Goal: Task Accomplishment & Management: Complete application form

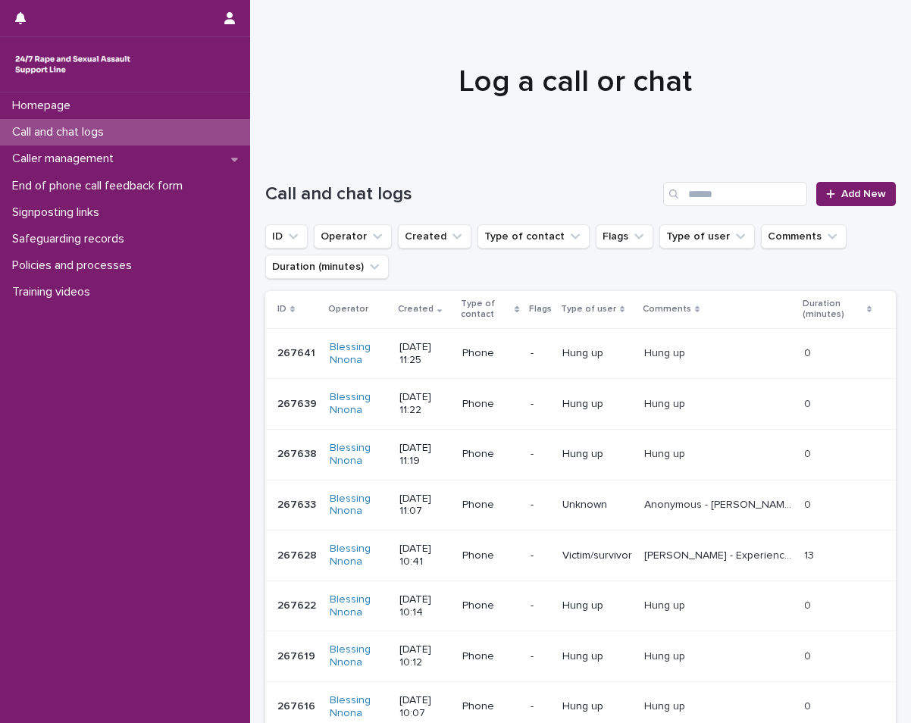
click at [614, 499] on p "Unknown" at bounding box center [597, 505] width 70 height 13
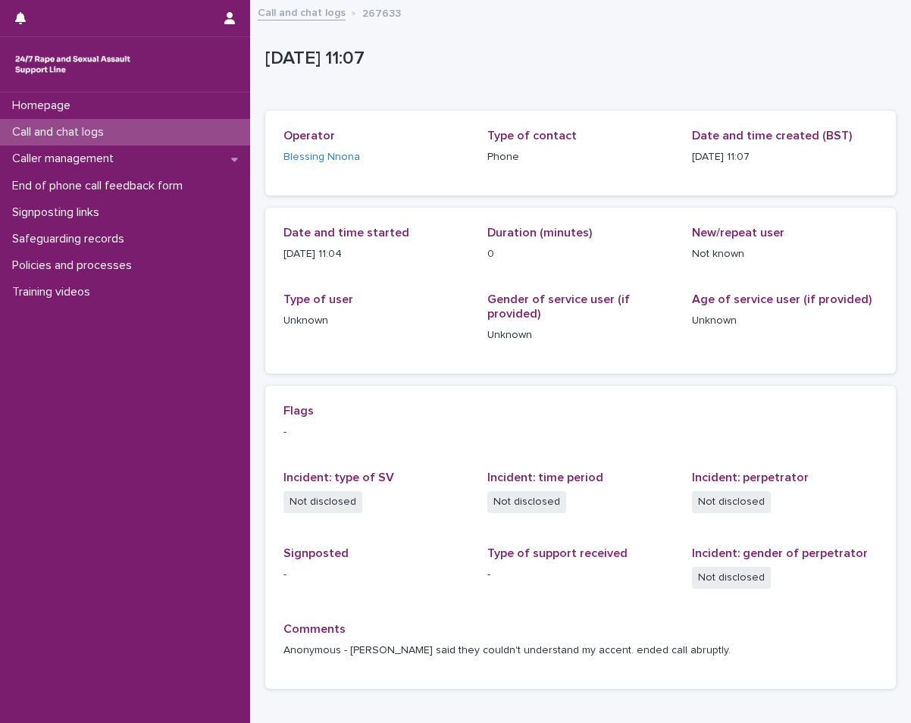
click at [102, 136] on p "Call and chat logs" at bounding box center [61, 132] width 110 height 14
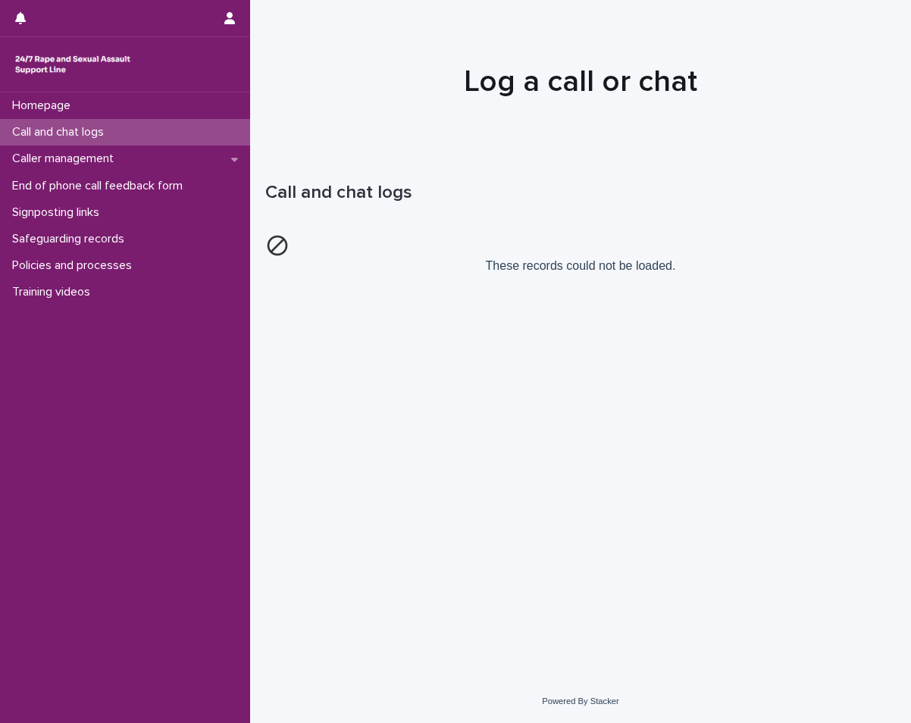
click at [167, 129] on div "Call and chat logs" at bounding box center [125, 132] width 250 height 27
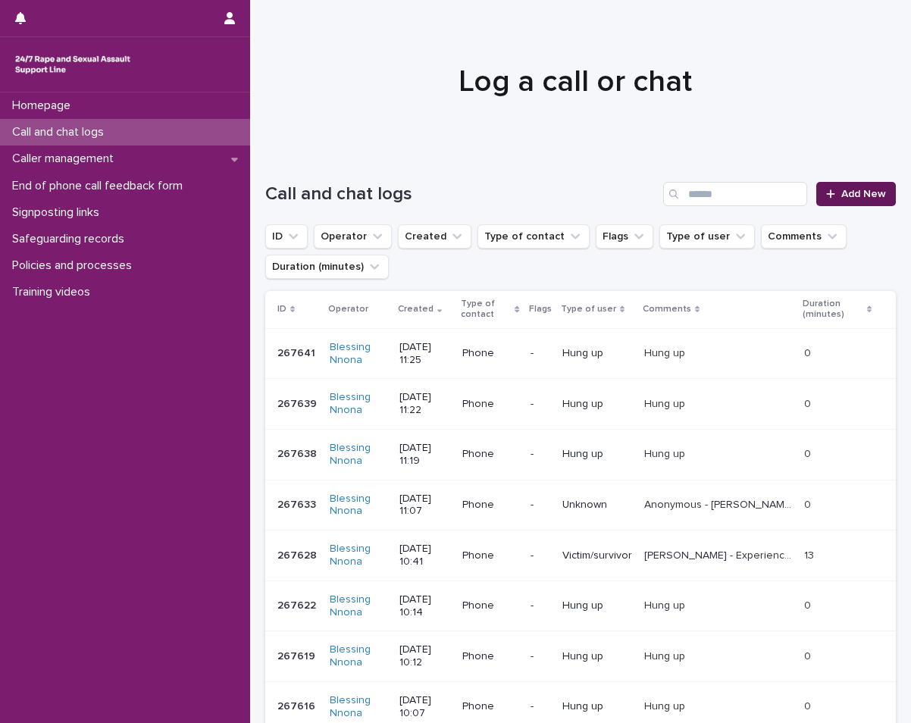
click at [860, 202] on link "Add New" at bounding box center [856, 194] width 80 height 24
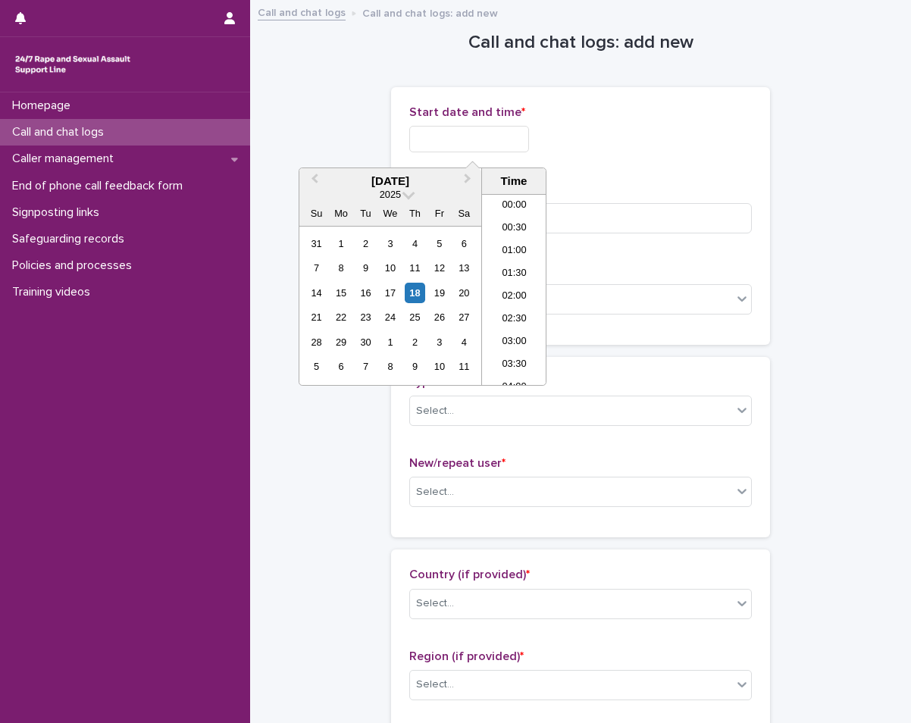
click at [419, 142] on input "text" at bounding box center [469, 139] width 120 height 27
click at [411, 296] on div "18" at bounding box center [415, 293] width 20 height 20
click at [501, 264] on li "12:00" at bounding box center [514, 266] width 64 height 23
click at [503, 142] on input "**********" at bounding box center [469, 139] width 120 height 27
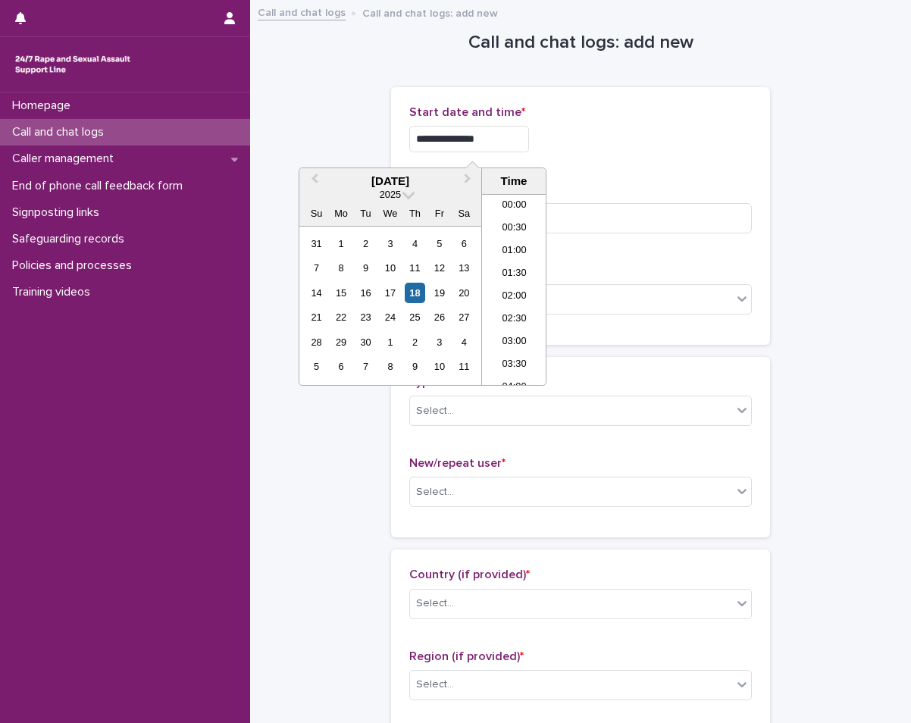
scroll to position [462, 0]
type input "**********"
click at [599, 211] on input at bounding box center [580, 218] width 343 height 30
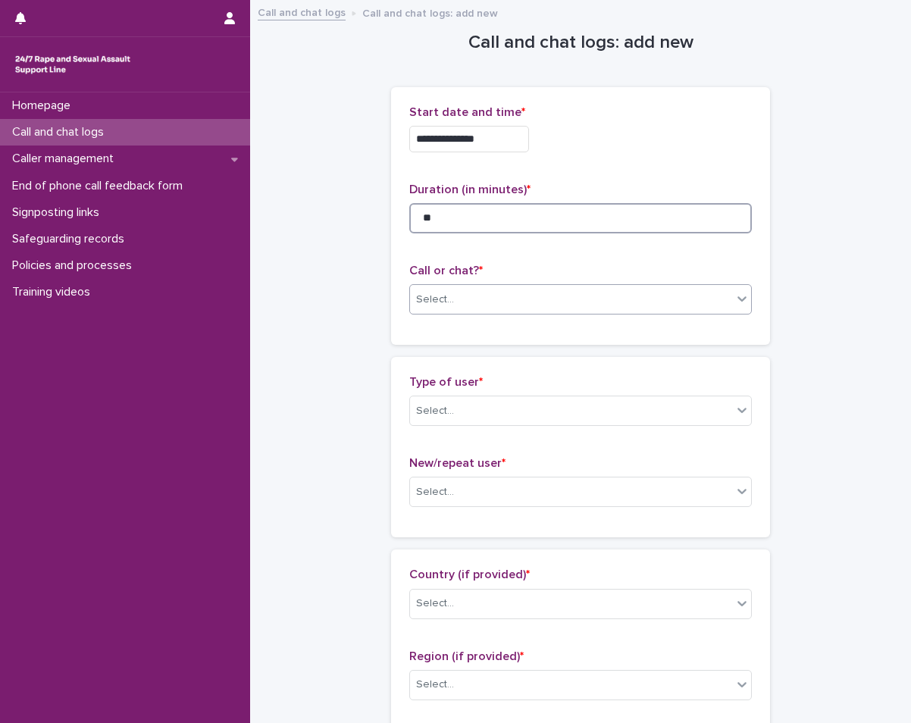
type input "**"
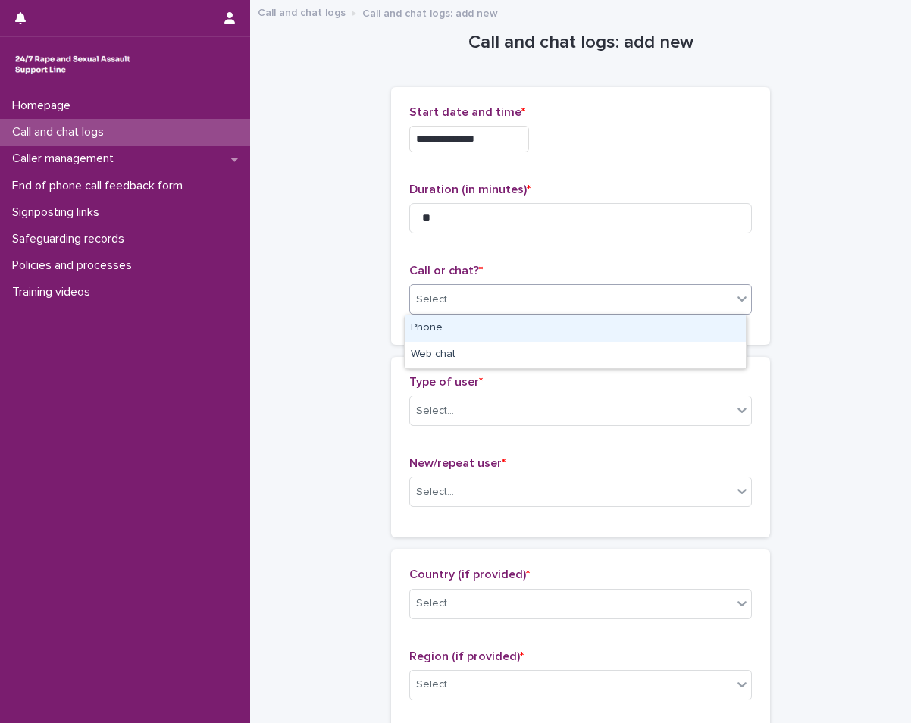
click at [535, 309] on div "Select..." at bounding box center [571, 299] width 322 height 25
click at [538, 333] on div "Phone" at bounding box center [575, 328] width 341 height 27
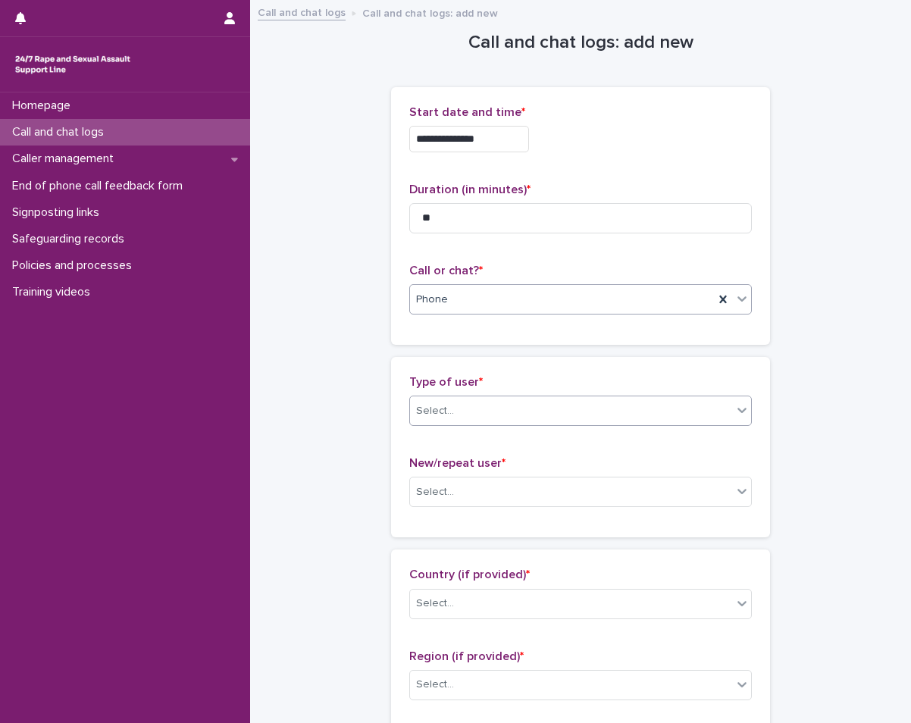
click at [525, 413] on div "Select..." at bounding box center [571, 411] width 322 height 25
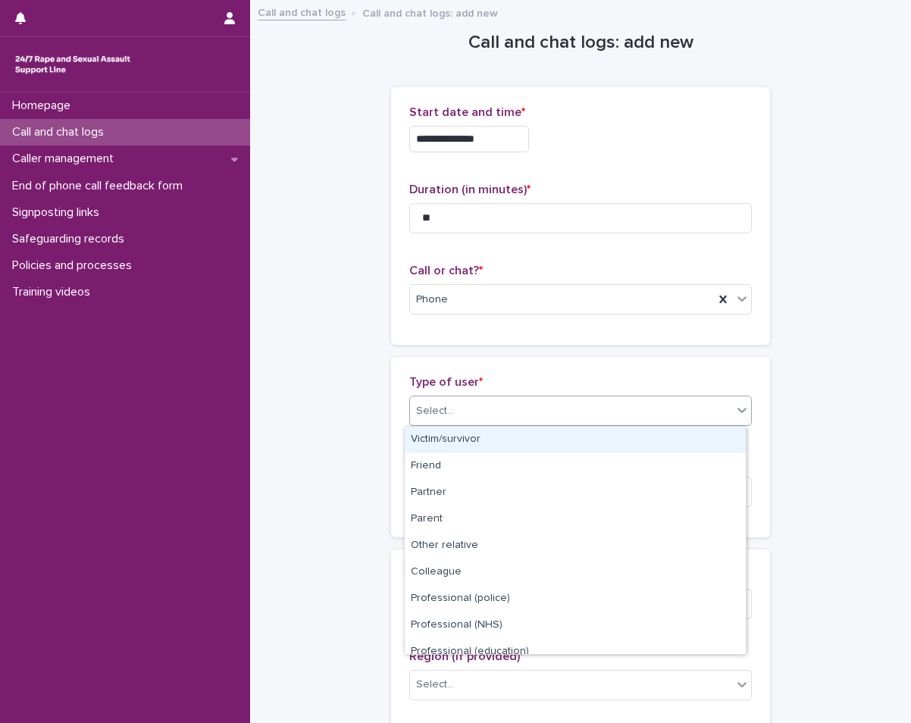
click at [499, 441] on div "Victim/survivor" at bounding box center [575, 440] width 341 height 27
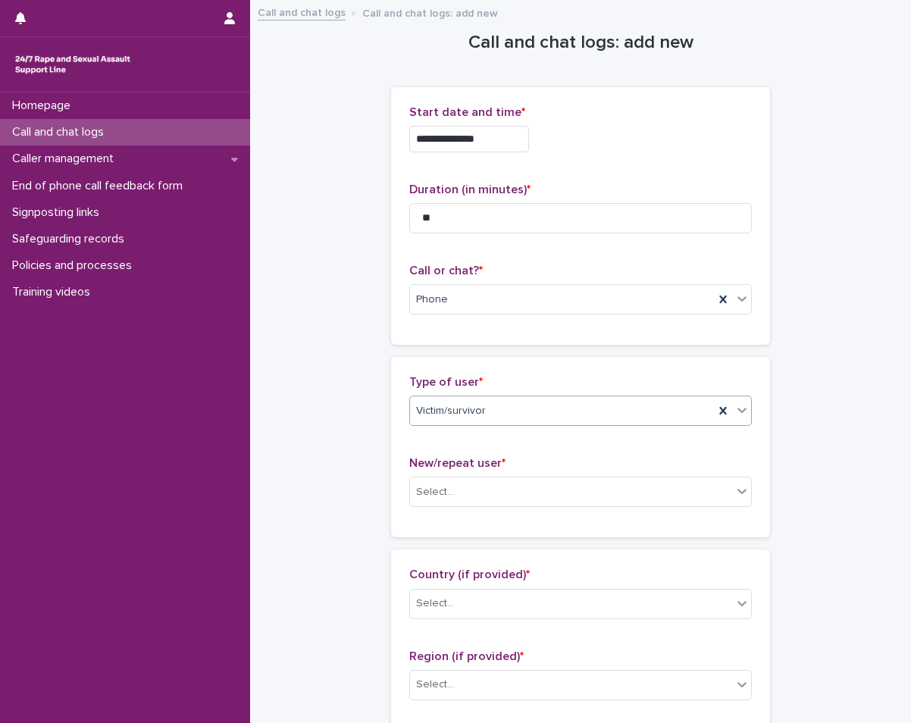
click at [496, 476] on div "New/repeat user * Select..." at bounding box center [580, 487] width 343 height 63
click at [527, 481] on div "Select..." at bounding box center [571, 492] width 322 height 25
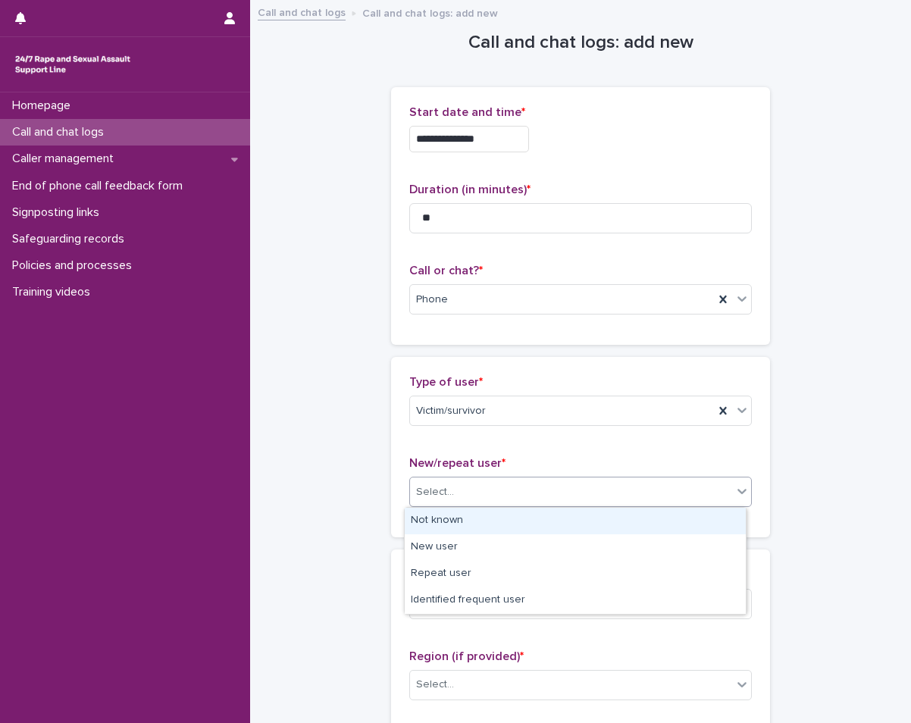
click at [513, 515] on div "Not known" at bounding box center [575, 521] width 341 height 27
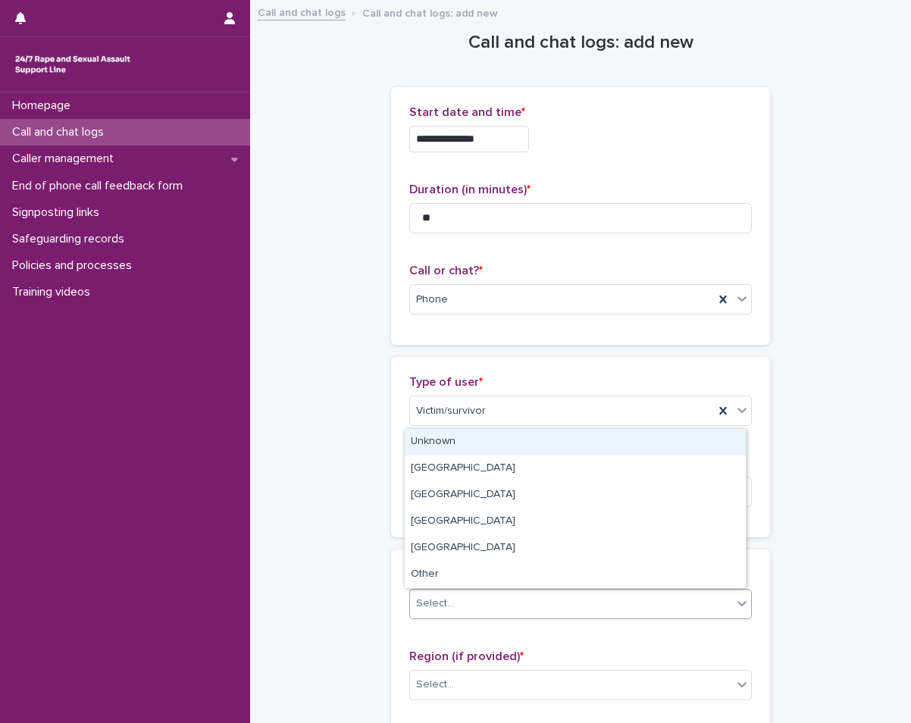
click at [725, 600] on div "Select..." at bounding box center [571, 603] width 322 height 25
click at [656, 449] on div "Unknown" at bounding box center [575, 442] width 341 height 27
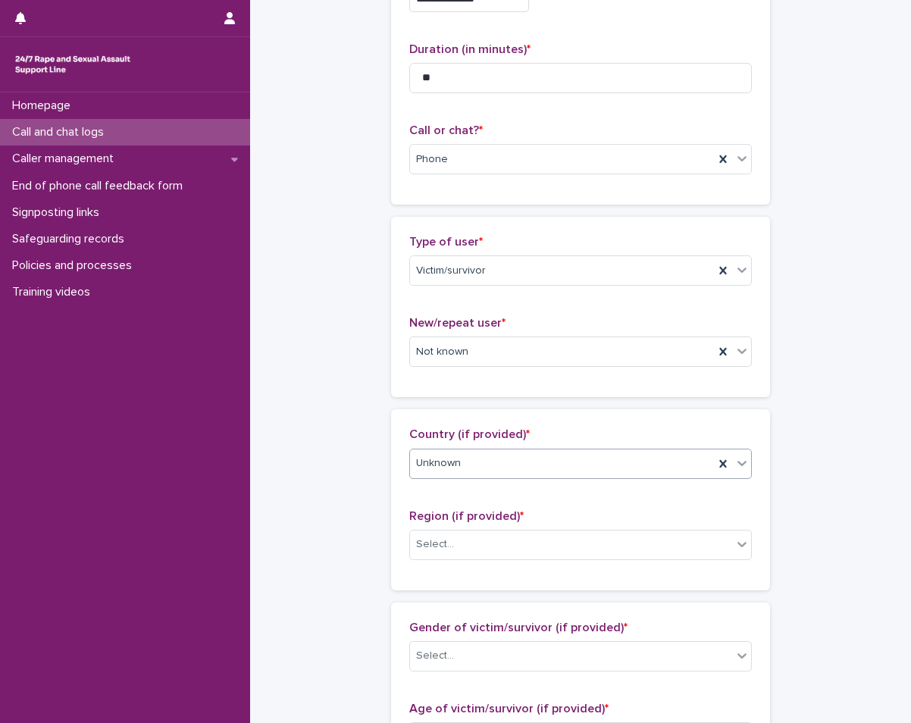
scroll to position [152, 0]
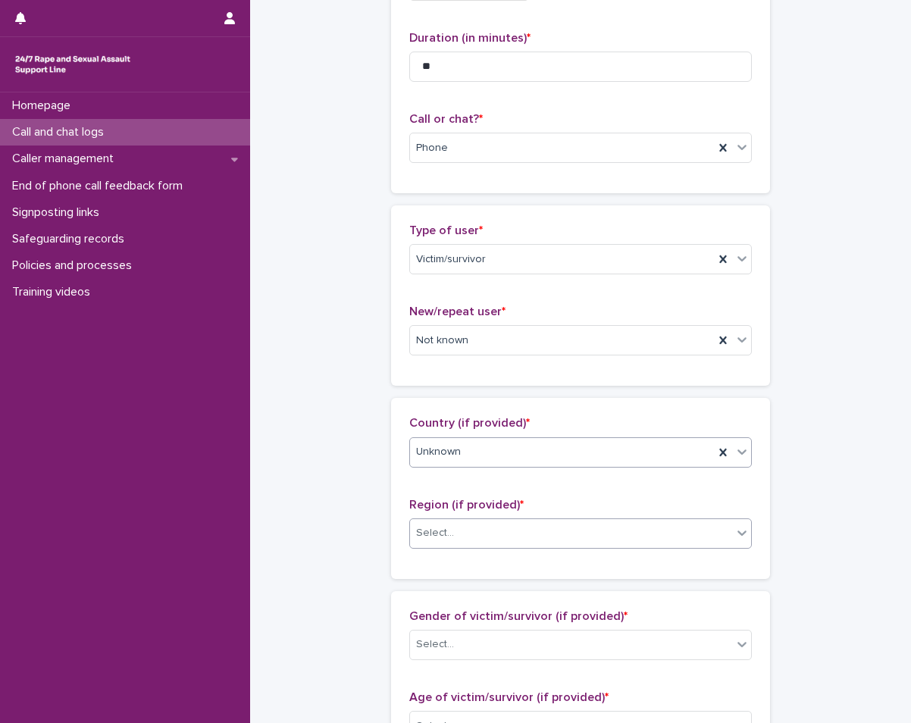
click at [618, 527] on div "Select..." at bounding box center [571, 533] width 322 height 25
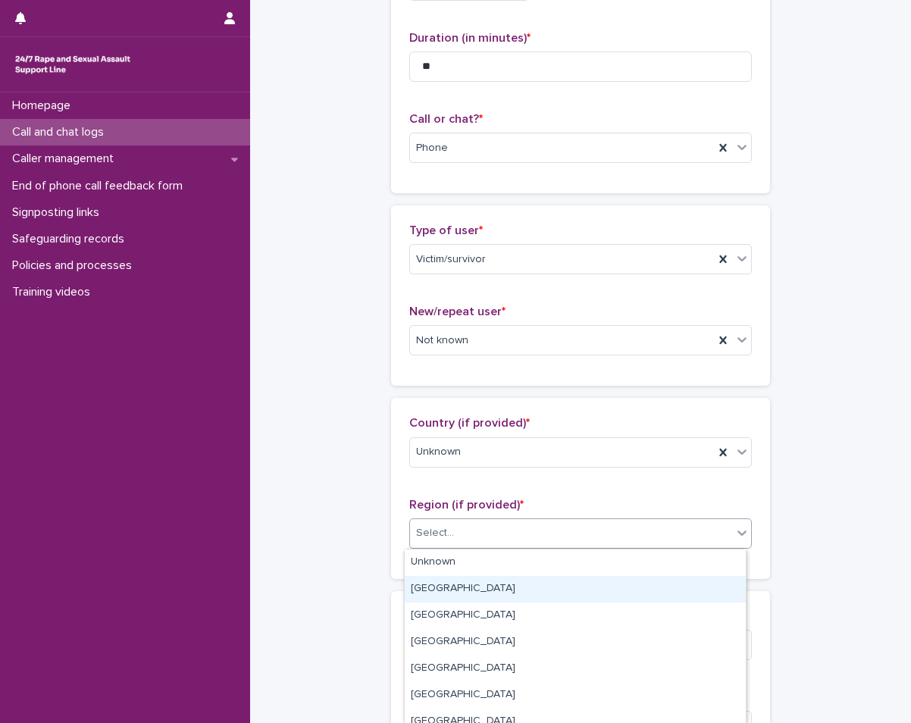
click at [565, 579] on div "[GEOGRAPHIC_DATA]" at bounding box center [575, 589] width 341 height 27
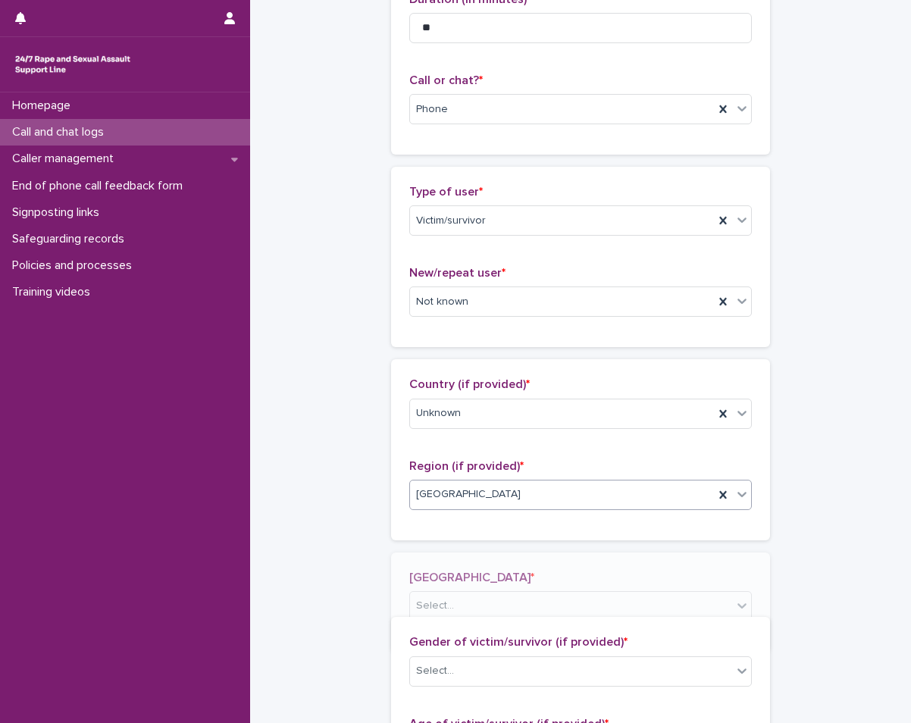
scroll to position [207, 0]
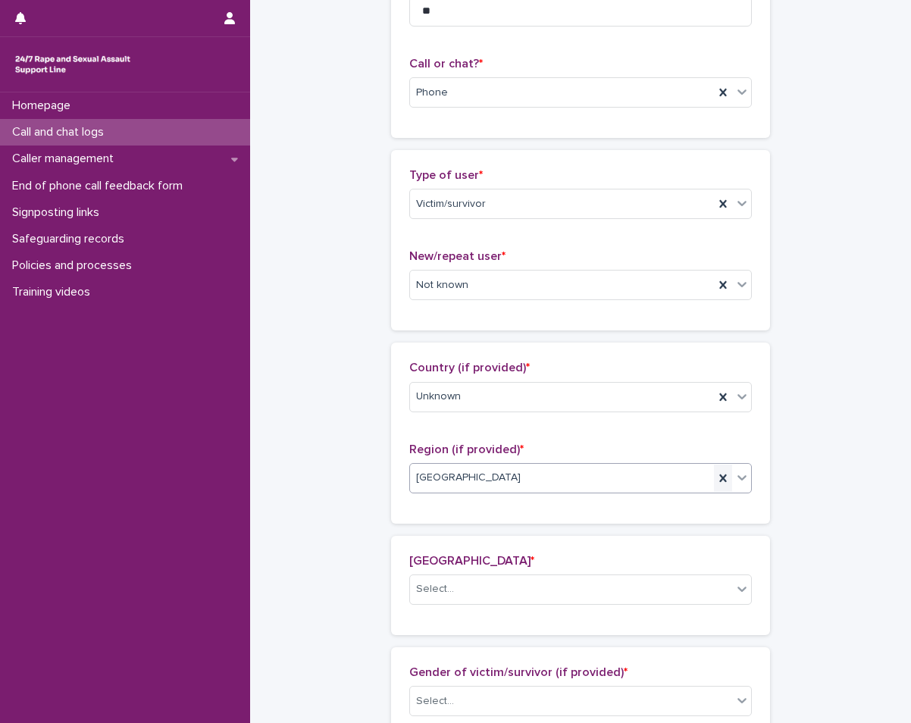
click at [722, 474] on icon at bounding box center [722, 478] width 15 height 15
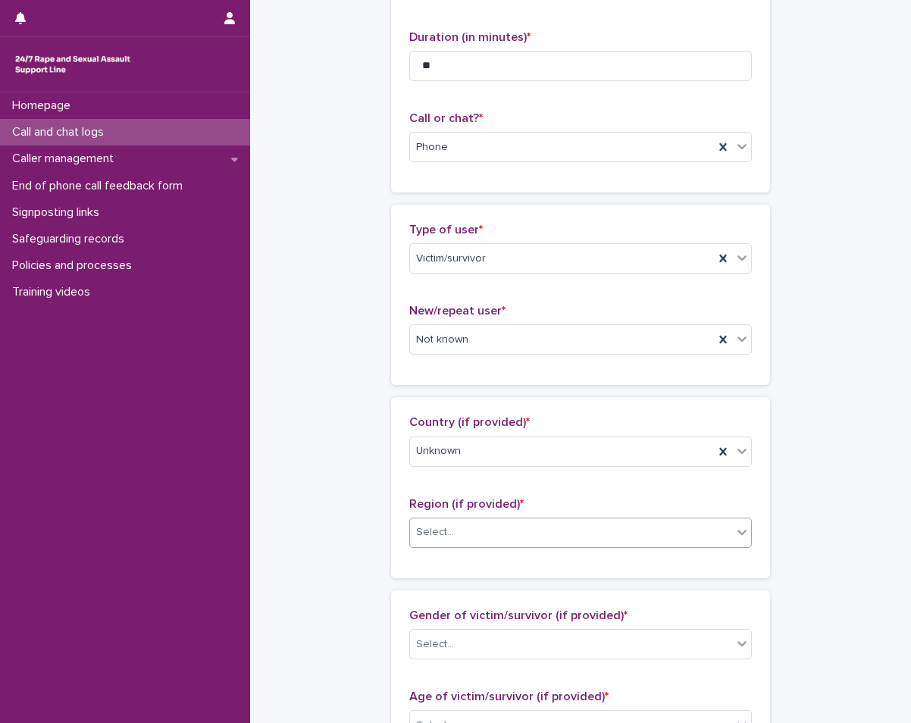
scroll to position [152, 0]
click at [724, 475] on div "Country (if provided) * Unknown" at bounding box center [580, 447] width 343 height 63
click at [734, 538] on icon at bounding box center [741, 532] width 15 height 15
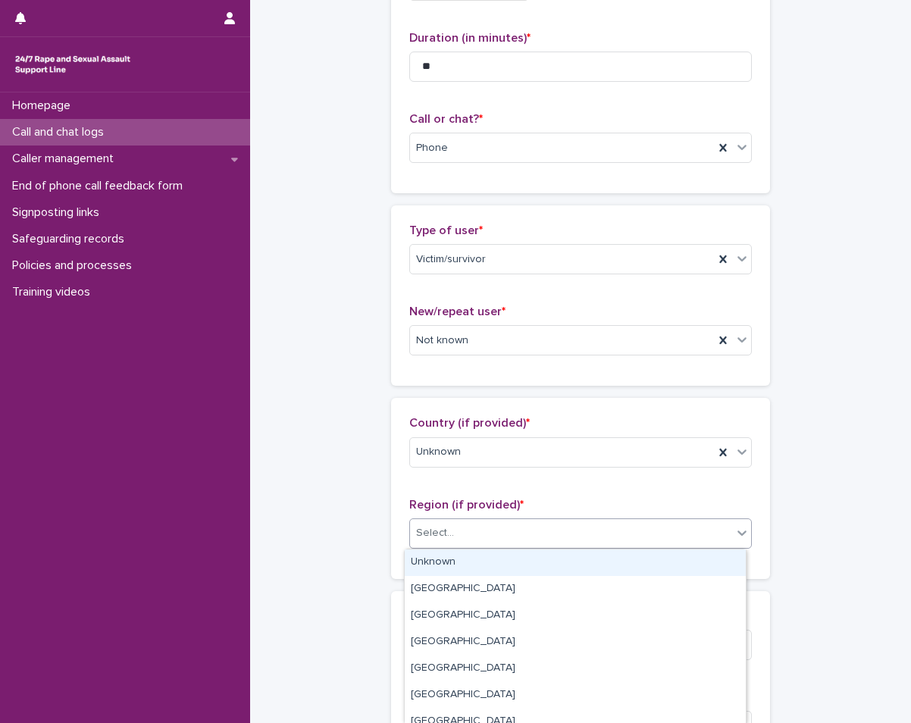
click at [691, 558] on div "Unknown" at bounding box center [575, 562] width 341 height 27
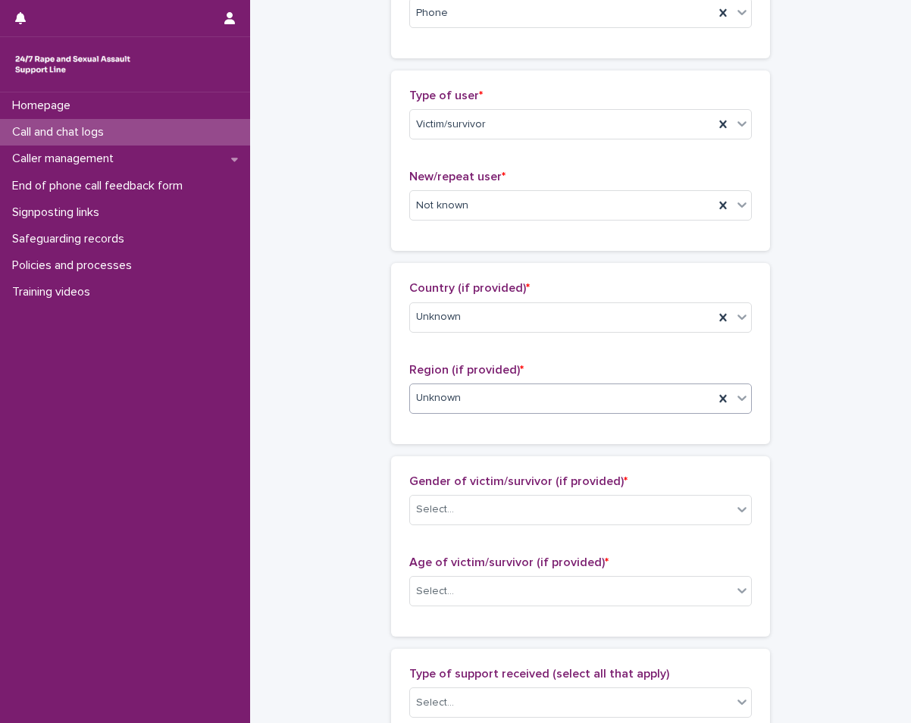
scroll to position [303, 0]
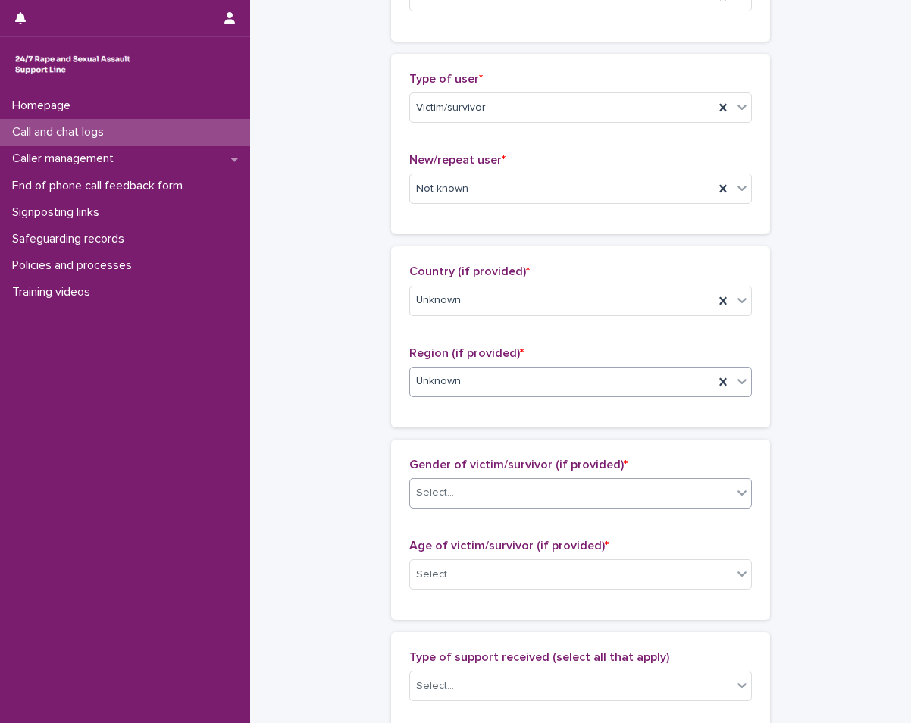
click at [666, 490] on div "Select..." at bounding box center [571, 492] width 322 height 25
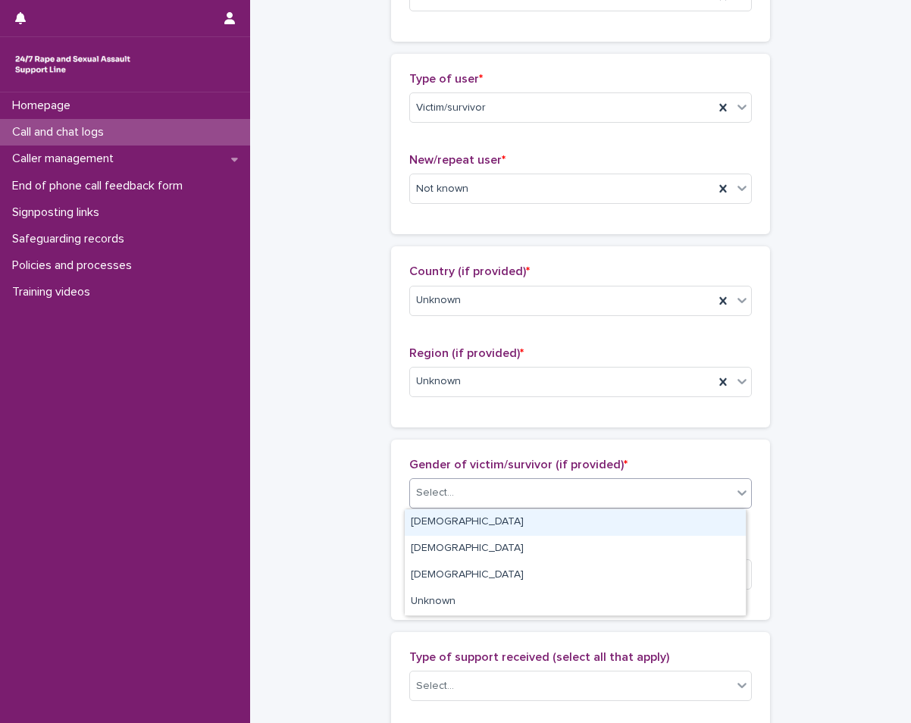
click at [626, 524] on div "[DEMOGRAPHIC_DATA]" at bounding box center [575, 522] width 341 height 27
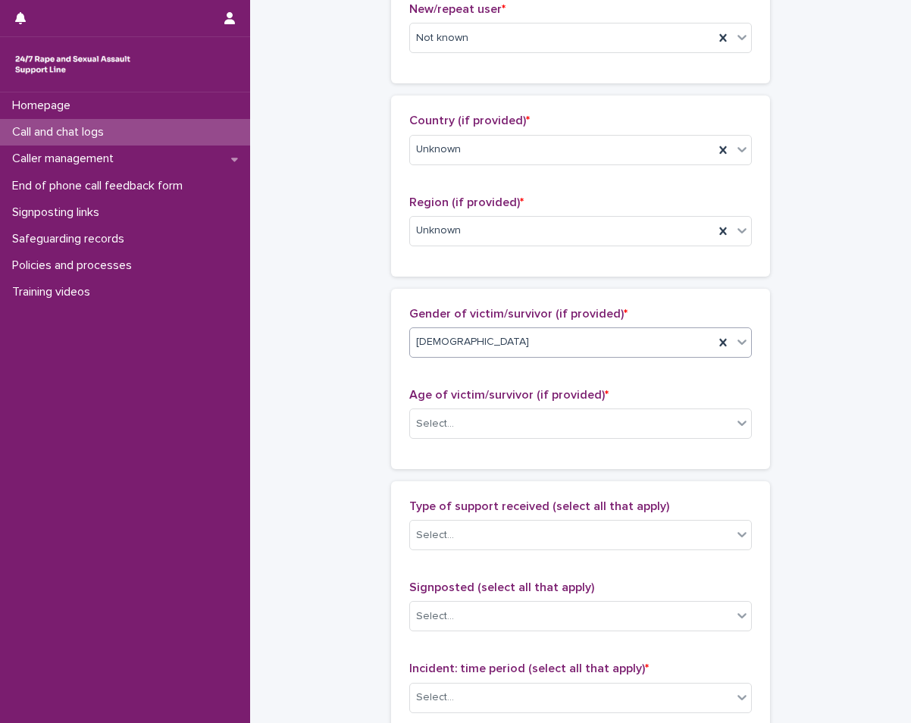
scroll to position [455, 0]
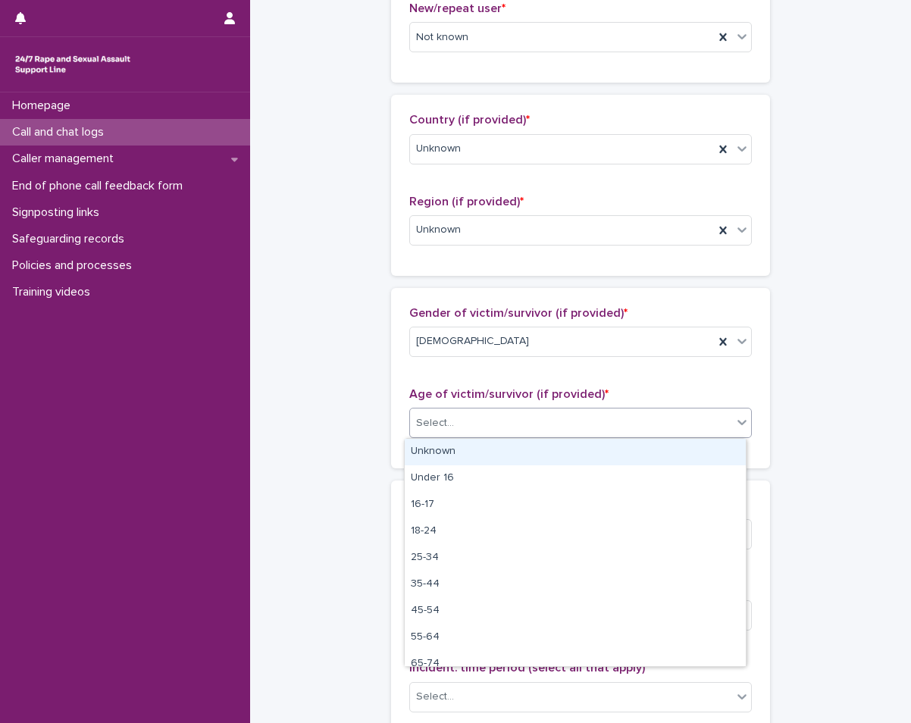
click at [625, 424] on div "Select..." at bounding box center [571, 423] width 322 height 25
click at [599, 444] on div "Unknown" at bounding box center [575, 452] width 341 height 27
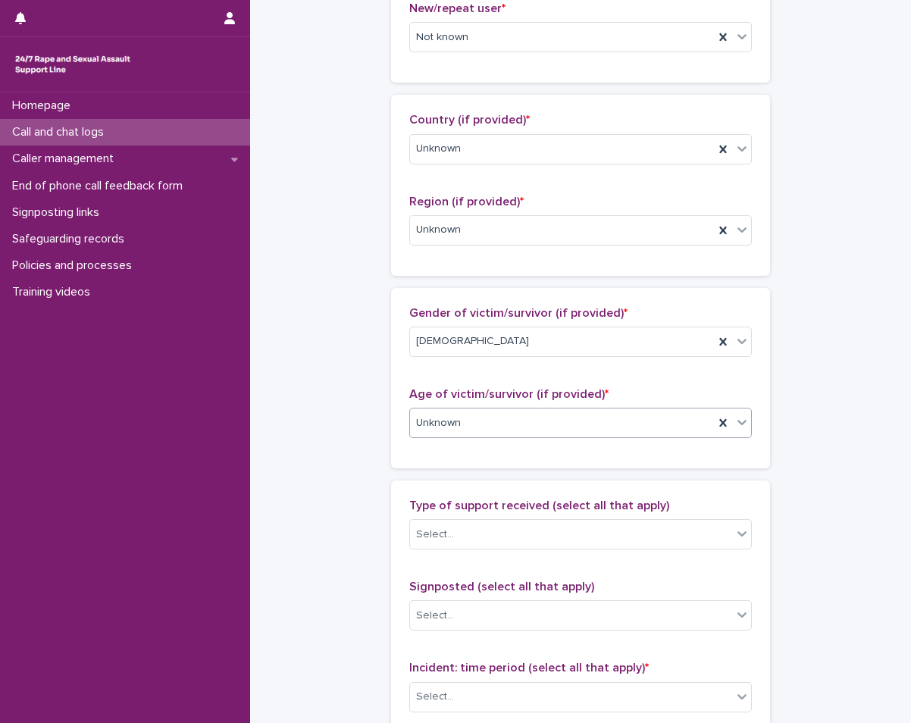
scroll to position [530, 0]
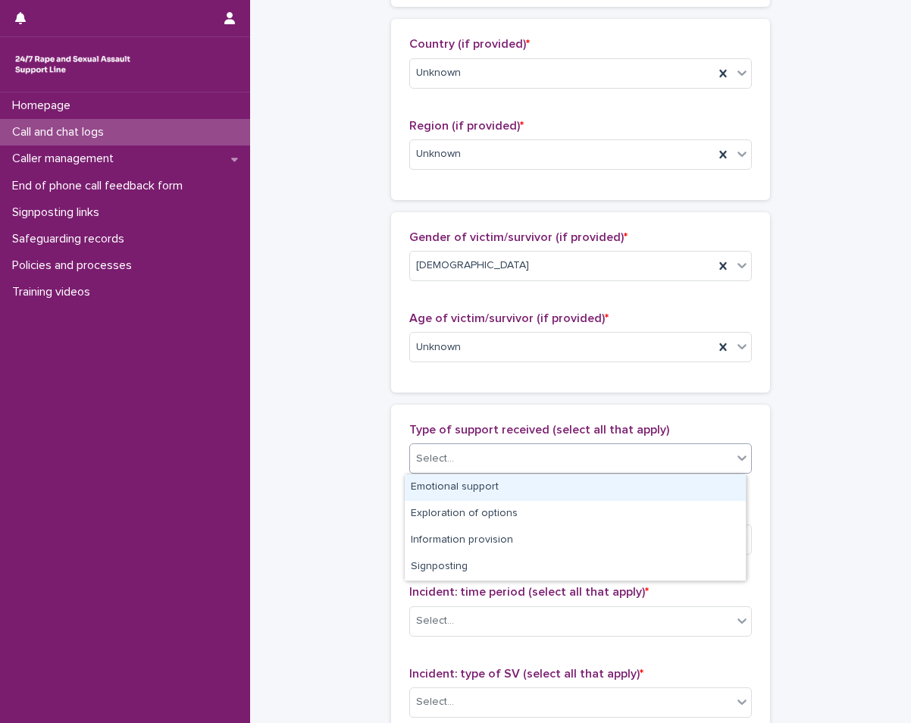
click at [585, 455] on div "Select..." at bounding box center [571, 458] width 322 height 25
click at [552, 488] on div "Emotional support" at bounding box center [575, 487] width 341 height 27
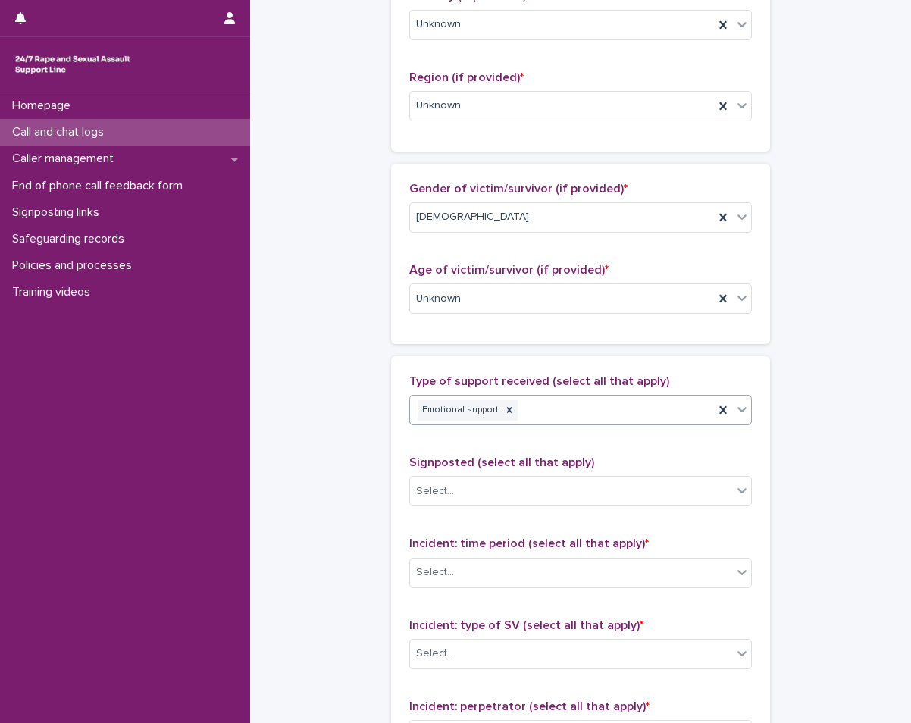
scroll to position [606, 0]
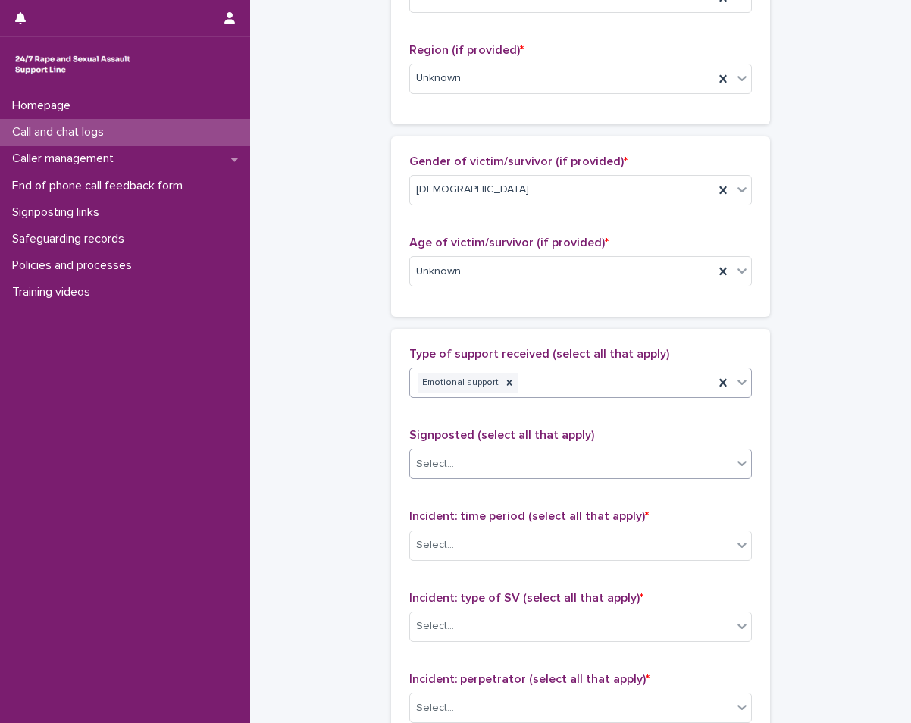
click at [575, 461] on div "Select..." at bounding box center [571, 464] width 322 height 25
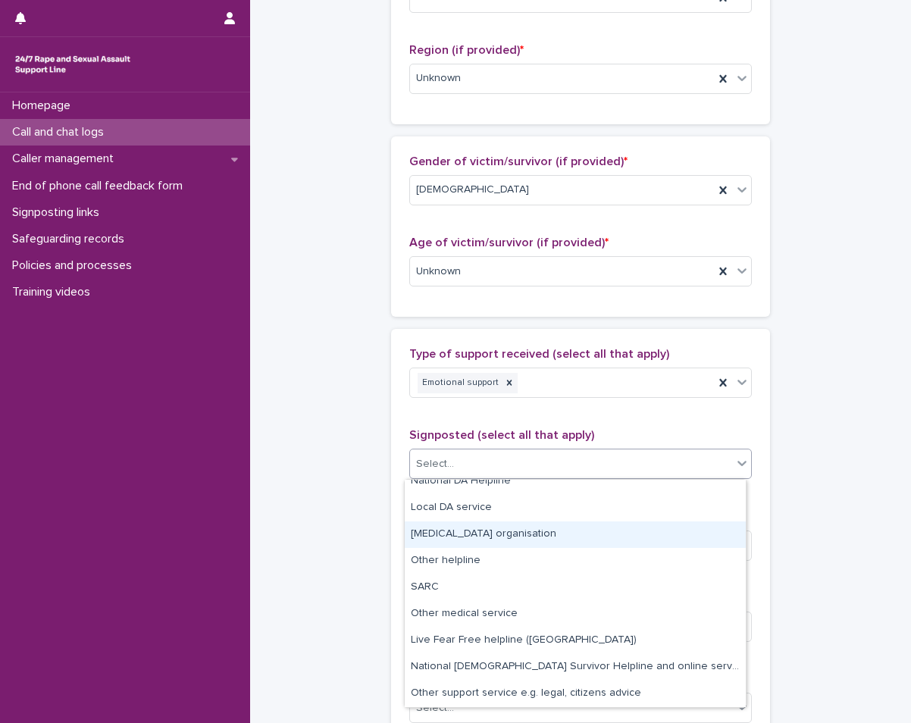
scroll to position [0, 0]
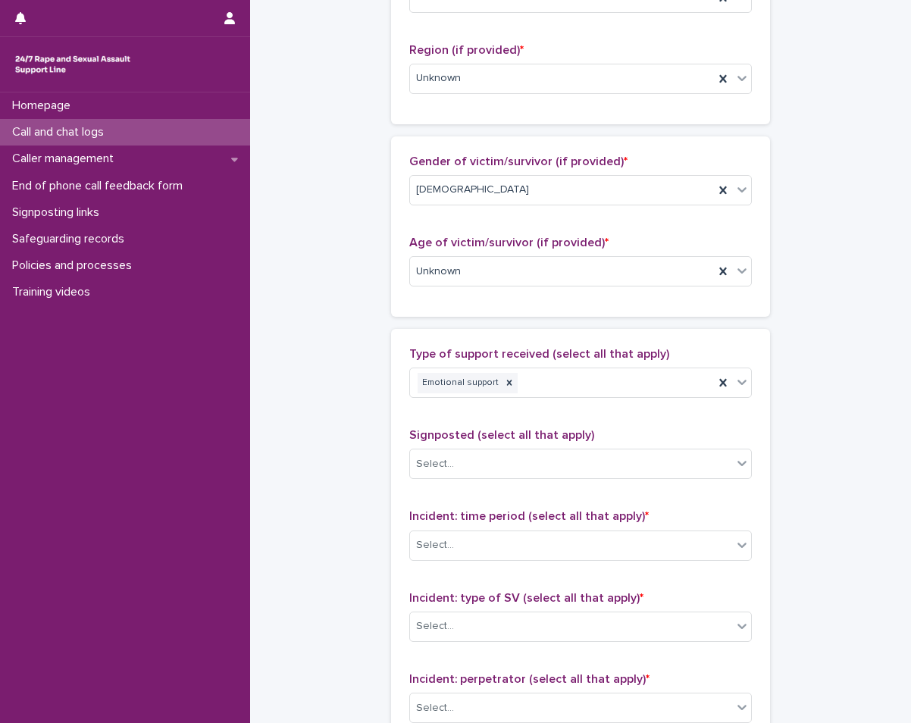
click at [331, 512] on div "**********" at bounding box center [580, 215] width 631 height 1641
click at [501, 537] on div "Select..." at bounding box center [571, 545] width 322 height 25
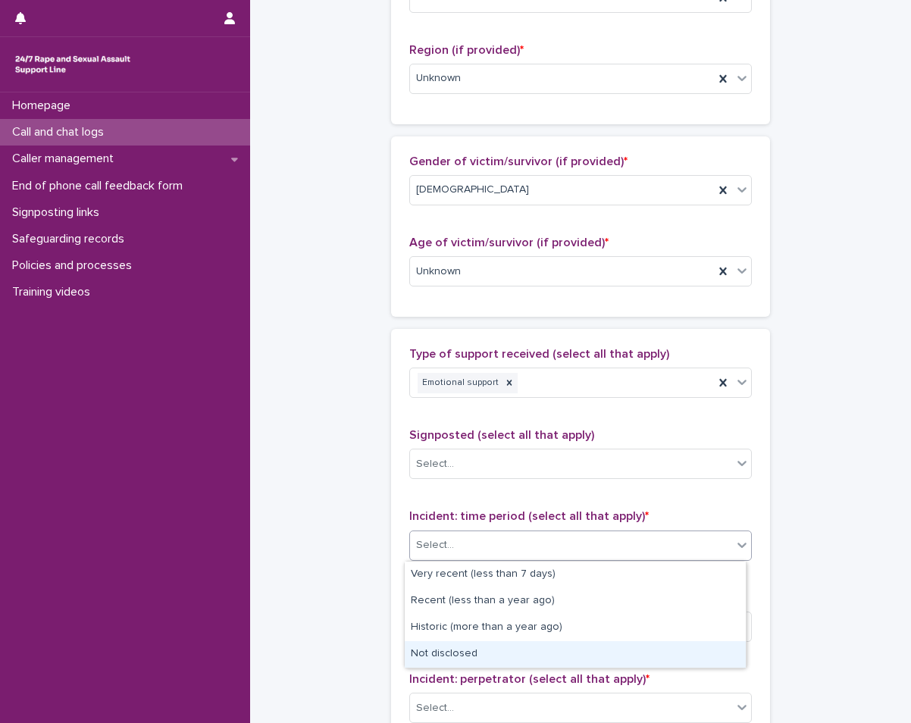
click at [452, 656] on div "Not disclosed" at bounding box center [575, 654] width 341 height 27
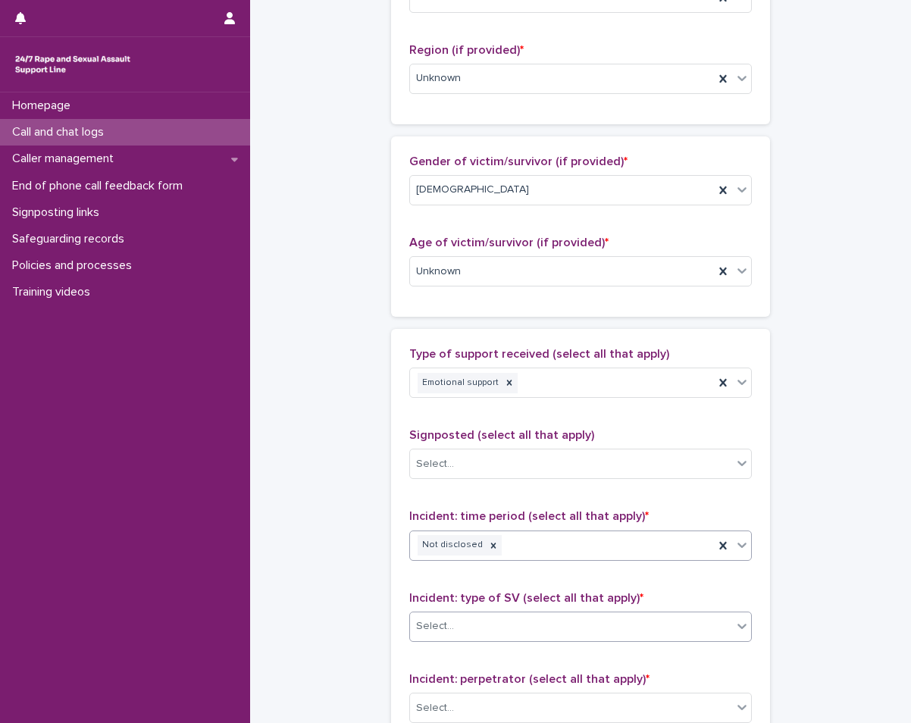
click at [508, 631] on div "Select..." at bounding box center [571, 626] width 322 height 25
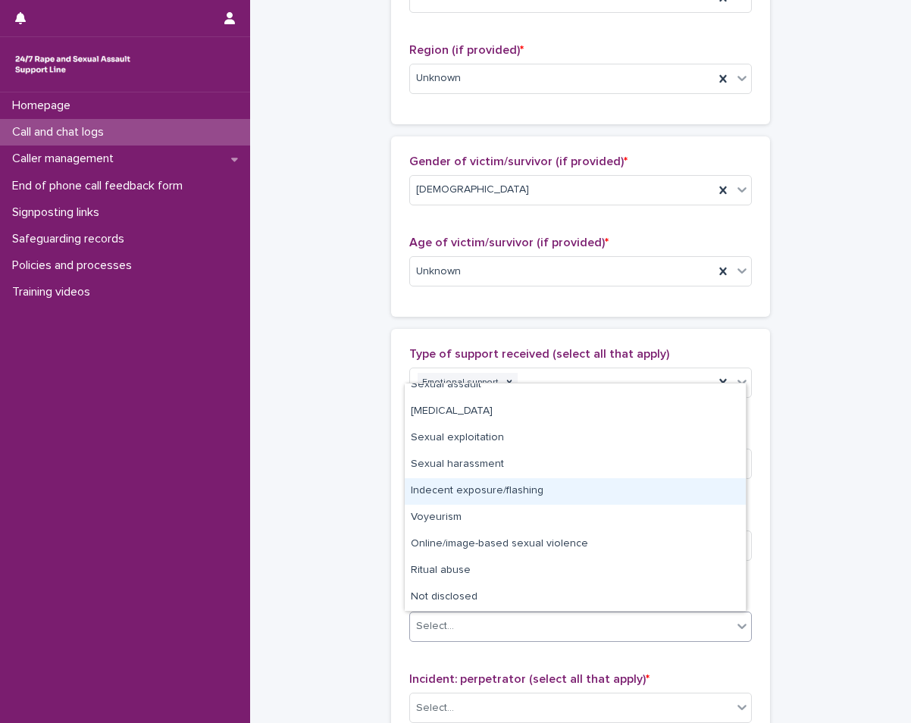
click at [248, 487] on div "Homepage Call and chat logs Caller management End of phone call feedback form S…" at bounding box center [125, 407] width 250 height 631
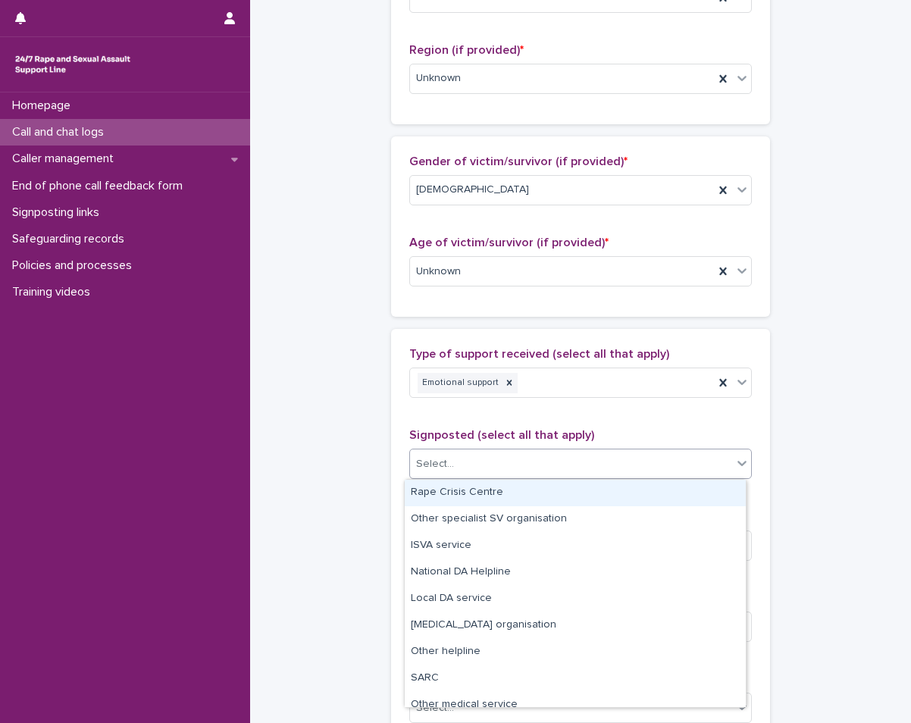
click at [487, 458] on div "Select..." at bounding box center [571, 464] width 322 height 25
click at [330, 516] on div "**********" at bounding box center [580, 215] width 631 height 1641
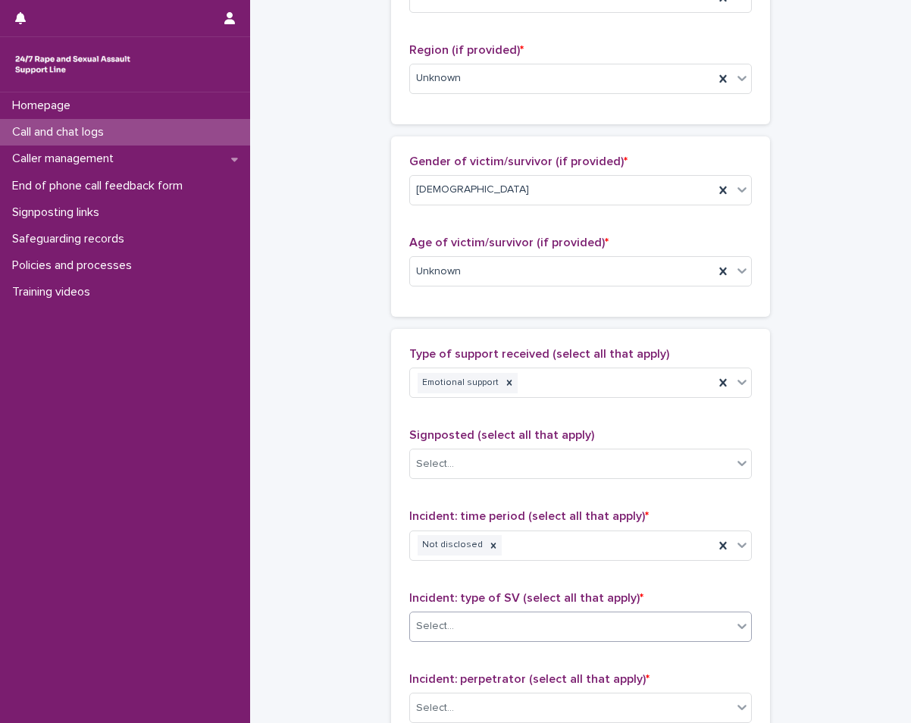
click at [584, 616] on div "Select..." at bounding box center [571, 626] width 322 height 25
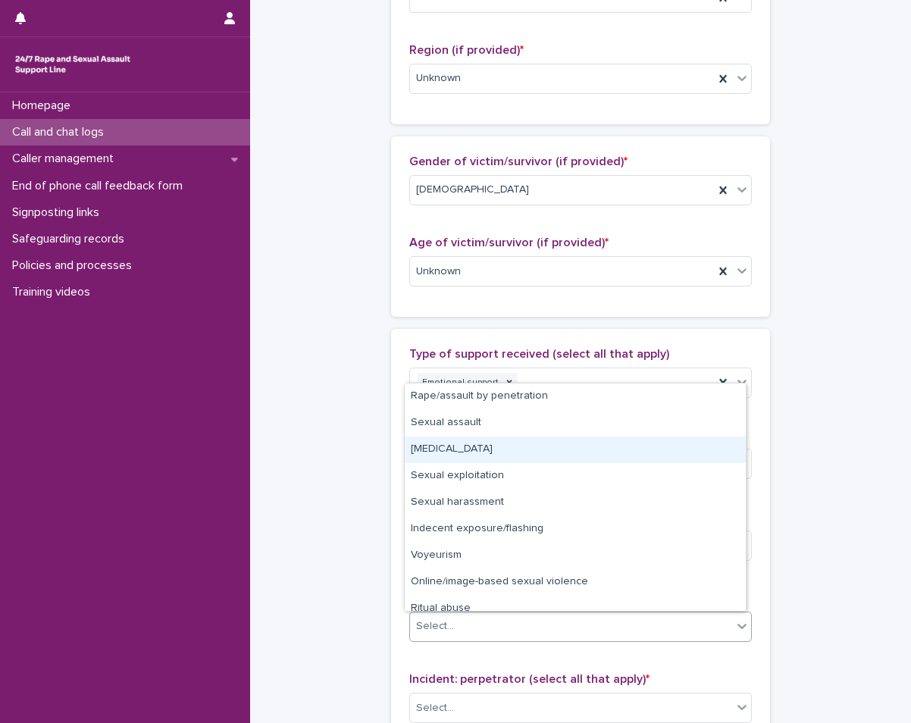
click at [508, 449] on div "[MEDICAL_DATA]" at bounding box center [575, 450] width 341 height 27
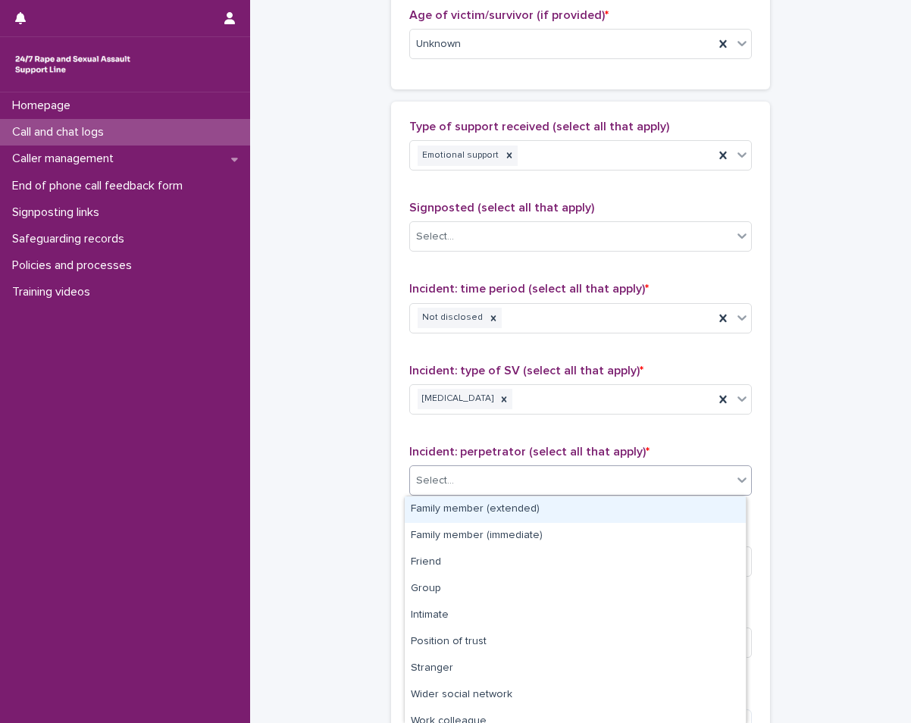
click at [492, 472] on div "Select..." at bounding box center [571, 480] width 322 height 25
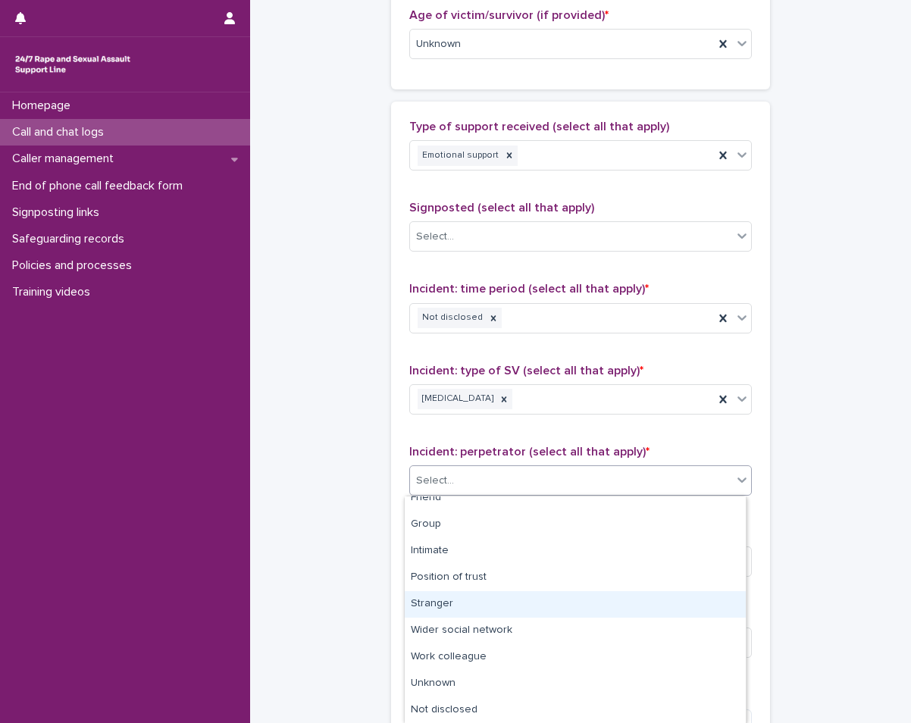
click at [436, 607] on div "Stranger" at bounding box center [575, 604] width 341 height 27
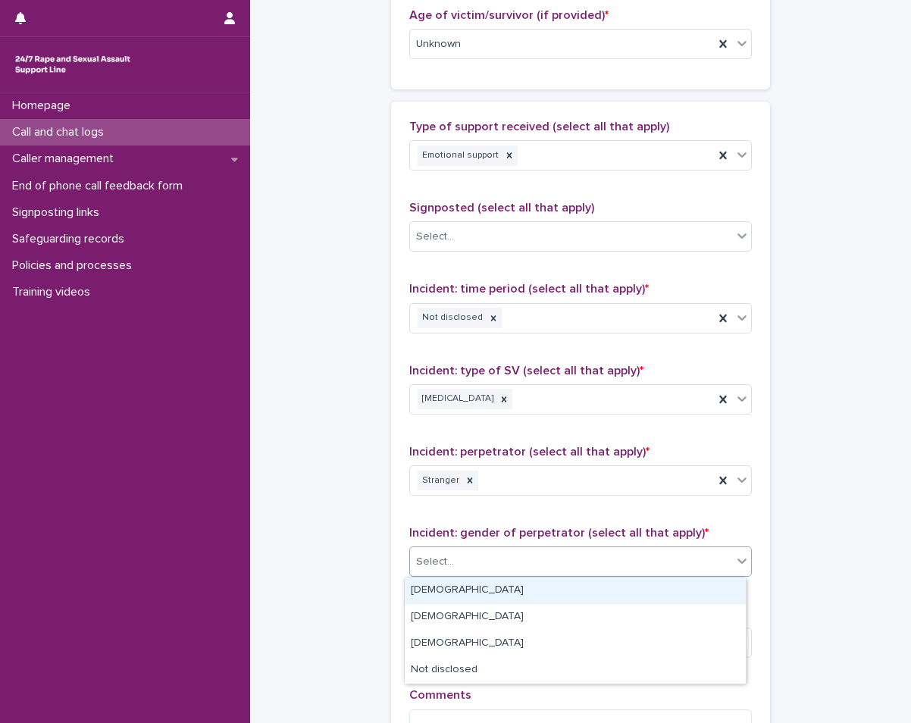
click at [483, 552] on div "Select..." at bounding box center [571, 561] width 322 height 25
click at [465, 601] on div "[DEMOGRAPHIC_DATA]" at bounding box center [575, 590] width 341 height 27
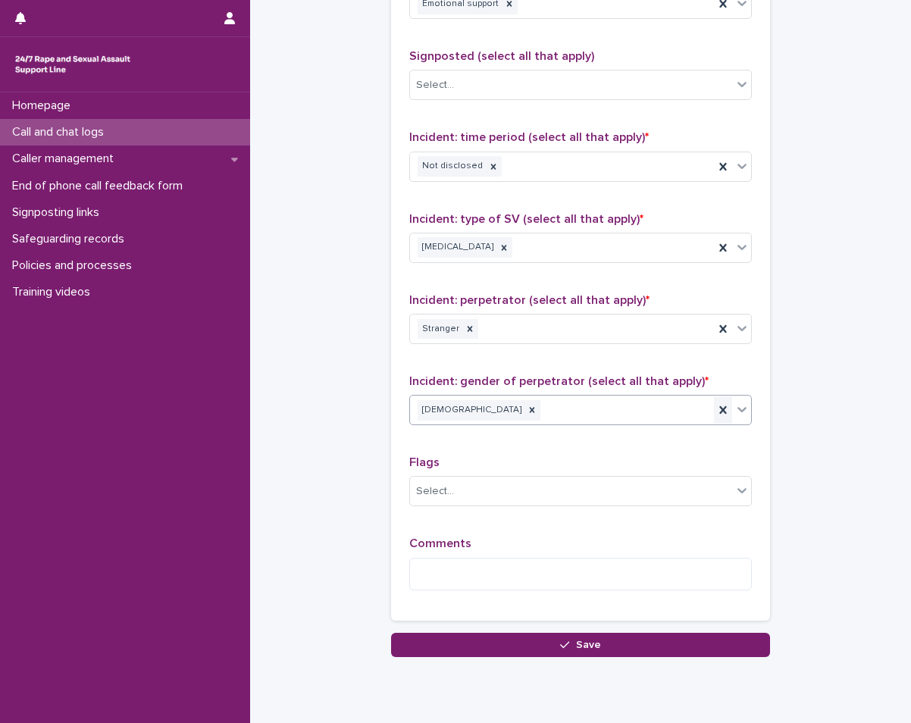
click at [723, 406] on icon at bounding box center [722, 409] width 15 height 15
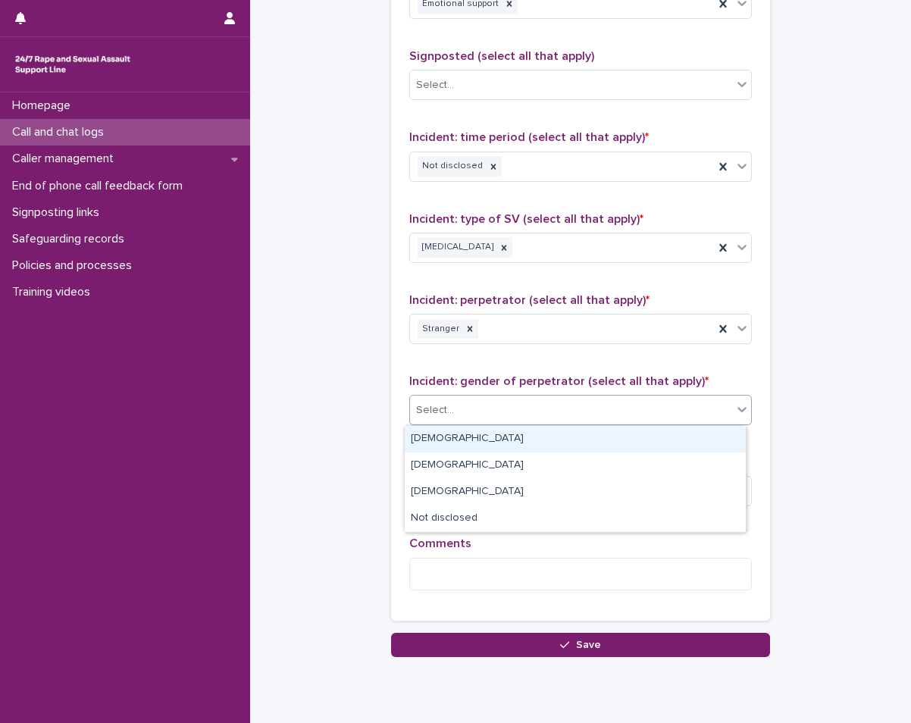
click at [734, 412] on icon at bounding box center [741, 409] width 15 height 15
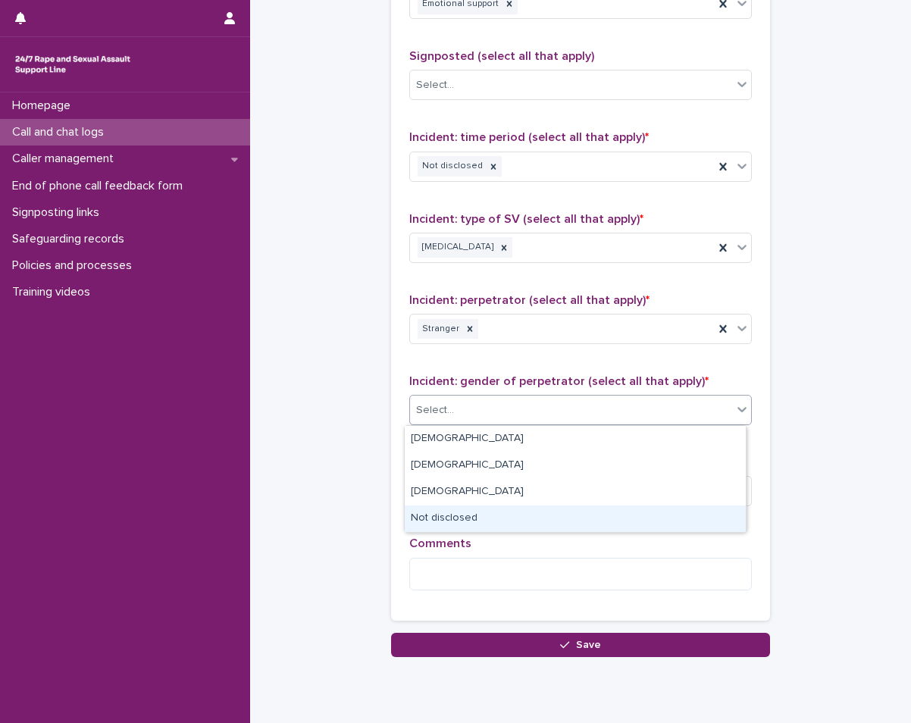
click at [584, 518] on div "Not disclosed" at bounding box center [575, 518] width 341 height 27
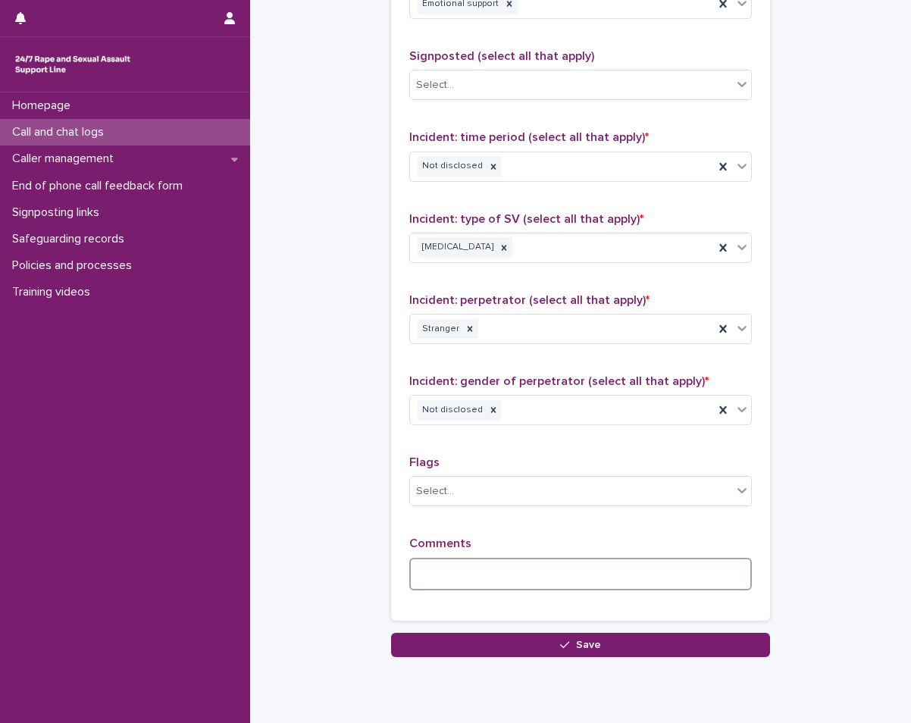
click at [541, 585] on textarea at bounding box center [580, 574] width 343 height 33
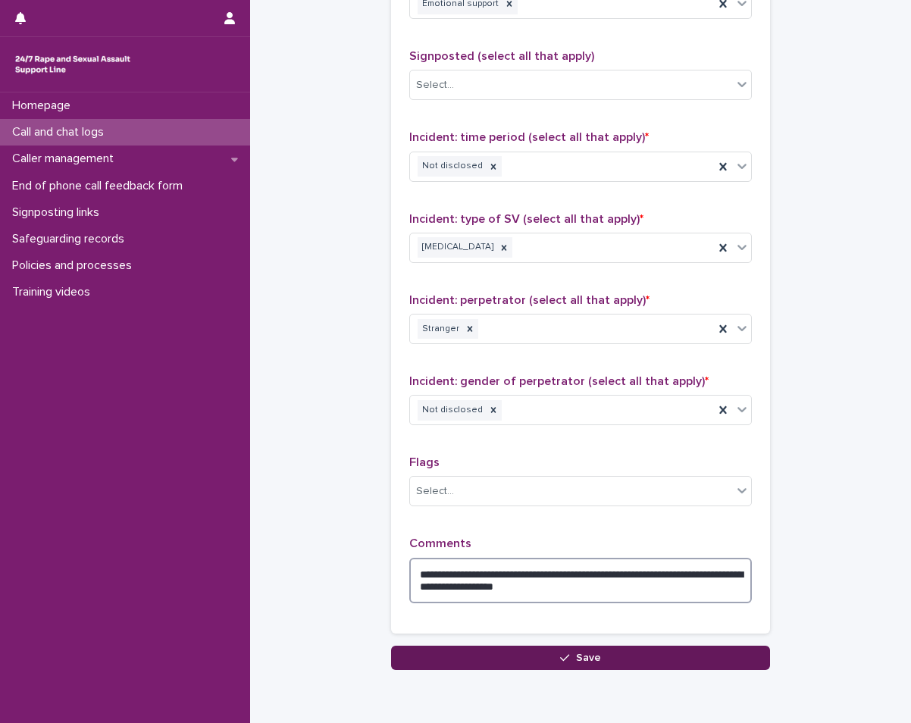
type textarea "**********"
click at [549, 661] on button "Save" at bounding box center [580, 658] width 379 height 24
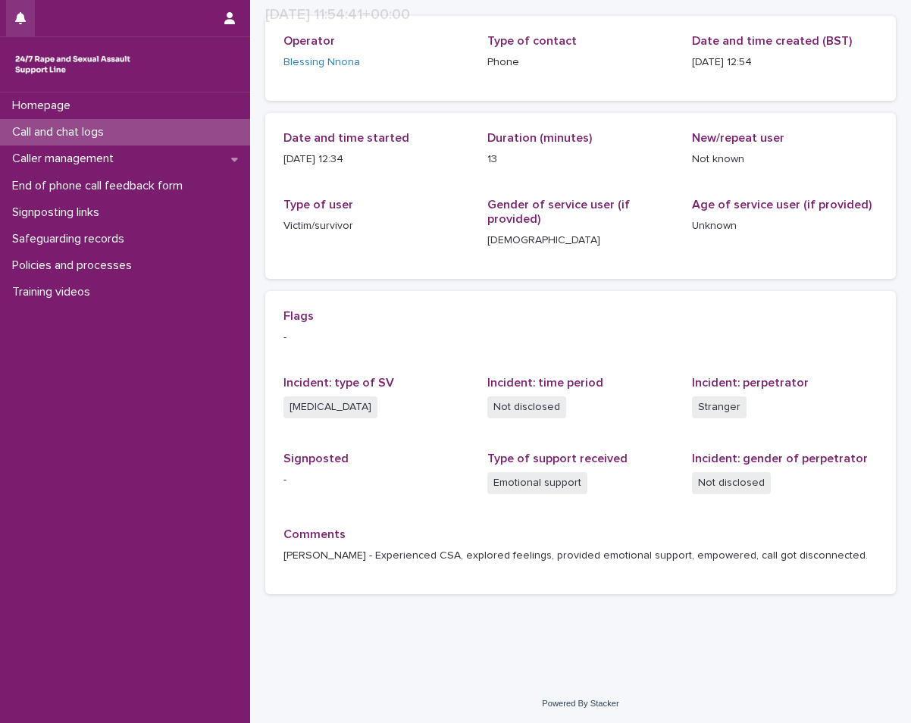
scroll to position [97, 0]
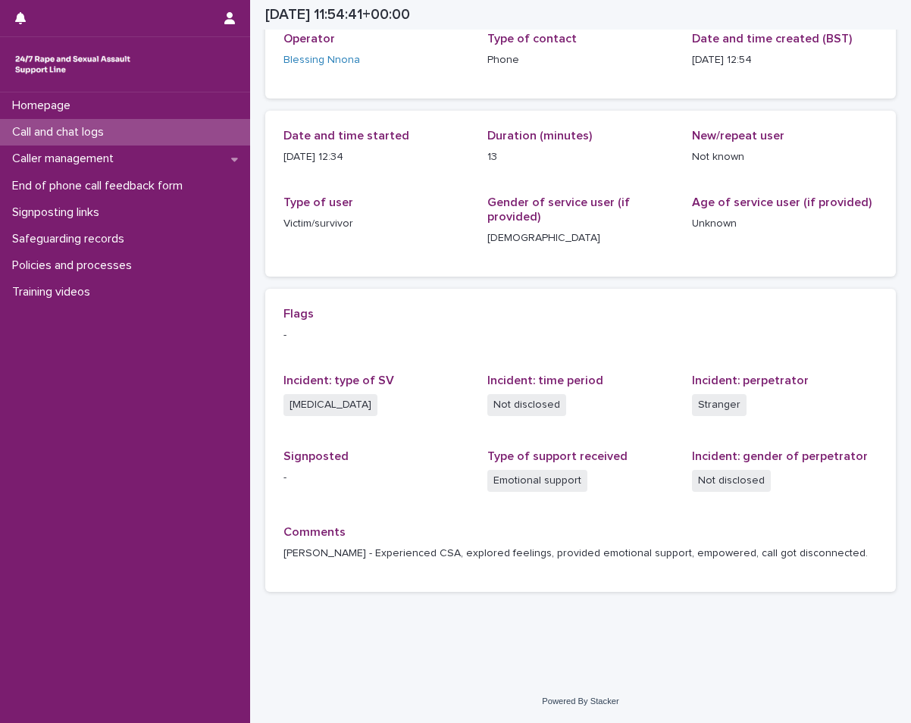
click at [51, 123] on div "Call and chat logs" at bounding box center [125, 132] width 250 height 27
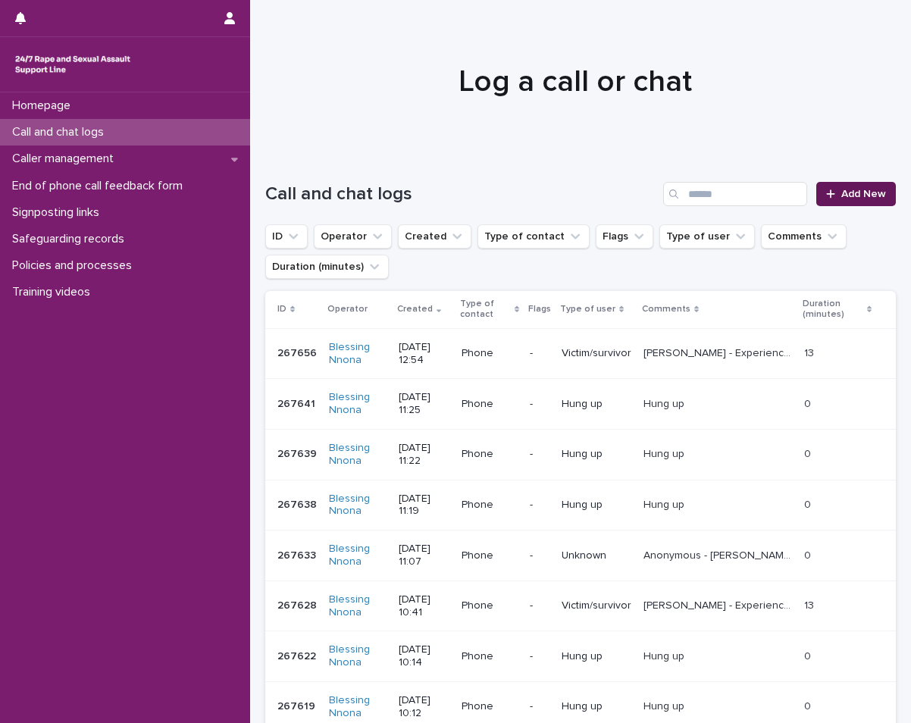
click at [869, 184] on link "Add New" at bounding box center [856, 194] width 80 height 24
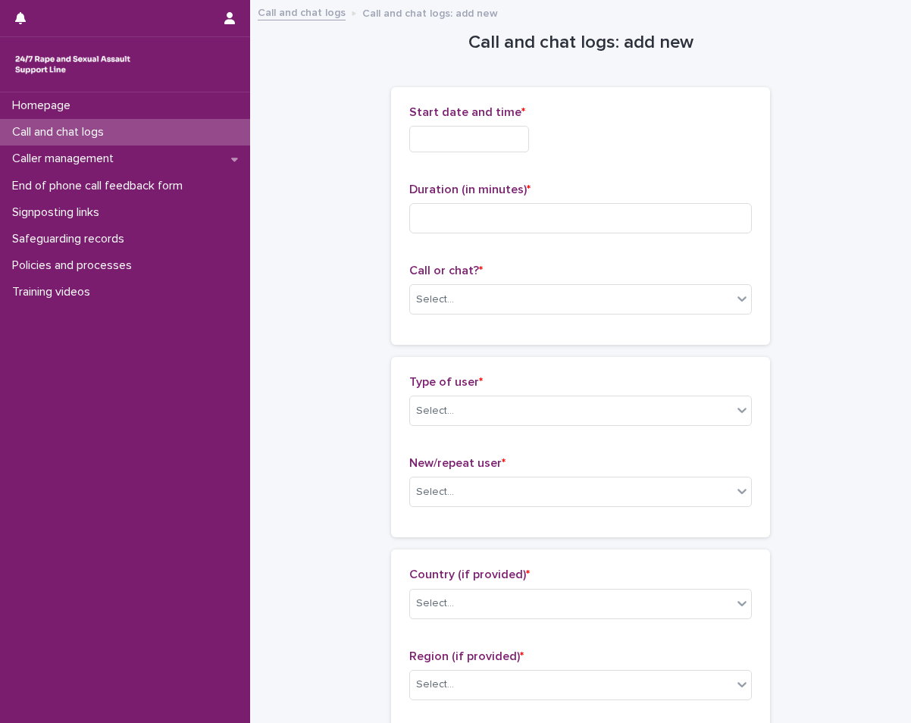
click at [484, 144] on input "text" at bounding box center [469, 139] width 120 height 27
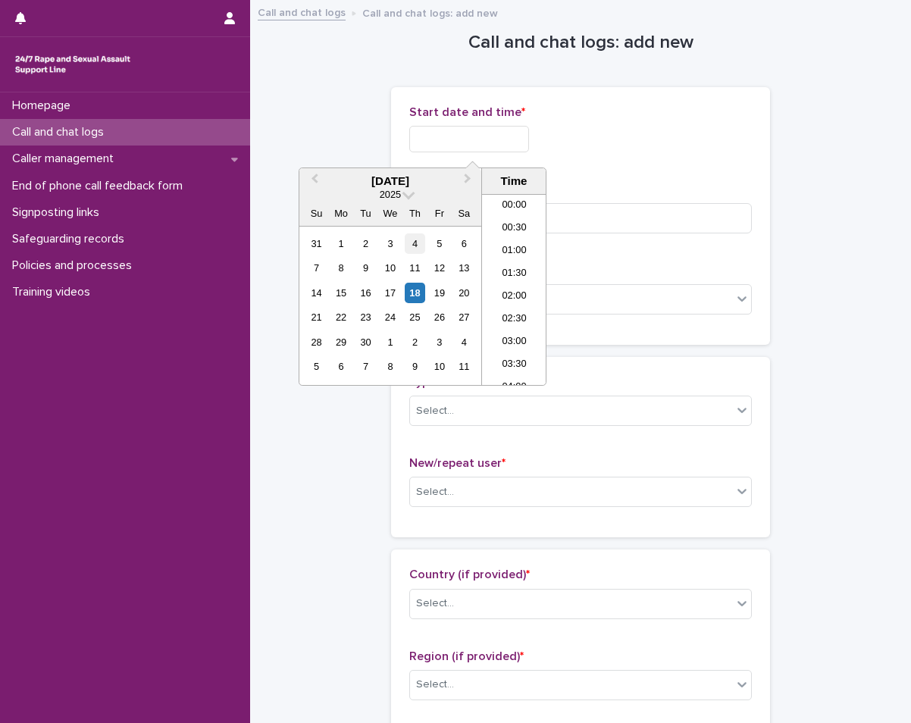
scroll to position [485, 0]
click at [418, 299] on div "18" at bounding box center [415, 293] width 20 height 20
click at [521, 272] on li "12:00" at bounding box center [514, 266] width 64 height 23
click at [502, 136] on input "**********" at bounding box center [469, 139] width 120 height 27
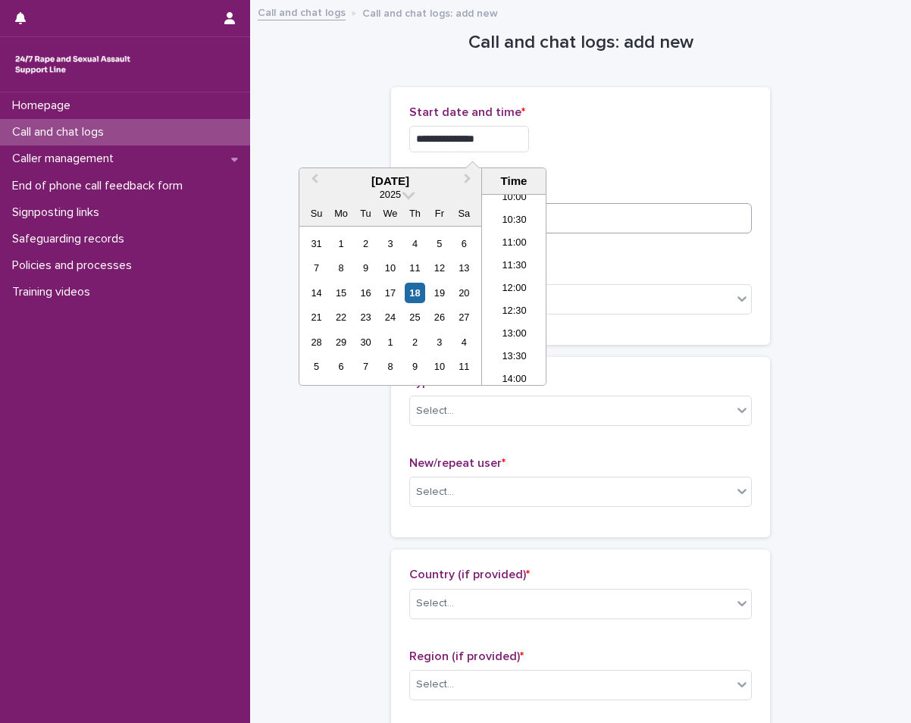
type input "**********"
click at [599, 216] on input at bounding box center [580, 218] width 343 height 30
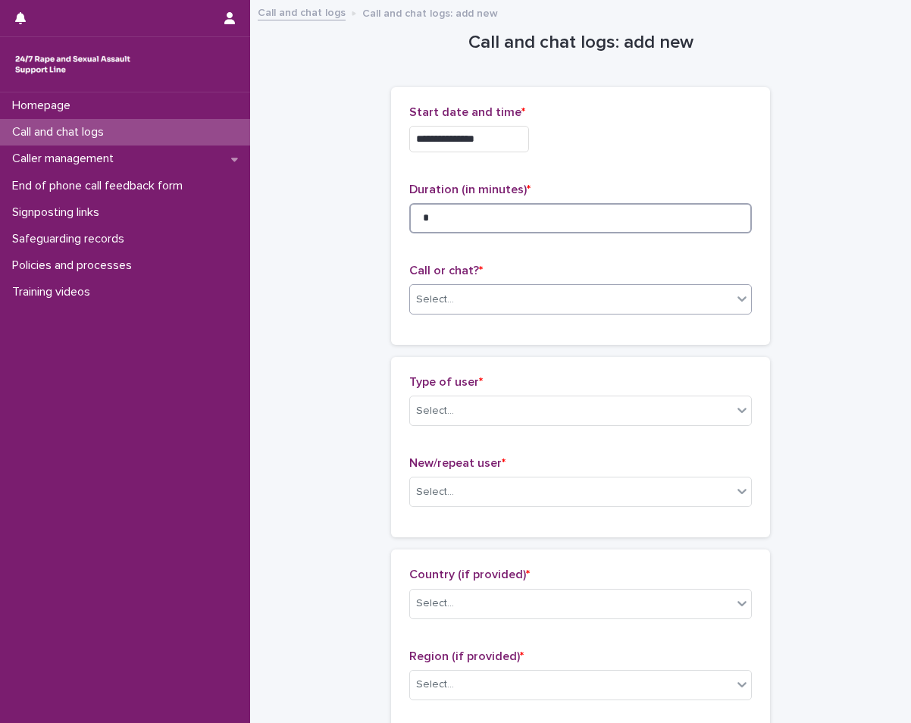
type input "*"
click at [576, 287] on div "Select..." at bounding box center [571, 299] width 322 height 25
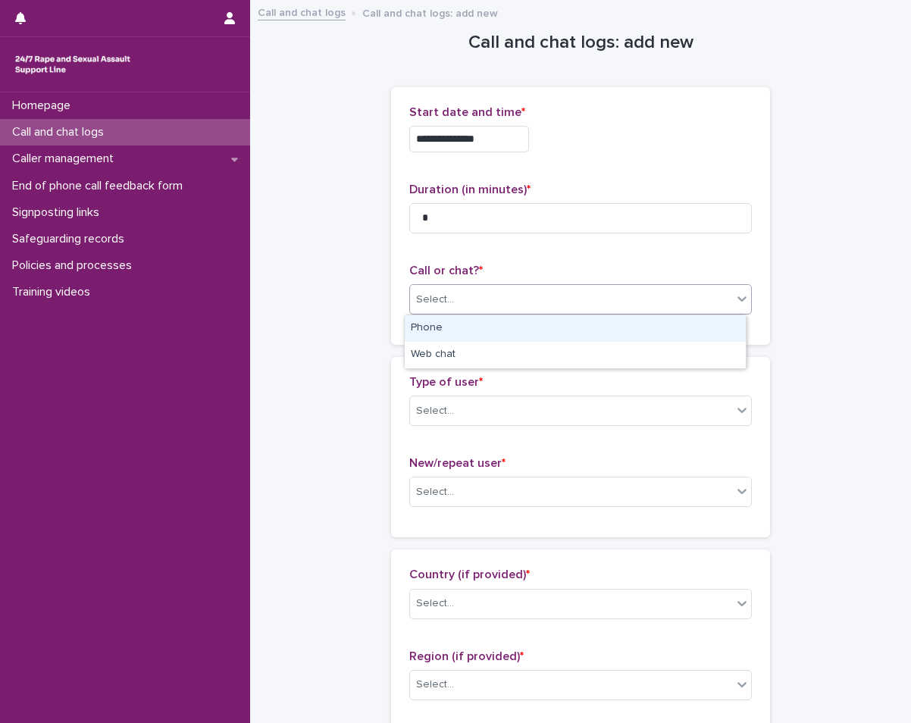
click at [556, 332] on div "Phone" at bounding box center [575, 328] width 341 height 27
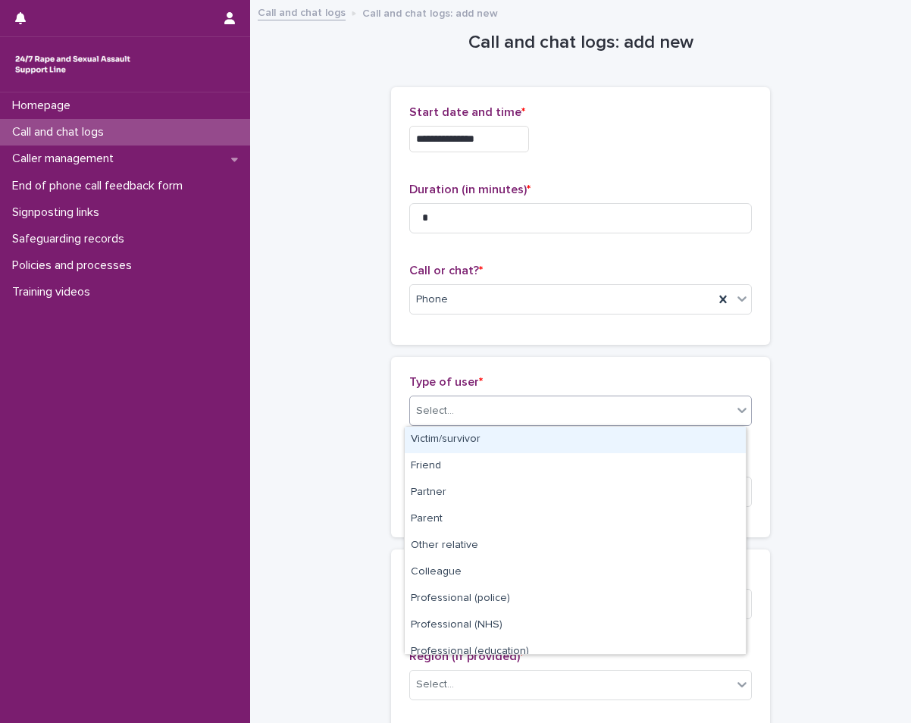
click at [533, 404] on div "Select..." at bounding box center [571, 411] width 322 height 25
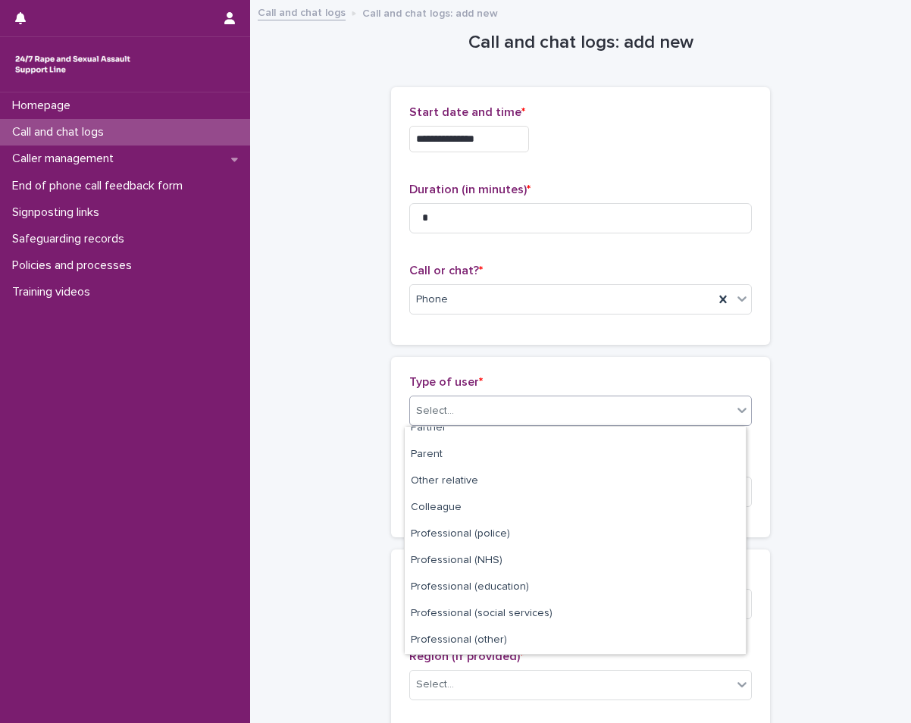
scroll to position [171, 0]
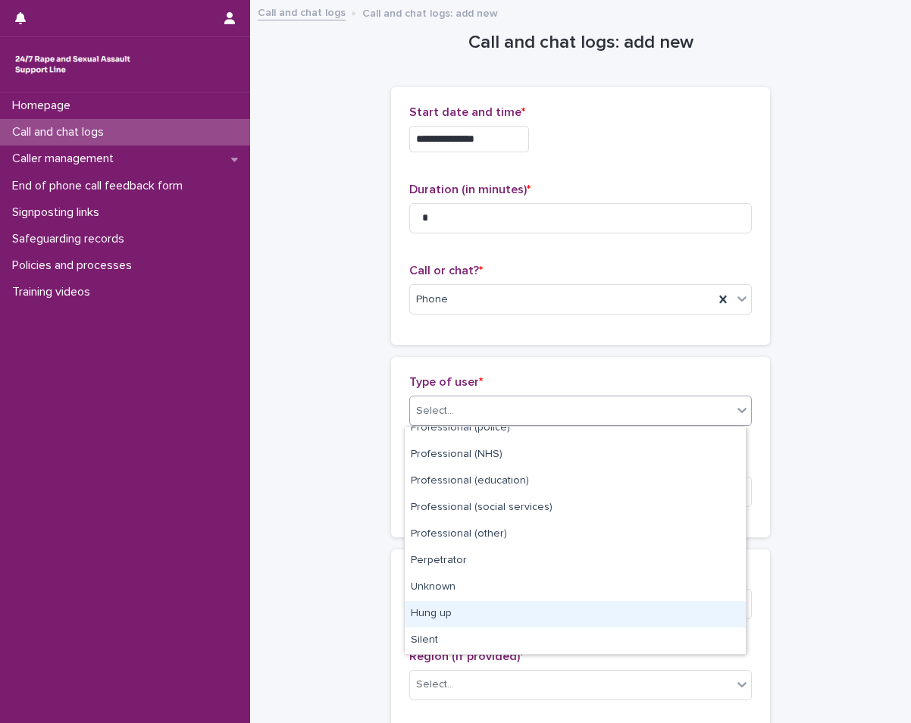
click at [518, 626] on div "Hung up" at bounding box center [575, 614] width 341 height 27
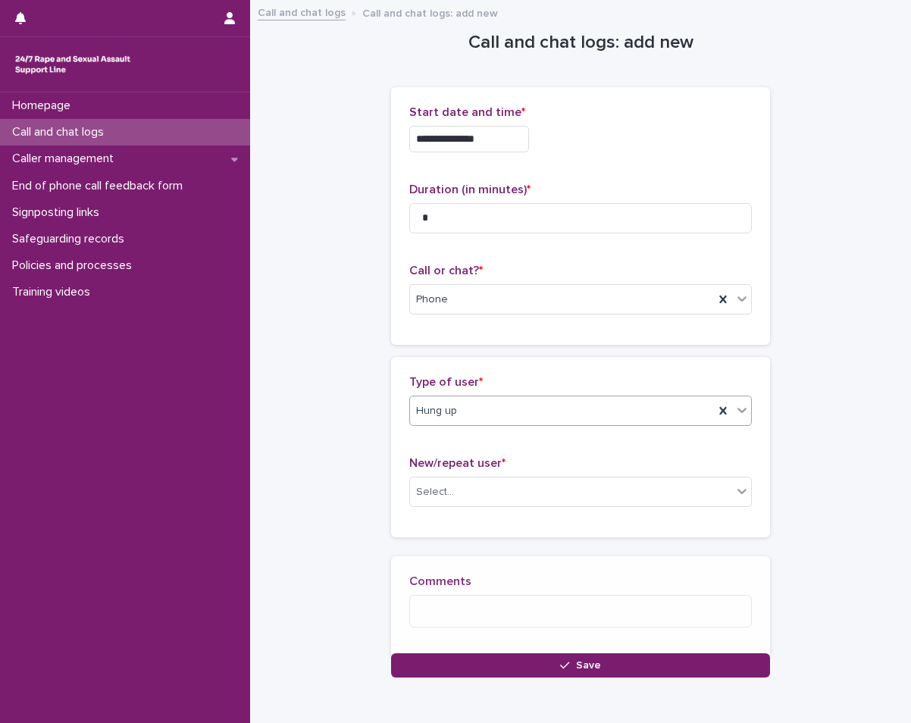
click at [494, 470] on p "New/repeat user *" at bounding box center [580, 463] width 343 height 14
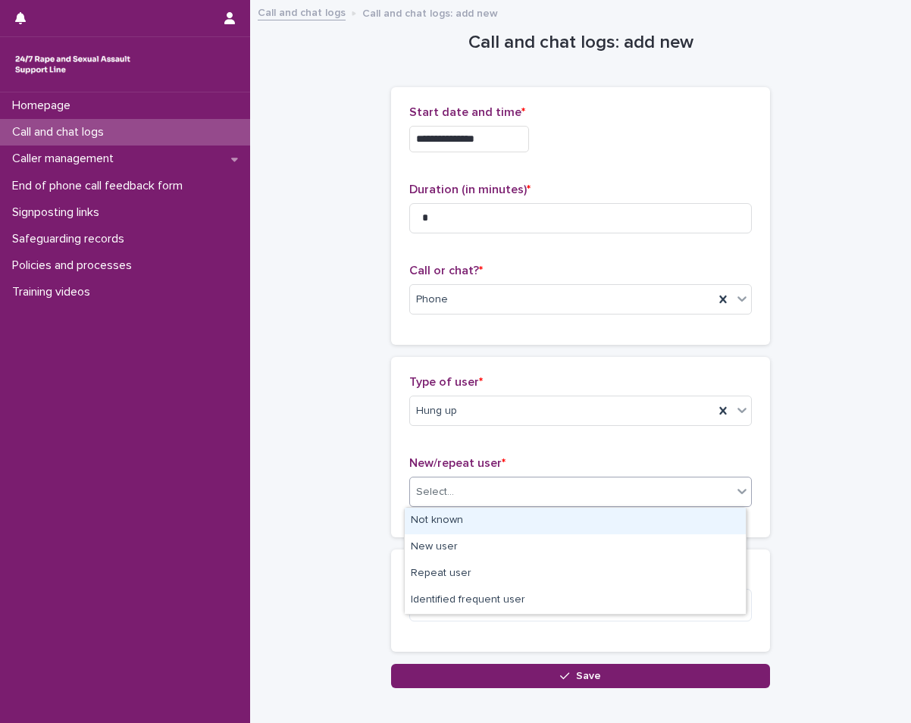
click at [492, 480] on div "Select..." at bounding box center [571, 492] width 322 height 25
click at [462, 517] on div "Not known" at bounding box center [575, 521] width 341 height 27
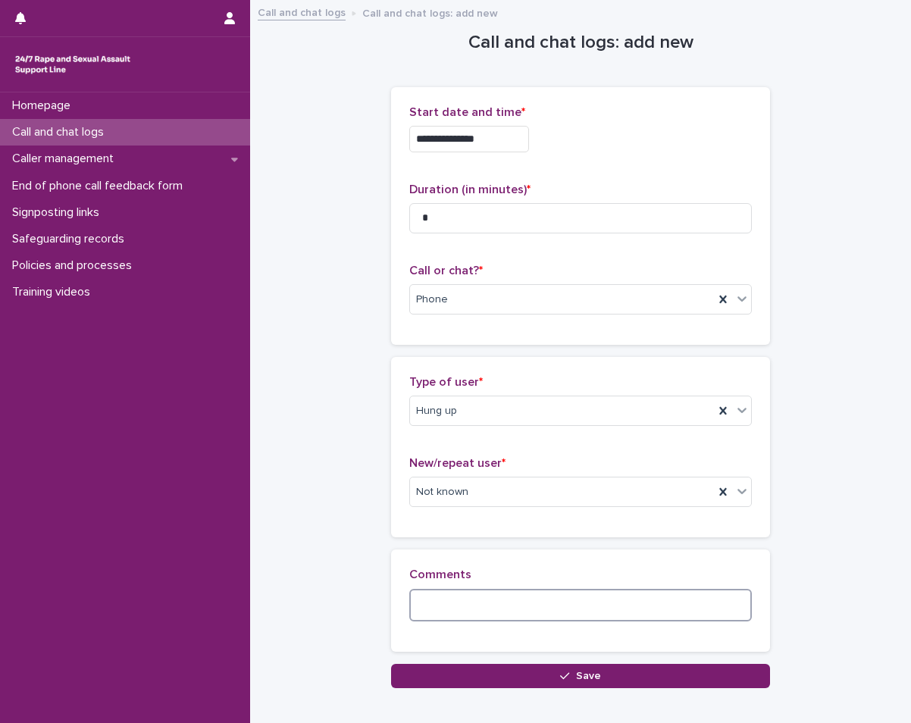
click at [455, 613] on textarea at bounding box center [580, 605] width 343 height 33
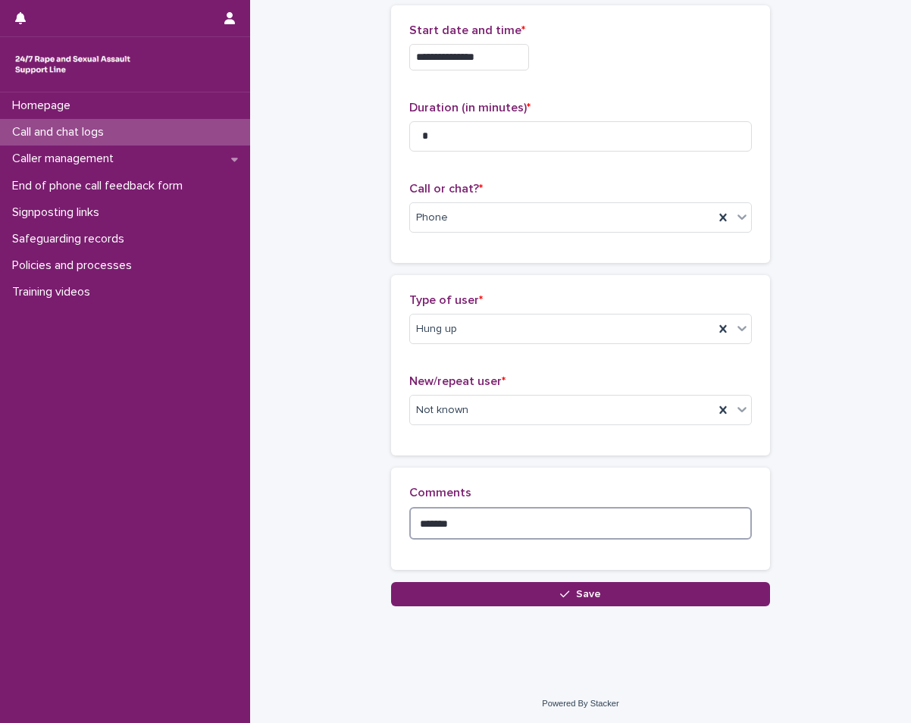
scroll to position [83, 0]
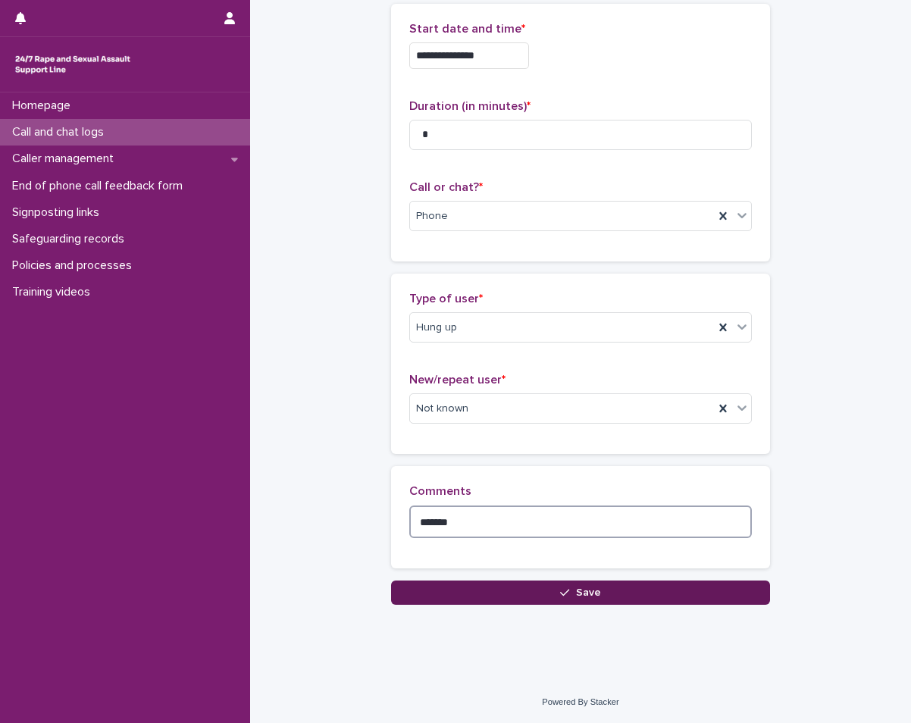
type textarea "*******"
click at [517, 581] on button "Save" at bounding box center [580, 592] width 379 height 24
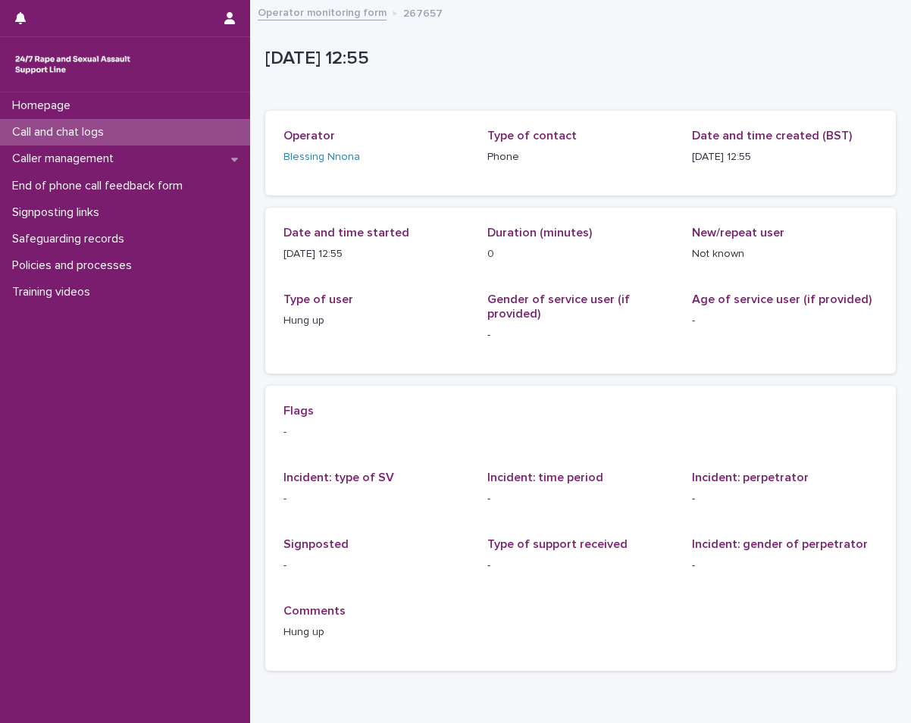
click at [150, 130] on div "Call and chat logs" at bounding box center [125, 132] width 250 height 27
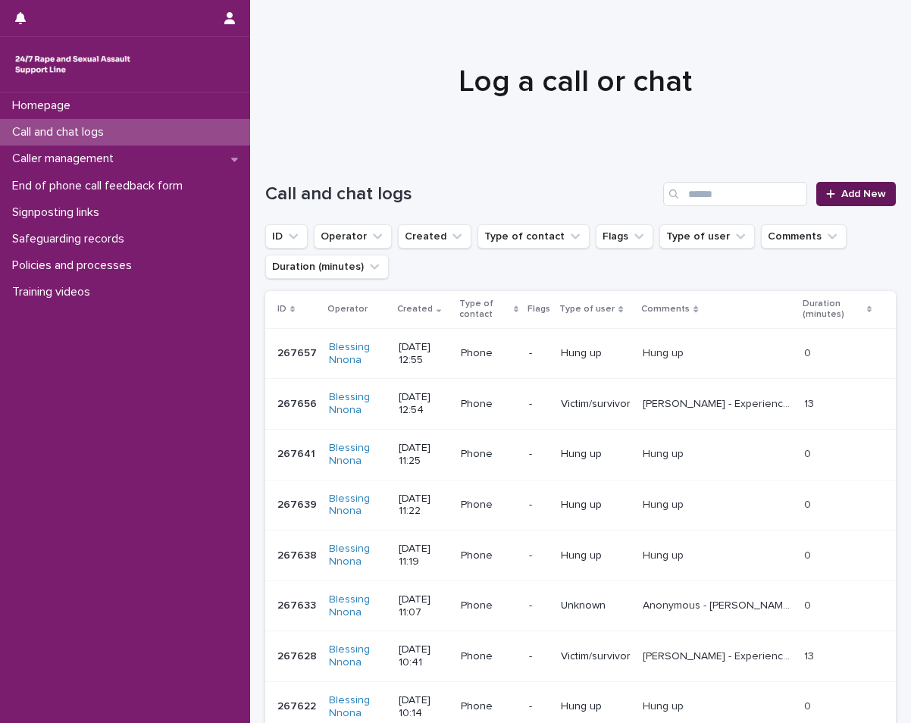
click at [826, 192] on icon at bounding box center [830, 194] width 9 height 11
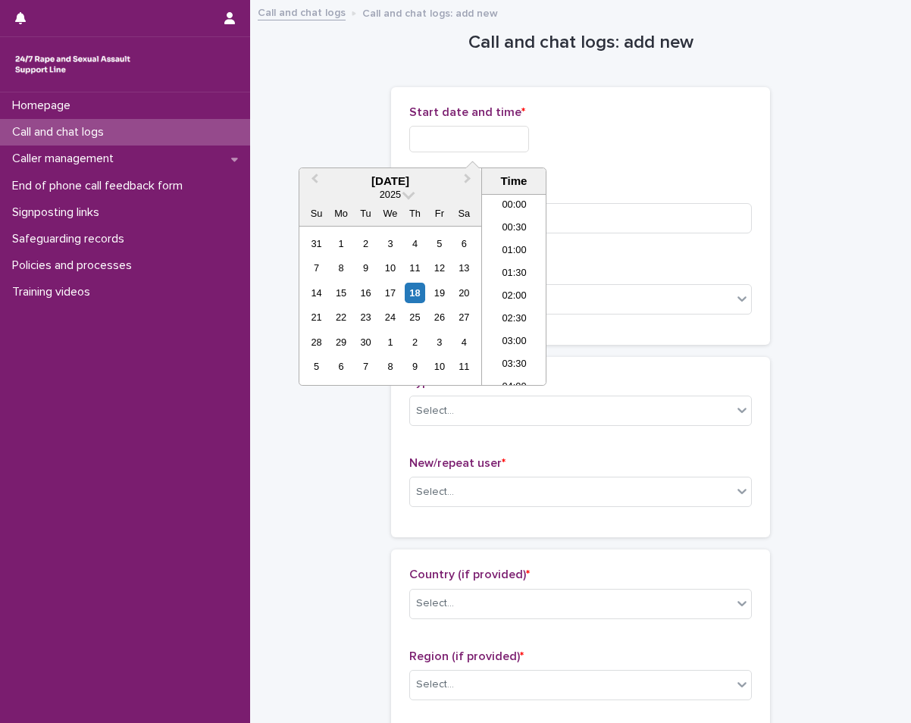
click at [496, 136] on input "text" at bounding box center [469, 139] width 120 height 27
click at [412, 294] on div "18" at bounding box center [415, 293] width 20 height 20
click at [515, 265] on li "12:00" at bounding box center [514, 266] width 64 height 23
click at [505, 147] on input "**********" at bounding box center [469, 139] width 120 height 27
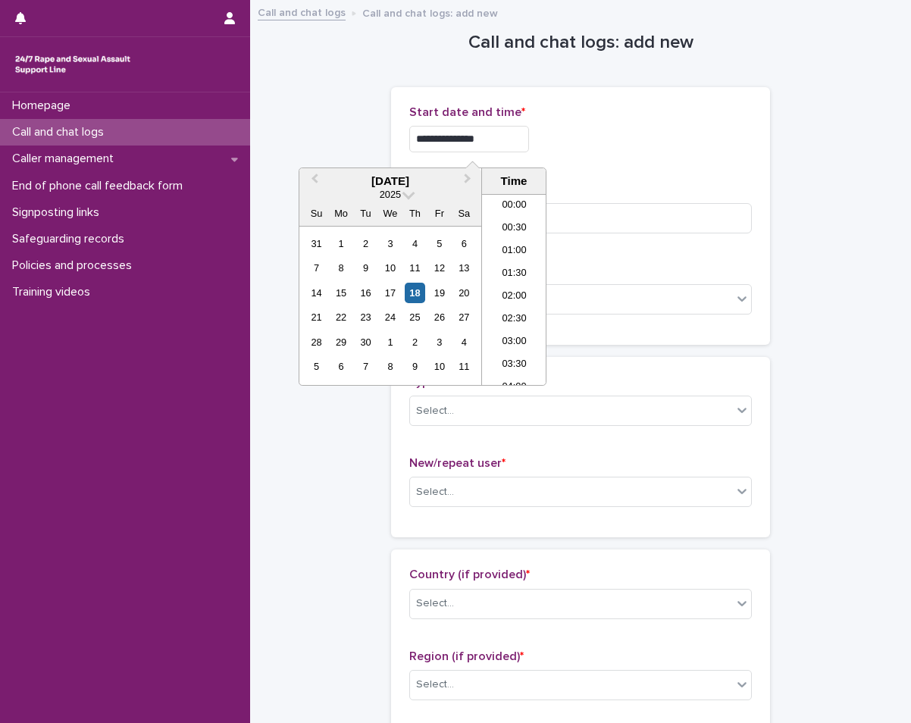
scroll to position [462, 0]
type input "**********"
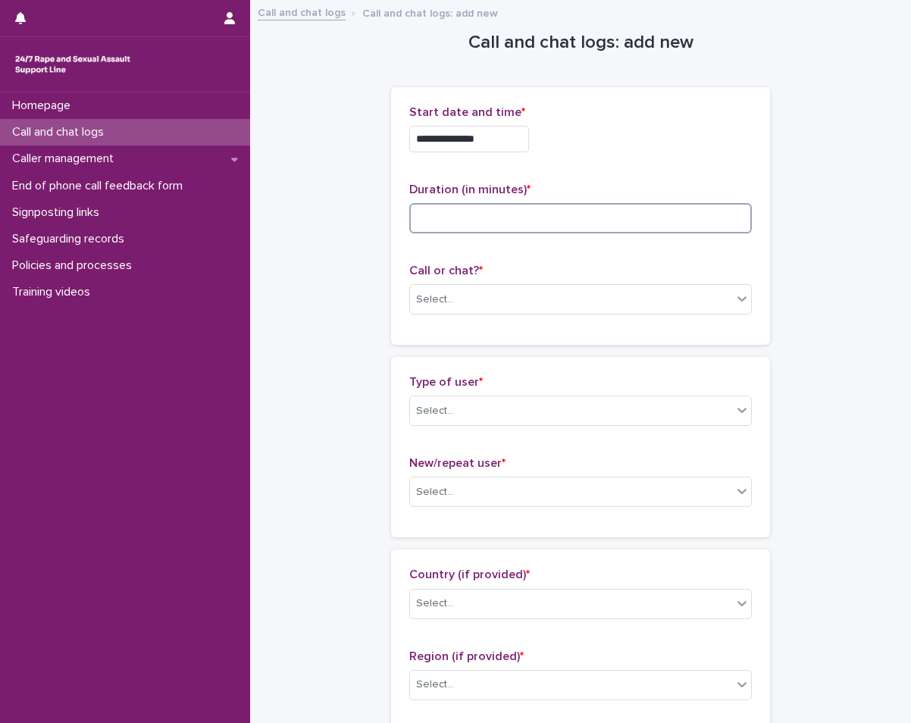
click at [589, 215] on input at bounding box center [580, 218] width 343 height 30
type input "*"
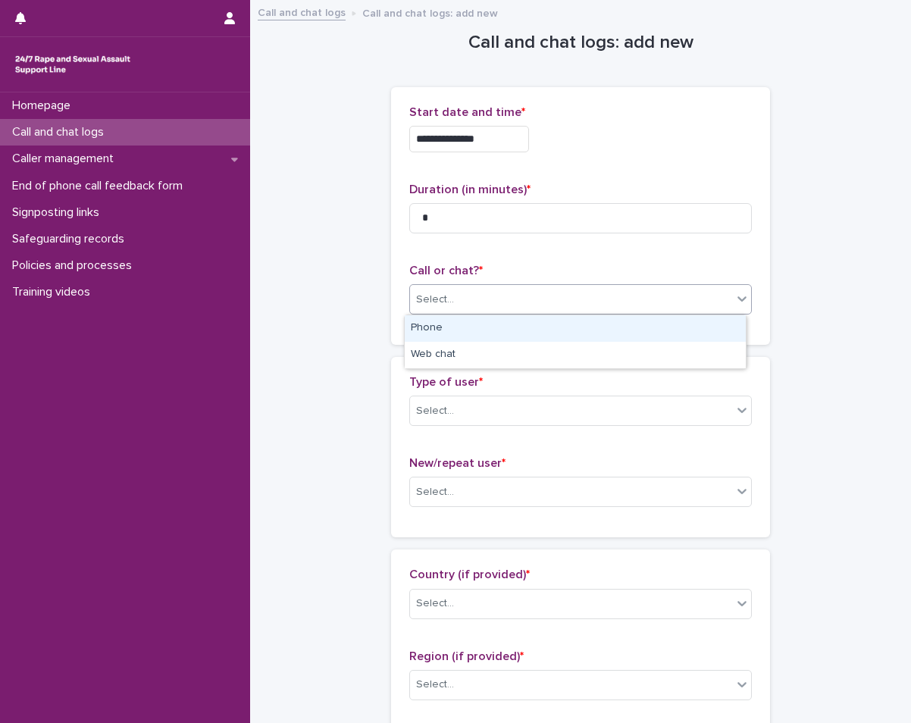
click at [598, 305] on div "Select..." at bounding box center [571, 299] width 322 height 25
click at [574, 326] on div "Phone" at bounding box center [575, 328] width 341 height 27
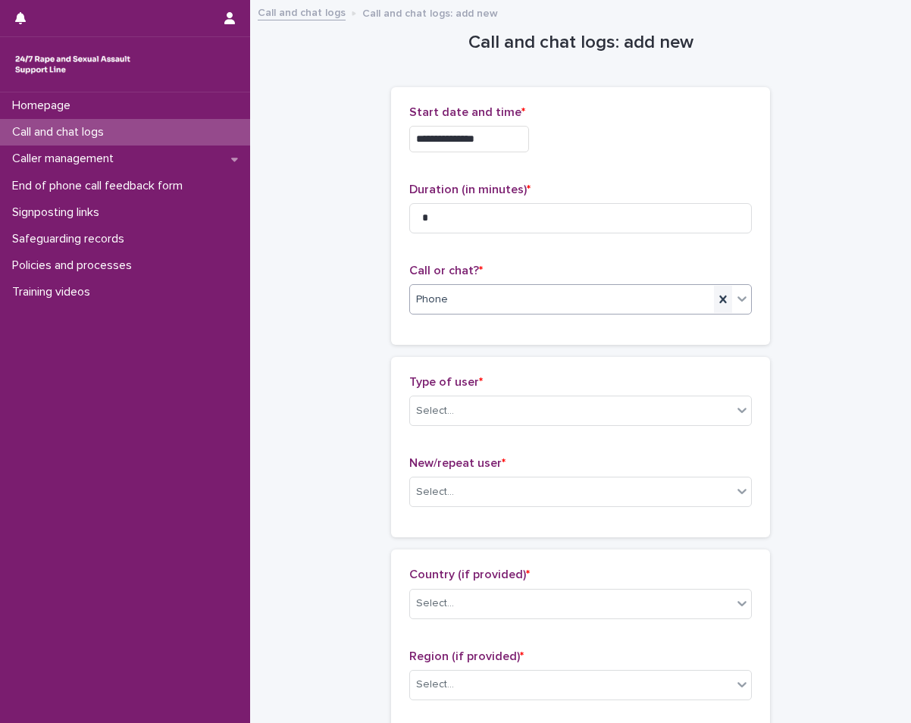
click at [715, 304] on icon at bounding box center [722, 299] width 15 height 15
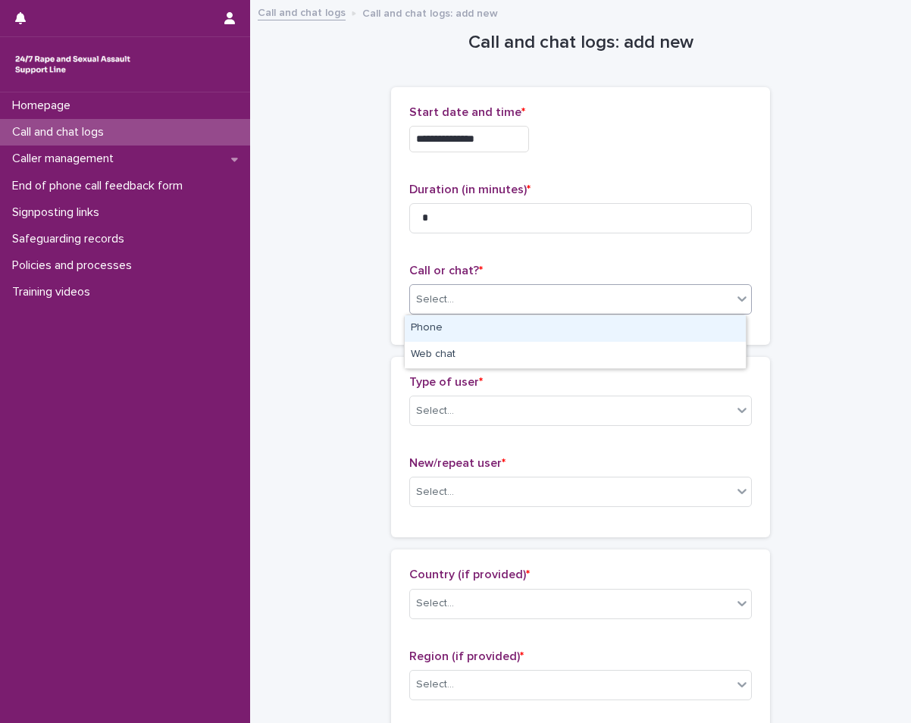
click at [724, 300] on div "Select..." at bounding box center [571, 299] width 322 height 25
click at [648, 323] on div "Phone" at bounding box center [575, 328] width 341 height 27
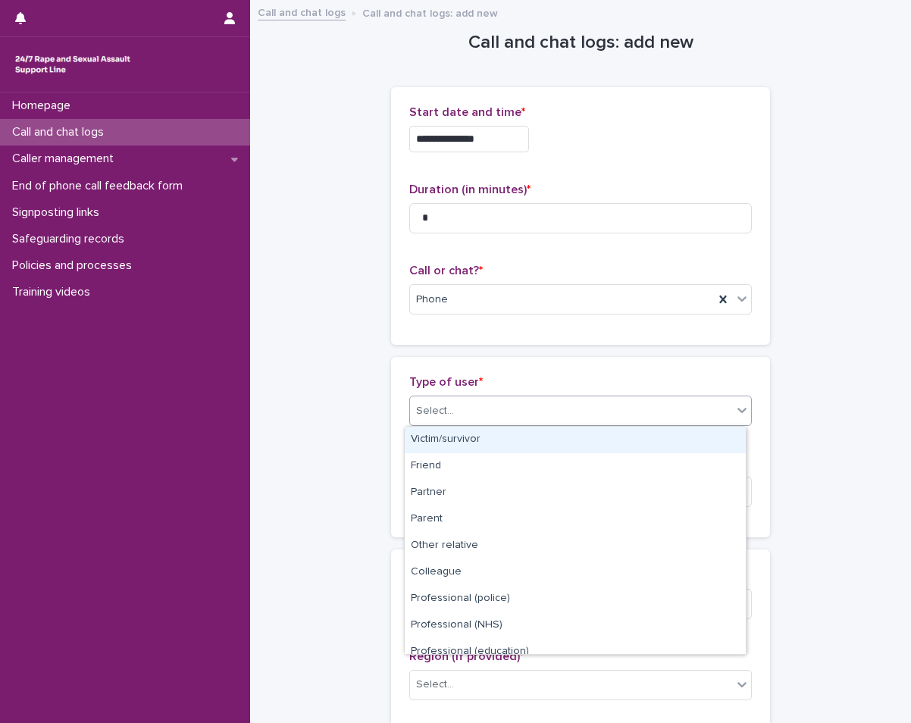
click at [565, 403] on div "Select..." at bounding box center [571, 411] width 322 height 25
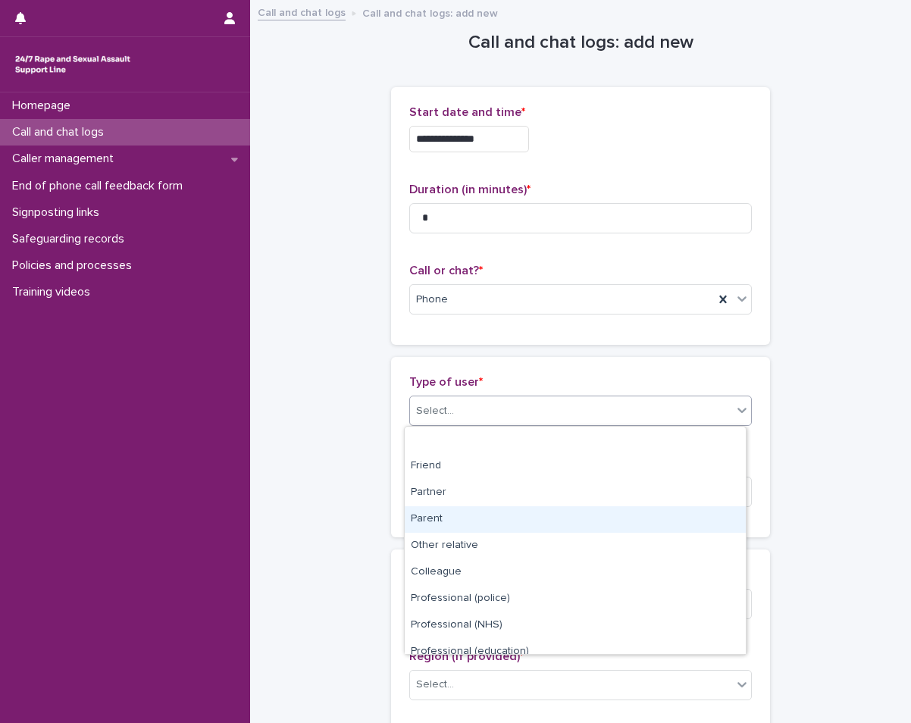
scroll to position [171, 0]
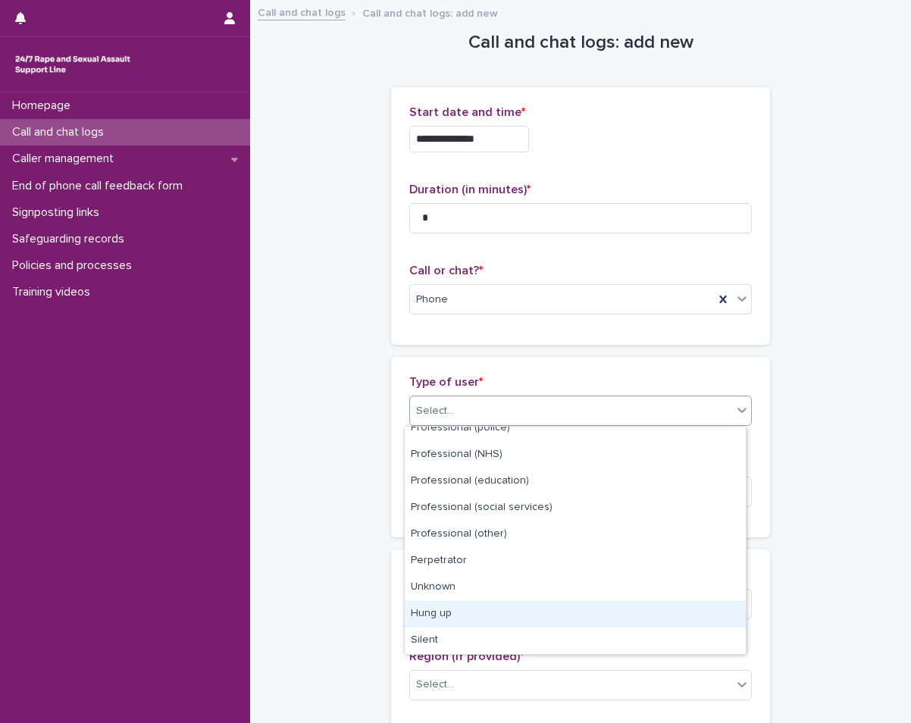
drag, startPoint x: 524, startPoint y: 503, endPoint x: 482, endPoint y: 601, distance: 106.3
click at [482, 601] on div "Hung up" at bounding box center [575, 614] width 341 height 27
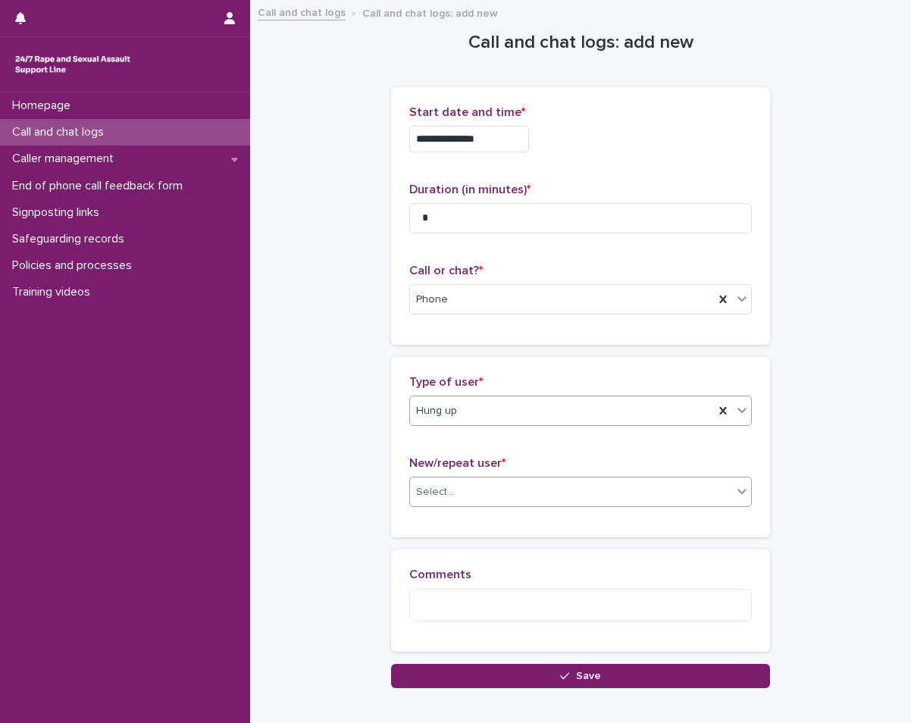
drag, startPoint x: 507, startPoint y: 493, endPoint x: 501, endPoint y: 498, distance: 8.1
click at [501, 498] on div "Select..." at bounding box center [571, 492] width 322 height 25
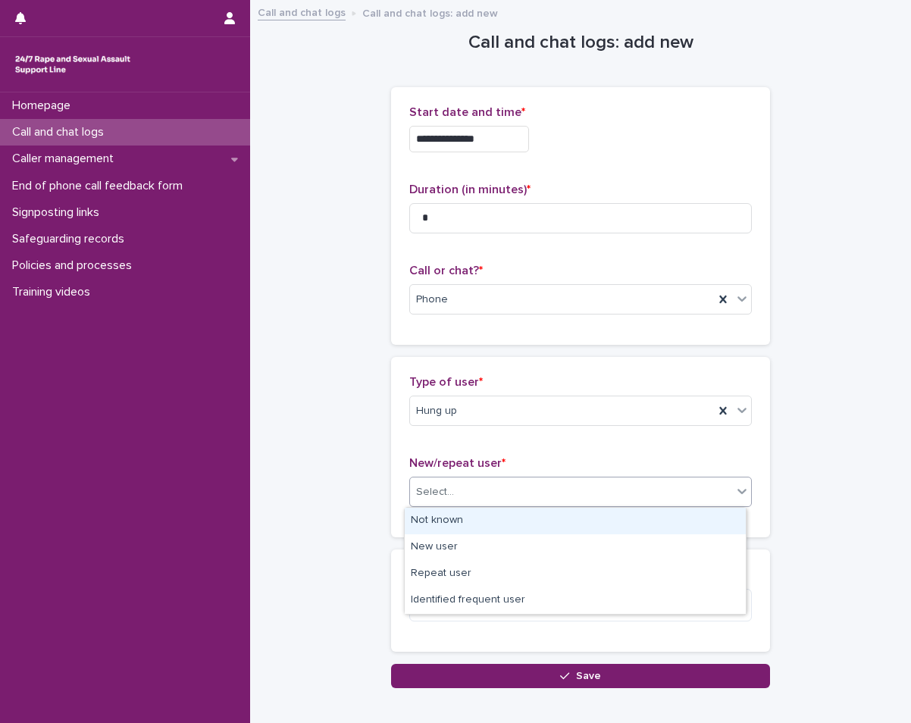
click at [488, 521] on div "Not known" at bounding box center [575, 521] width 341 height 27
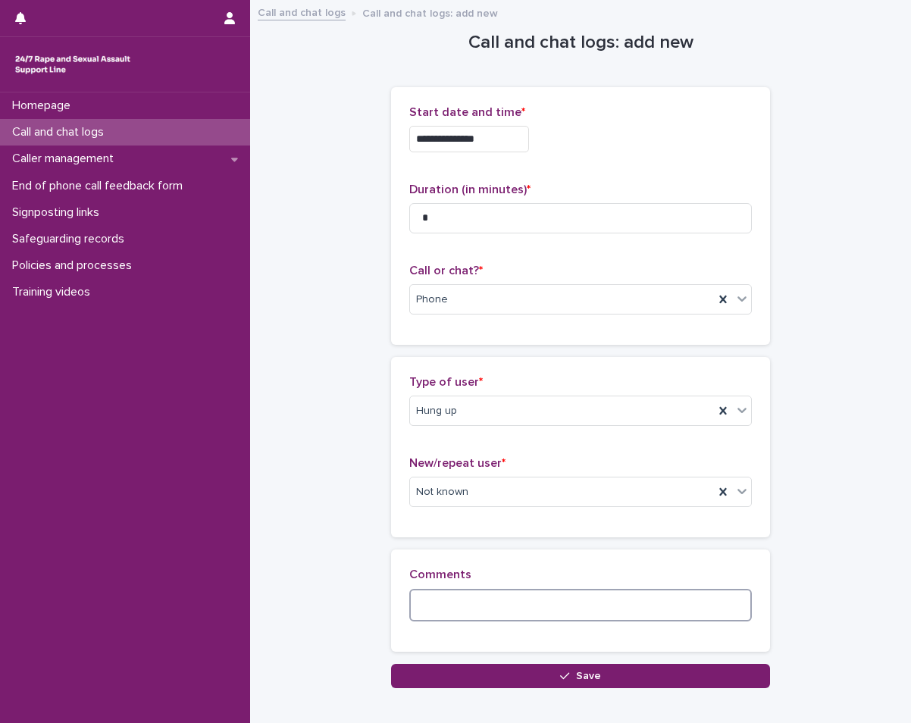
click at [455, 602] on textarea at bounding box center [580, 605] width 343 height 33
type textarea "*******"
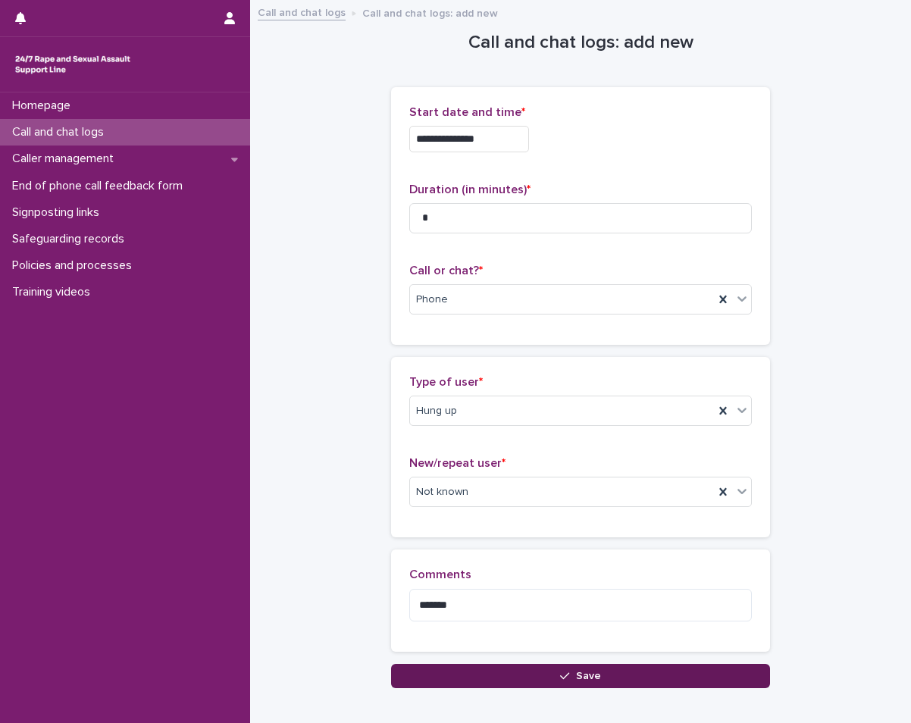
click at [481, 678] on button "Save" at bounding box center [580, 676] width 379 height 24
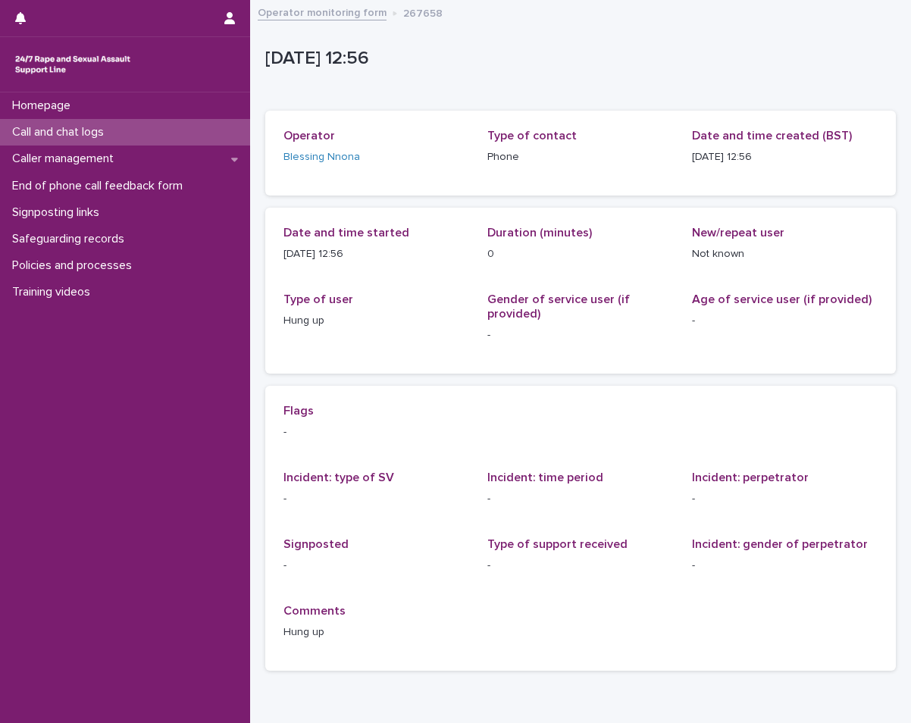
click at [133, 136] on div "Call and chat logs" at bounding box center [125, 132] width 250 height 27
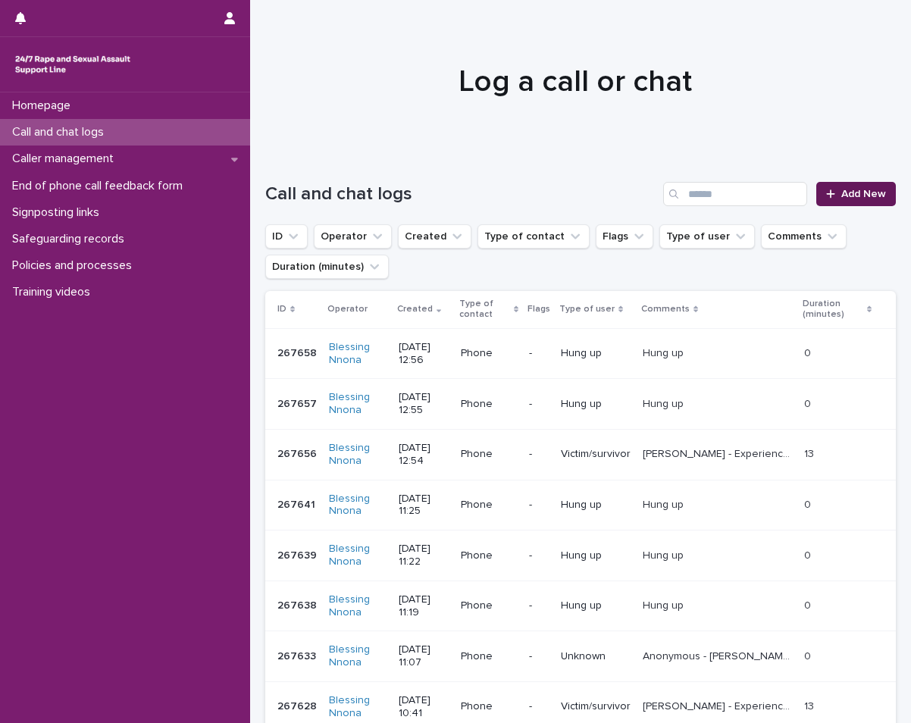
click at [820, 186] on link "Add New" at bounding box center [856, 194] width 80 height 24
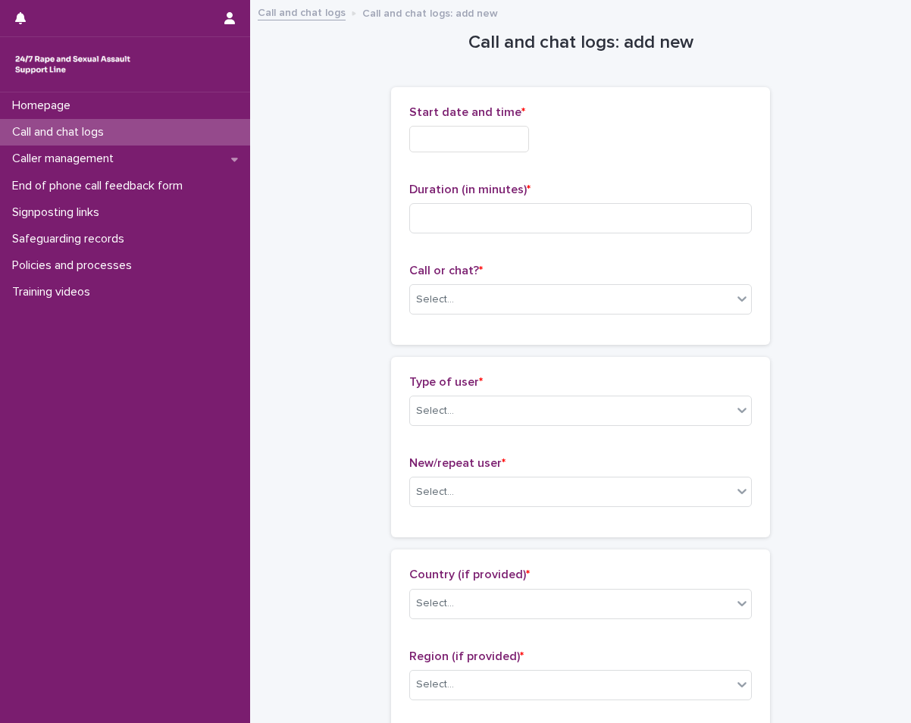
click at [481, 138] on input "text" at bounding box center [469, 139] width 120 height 27
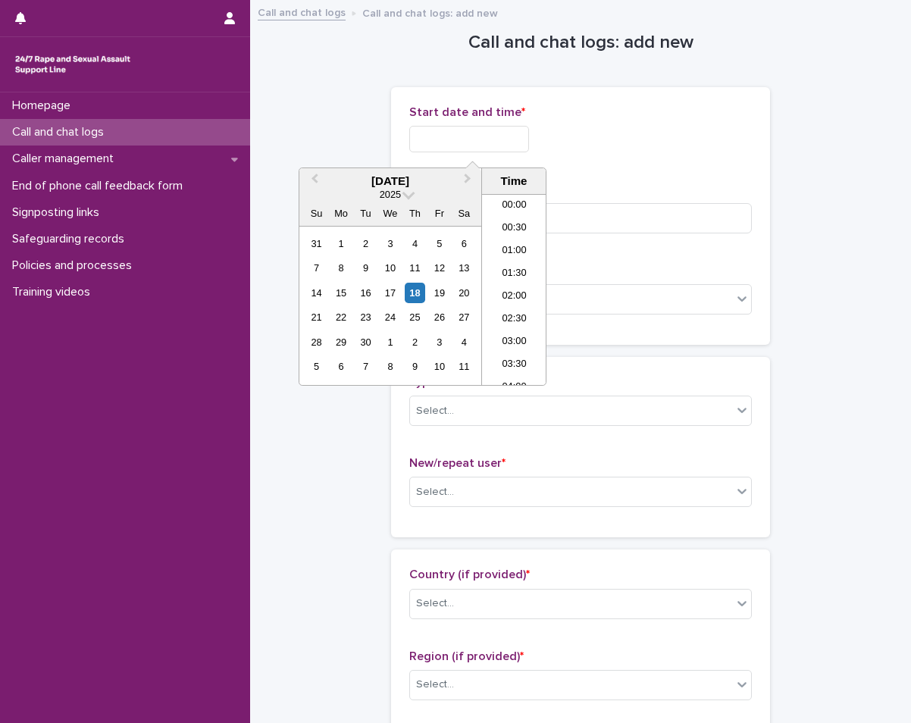
scroll to position [508, 0]
click at [420, 291] on div "18" at bounding box center [415, 293] width 20 height 20
click at [526, 280] on li "13:00" at bounding box center [514, 289] width 64 height 23
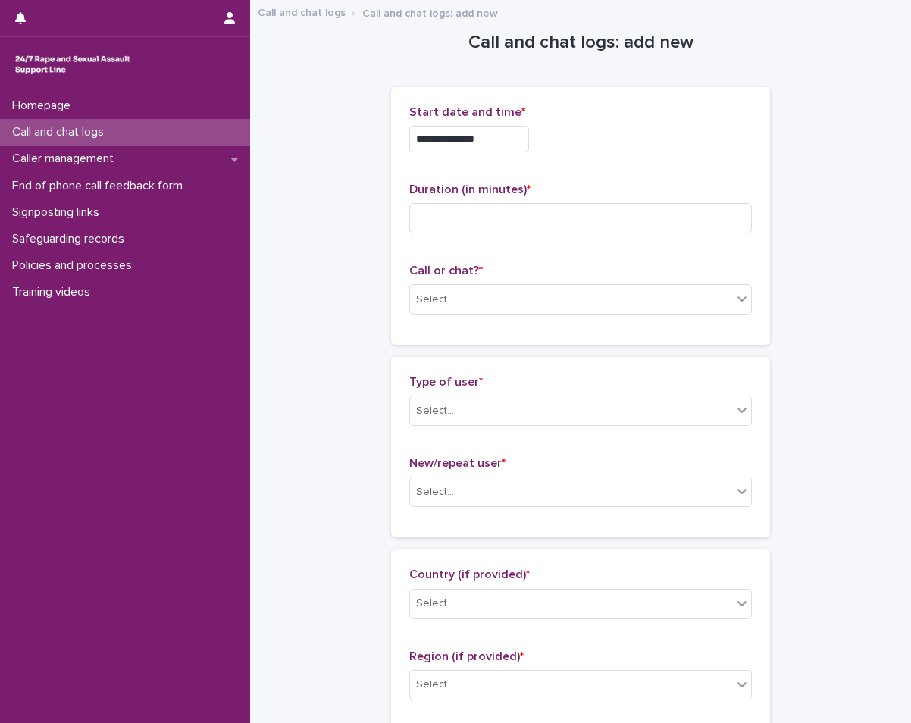
click at [522, 144] on input "**********" at bounding box center [469, 139] width 120 height 27
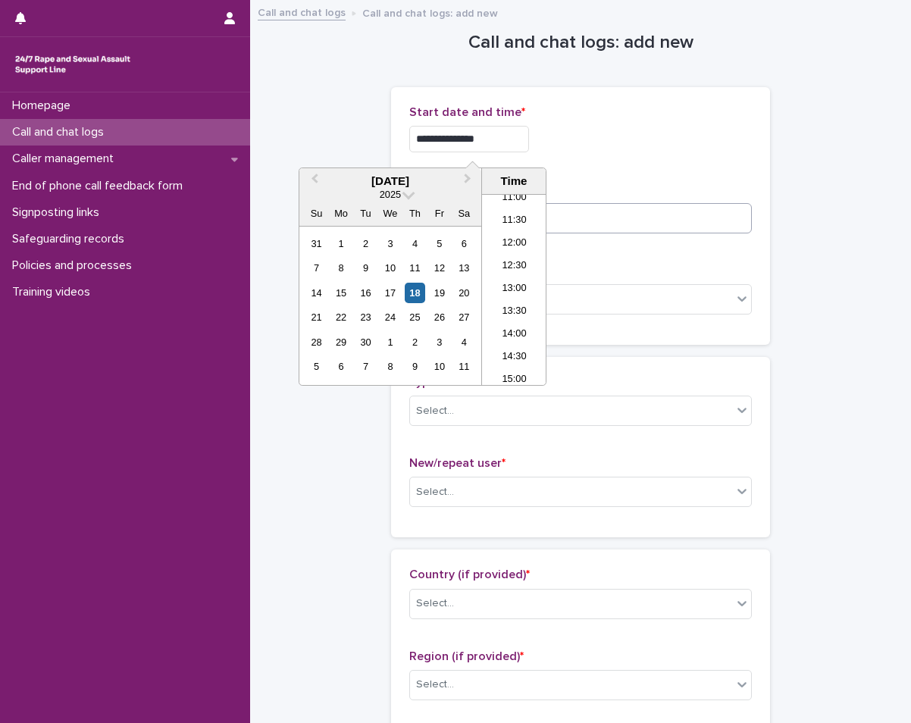
type input "**********"
click at [573, 205] on input at bounding box center [580, 218] width 343 height 30
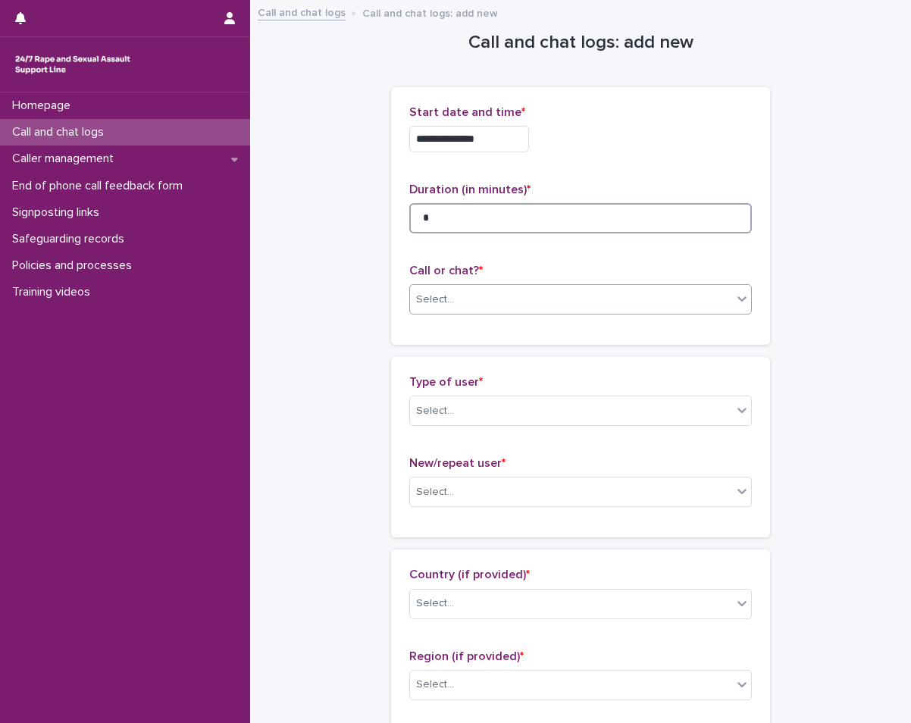
type input "*"
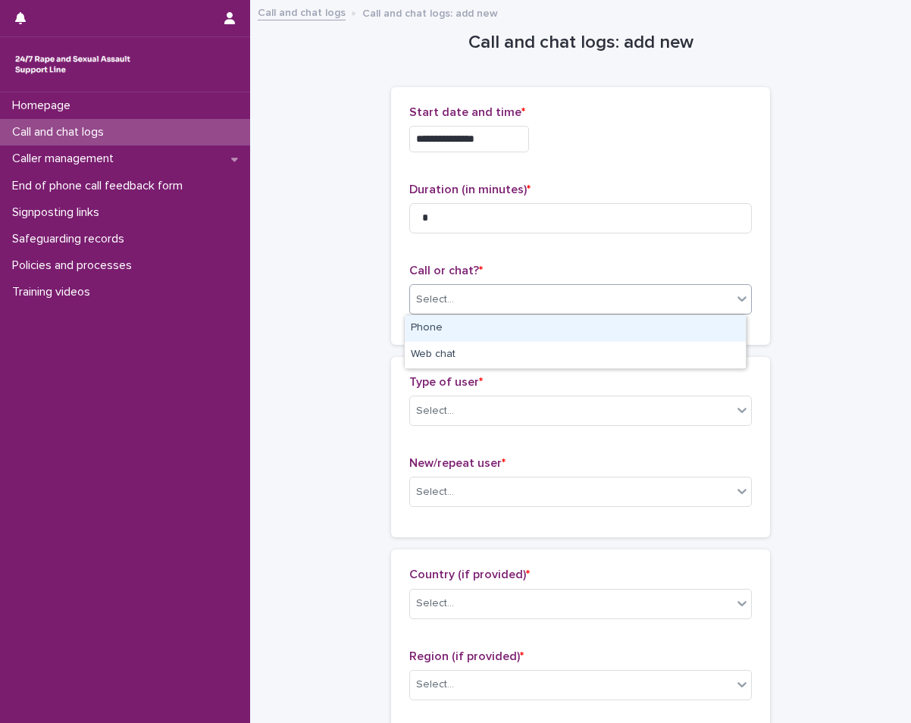
click at [533, 295] on div "Select..." at bounding box center [571, 299] width 322 height 25
click at [504, 325] on div "Phone" at bounding box center [575, 328] width 341 height 27
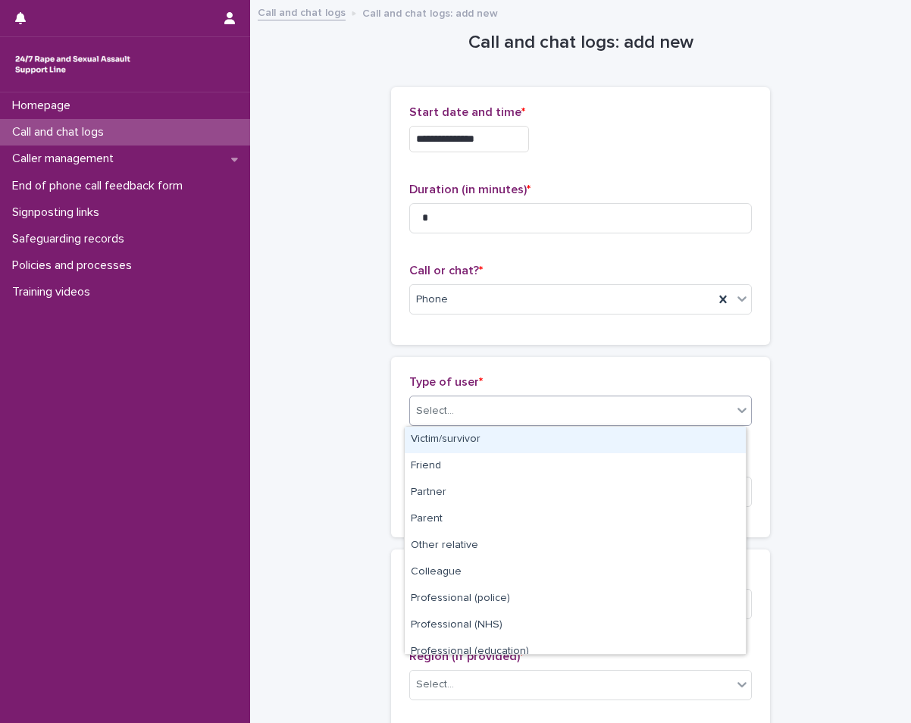
click at [490, 407] on div "Select..." at bounding box center [571, 411] width 322 height 25
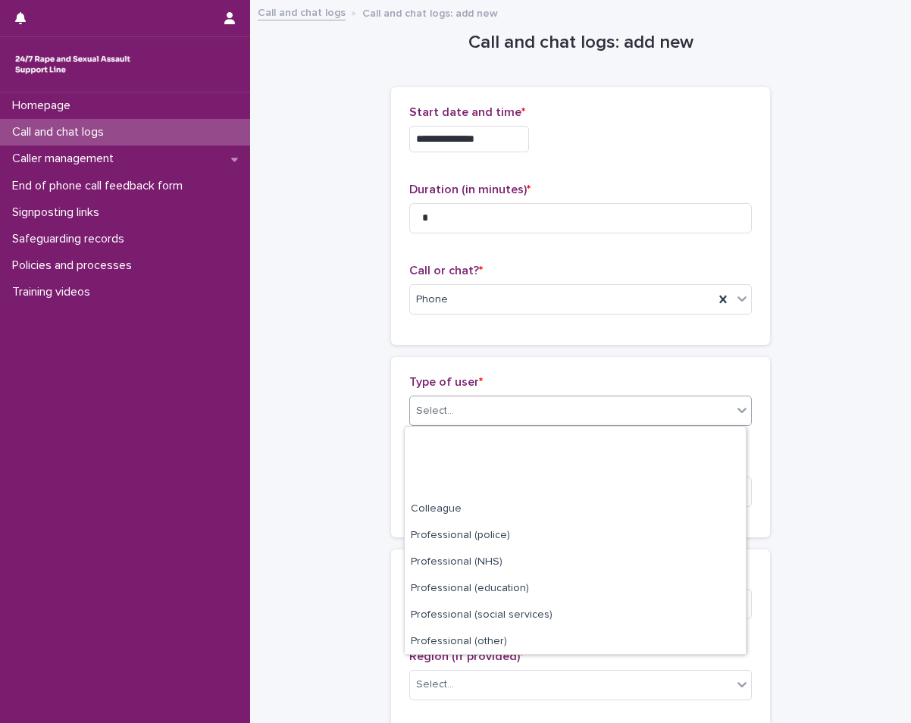
scroll to position [171, 0]
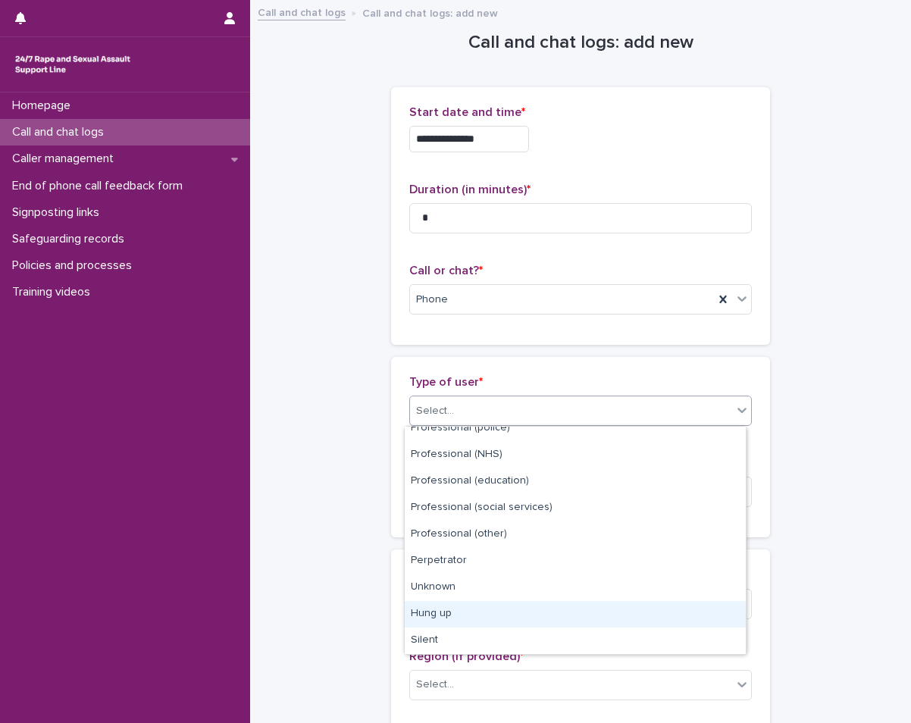
click at [466, 609] on div "Hung up" at bounding box center [575, 614] width 341 height 27
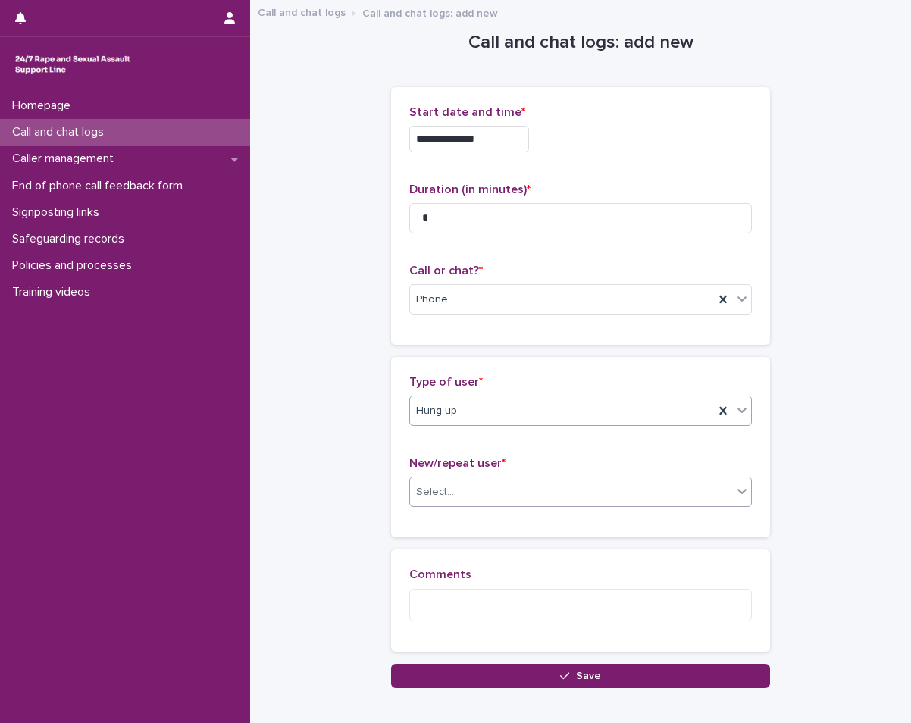
click at [496, 492] on div "Select..." at bounding box center [571, 492] width 322 height 25
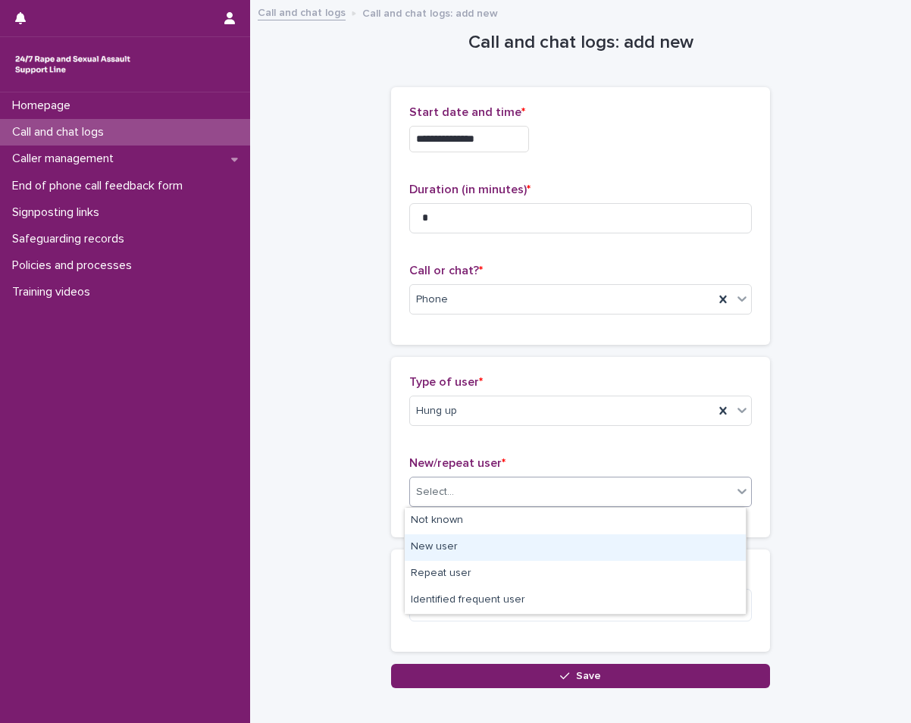
drag, startPoint x: 461, startPoint y: 566, endPoint x: 465, endPoint y: 552, distance: 14.2
click at [465, 552] on div "New user" at bounding box center [575, 547] width 341 height 27
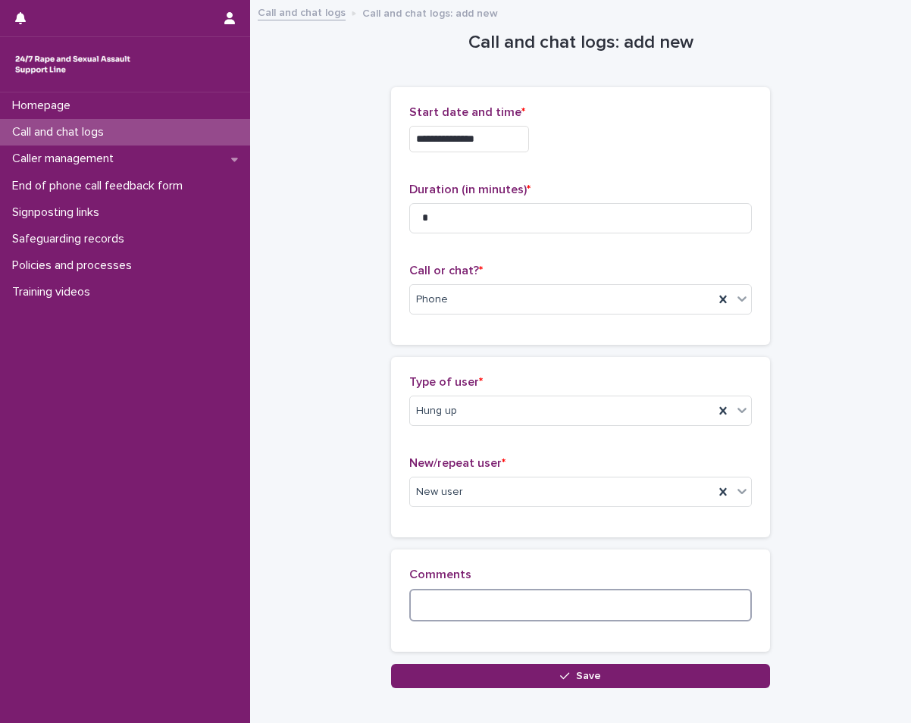
click at [449, 599] on textarea at bounding box center [580, 605] width 343 height 33
type textarea "*******"
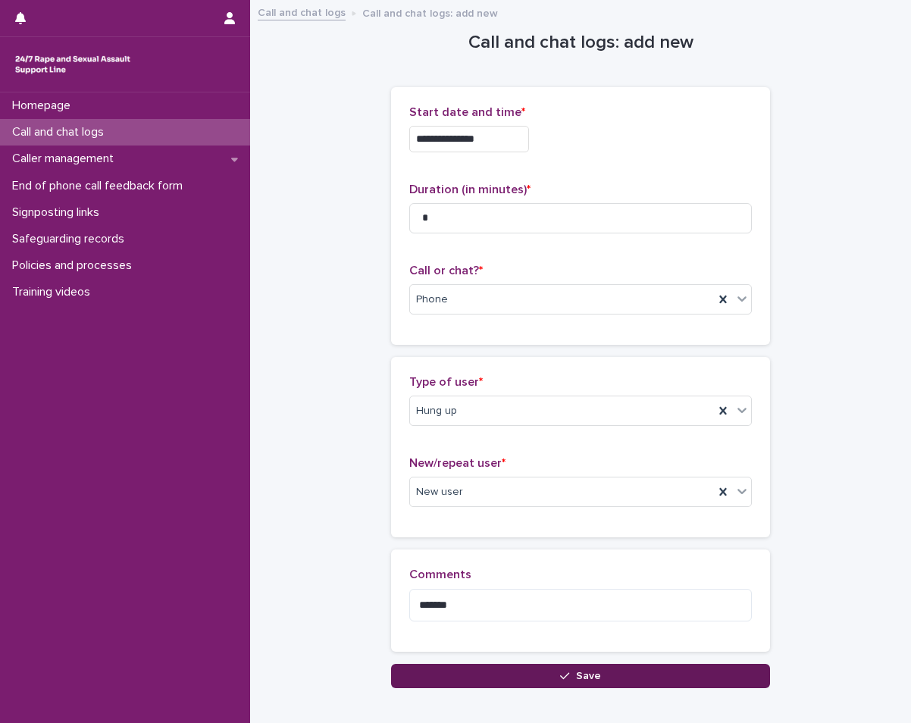
click at [482, 675] on button "Save" at bounding box center [580, 676] width 379 height 24
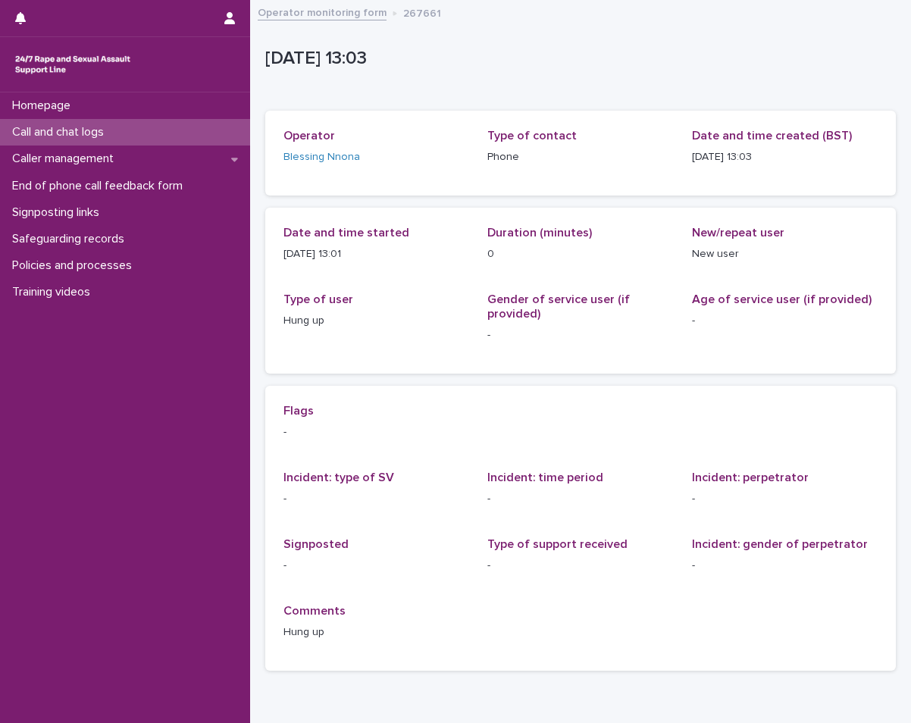
click at [123, 137] on div "Call and chat logs" at bounding box center [125, 132] width 250 height 27
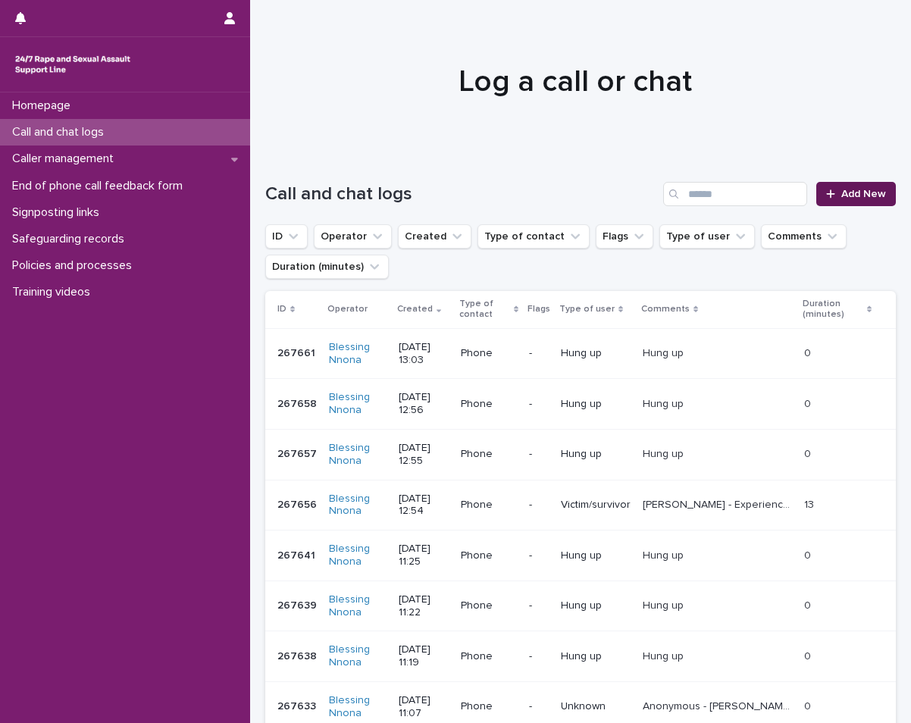
click at [868, 192] on span "Add New" at bounding box center [863, 194] width 45 height 11
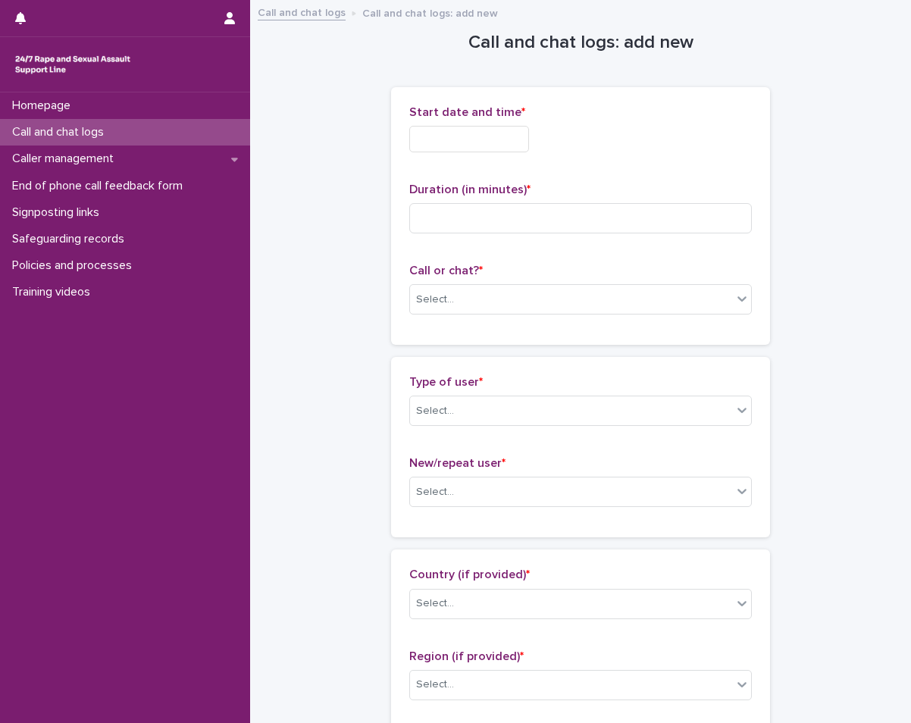
click at [621, 163] on div "Start date and time *" at bounding box center [580, 134] width 343 height 59
click at [512, 144] on input "text" at bounding box center [469, 139] width 120 height 27
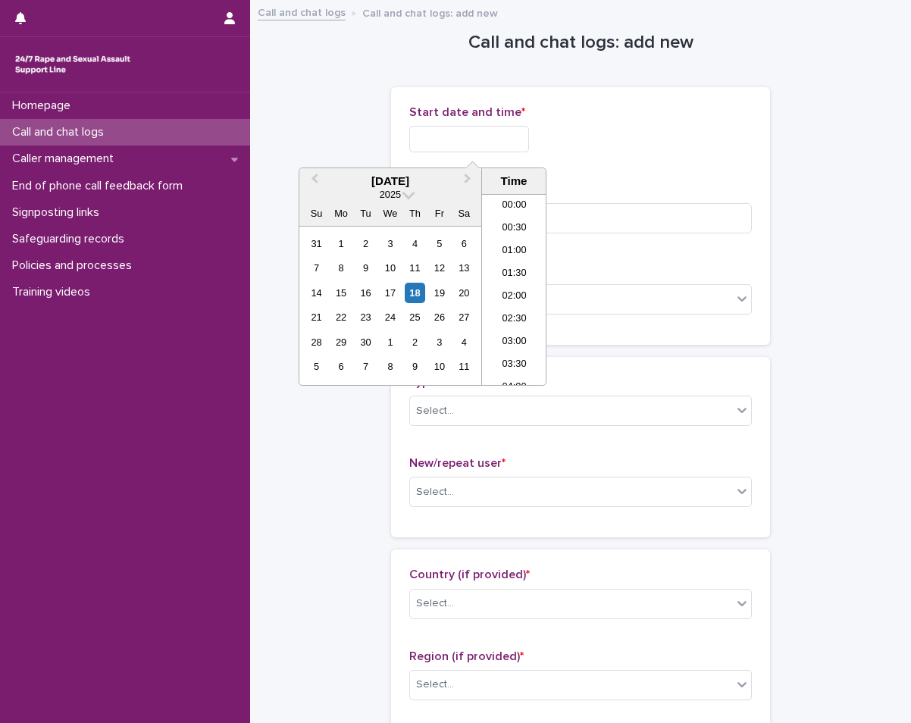
scroll to position [508, 0]
click at [416, 290] on div "18" at bounding box center [415, 293] width 20 height 20
click at [504, 281] on li "13:00" at bounding box center [514, 289] width 64 height 23
click at [505, 141] on input "**********" at bounding box center [469, 139] width 120 height 27
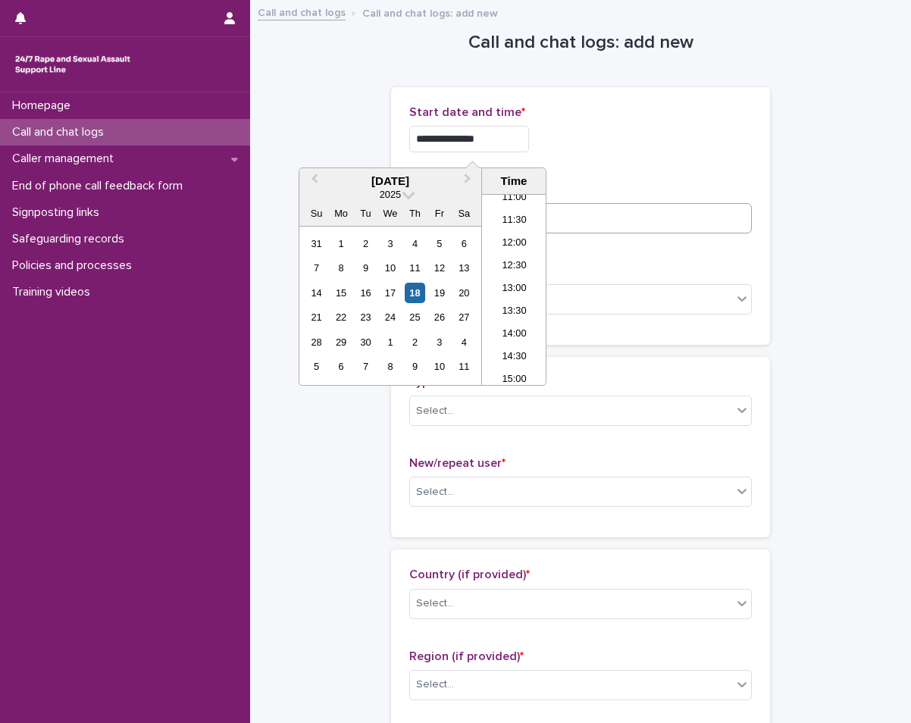
type input "**********"
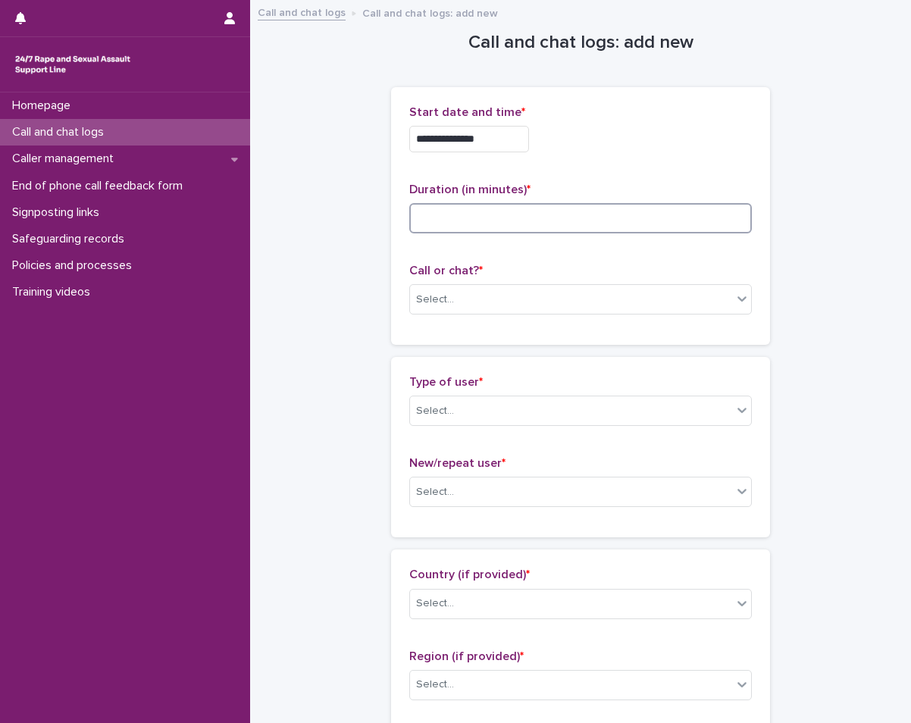
click at [716, 209] on input at bounding box center [580, 218] width 343 height 30
type input "*"
click at [516, 297] on div "Select..." at bounding box center [571, 299] width 322 height 25
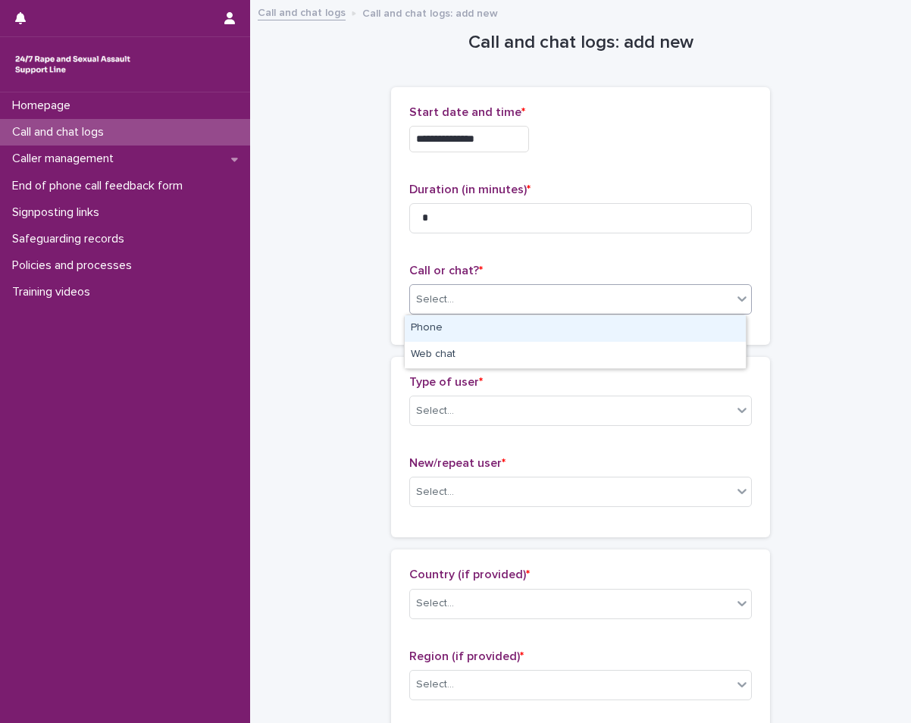
click at [513, 336] on div "Phone" at bounding box center [575, 328] width 341 height 27
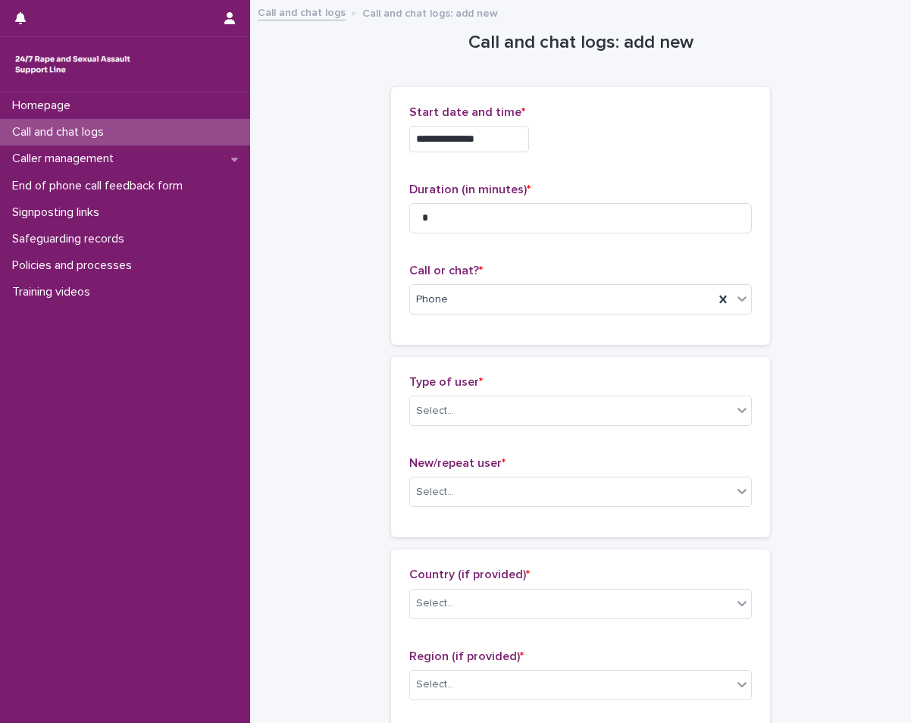
click at [530, 383] on p "Type of user *" at bounding box center [580, 382] width 343 height 14
click at [539, 408] on div "Select..." at bounding box center [571, 411] width 322 height 25
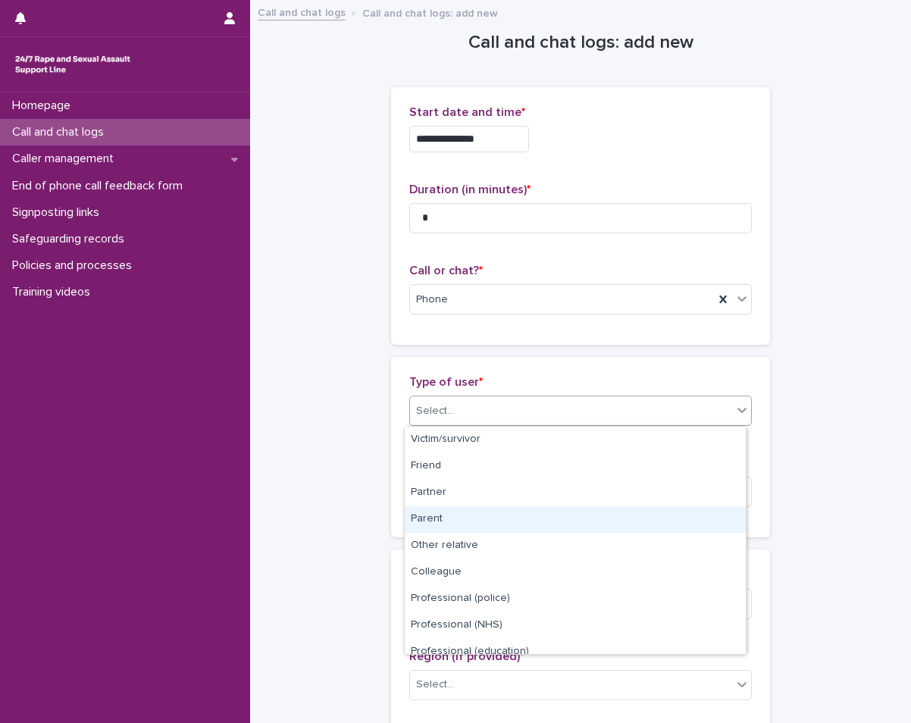
scroll to position [171, 0]
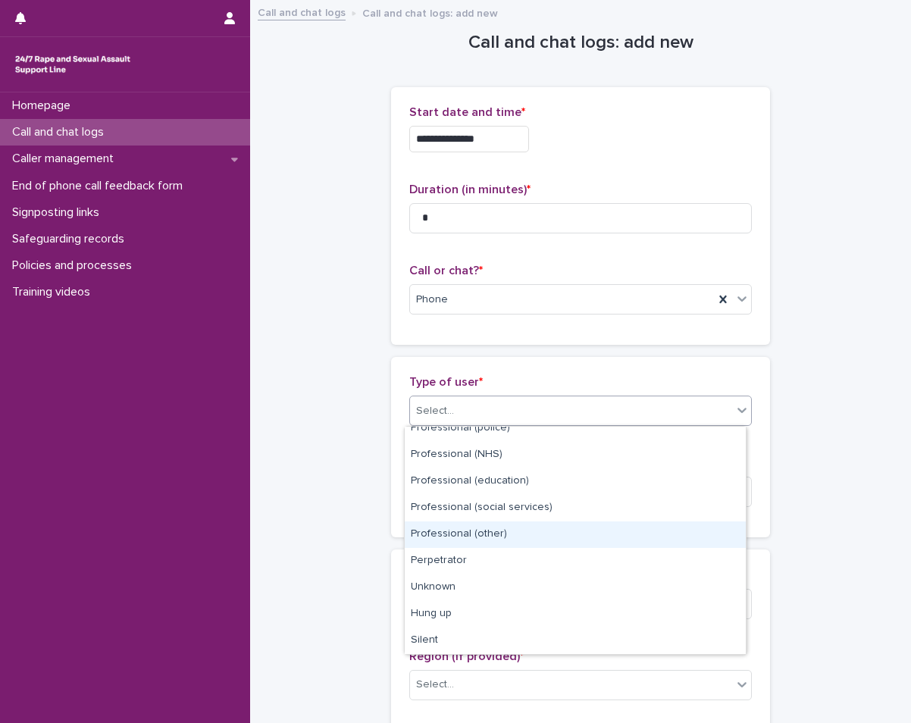
drag, startPoint x: 474, startPoint y: 549, endPoint x: 484, endPoint y: 522, distance: 28.6
click at [484, 522] on div "Professional (other)" at bounding box center [575, 534] width 341 height 27
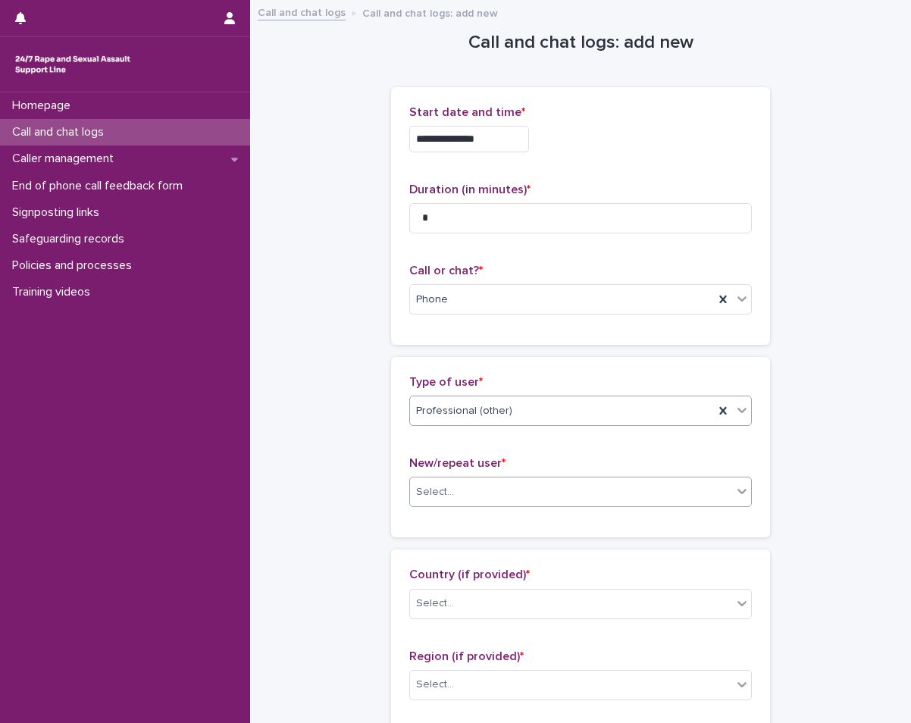
click at [515, 495] on div "Select..." at bounding box center [571, 492] width 322 height 25
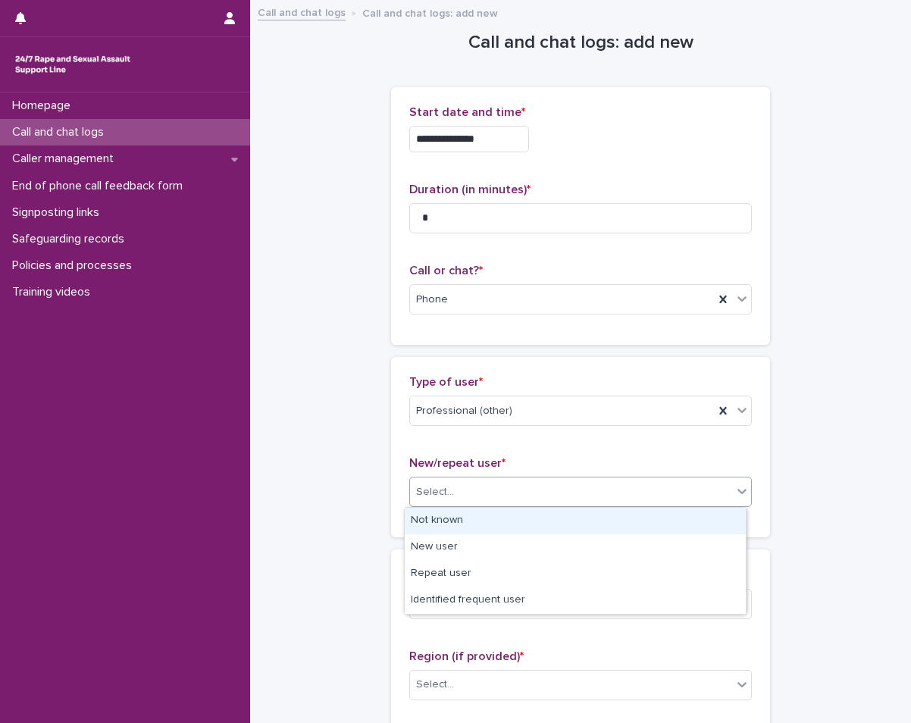
click at [497, 501] on div "Select..." at bounding box center [571, 492] width 322 height 25
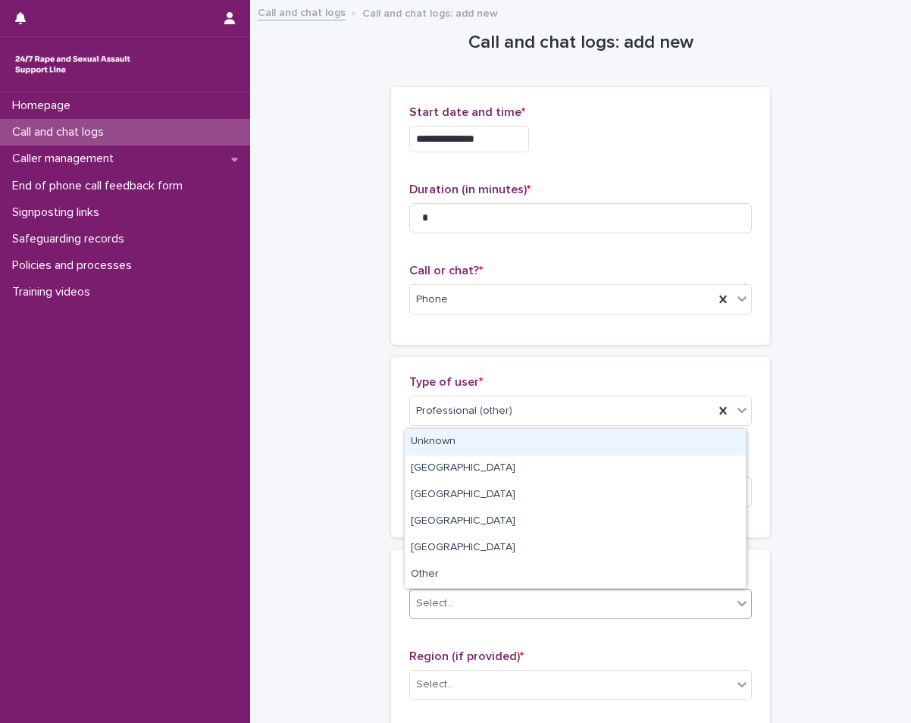
click at [475, 602] on div "Select..." at bounding box center [571, 603] width 322 height 25
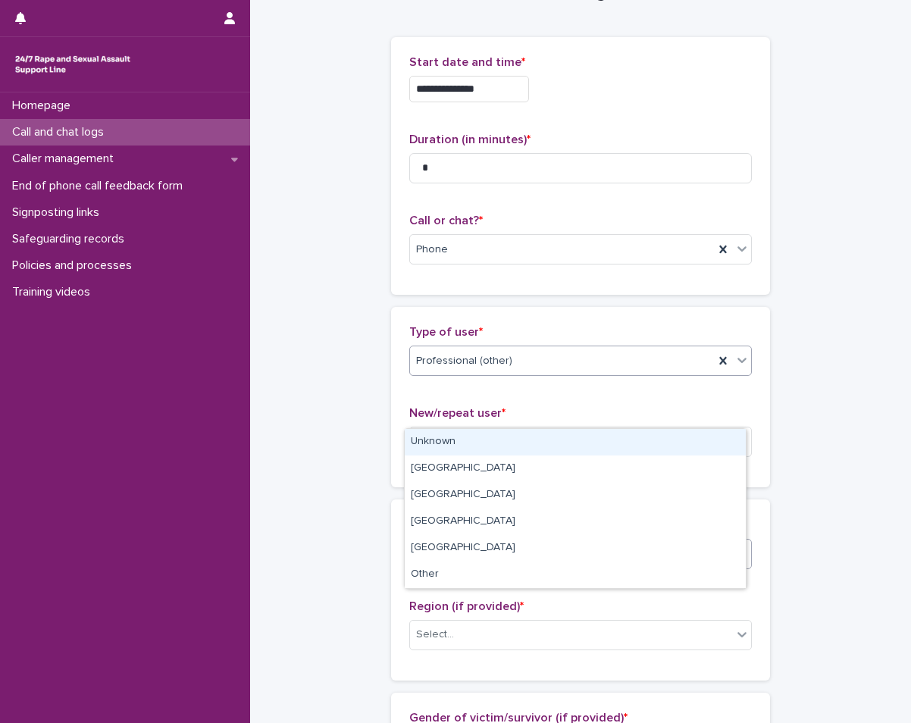
scroll to position [76, 0]
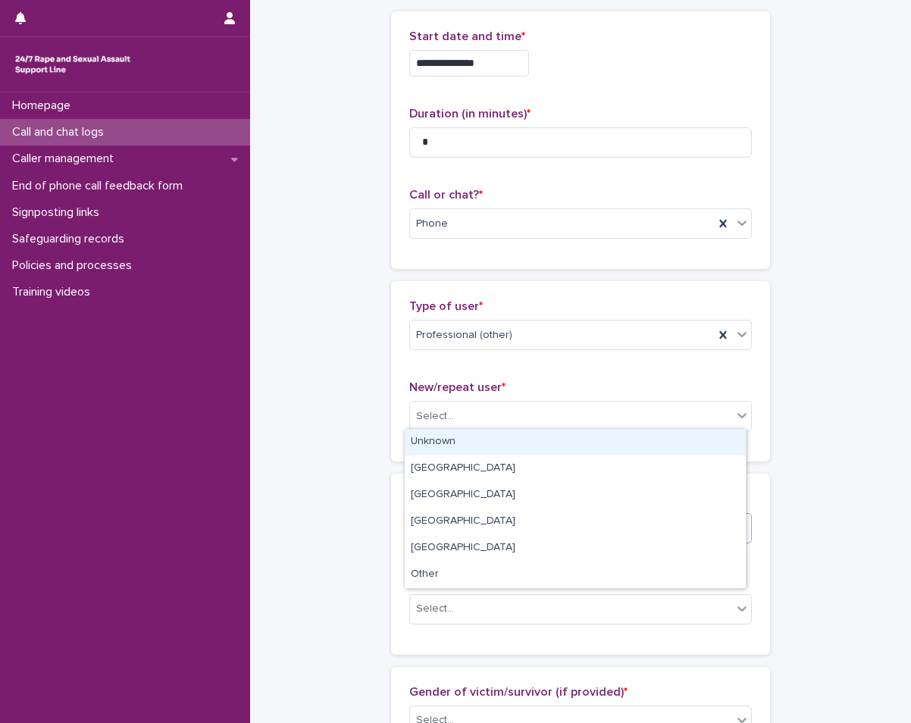
click at [499, 443] on div "Unknown" at bounding box center [575, 442] width 341 height 27
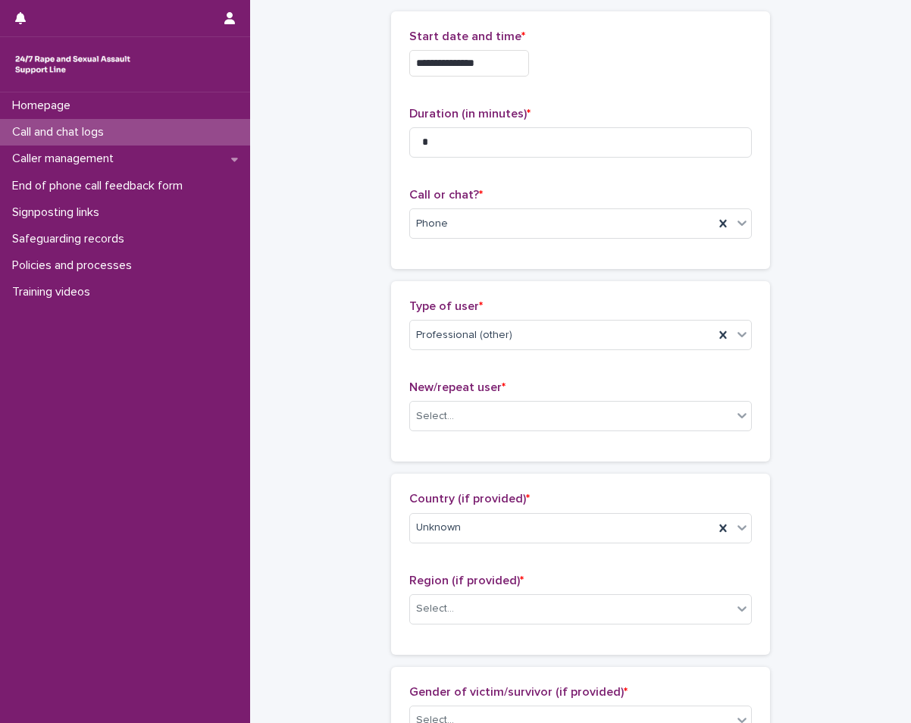
click at [505, 433] on div "New/repeat user * Select..." at bounding box center [580, 411] width 343 height 63
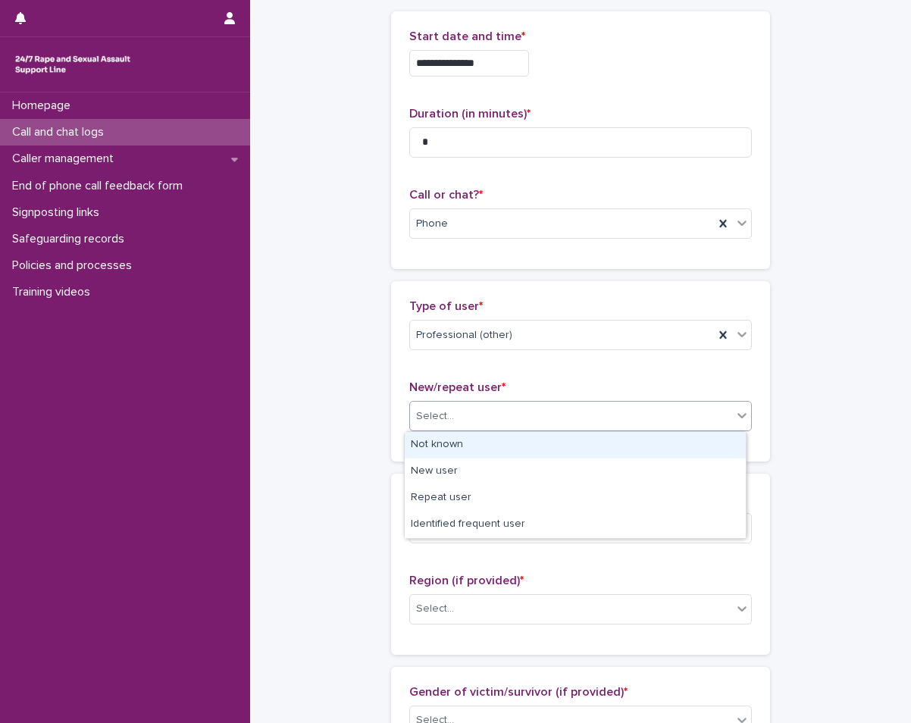
click at [540, 423] on div "Select..." at bounding box center [571, 416] width 322 height 25
click at [530, 442] on div "Not known" at bounding box center [575, 445] width 341 height 27
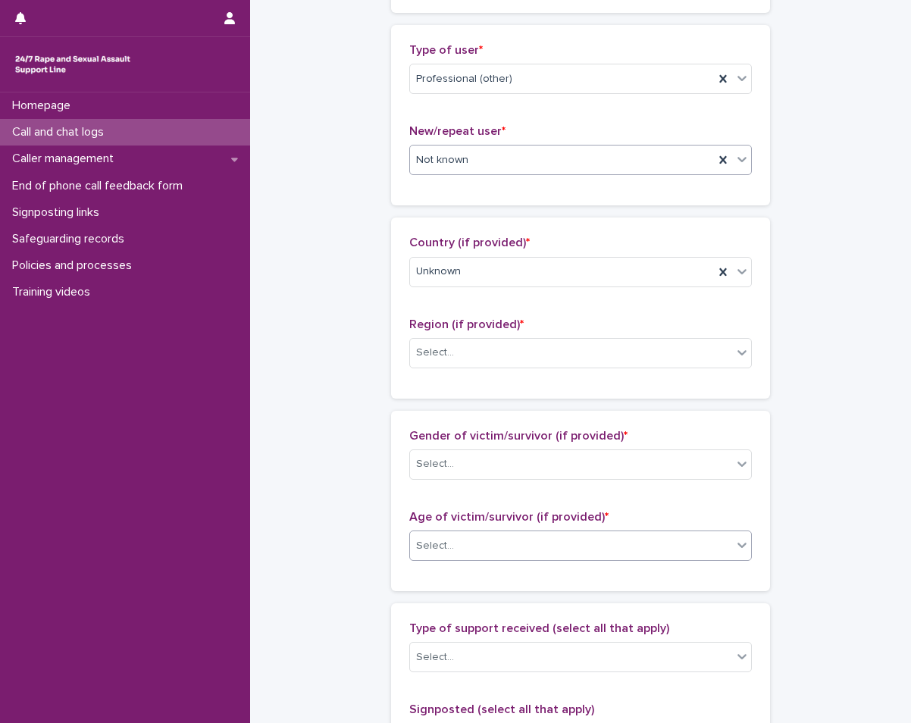
scroll to position [227, 0]
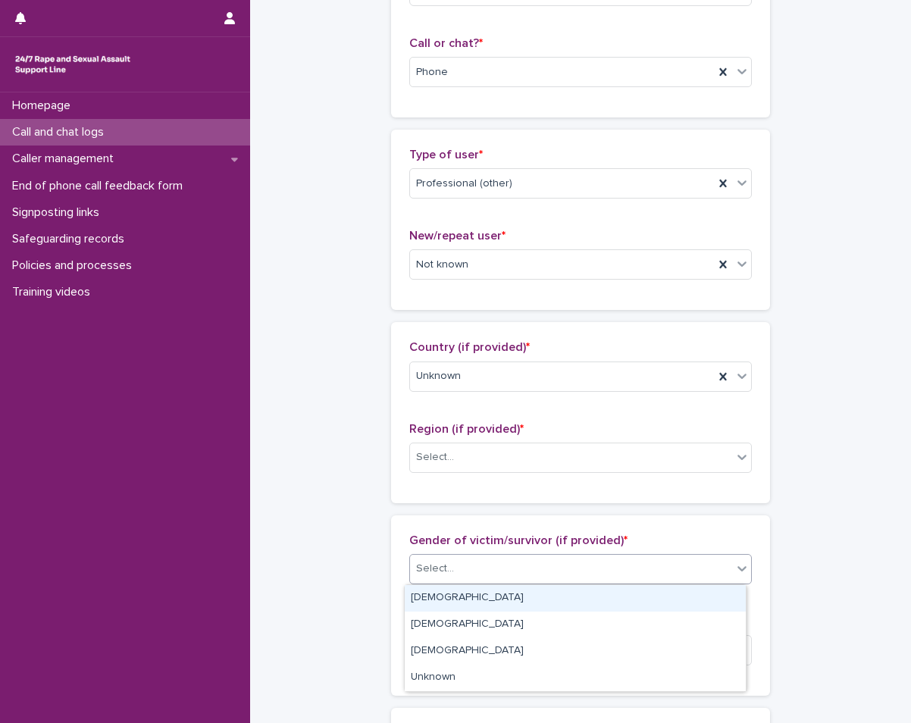
click at [490, 579] on div "Select..." at bounding box center [571, 568] width 322 height 25
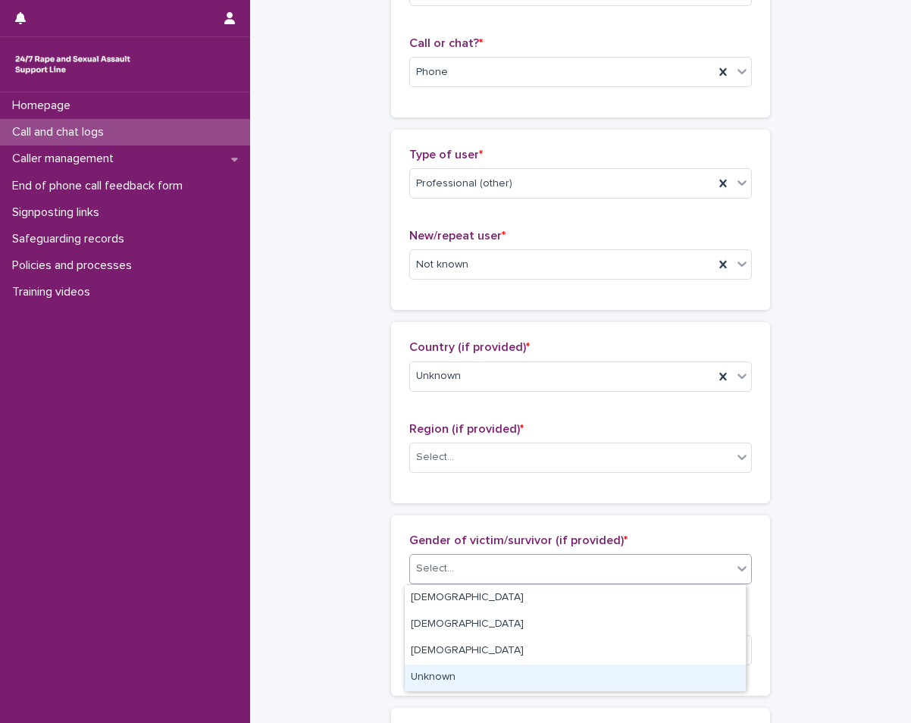
click at [427, 679] on div "Unknown" at bounding box center [575, 678] width 341 height 27
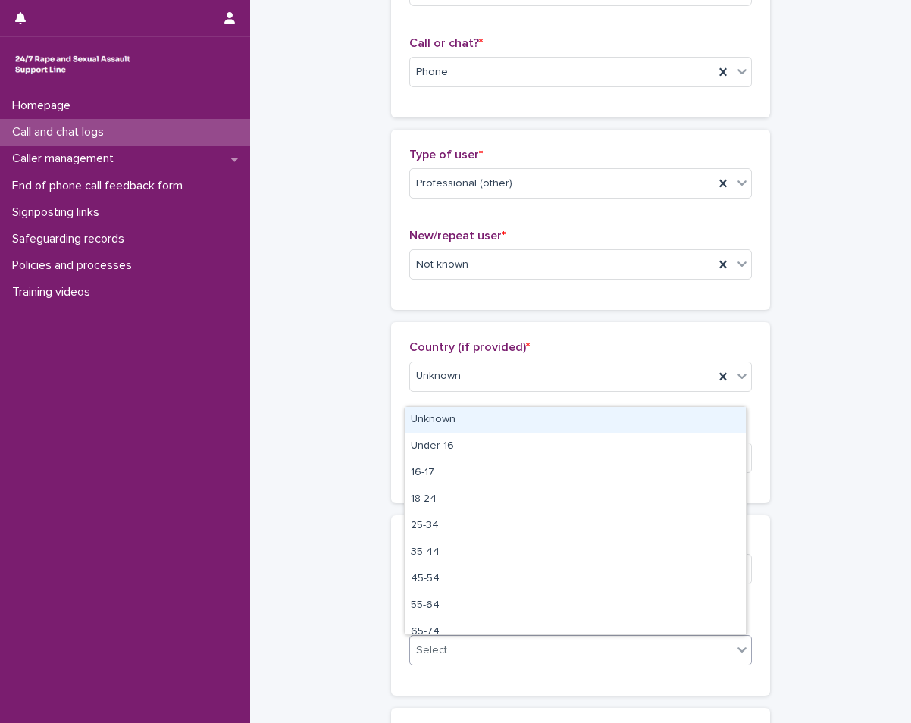
click at [455, 651] on input "text" at bounding box center [456, 650] width 2 height 13
click at [466, 423] on div "Unknown" at bounding box center [575, 420] width 341 height 27
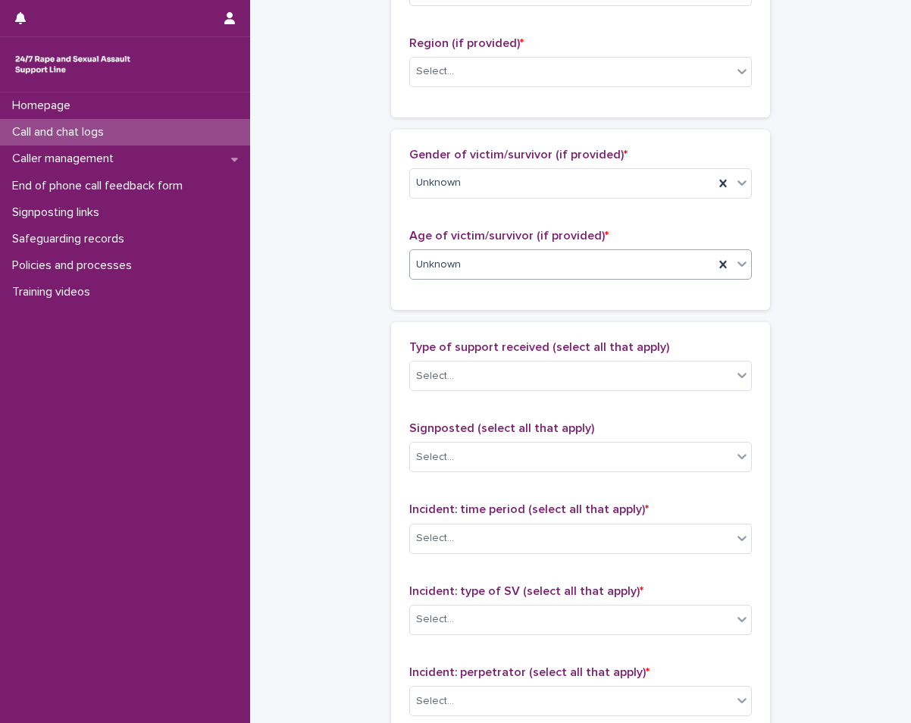
scroll to position [530, 0]
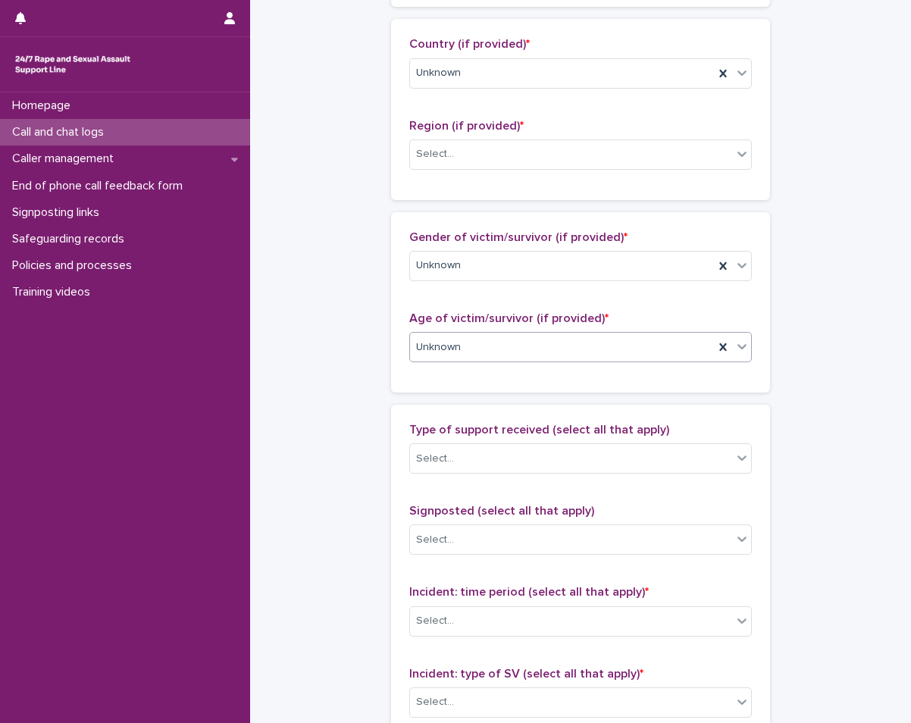
click at [541, 443] on div "Type of support received (select all that apply) Select..." at bounding box center [580, 454] width 343 height 63
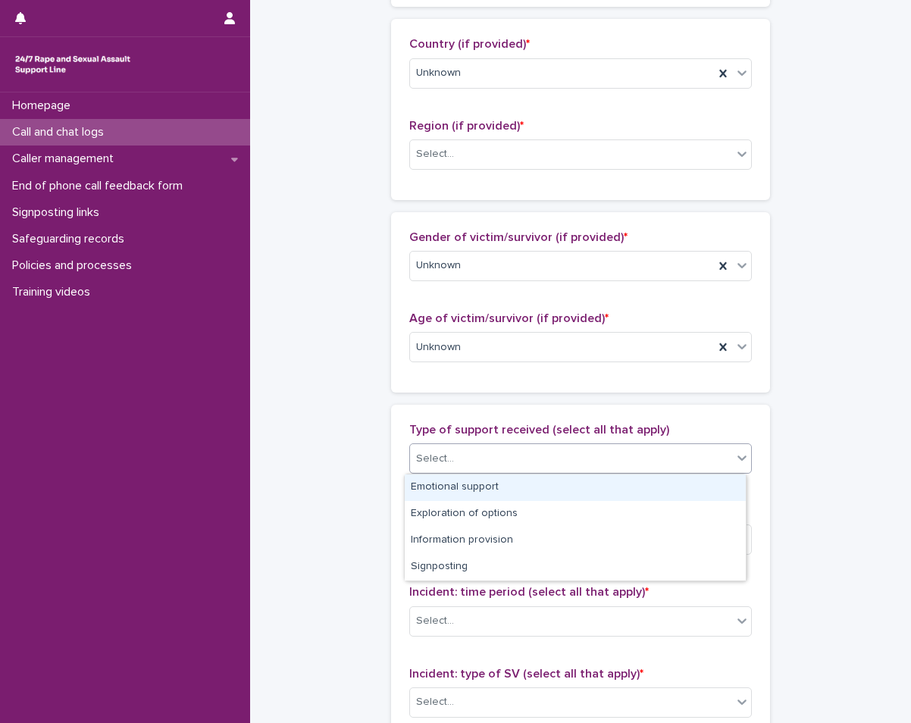
click at [542, 452] on div "Select..." at bounding box center [571, 458] width 322 height 25
click at [490, 490] on div "Emotional support" at bounding box center [575, 487] width 341 height 27
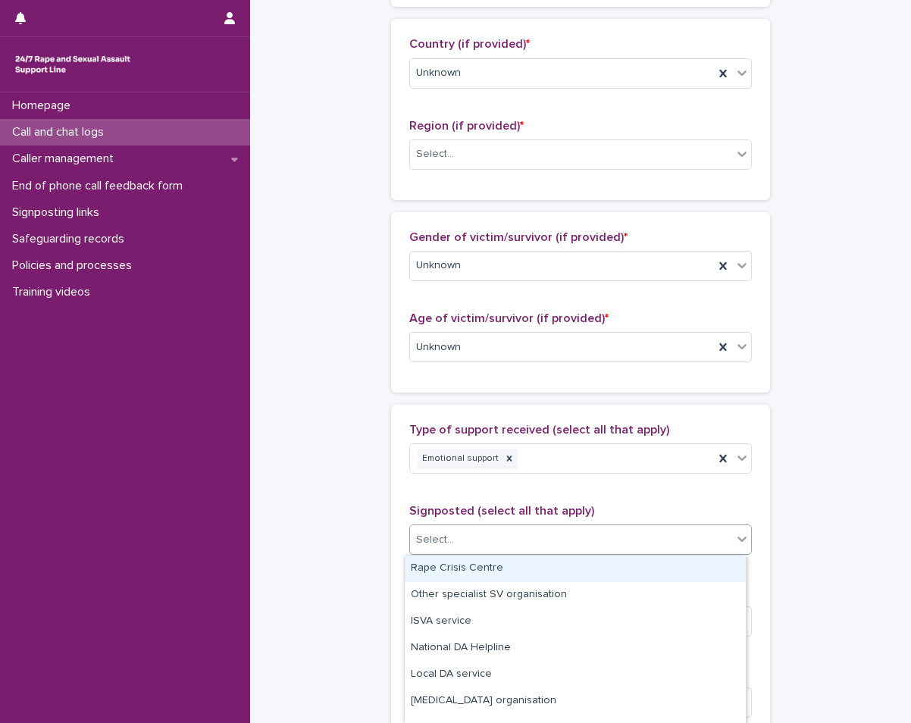
click at [599, 537] on div "Select..." at bounding box center [571, 539] width 322 height 25
click at [303, 493] on div "**********" at bounding box center [580, 291] width 631 height 1641
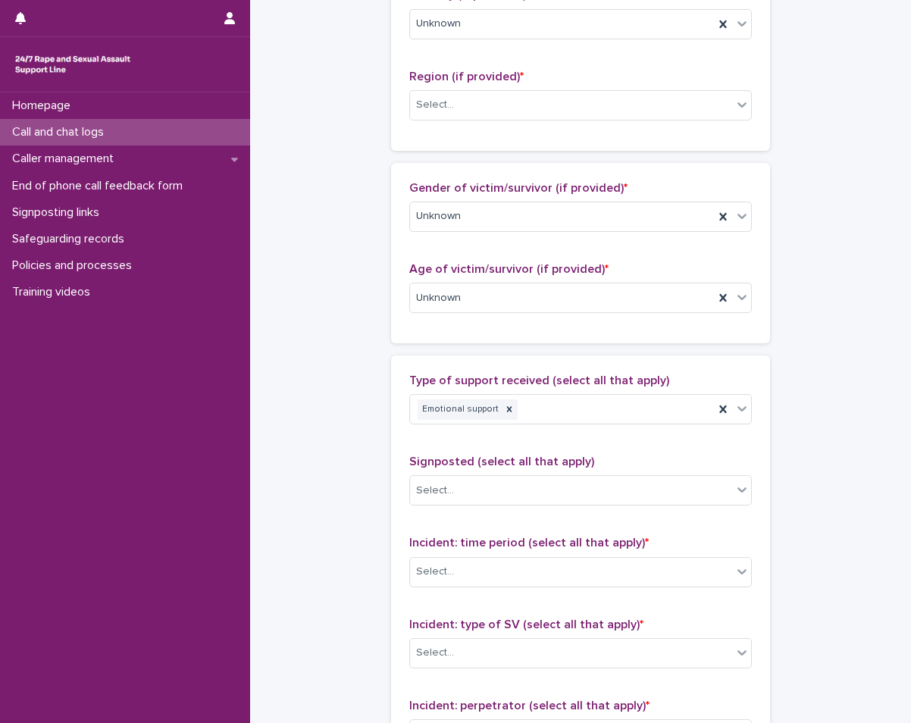
scroll to position [606, 0]
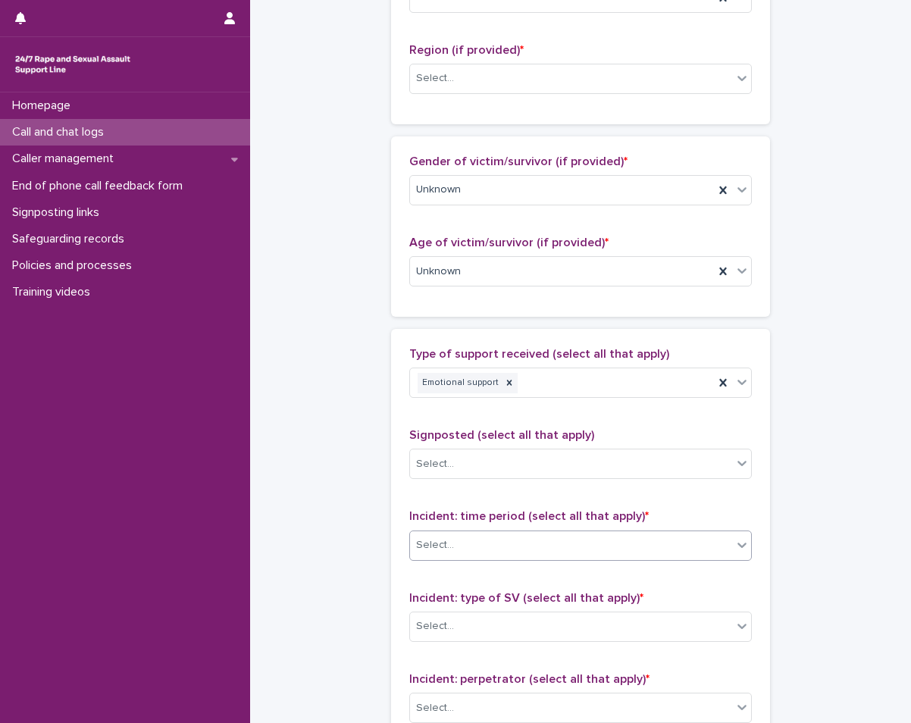
click at [527, 545] on div "Select..." at bounding box center [571, 545] width 322 height 25
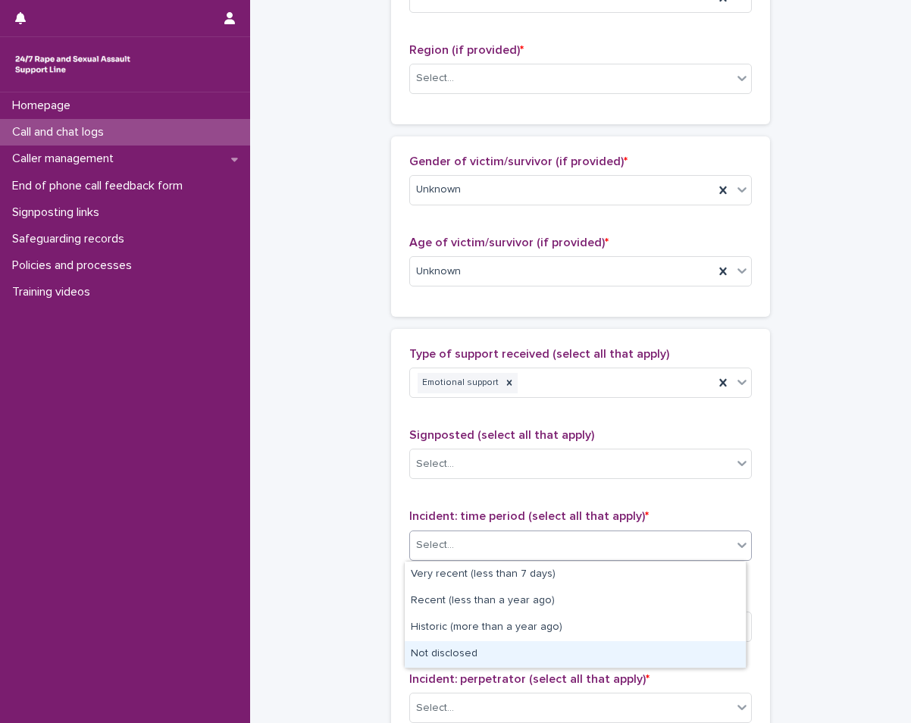
click at [423, 648] on div "Not disclosed" at bounding box center [575, 654] width 341 height 27
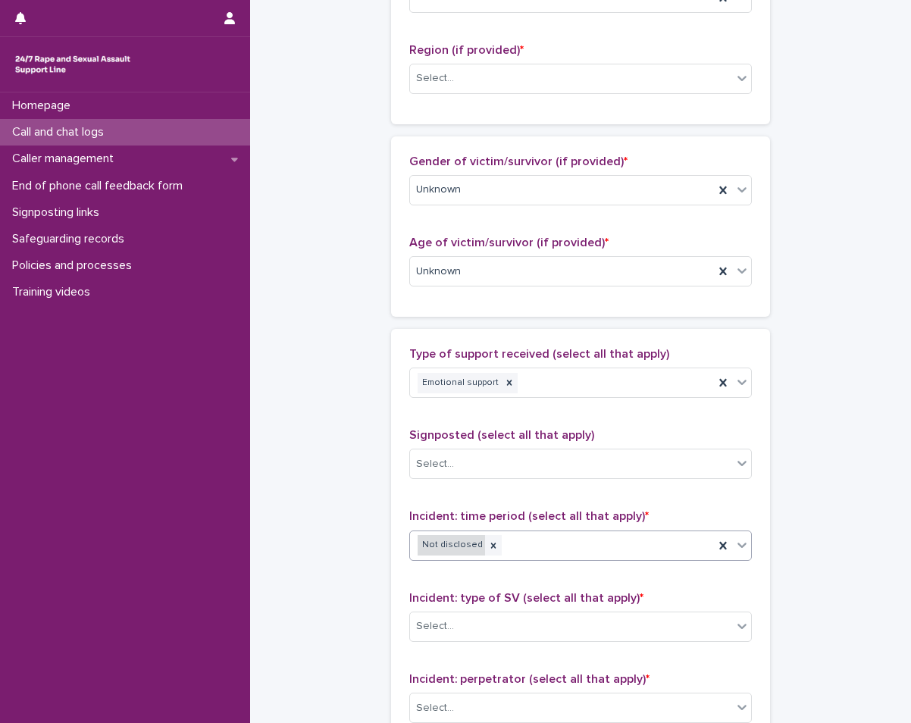
scroll to position [682, 0]
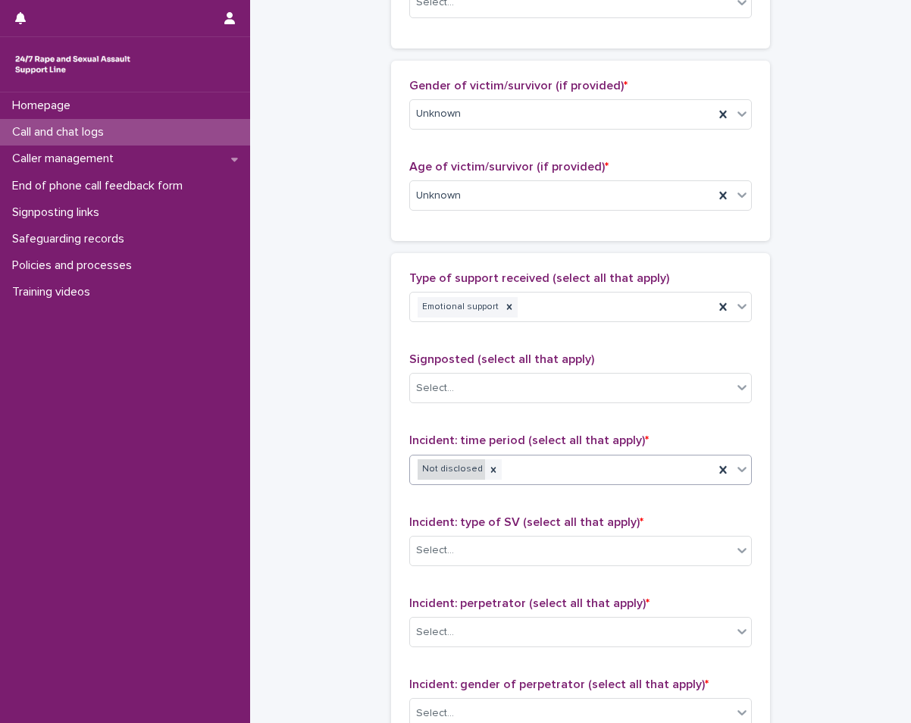
click at [462, 553] on div "Select..." at bounding box center [571, 550] width 322 height 25
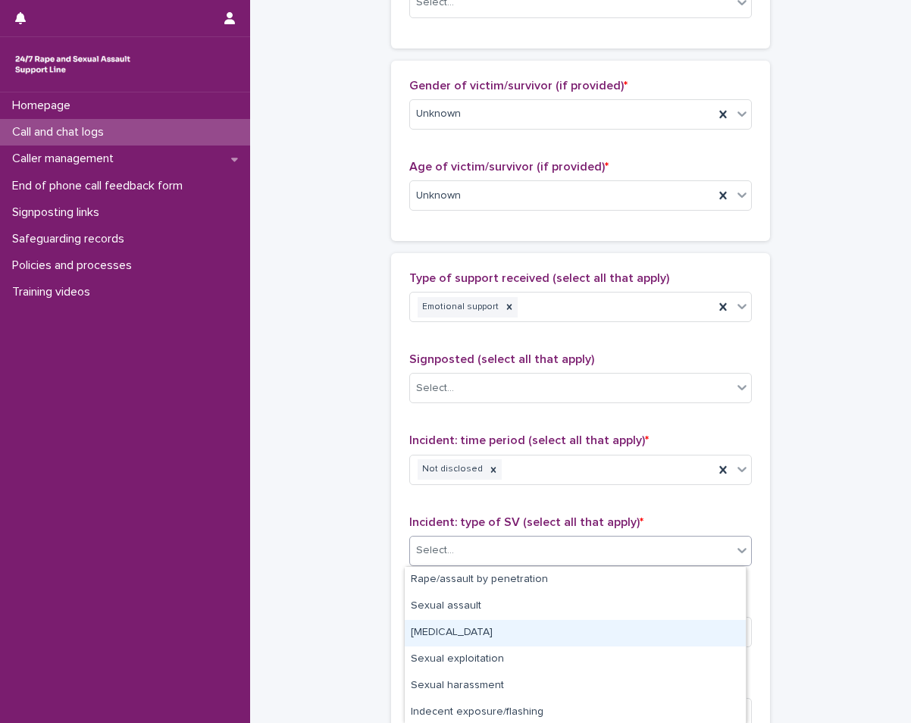
scroll to position [108, 0]
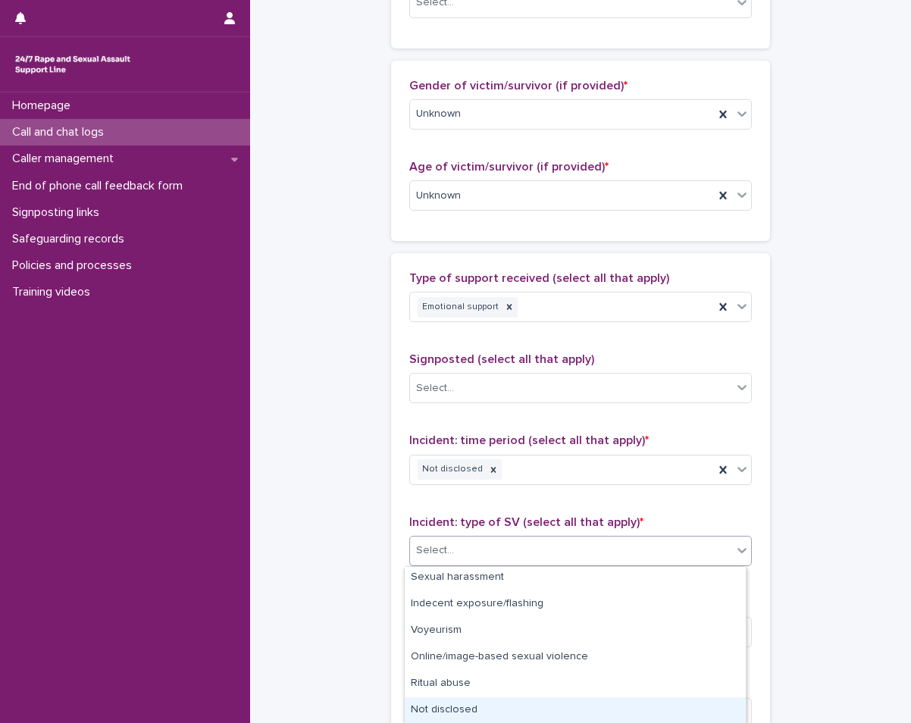
click at [459, 717] on div "Not disclosed" at bounding box center [575, 710] width 341 height 27
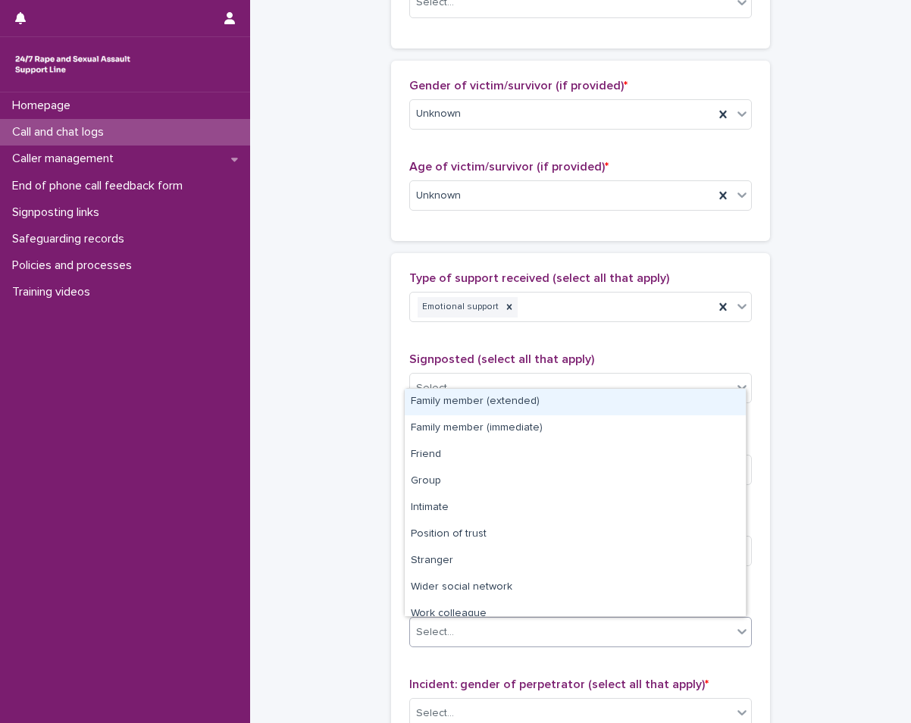
click at [502, 627] on div "Select..." at bounding box center [571, 632] width 322 height 25
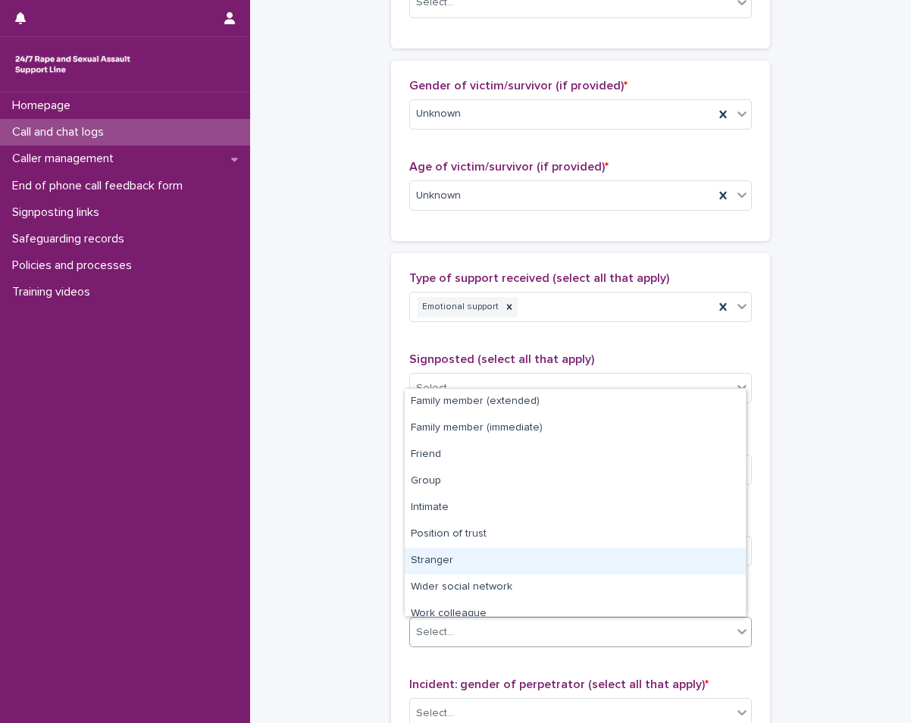
scroll to position [64, 0]
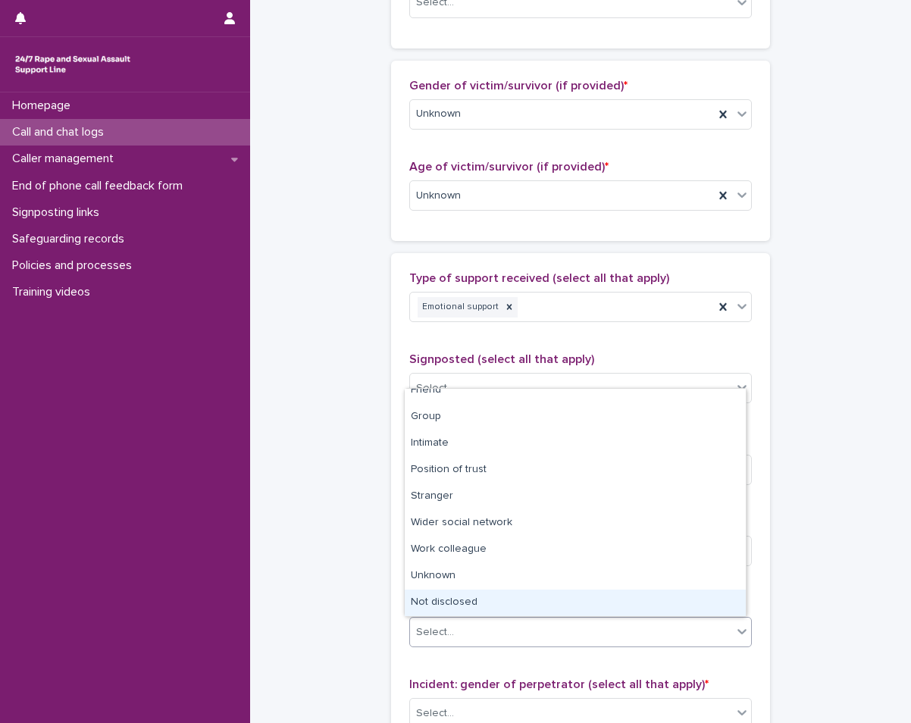
click at [438, 612] on div "Not disclosed" at bounding box center [575, 603] width 341 height 27
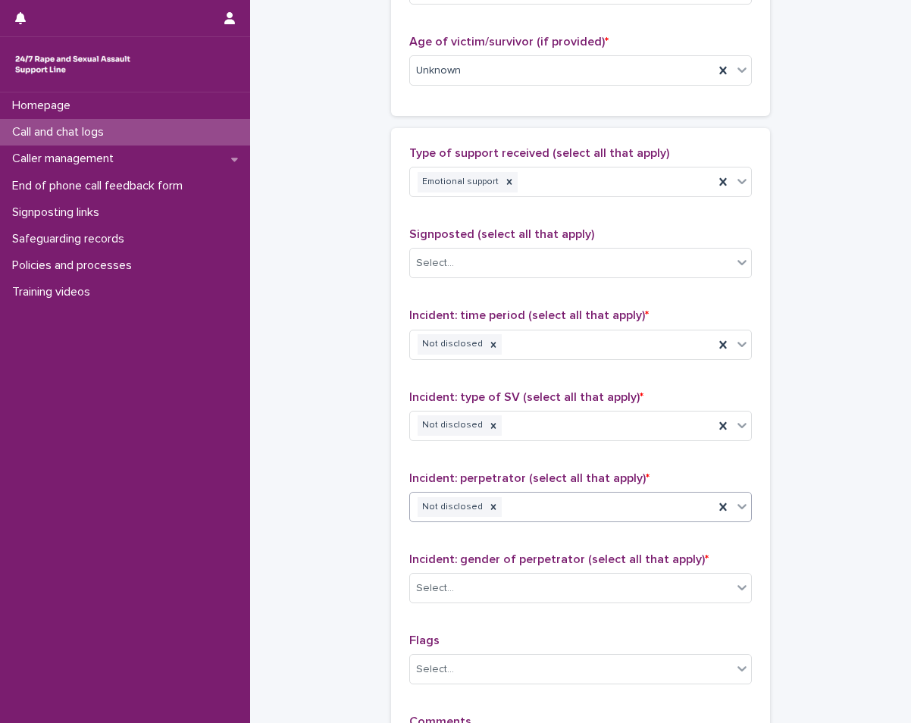
scroll to position [834, 0]
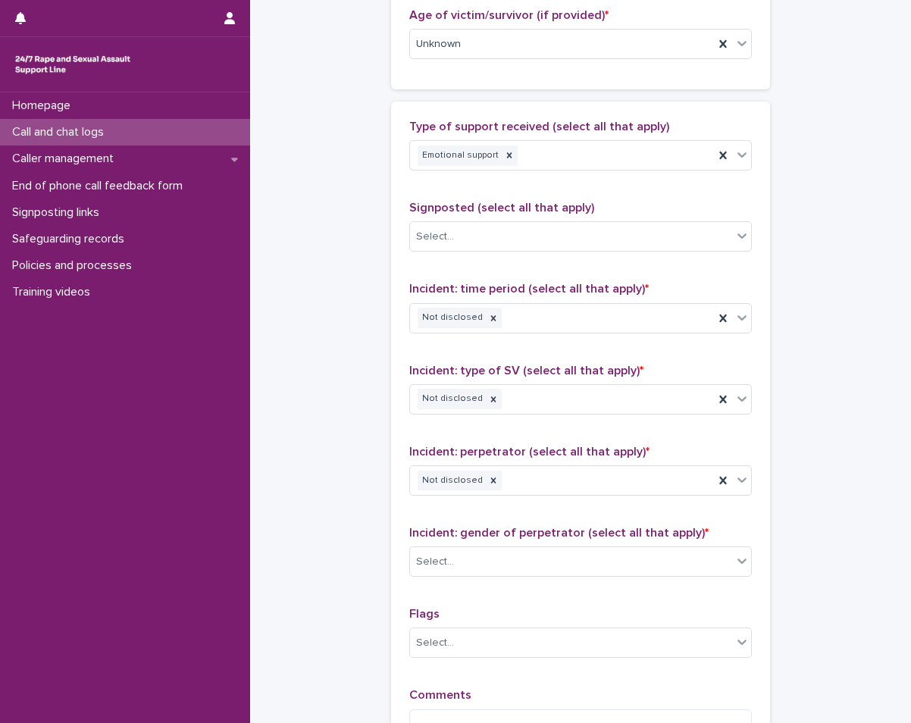
click at [456, 578] on div "Incident: gender of perpetrator (select all that apply) * Select..." at bounding box center [580, 557] width 343 height 63
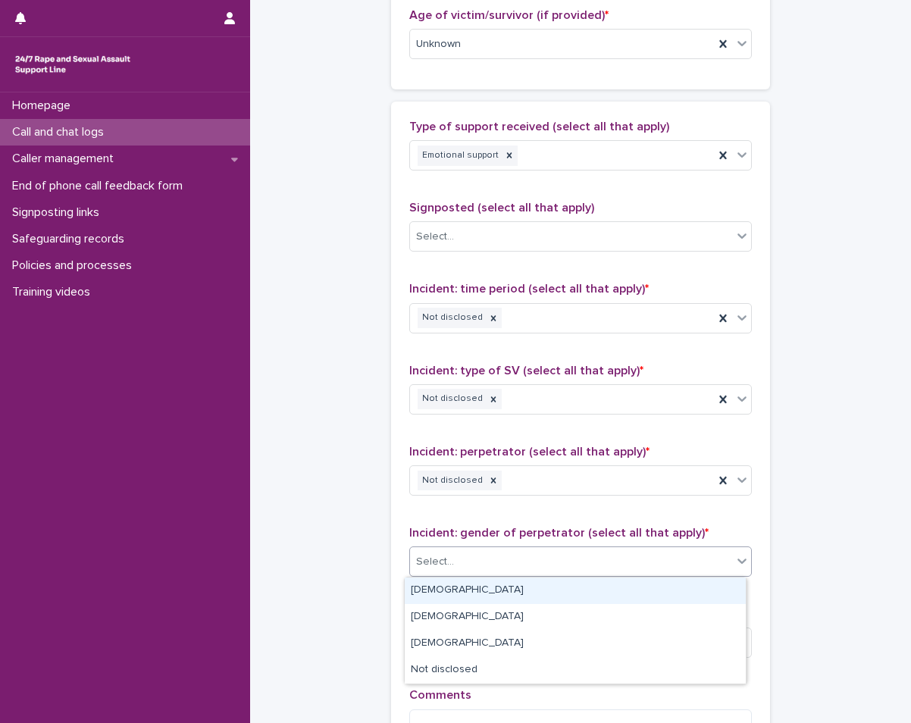
click at [459, 566] on div "Select..." at bounding box center [571, 561] width 322 height 25
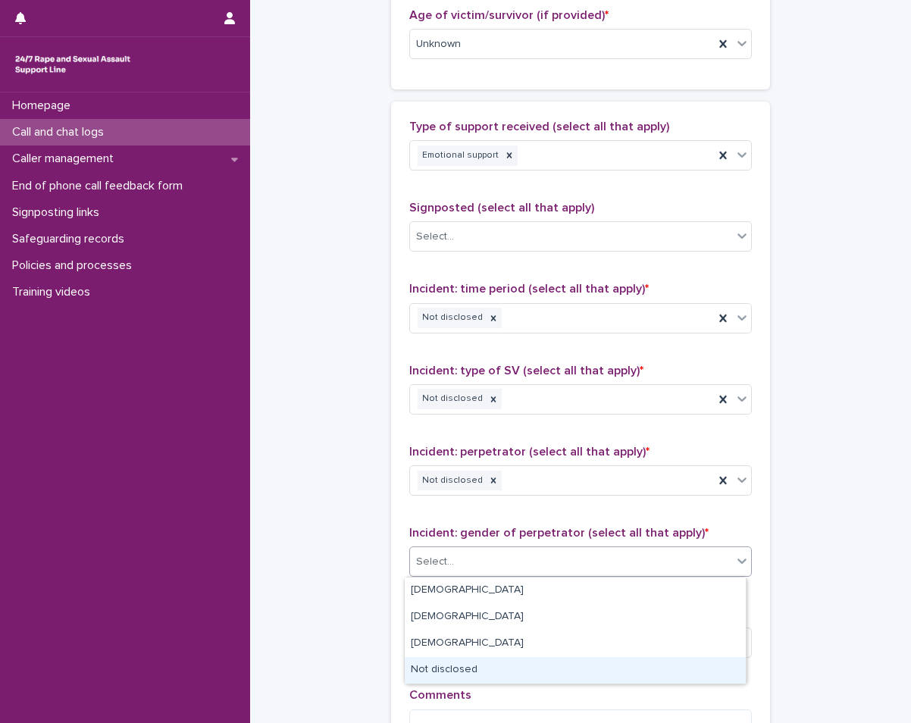
drag, startPoint x: 448, startPoint y: 657, endPoint x: 451, endPoint y: 665, distance: 8.9
click at [451, 665] on div "Not disclosed" at bounding box center [575, 670] width 341 height 27
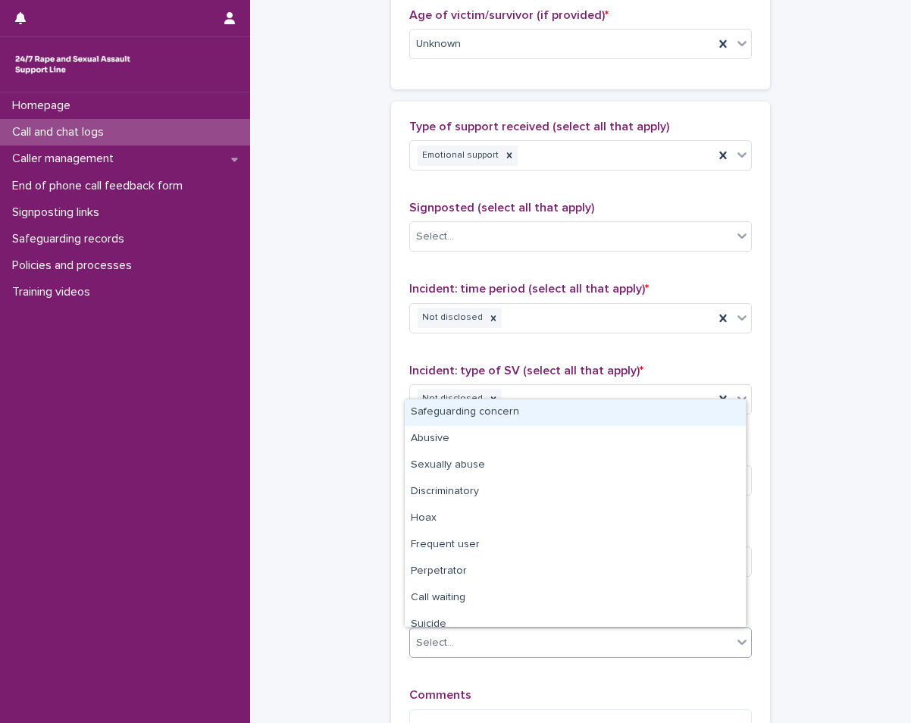
click at [455, 640] on div "Select..." at bounding box center [571, 643] width 322 height 25
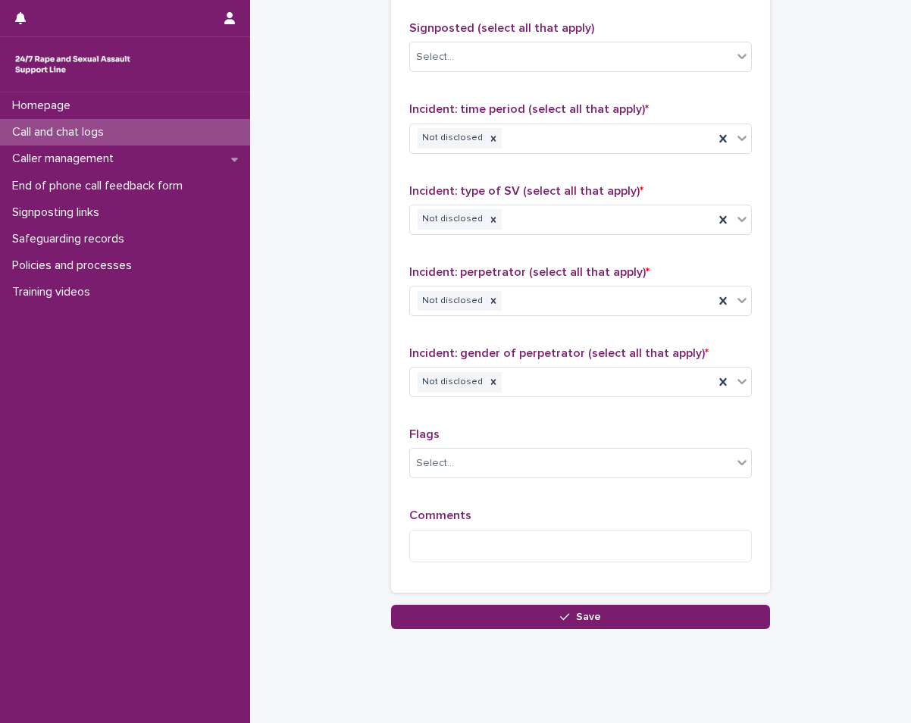
scroll to position [1037, 0]
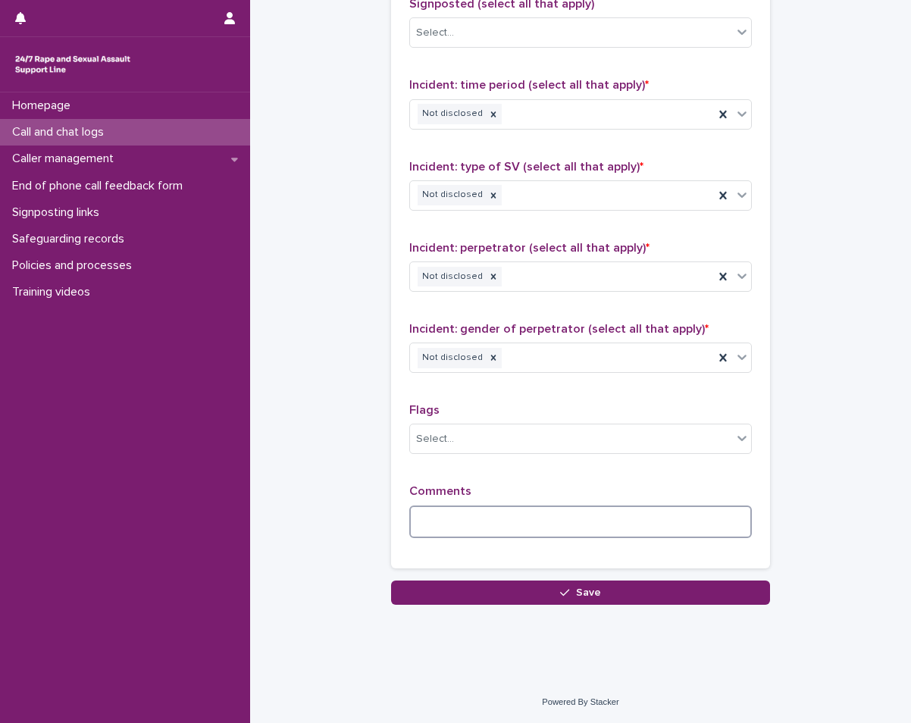
click at [413, 516] on textarea at bounding box center [580, 521] width 343 height 33
click at [435, 532] on textarea "*" at bounding box center [580, 521] width 343 height 33
click at [508, 522] on textarea "**********" at bounding box center [580, 521] width 343 height 33
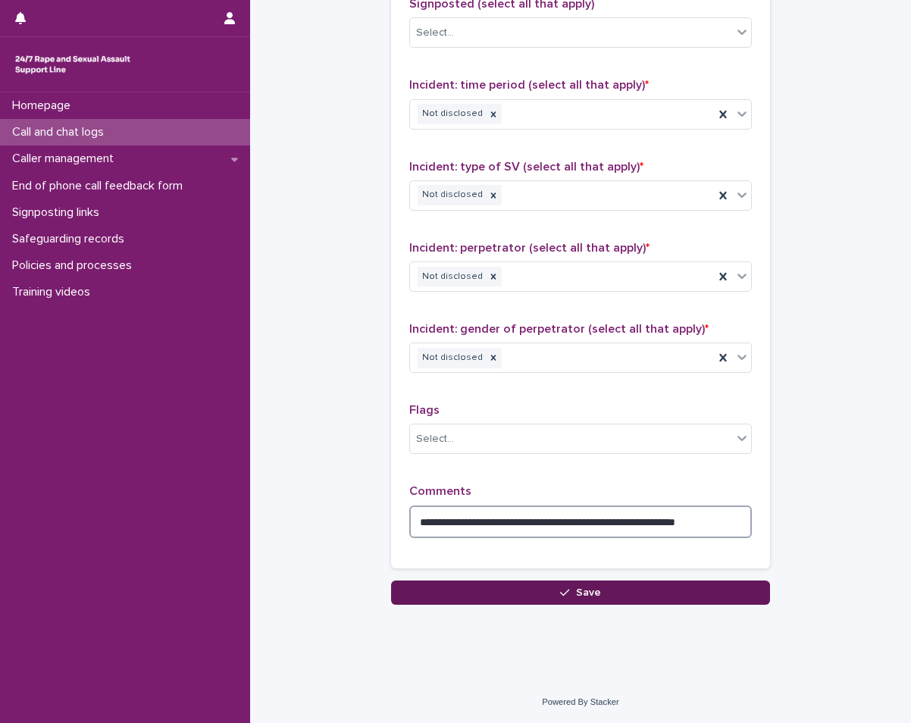
type textarea "**********"
click at [569, 583] on button "Save" at bounding box center [580, 592] width 379 height 24
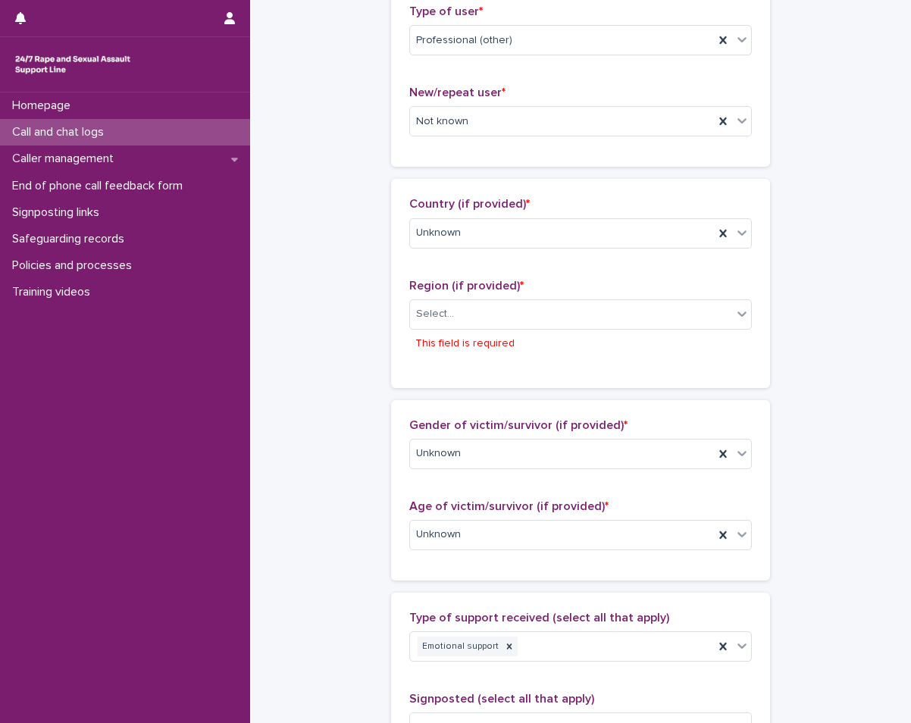
scroll to position [358, 0]
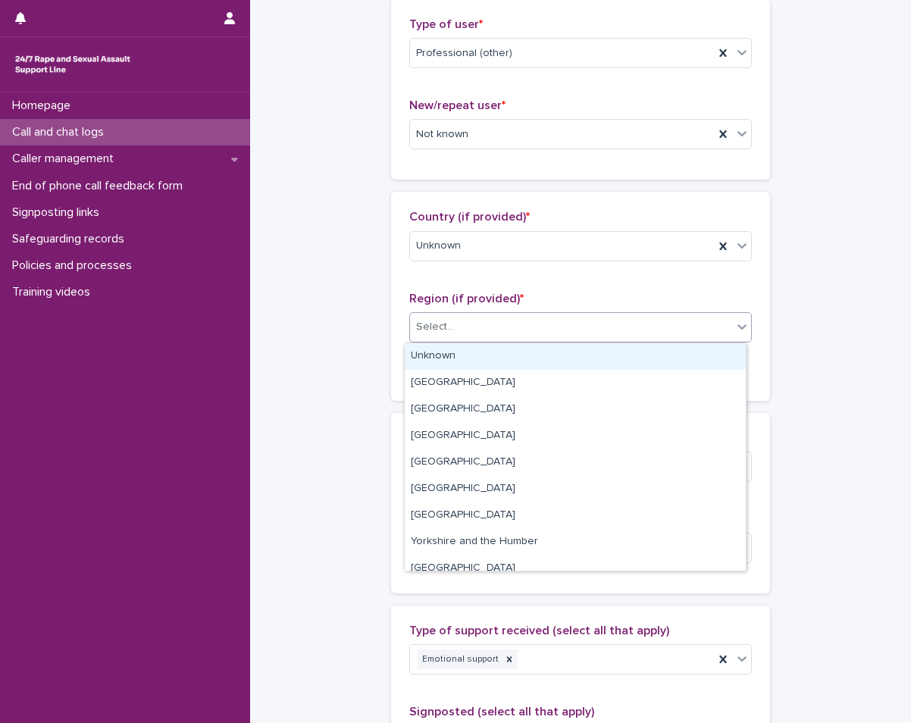
click at [644, 337] on div "Select..." at bounding box center [571, 326] width 322 height 25
click at [602, 357] on div "Unknown" at bounding box center [575, 356] width 341 height 27
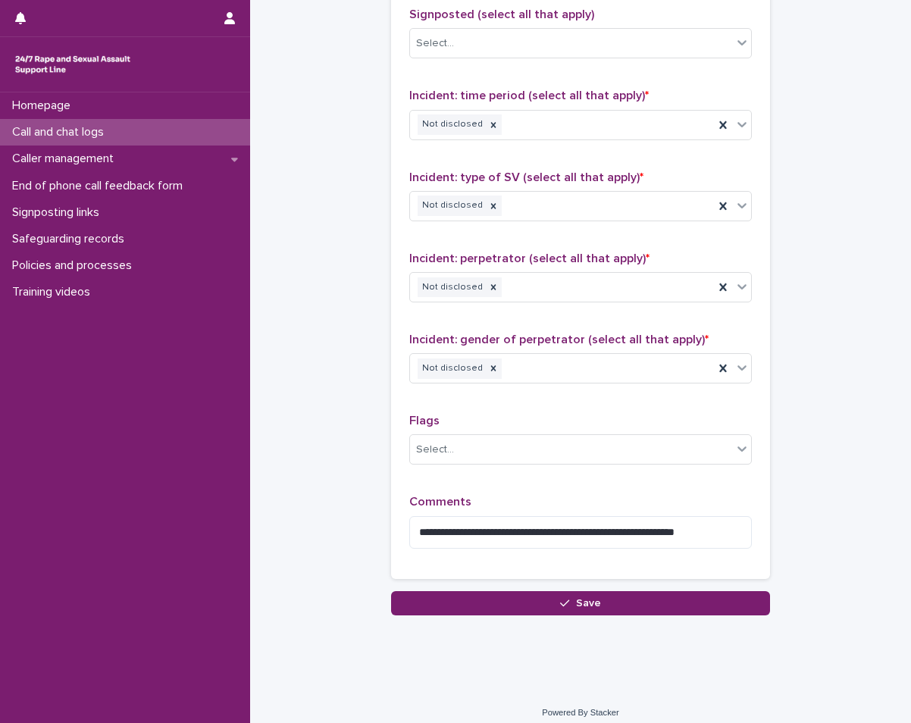
scroll to position [1037, 0]
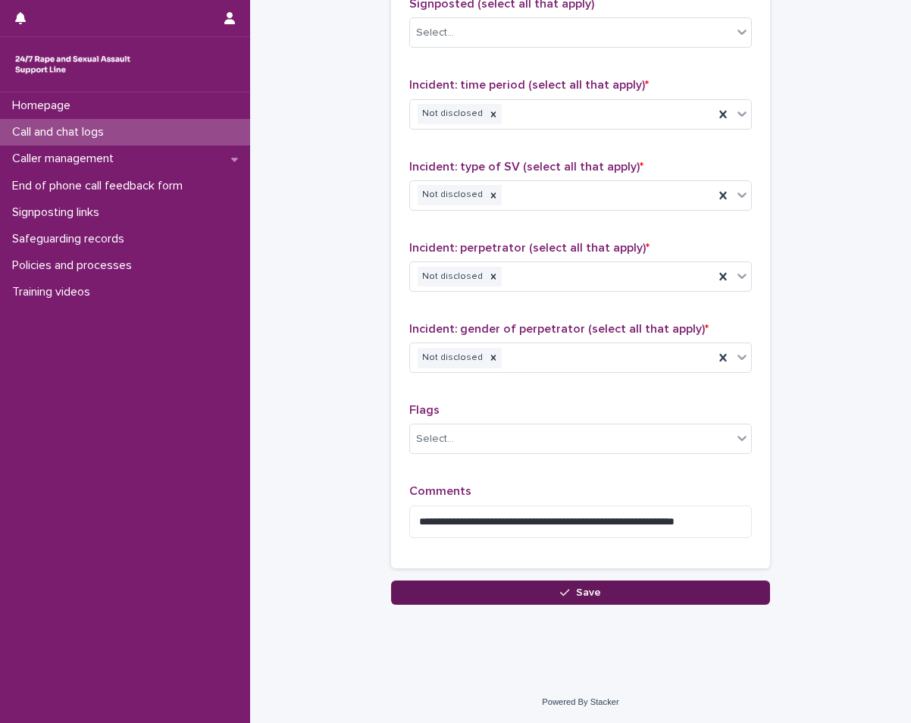
click at [554, 587] on button "Save" at bounding box center [580, 592] width 379 height 24
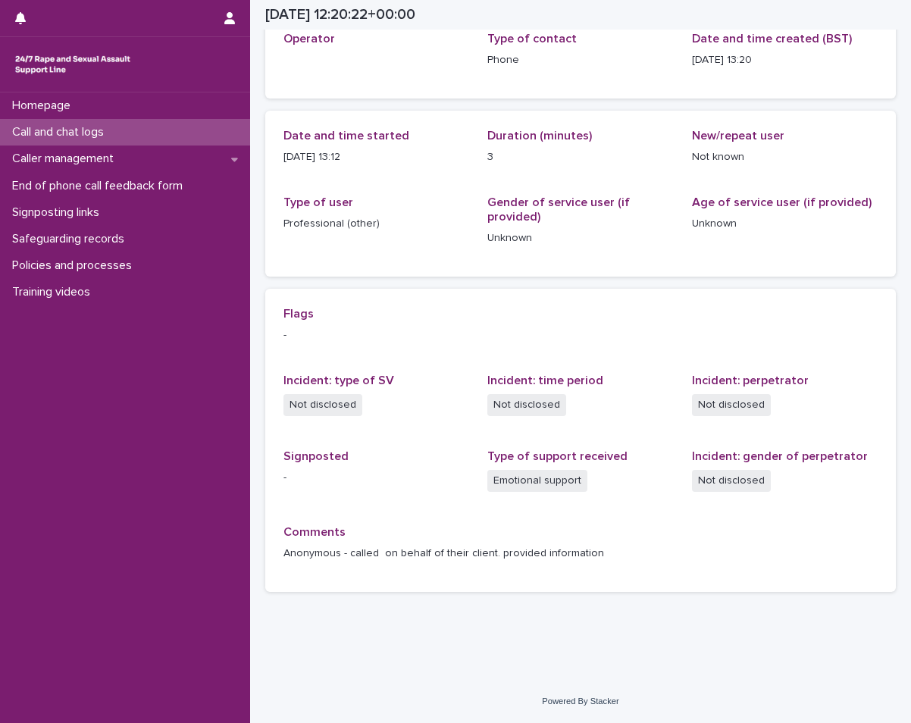
scroll to position [97, 0]
click at [155, 126] on div "Call and chat logs" at bounding box center [125, 132] width 250 height 27
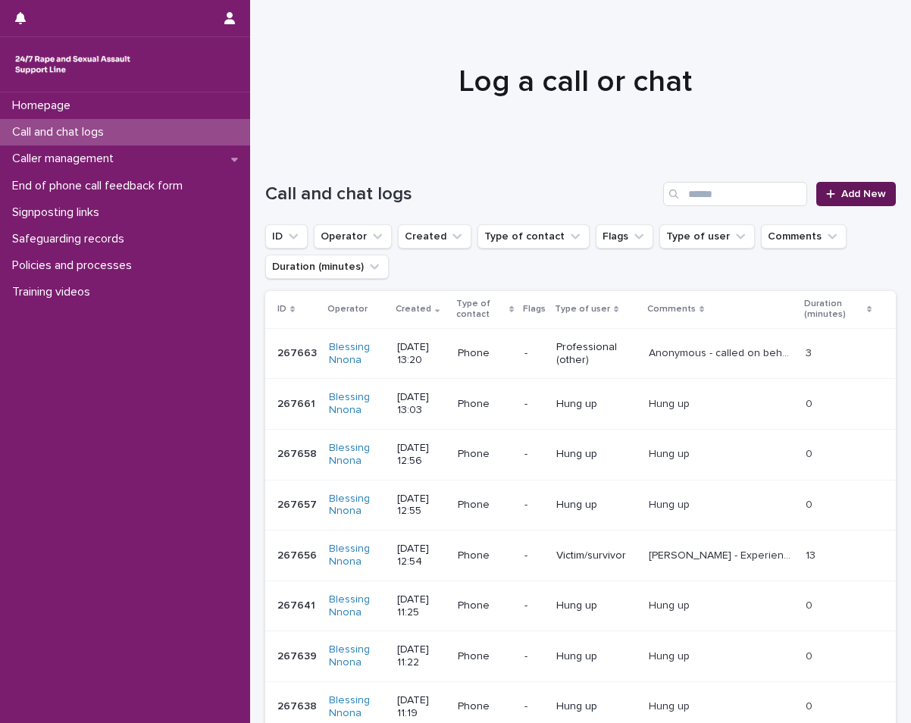
click at [841, 189] on span "Add New" at bounding box center [863, 194] width 45 height 11
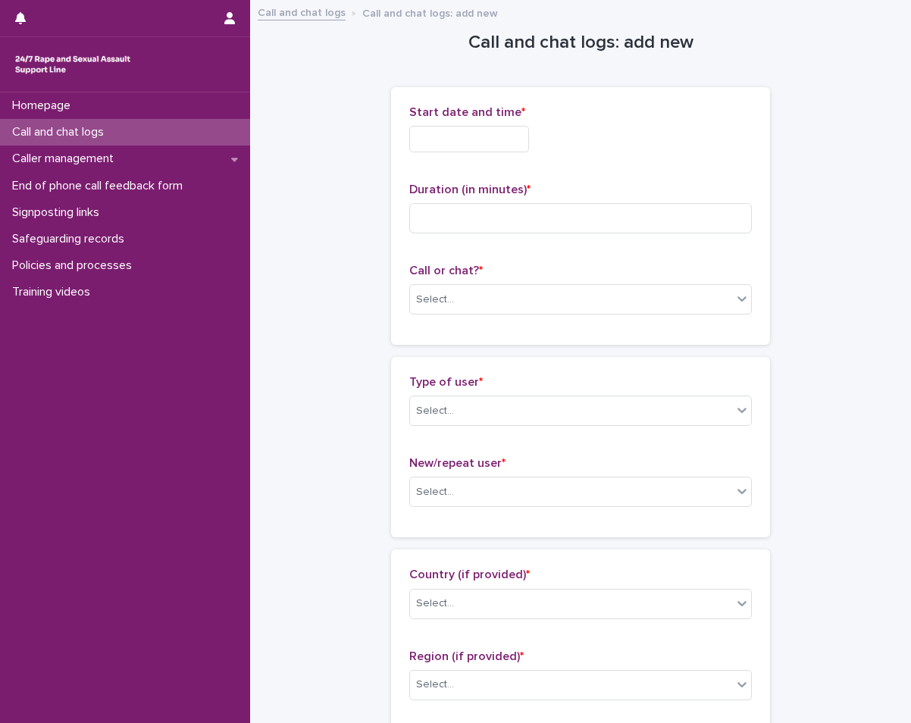
click at [487, 132] on input "text" at bounding box center [469, 139] width 120 height 27
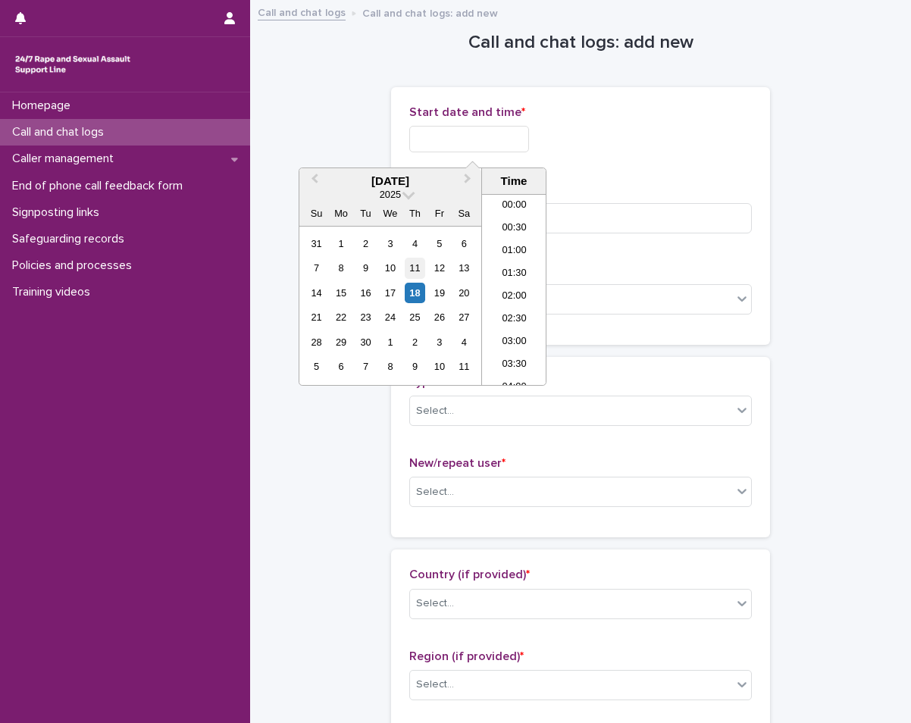
scroll to position [530, 0]
click at [413, 299] on div "18" at bounding box center [415, 293] width 20 height 20
click at [512, 261] on li "13:00" at bounding box center [514, 266] width 64 height 23
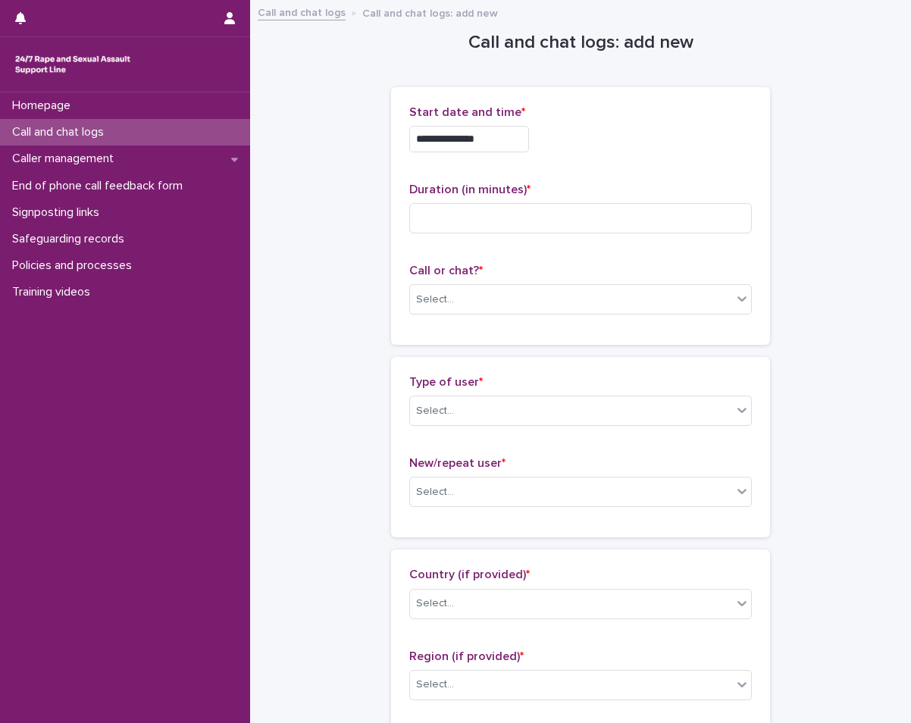
click at [497, 147] on input "**********" at bounding box center [469, 139] width 120 height 27
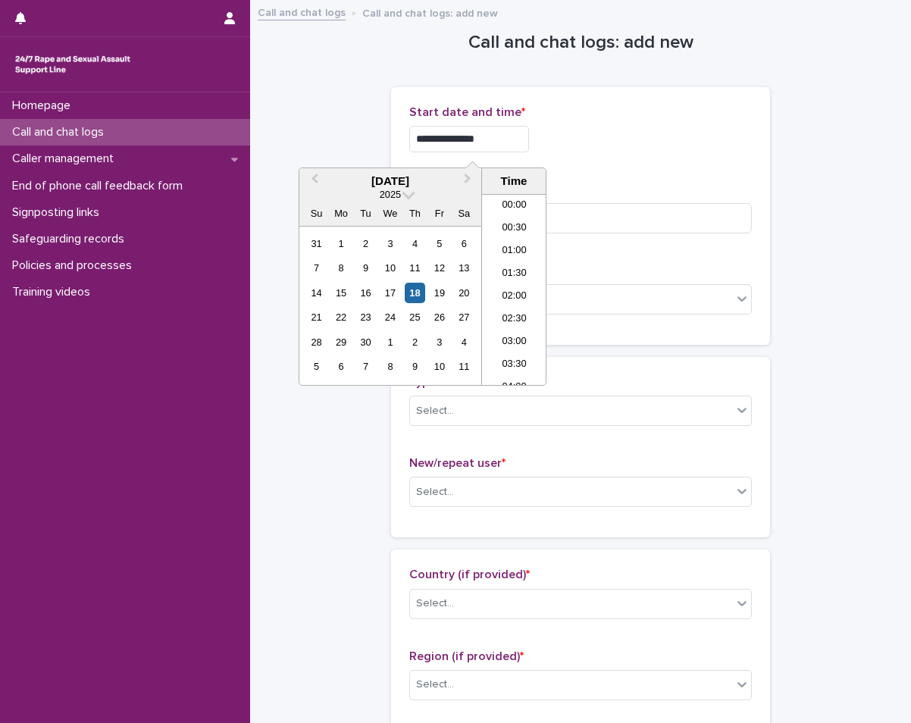
scroll to position [508, 0]
type input "**********"
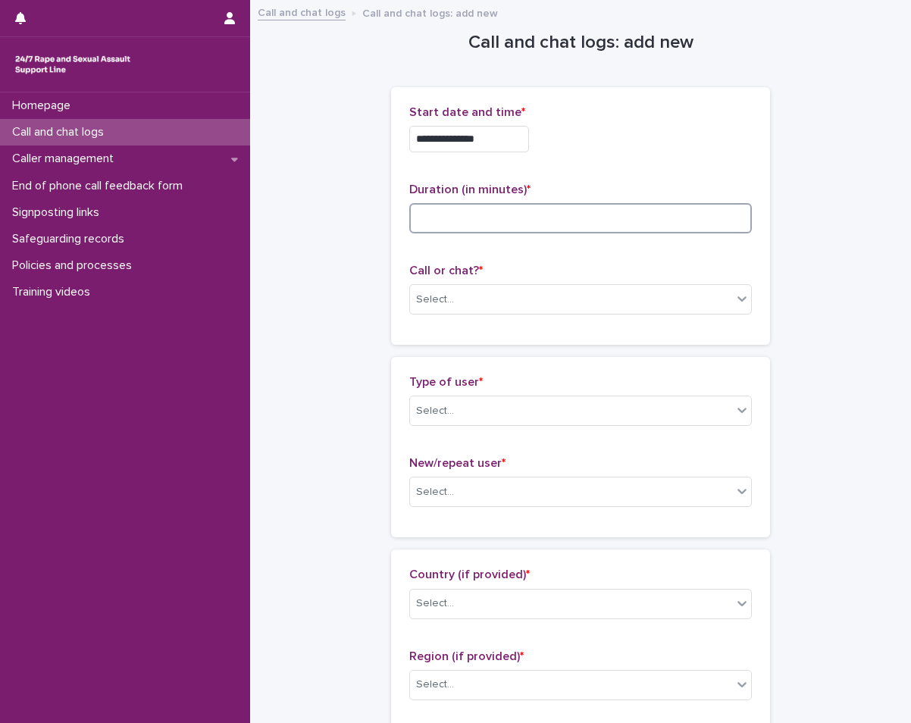
click at [721, 220] on input at bounding box center [580, 218] width 343 height 30
click at [158, 139] on div "Call and chat logs" at bounding box center [125, 132] width 250 height 27
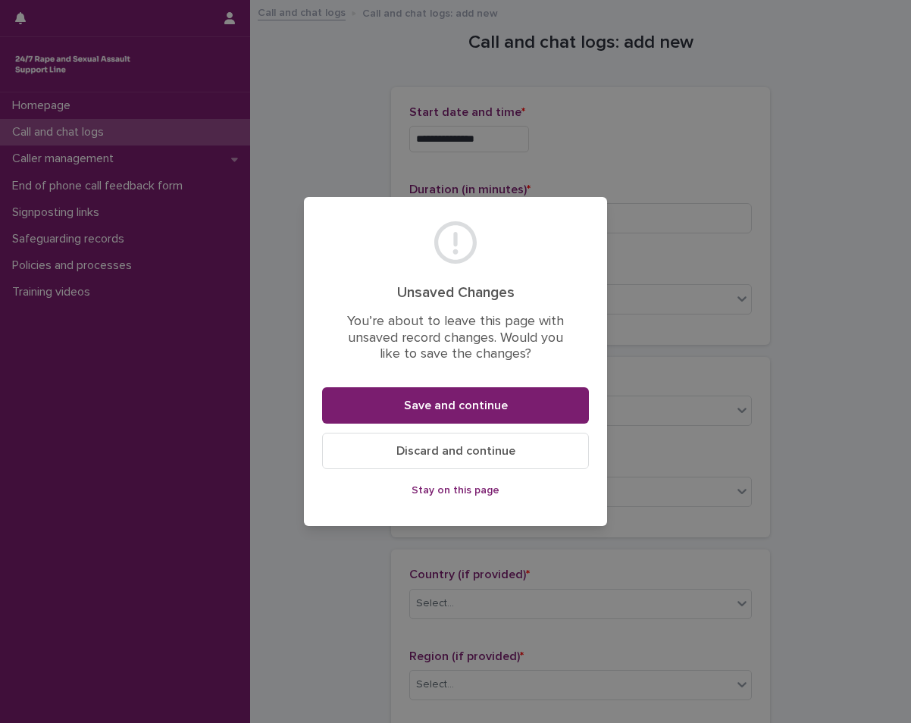
click at [440, 455] on span "Discard and continue" at bounding box center [455, 451] width 119 height 12
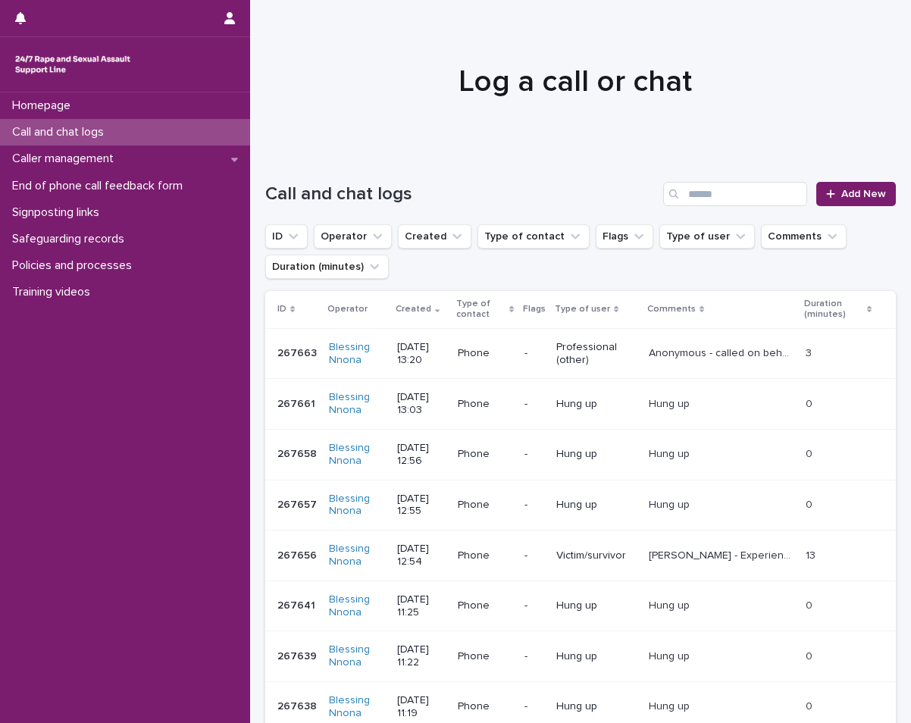
click at [569, 358] on p "Professional (other)" at bounding box center [596, 354] width 80 height 26
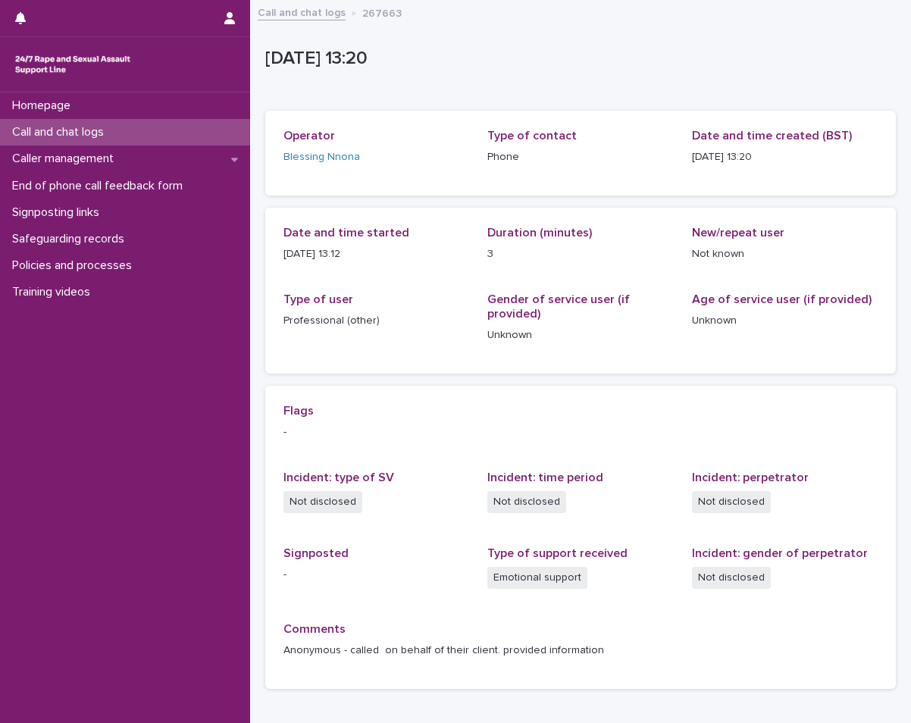
click at [569, 358] on div "Date and time started [DATE] 13:12 Duration (minutes) 3 New/repeat user Not kno…" at bounding box center [580, 291] width 631 height 166
click at [86, 130] on p "Call and chat logs" at bounding box center [61, 132] width 110 height 14
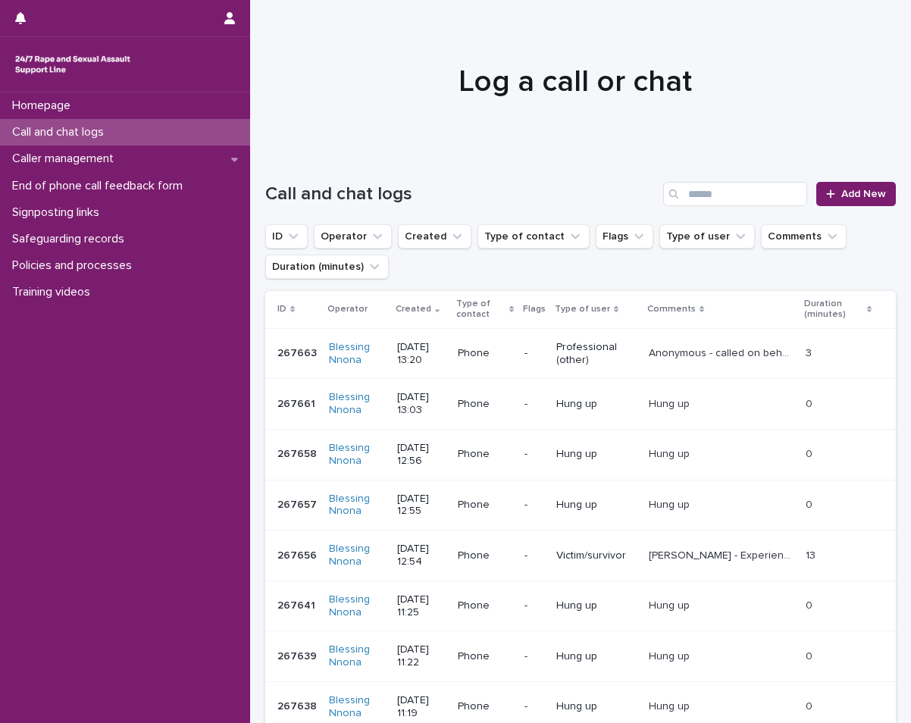
click at [859, 175] on div "Call and chat logs Add New" at bounding box center [580, 188] width 631 height 73
click at [841, 189] on span "Add New" at bounding box center [863, 194] width 45 height 11
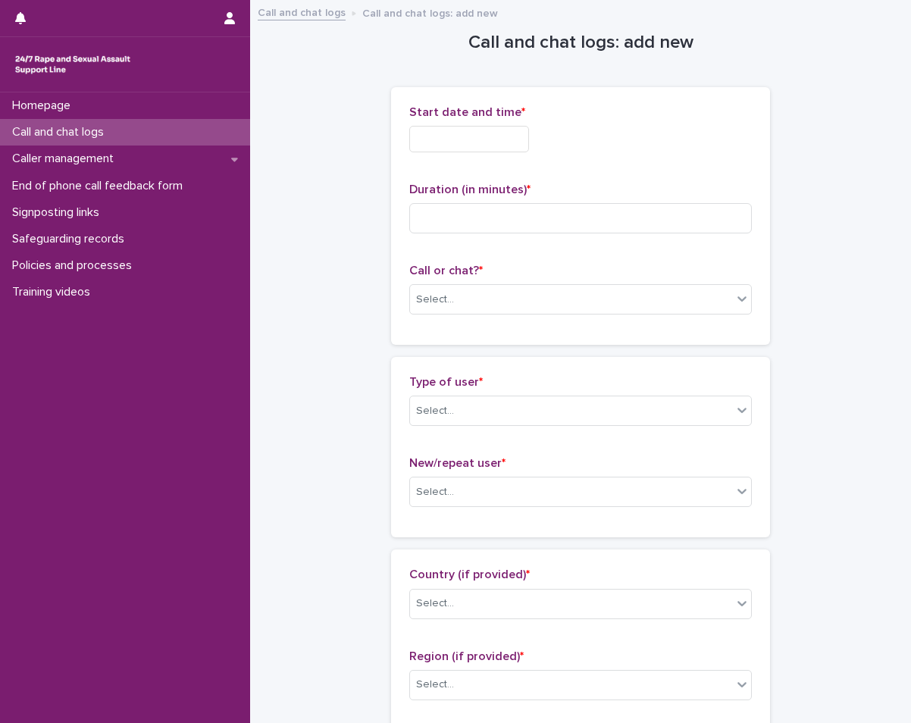
drag, startPoint x: 496, startPoint y: 138, endPoint x: 483, endPoint y: 152, distance: 18.8
click at [496, 138] on input "text" at bounding box center [469, 139] width 120 height 27
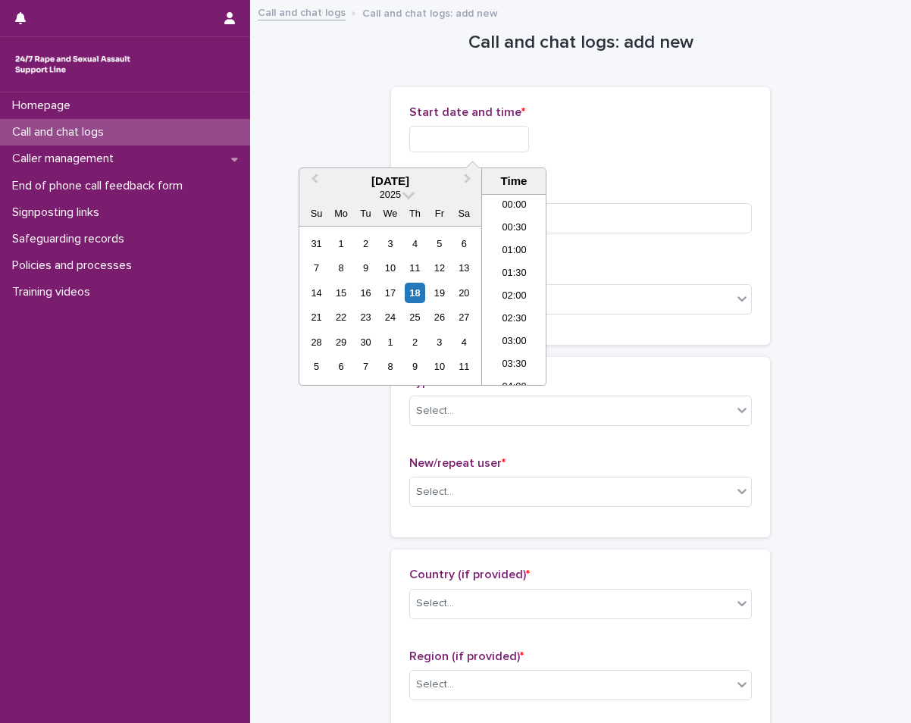
scroll to position [530, 0]
click at [418, 286] on div "18" at bounding box center [415, 293] width 20 height 20
click at [497, 260] on li "13:00" at bounding box center [514, 266] width 64 height 23
click at [490, 145] on input "**********" at bounding box center [469, 139] width 120 height 27
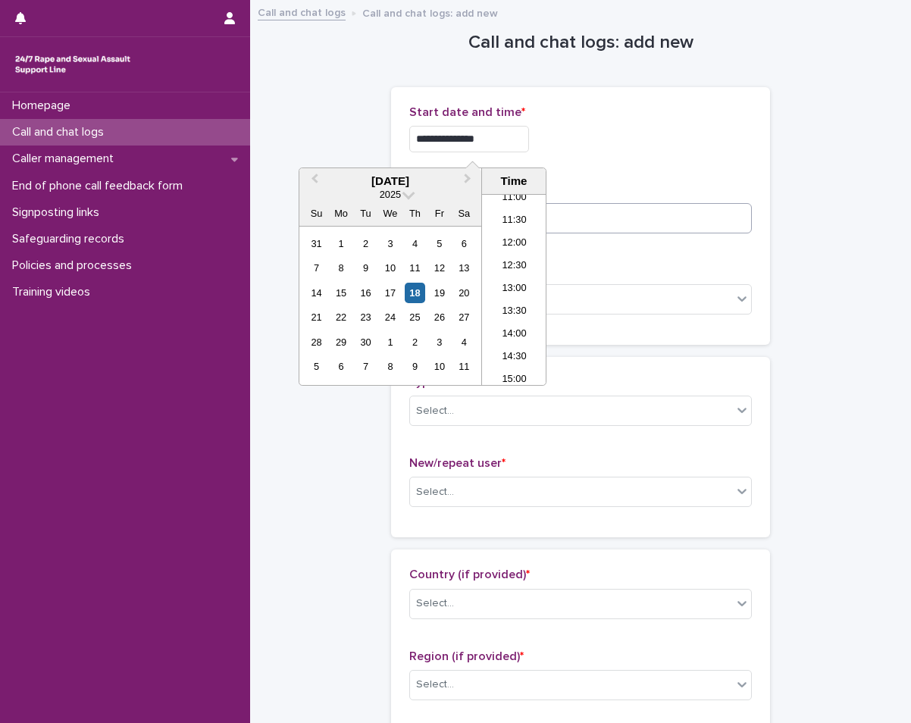
type input "**********"
click at [613, 221] on input at bounding box center [580, 218] width 343 height 30
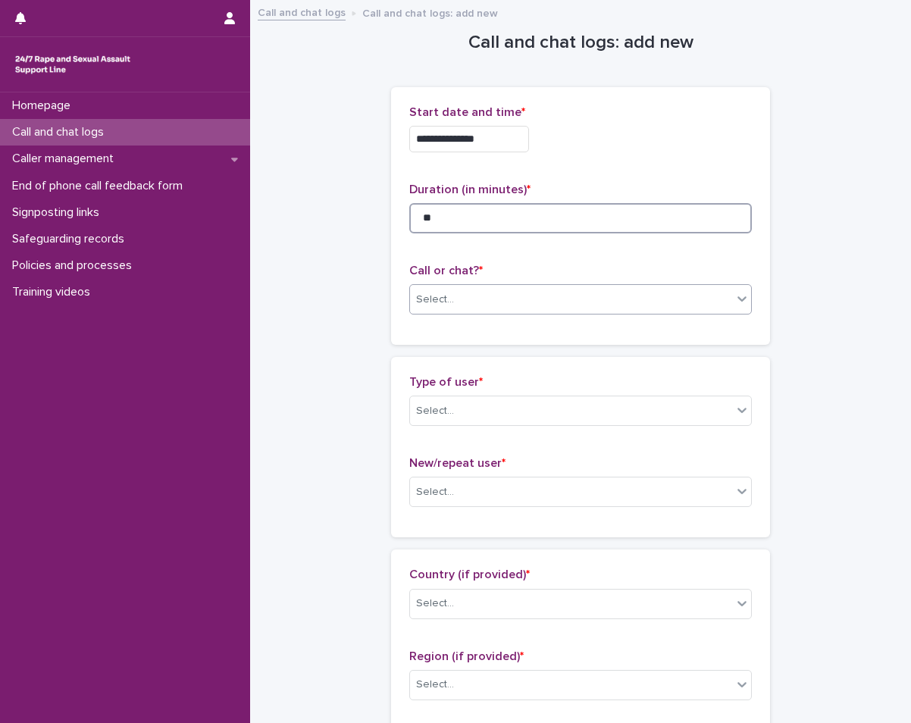
type input "**"
drag, startPoint x: 584, startPoint y: 291, endPoint x: 575, endPoint y: 303, distance: 14.7
click at [582, 293] on div "Select..." at bounding box center [571, 299] width 322 height 25
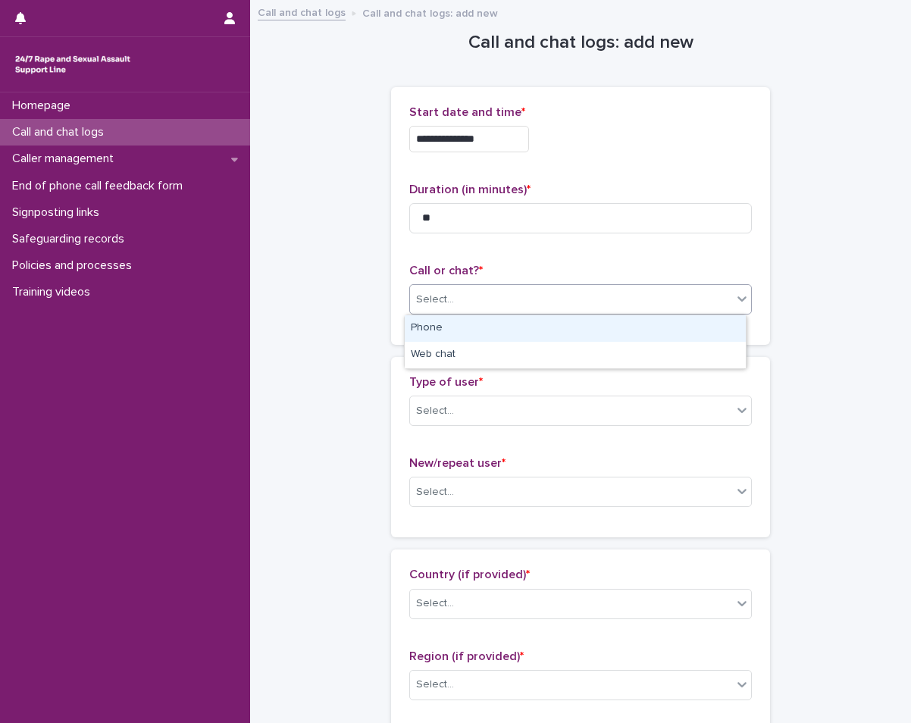
click at [539, 322] on div "Phone" at bounding box center [575, 328] width 341 height 27
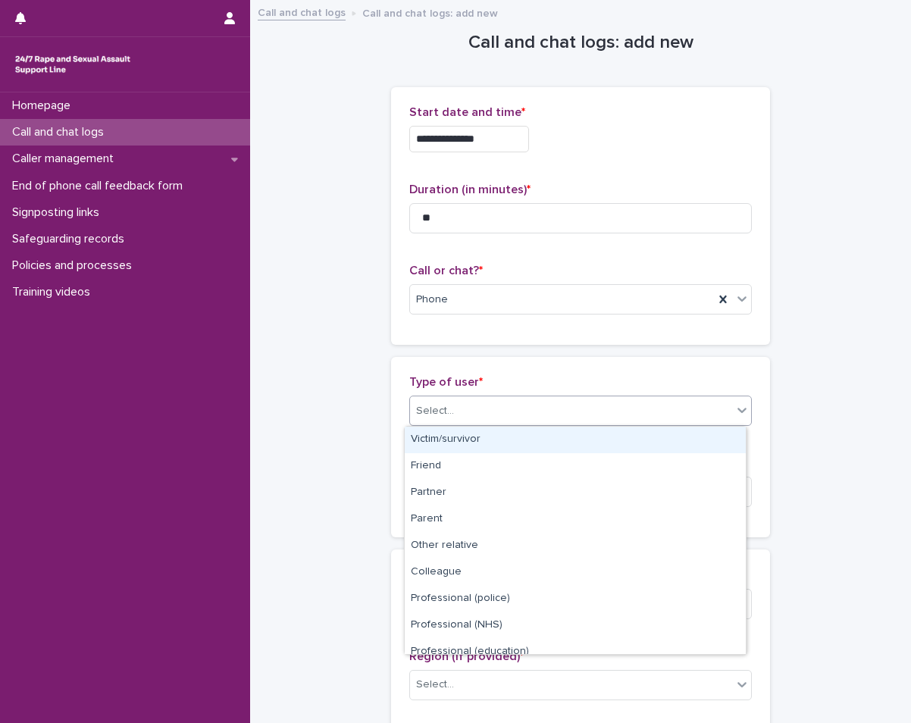
click at [525, 404] on div "Select..." at bounding box center [571, 411] width 322 height 25
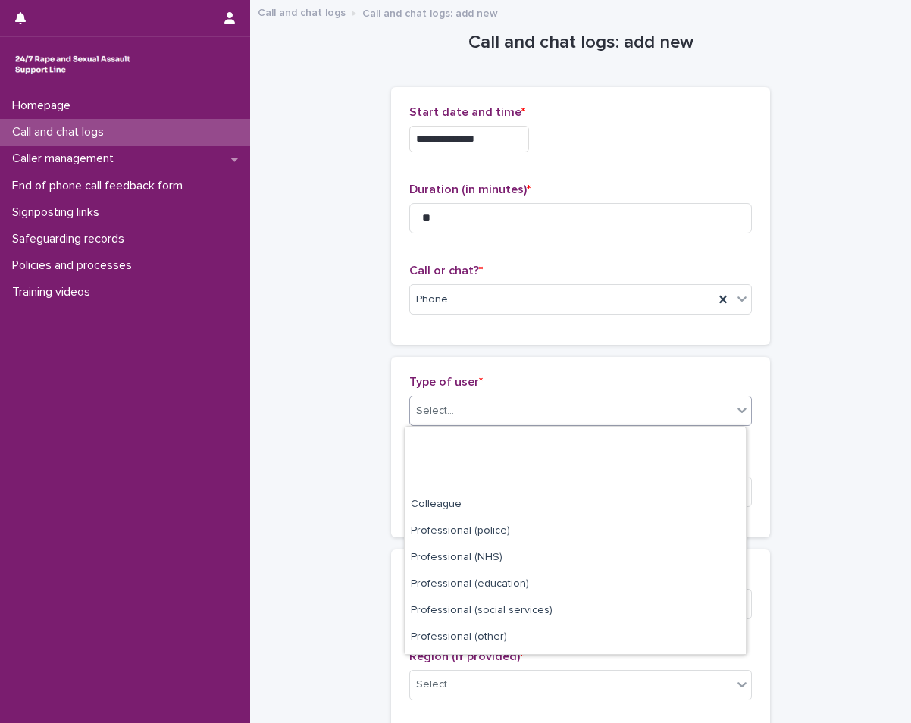
scroll to position [171, 0]
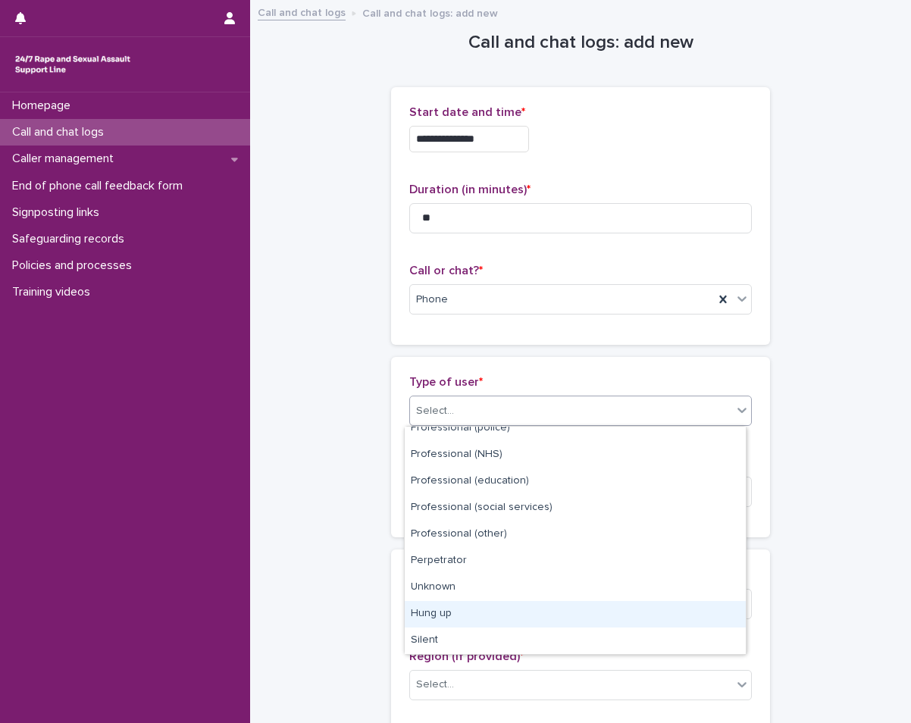
drag, startPoint x: 454, startPoint y: 599, endPoint x: 458, endPoint y: 611, distance: 12.9
click at [458, 611] on div "Hung up" at bounding box center [575, 614] width 341 height 27
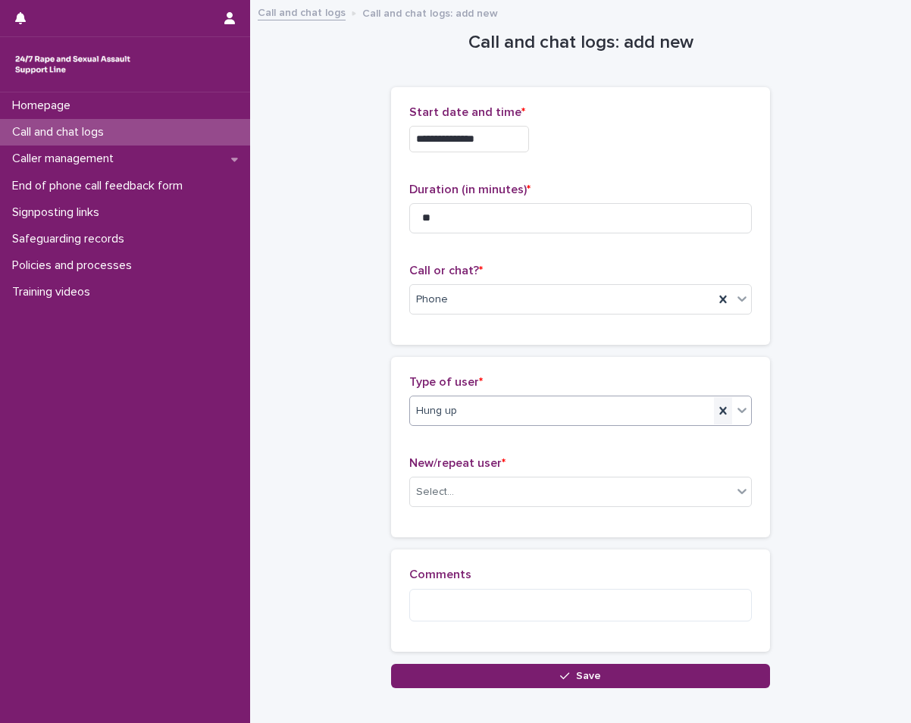
click at [719, 408] on icon at bounding box center [722, 411] width 7 height 8
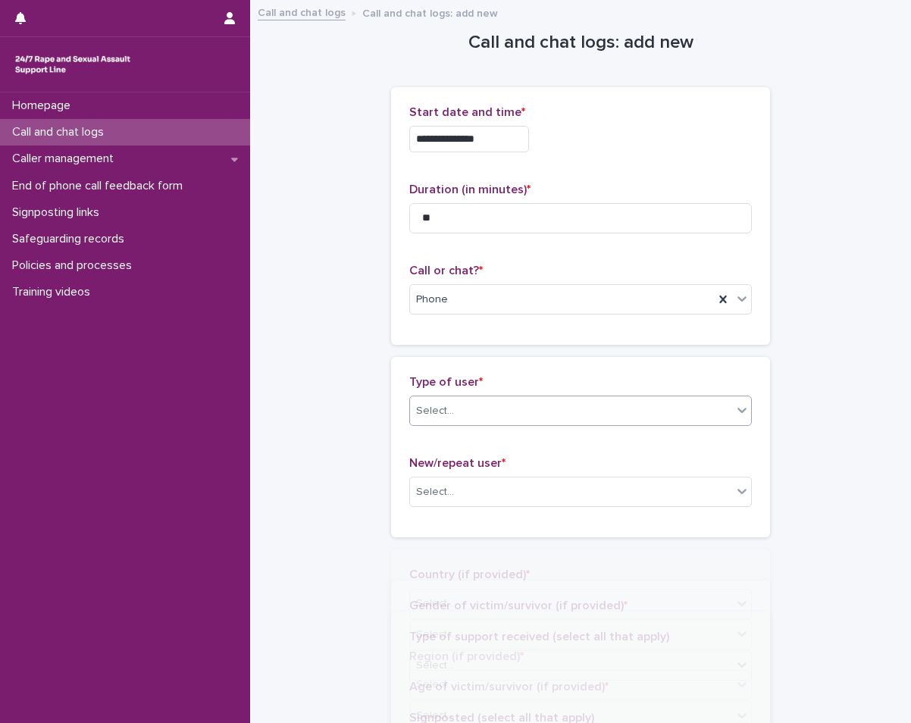
click at [733, 408] on div at bounding box center [742, 409] width 18 height 27
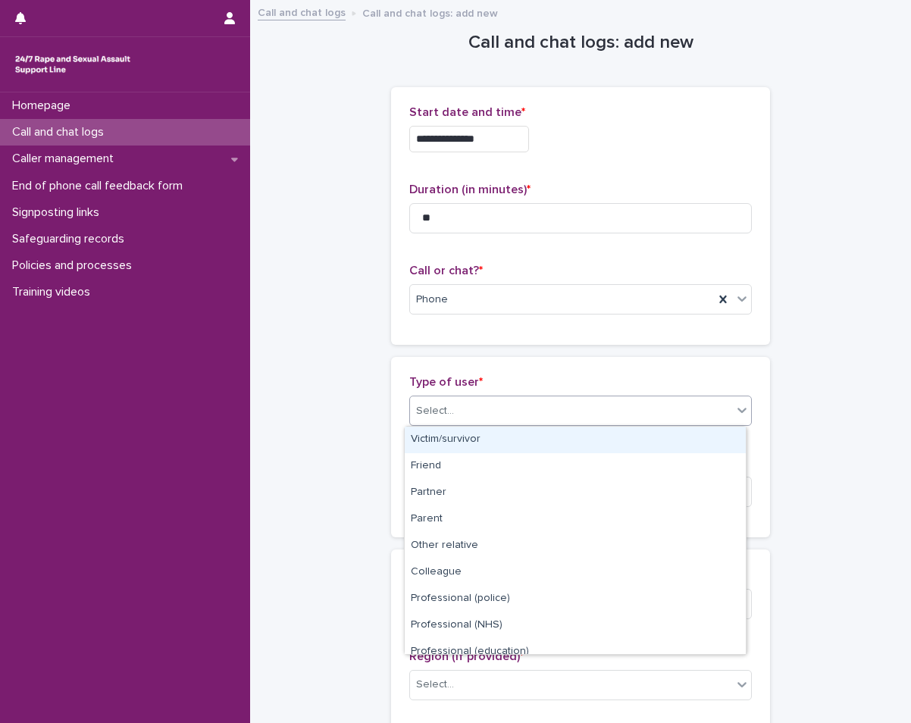
click at [578, 437] on div "Victim/survivor" at bounding box center [575, 440] width 341 height 27
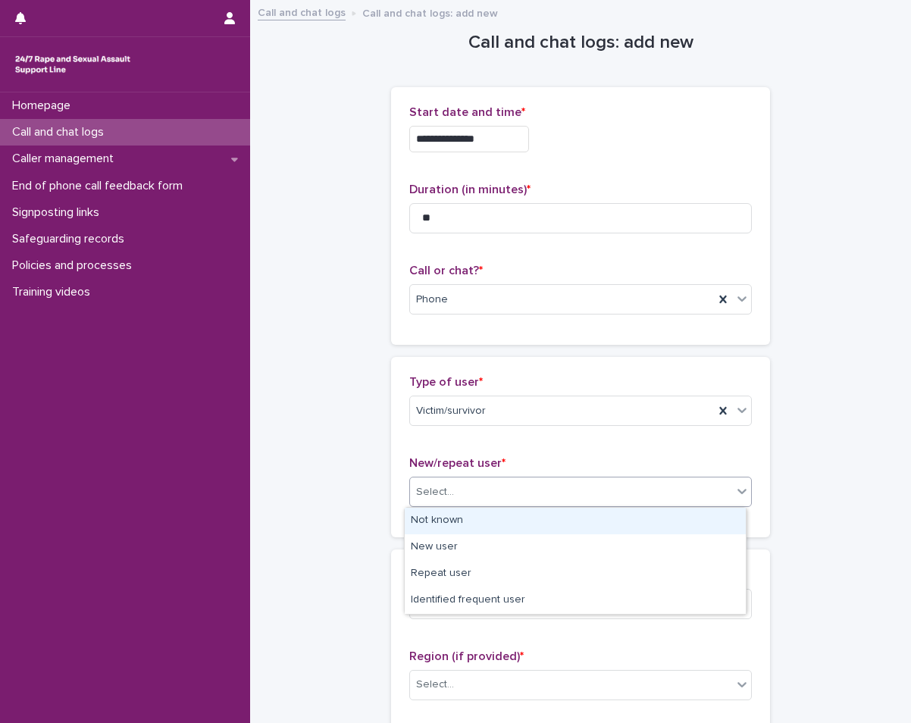
click at [590, 480] on div "Select..." at bounding box center [571, 492] width 322 height 25
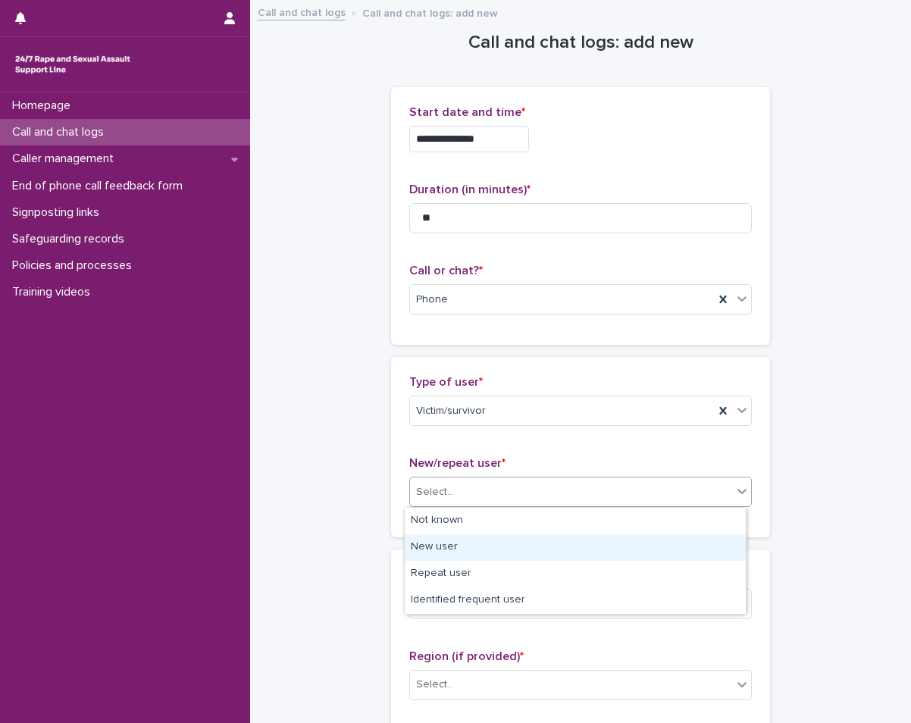
click at [494, 551] on div "New user" at bounding box center [575, 547] width 341 height 27
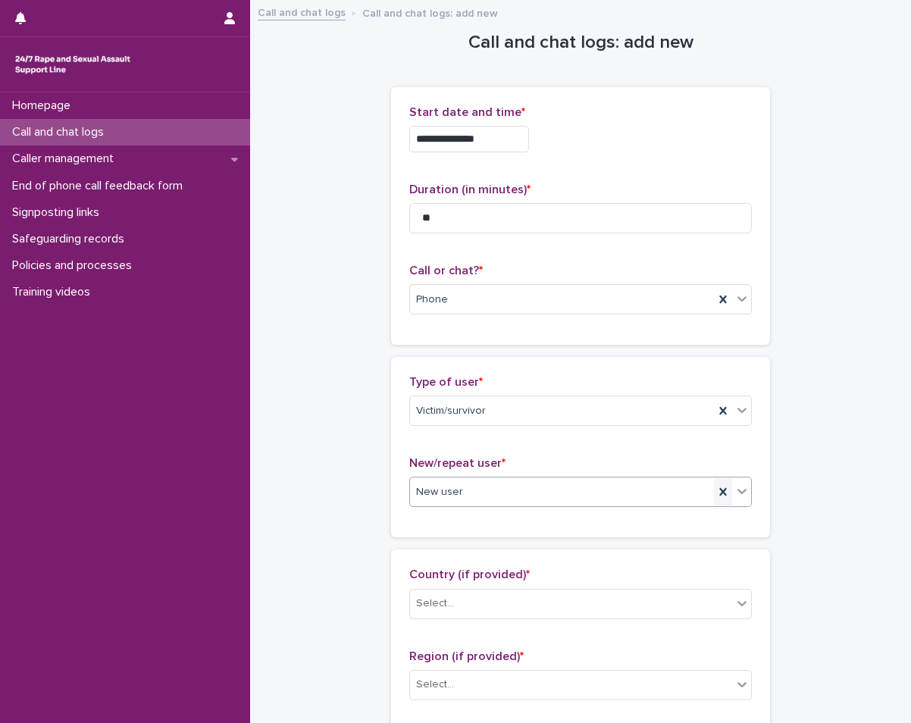
click at [719, 493] on icon at bounding box center [722, 492] width 7 height 8
click at [737, 490] on icon at bounding box center [741, 492] width 9 height 5
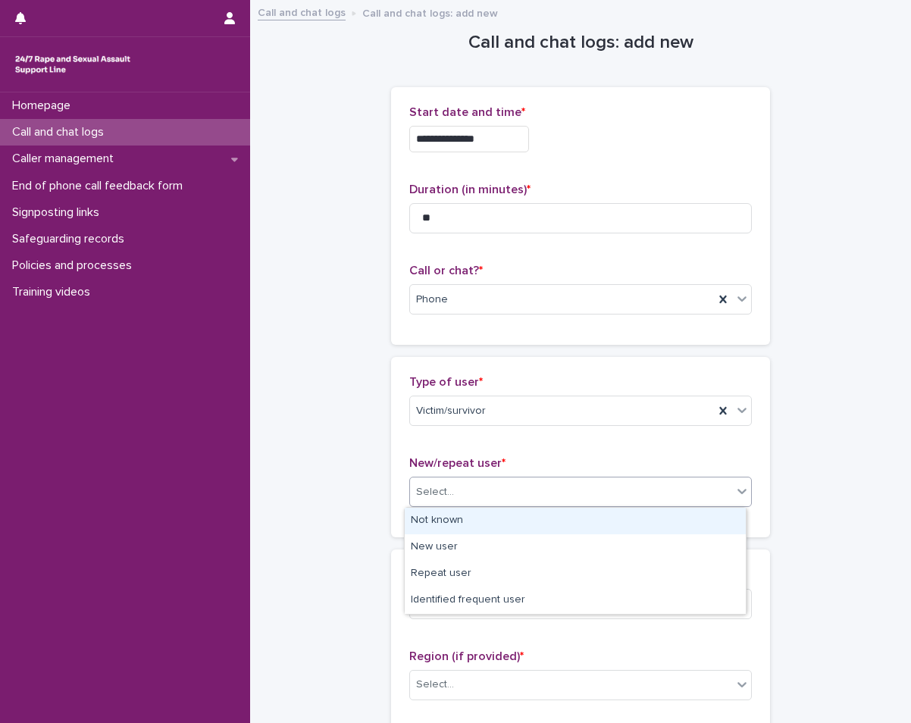
click at [545, 520] on div "Not known" at bounding box center [575, 521] width 341 height 27
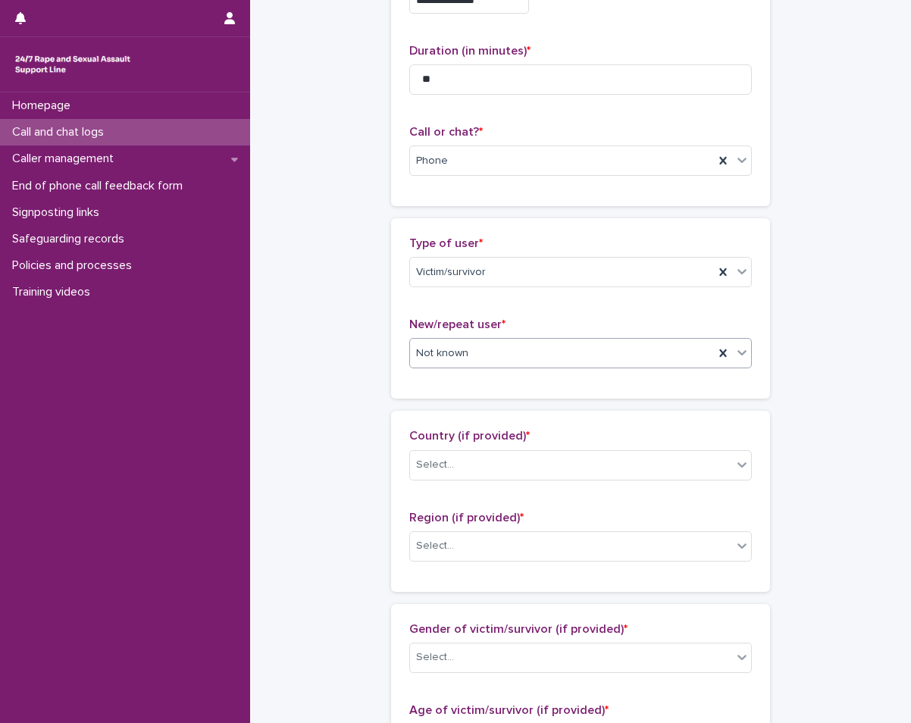
scroll to position [152, 0]
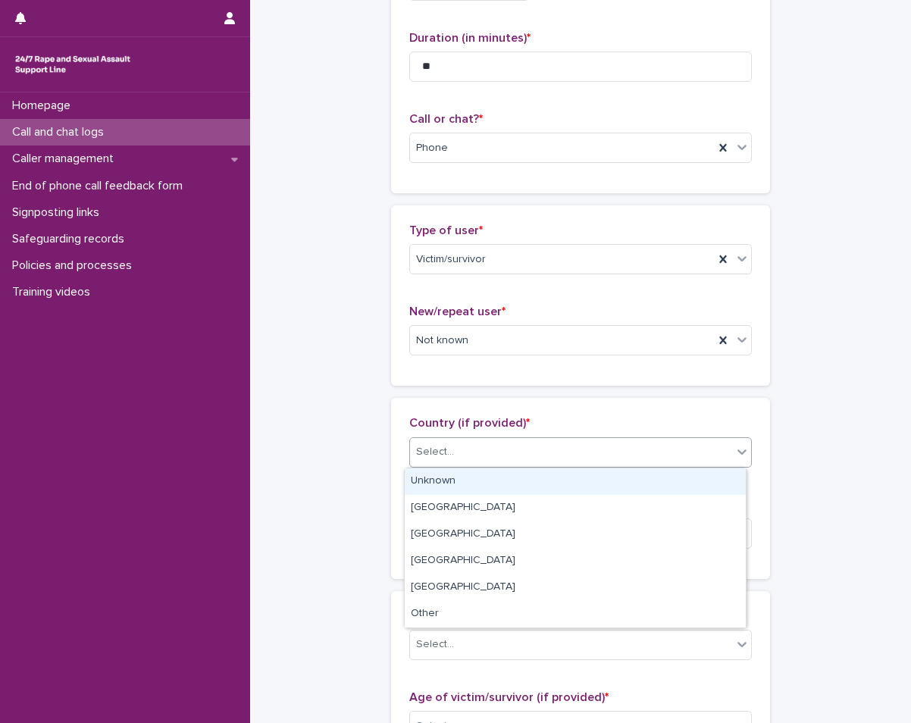
click at [640, 451] on div "Select..." at bounding box center [571, 452] width 322 height 25
click at [489, 473] on div "Unknown" at bounding box center [575, 481] width 341 height 27
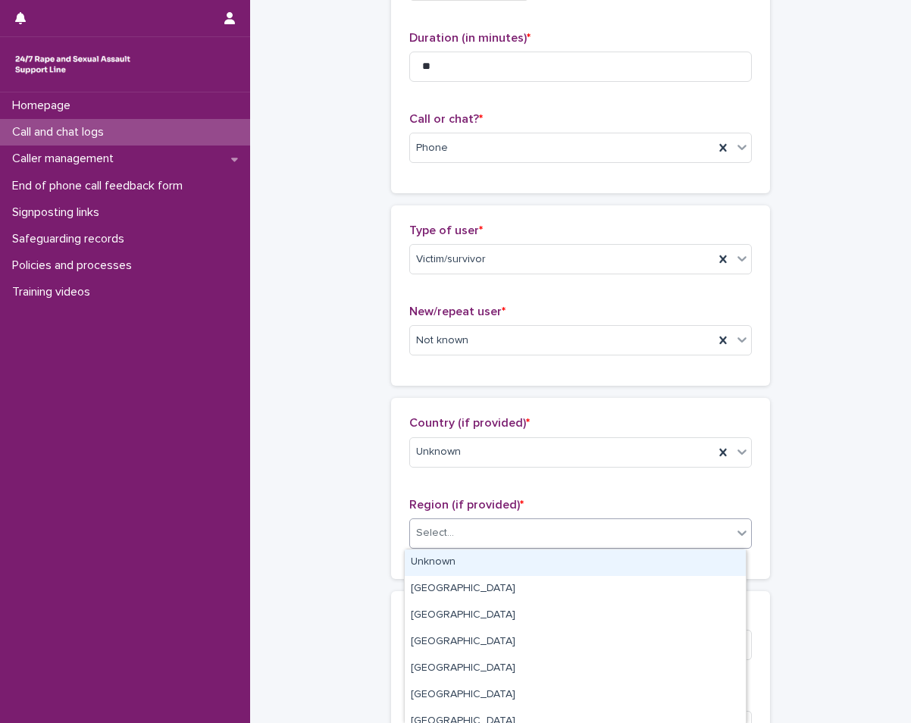
click at [471, 538] on div "Select..." at bounding box center [571, 533] width 322 height 25
click at [442, 562] on div "Unknown" at bounding box center [575, 562] width 341 height 27
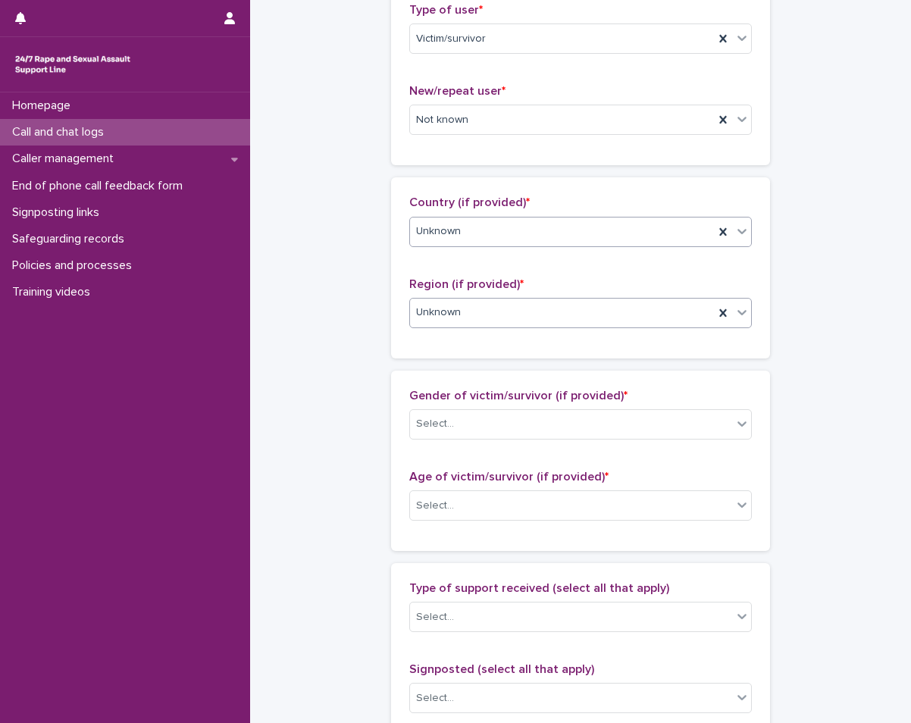
scroll to position [379, 0]
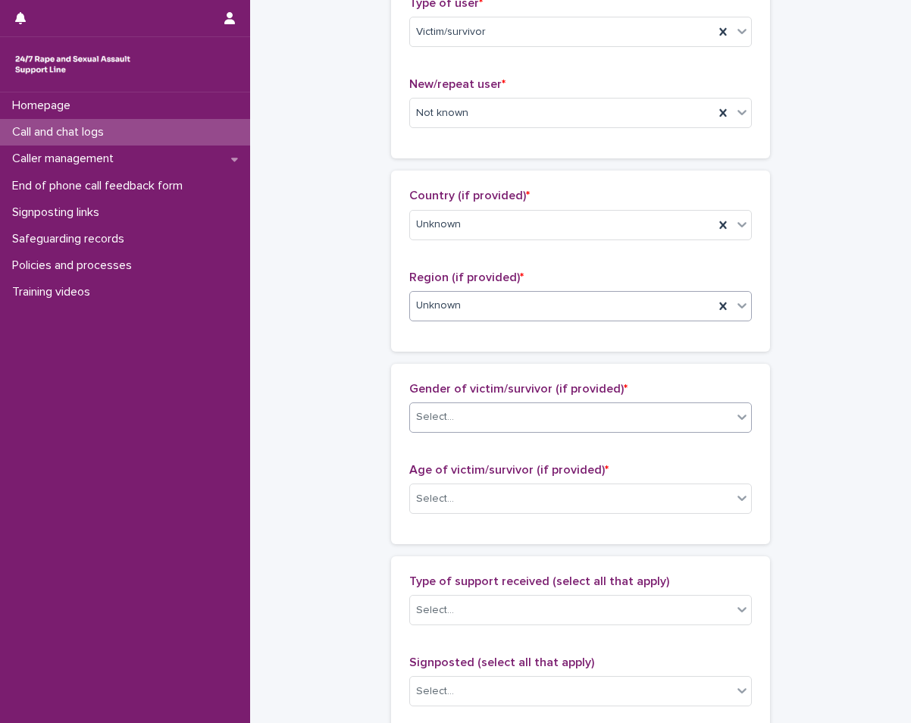
click at [490, 414] on div "Select..." at bounding box center [571, 417] width 322 height 25
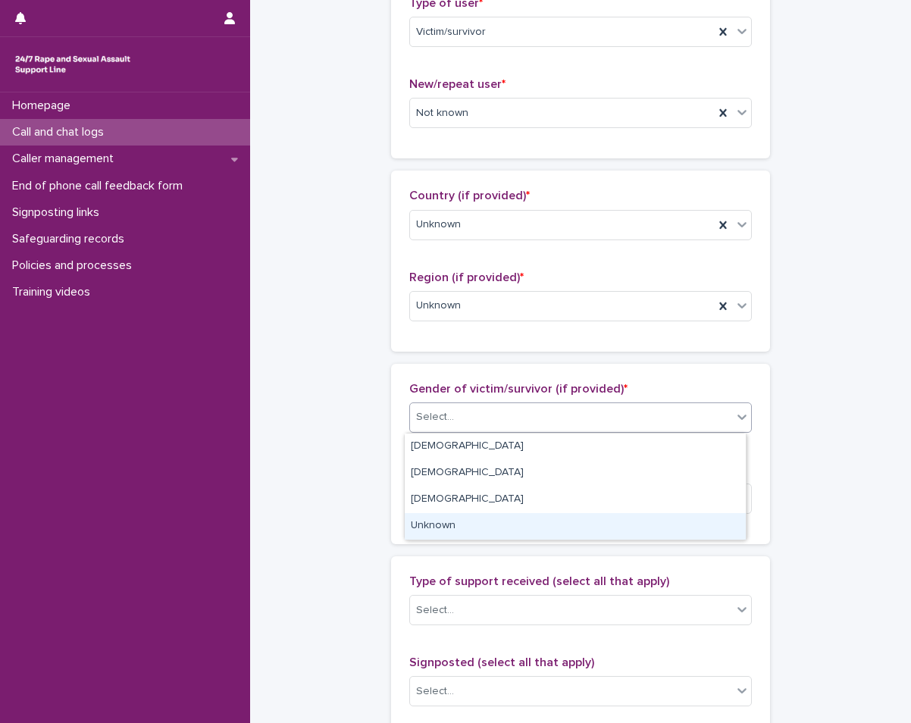
click at [439, 516] on div "Unknown" at bounding box center [575, 526] width 341 height 27
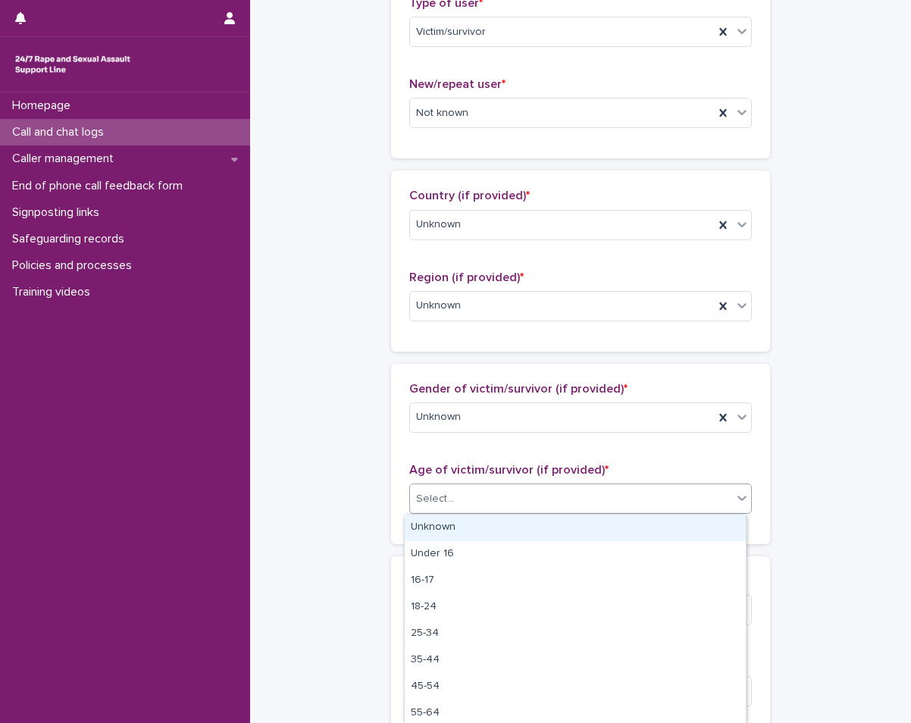
click at [443, 491] on div "Select..." at bounding box center [435, 499] width 38 height 16
click at [421, 531] on div "Unknown" at bounding box center [575, 528] width 341 height 27
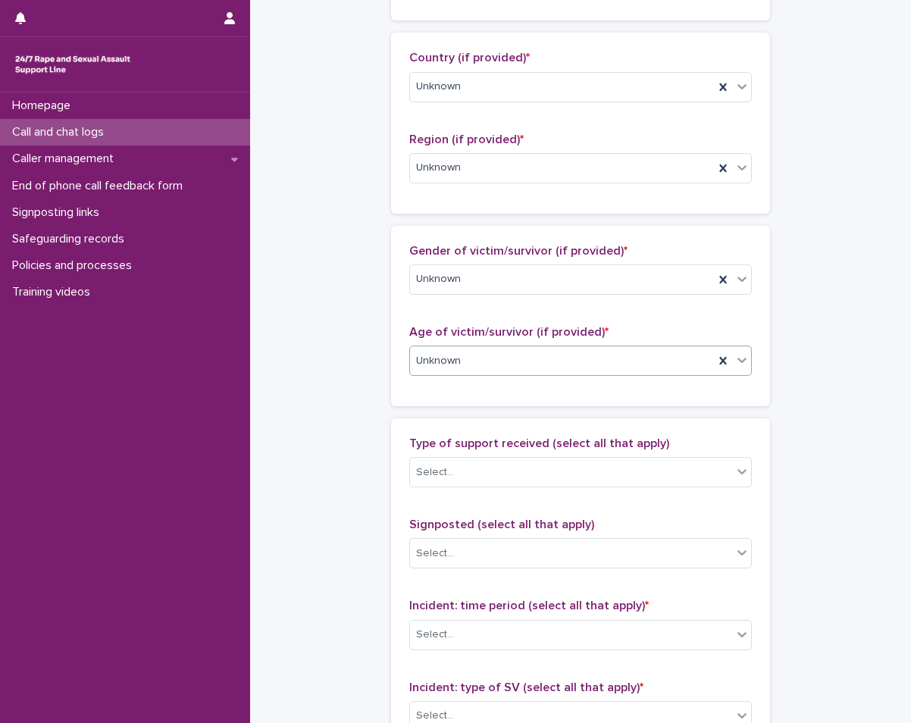
scroll to position [530, 0]
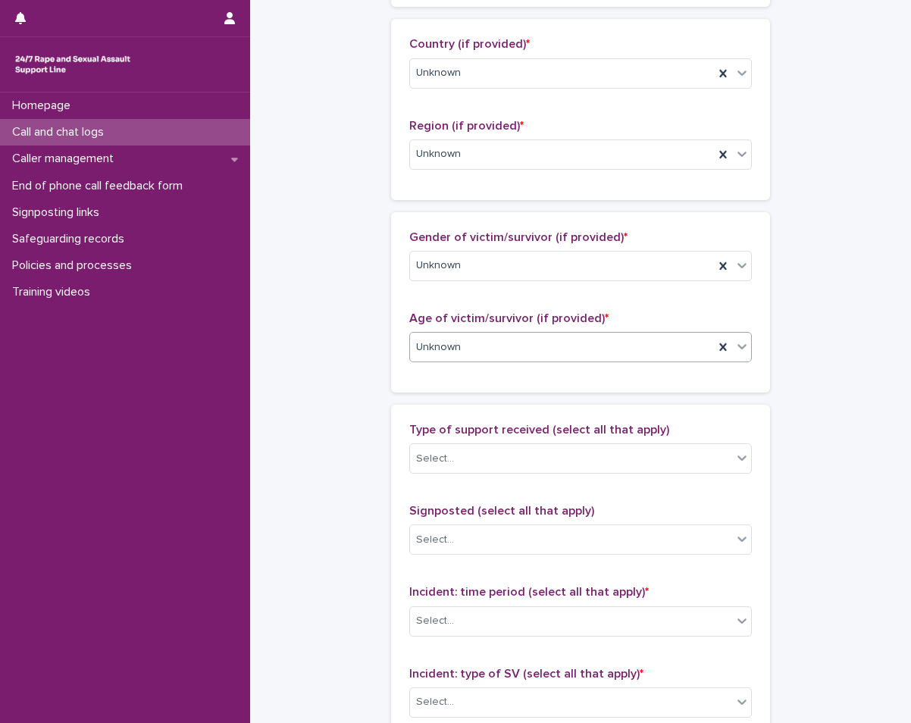
click at [476, 466] on div "Select..." at bounding box center [571, 458] width 322 height 25
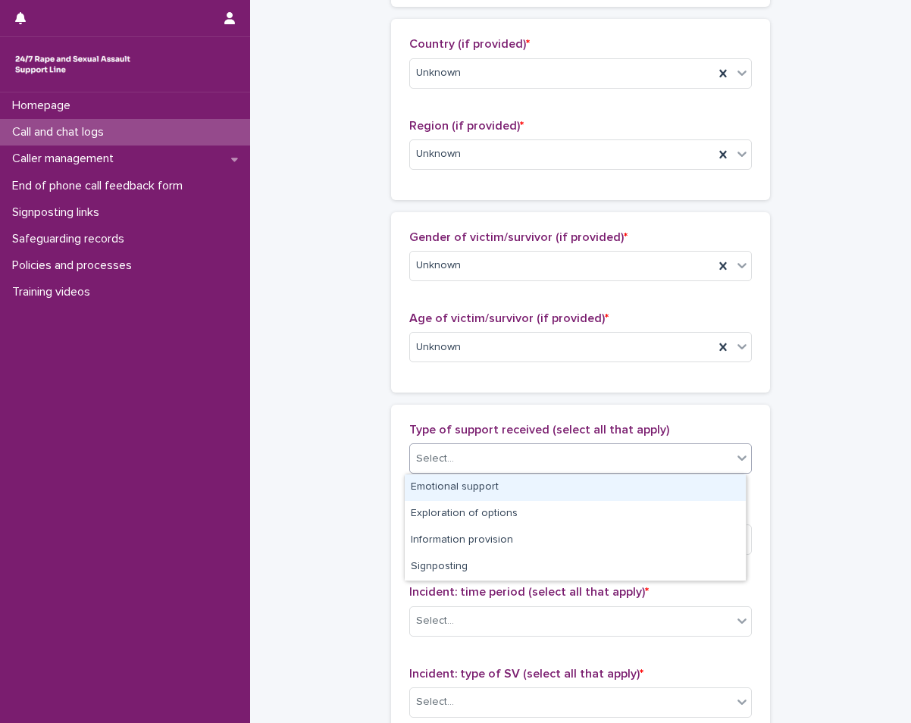
click at [446, 481] on div "Emotional support" at bounding box center [575, 487] width 341 height 27
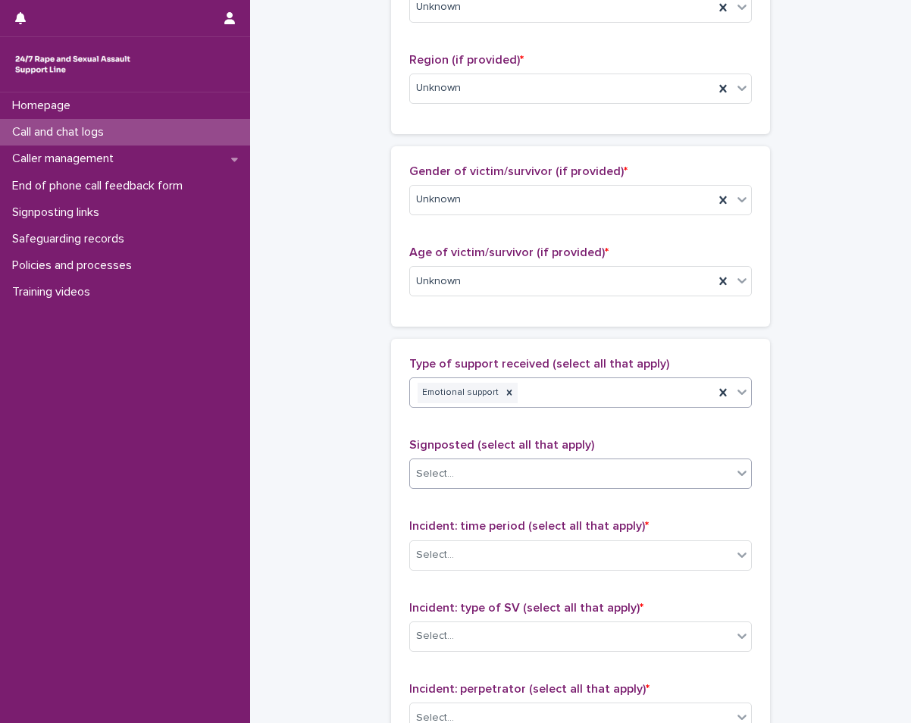
scroll to position [758, 0]
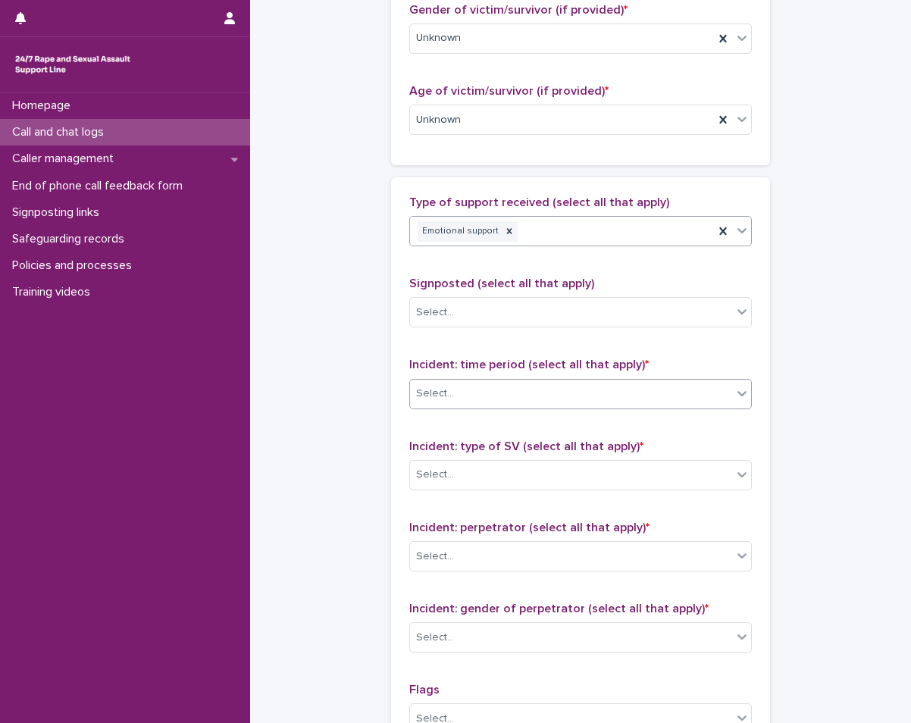
click at [527, 393] on div "Select..." at bounding box center [571, 393] width 322 height 25
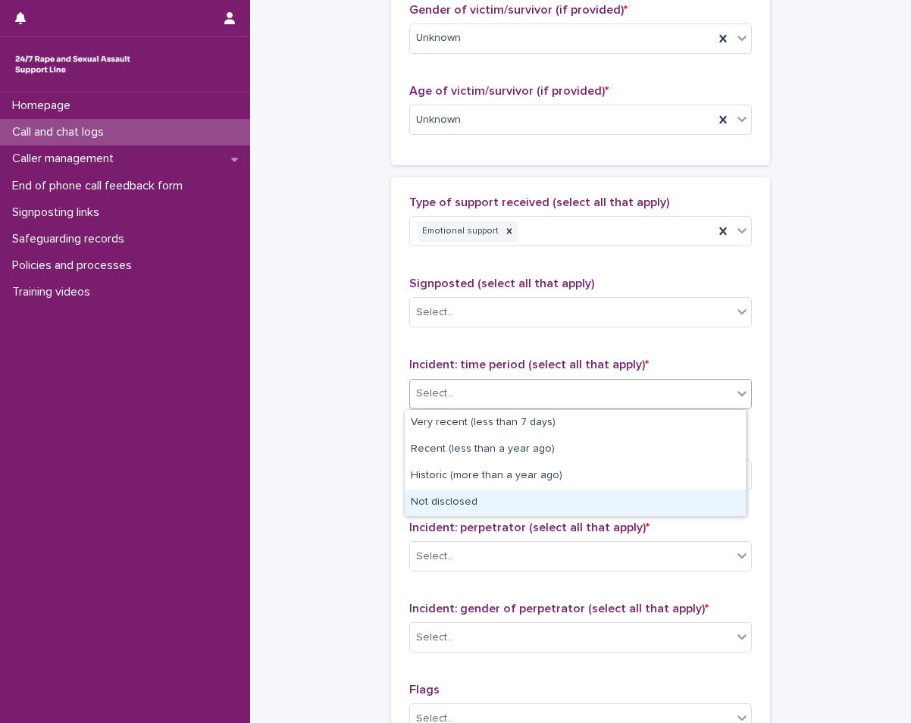
click at [475, 508] on div "Not disclosed" at bounding box center [575, 503] width 341 height 27
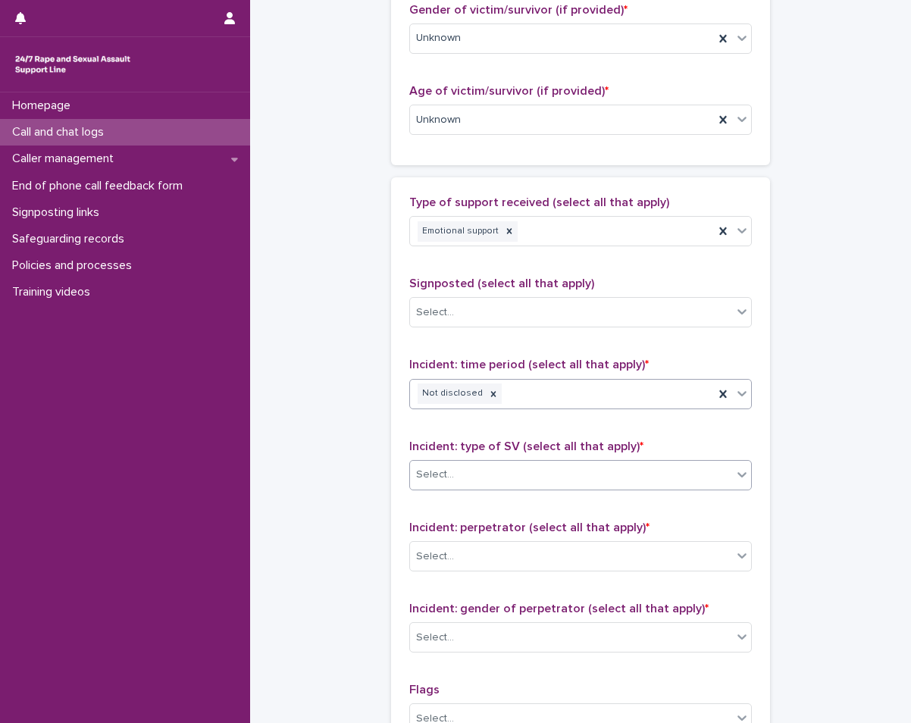
click at [496, 467] on div "Select..." at bounding box center [571, 474] width 322 height 25
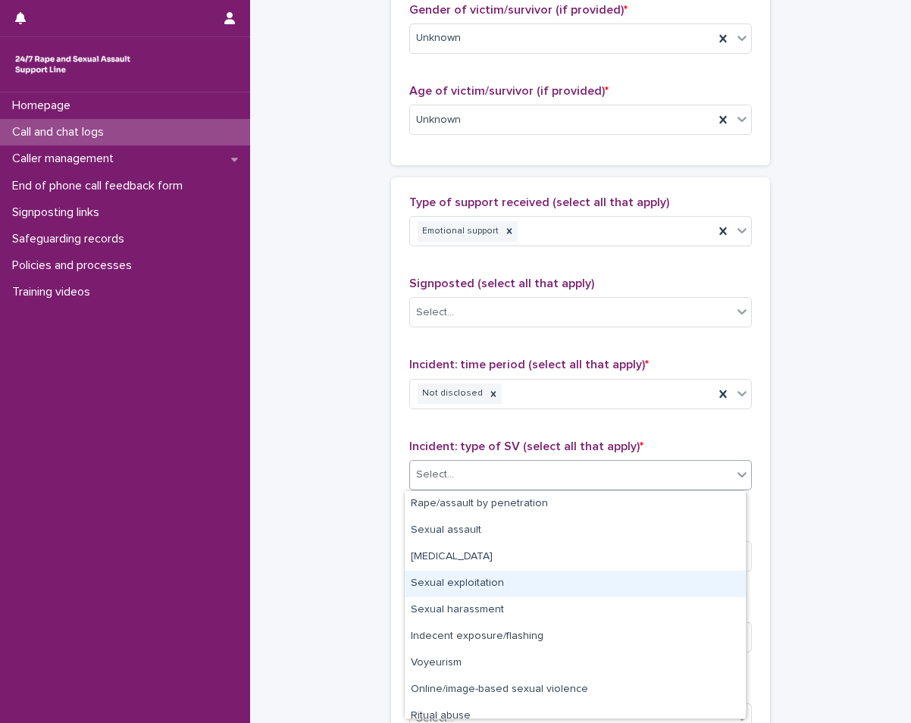
scroll to position [38, 0]
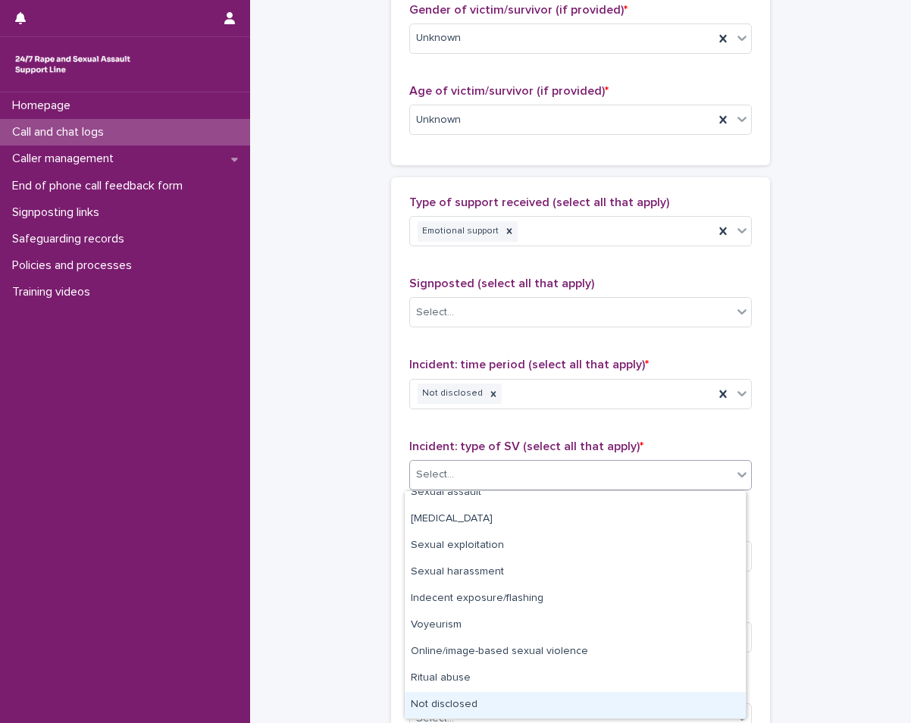
click at [463, 715] on div "Not disclosed" at bounding box center [575, 705] width 341 height 27
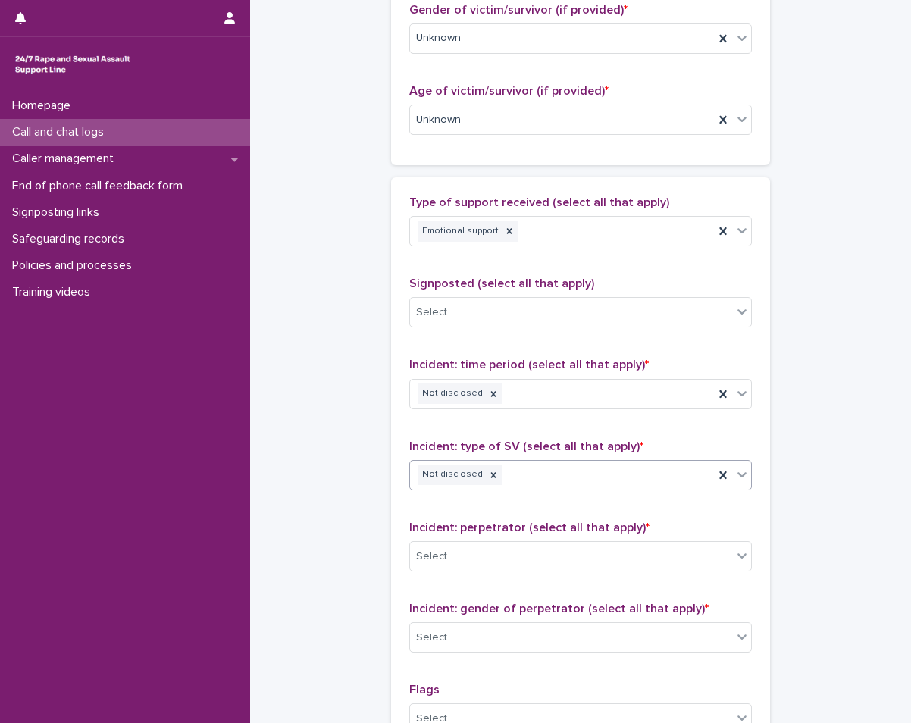
click at [499, 537] on div "Incident: perpetrator (select all that apply) * Select..." at bounding box center [580, 552] width 343 height 63
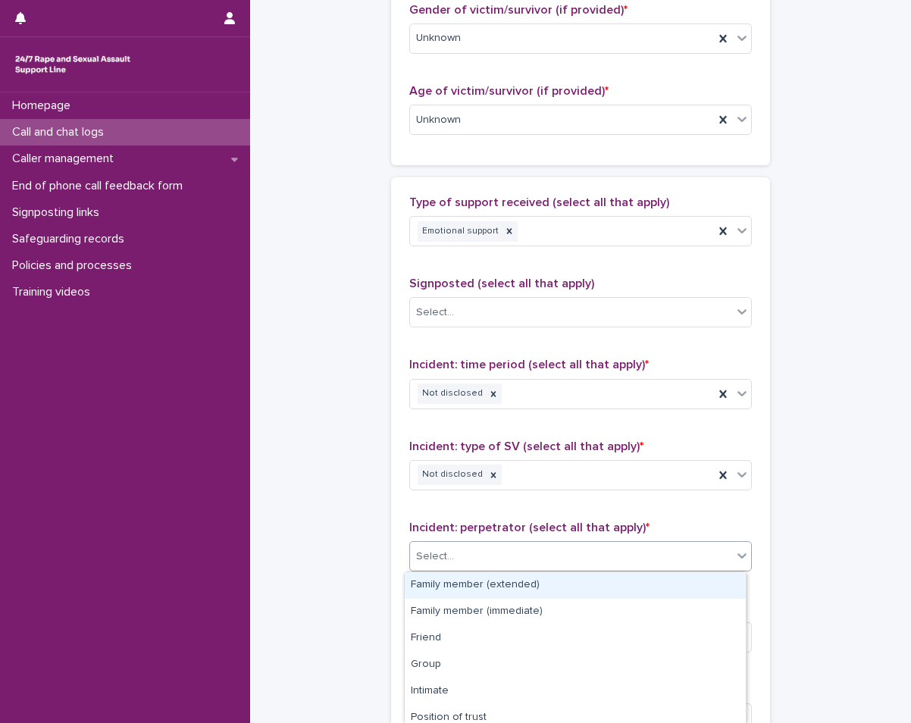
click at [492, 558] on div "Select..." at bounding box center [571, 556] width 322 height 25
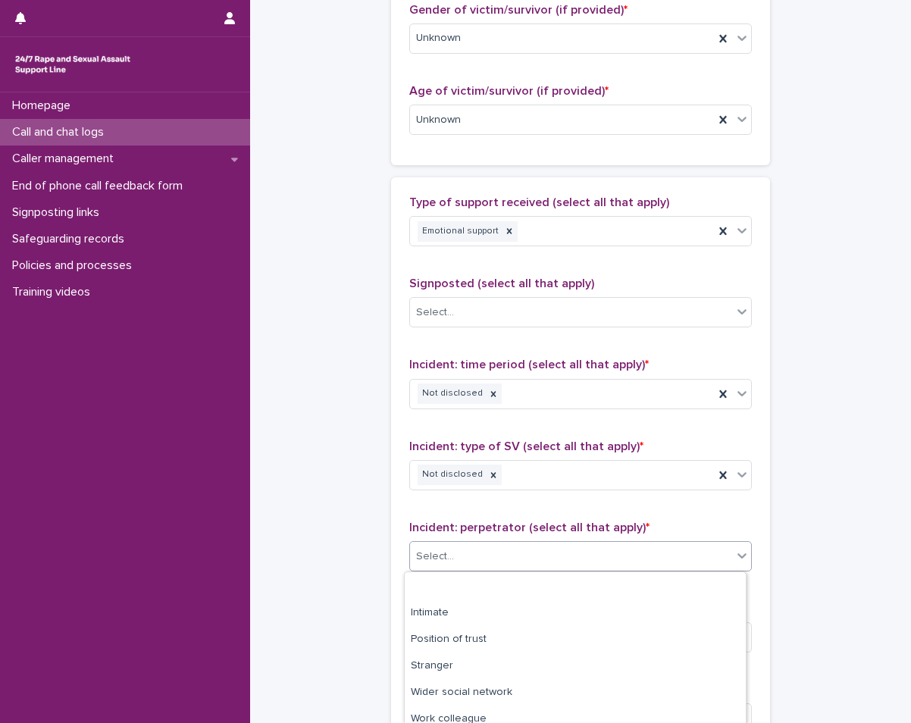
scroll to position [140, 0]
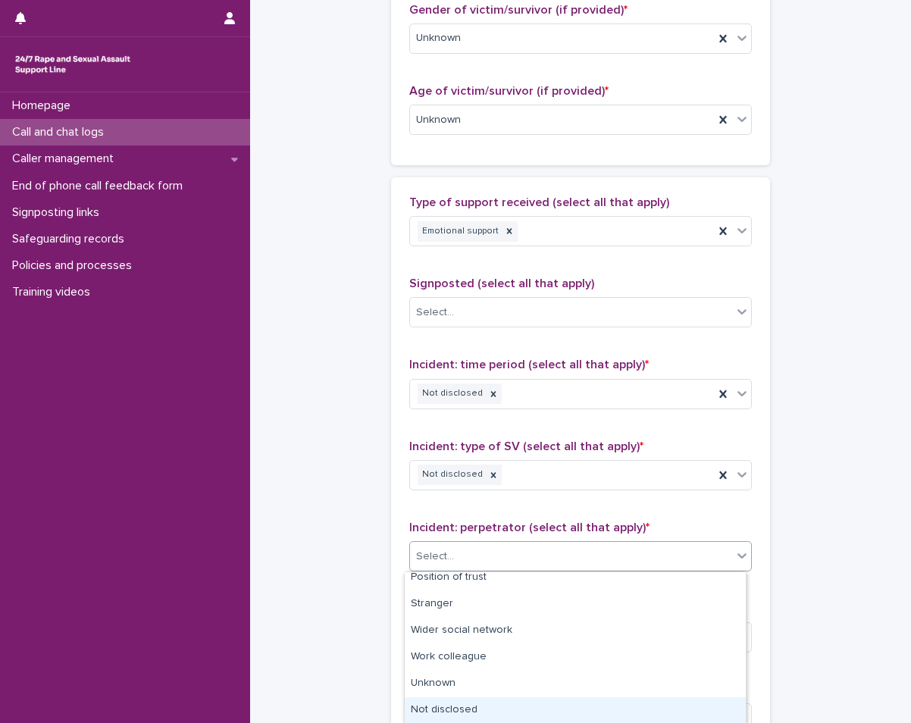
click at [443, 705] on div "Not disclosed" at bounding box center [575, 710] width 341 height 27
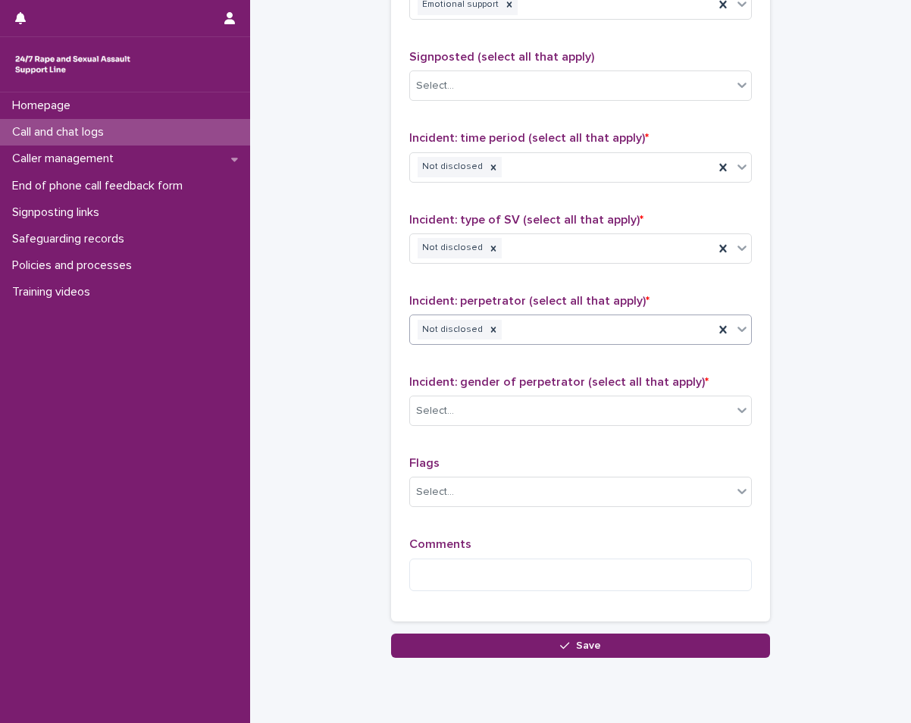
scroll to position [985, 0]
click at [582, 416] on div "Select..." at bounding box center [571, 410] width 322 height 25
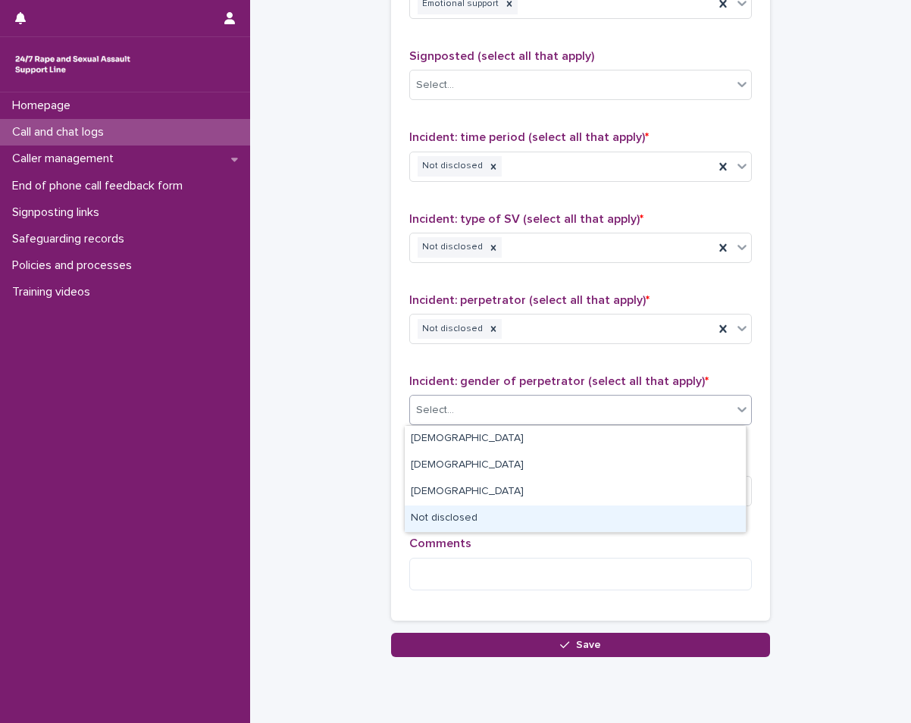
click at [457, 533] on div "[DEMOGRAPHIC_DATA] [DEMOGRAPHIC_DATA] [DEMOGRAPHIC_DATA] Not disclosed" at bounding box center [575, 479] width 343 height 108
click at [463, 533] on div "[DEMOGRAPHIC_DATA] [DEMOGRAPHIC_DATA] [DEMOGRAPHIC_DATA] Not disclosed" at bounding box center [575, 479] width 343 height 108
click at [459, 515] on div "Not disclosed" at bounding box center [575, 518] width 341 height 27
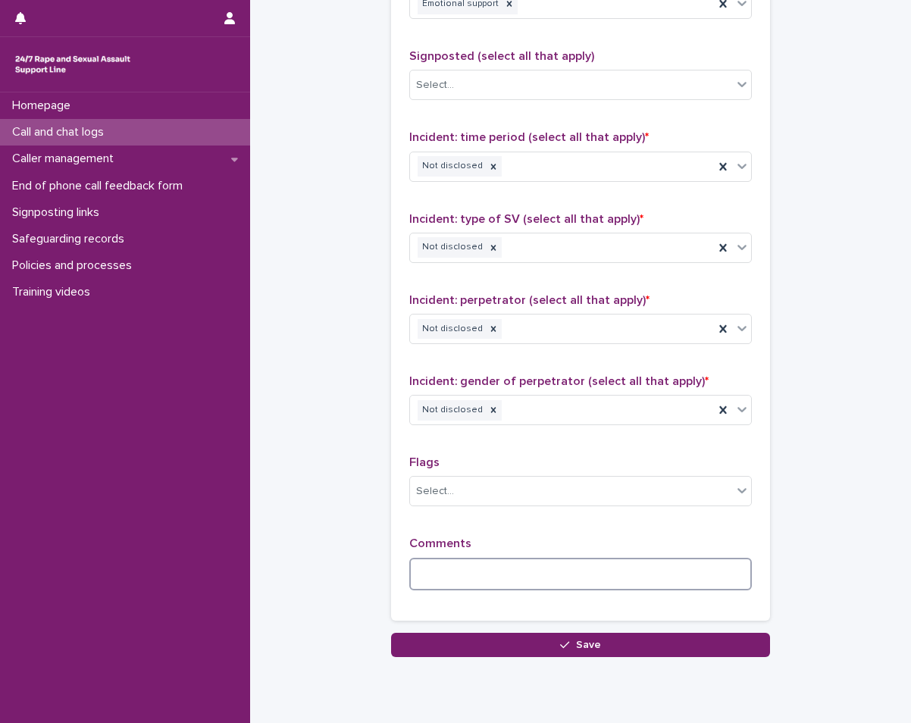
click at [432, 589] on textarea at bounding box center [580, 574] width 343 height 33
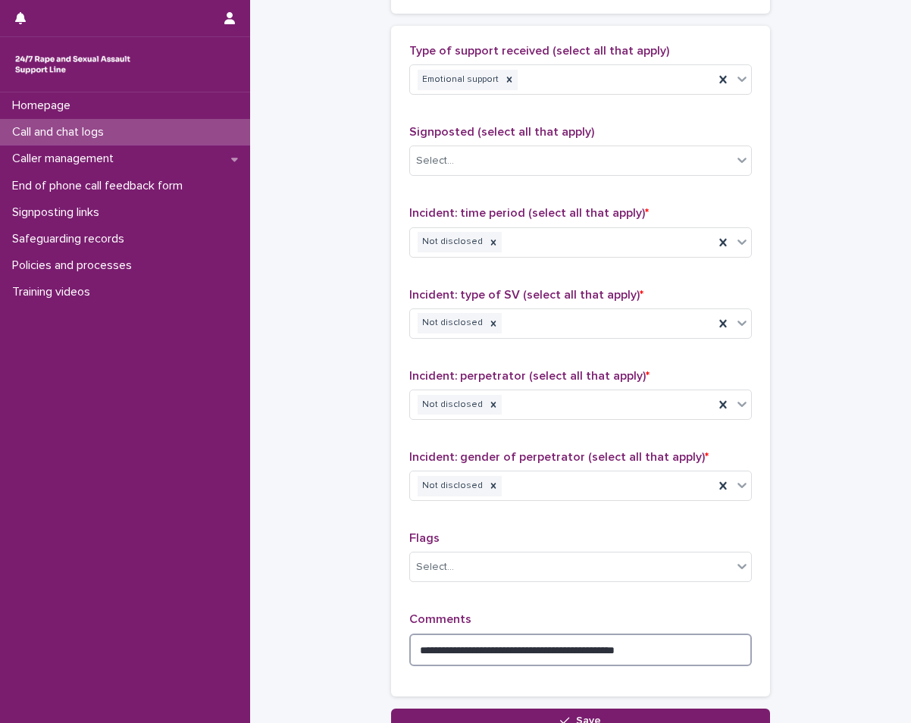
scroll to position [1037, 0]
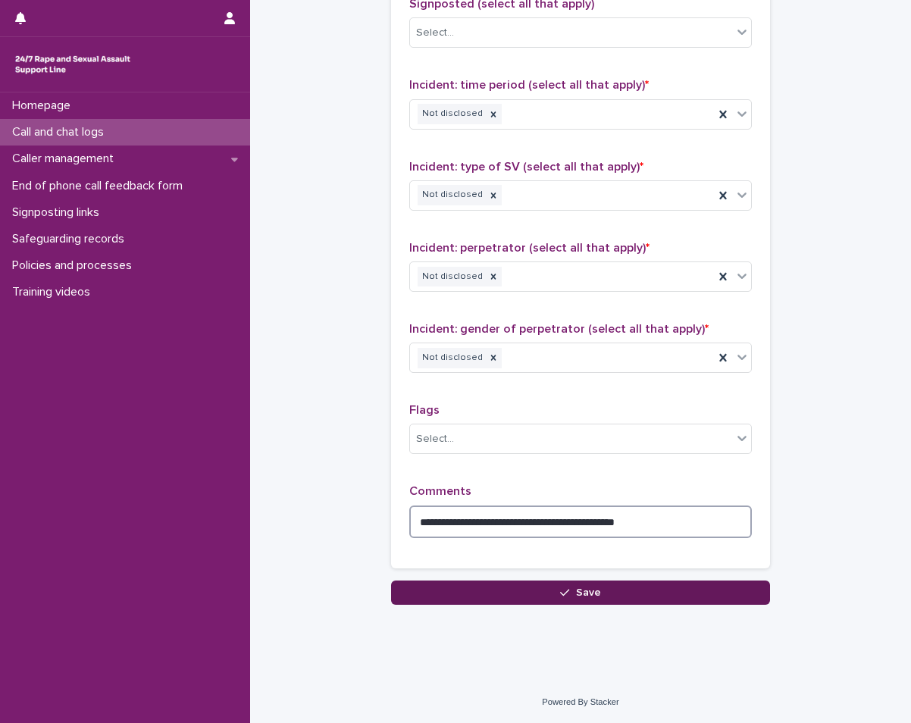
type textarea "**********"
click at [526, 598] on button "Save" at bounding box center [580, 592] width 379 height 24
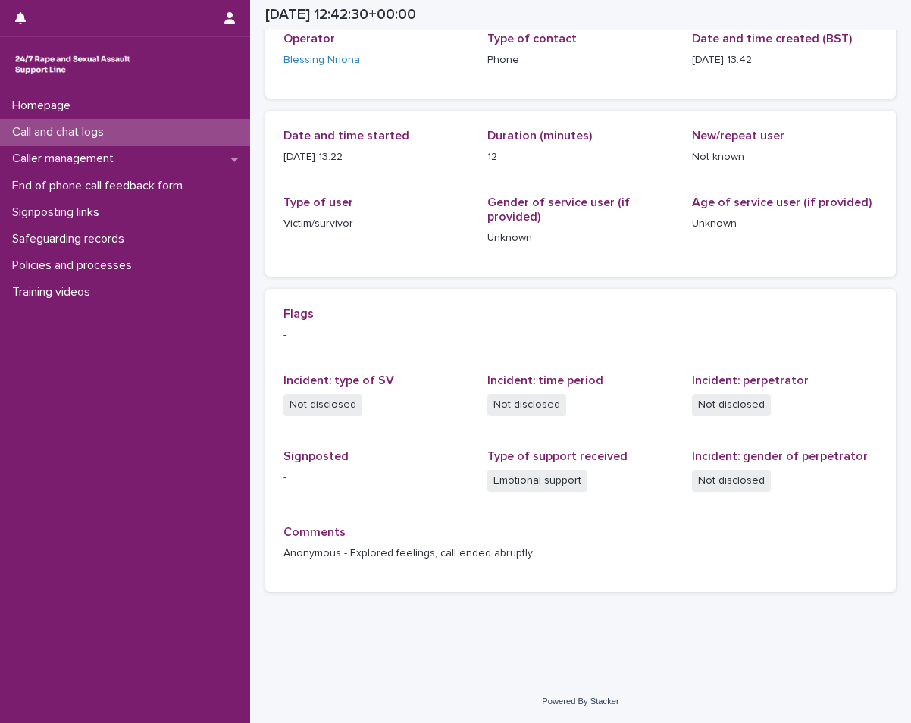
scroll to position [97, 0]
click at [98, 135] on p "Call and chat logs" at bounding box center [61, 132] width 110 height 14
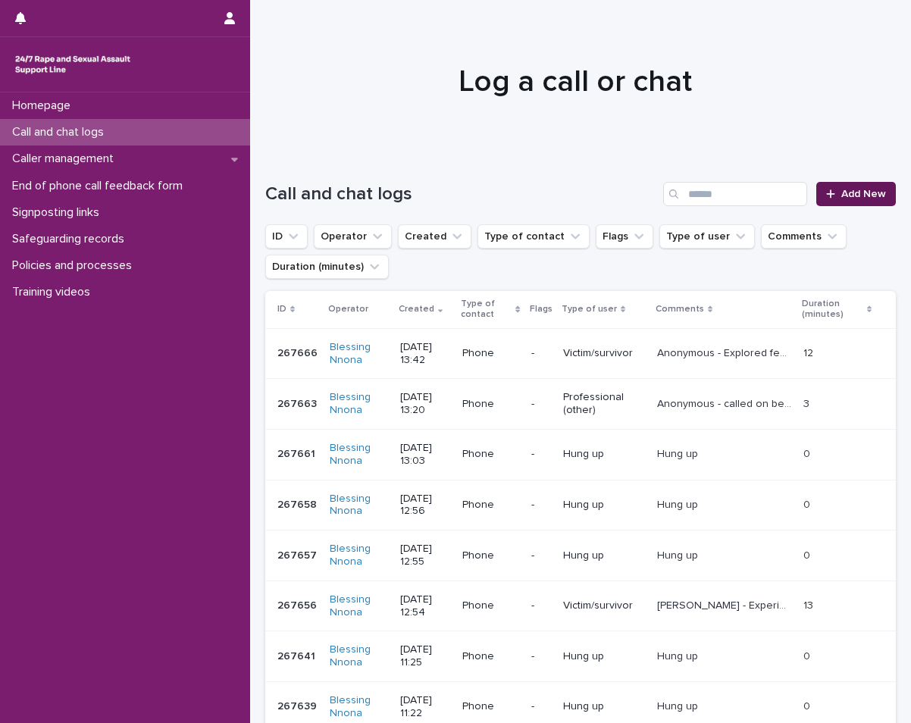
click at [852, 192] on span "Add New" at bounding box center [863, 194] width 45 height 11
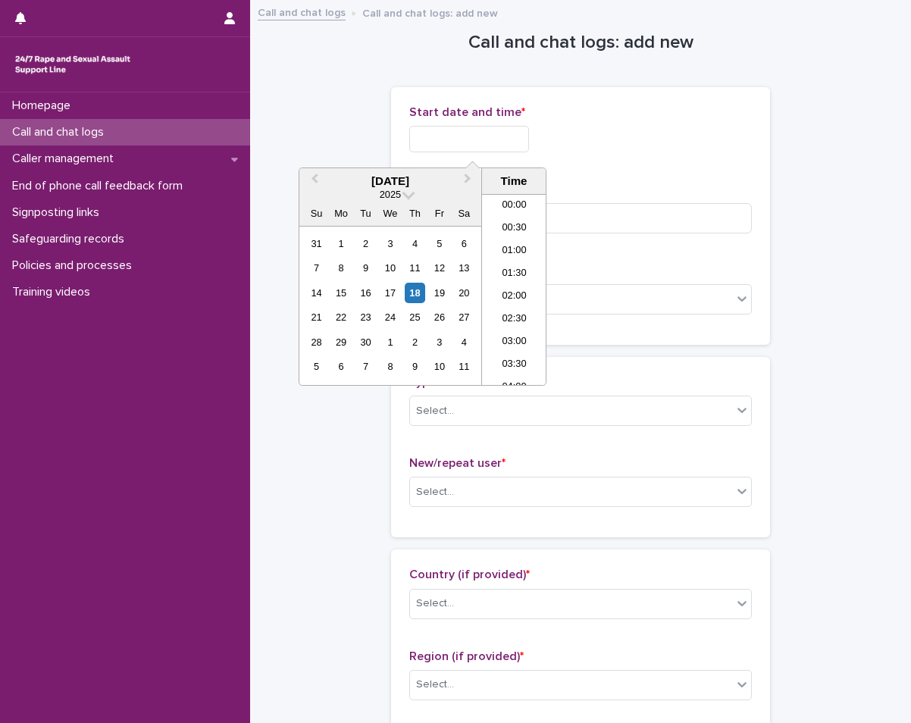
scroll to position [530, 0]
click at [452, 130] on input "text" at bounding box center [469, 139] width 120 height 27
click at [412, 286] on div "18" at bounding box center [415, 293] width 20 height 20
click at [520, 264] on li "13:00" at bounding box center [514, 266] width 64 height 23
click at [522, 133] on input "**********" at bounding box center [469, 139] width 120 height 27
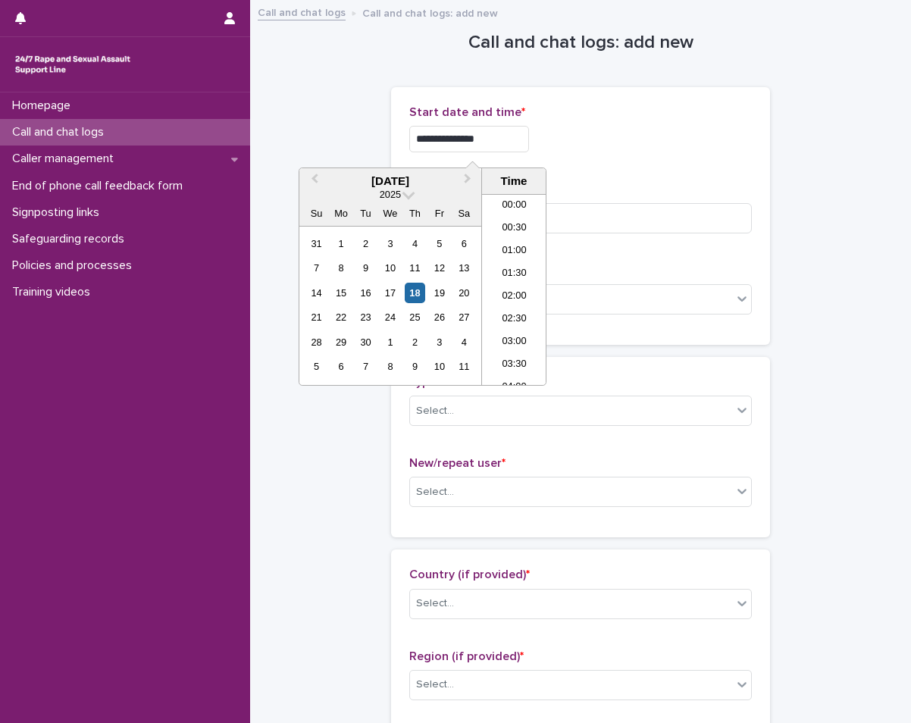
scroll to position [508, 0]
type input "**********"
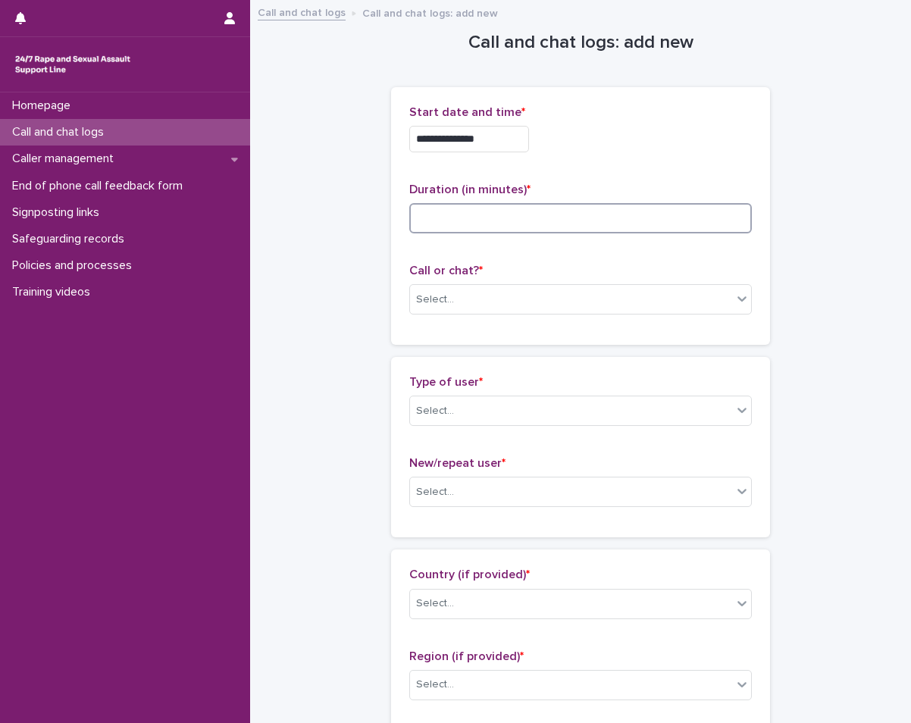
click at [583, 209] on input at bounding box center [580, 218] width 343 height 30
type input "*"
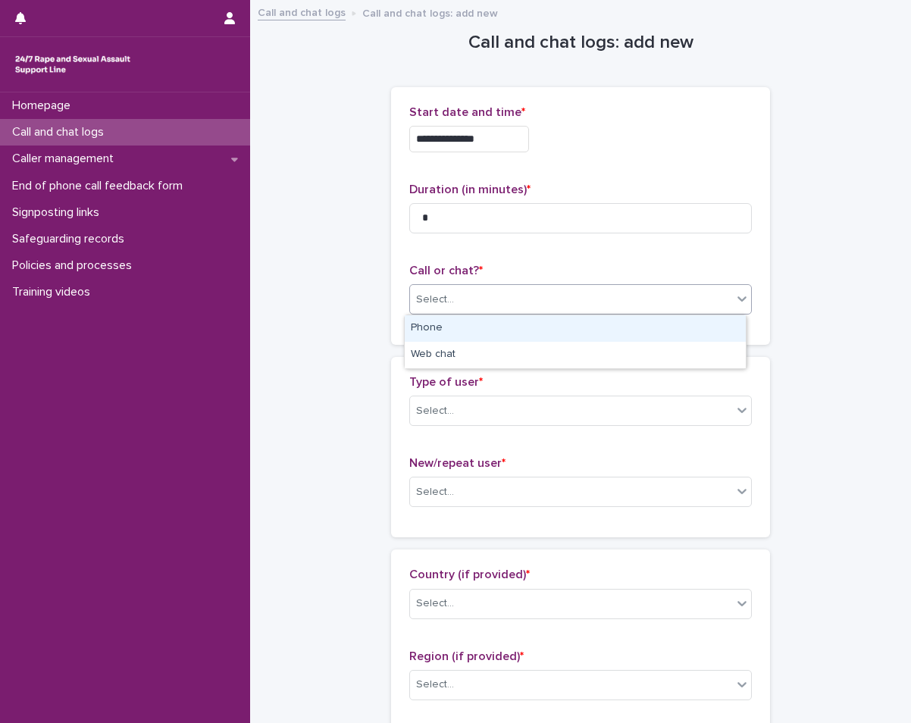
click at [569, 293] on div "Select..." at bounding box center [571, 299] width 322 height 25
click at [569, 328] on div "Phone" at bounding box center [575, 328] width 341 height 27
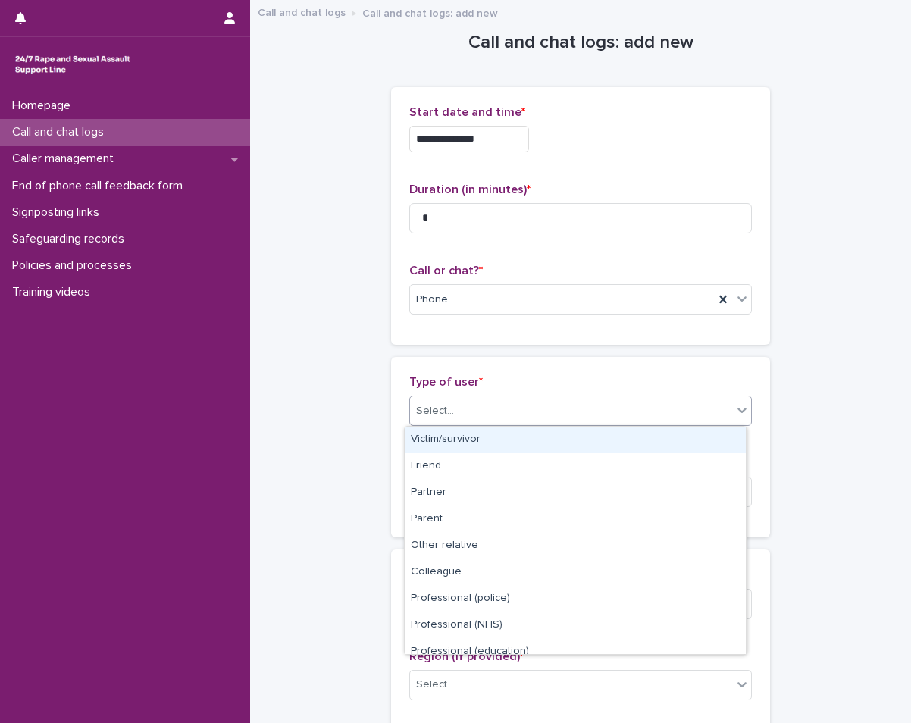
click at [575, 402] on div "Select..." at bounding box center [571, 411] width 322 height 25
click at [574, 436] on div "Victim/survivor" at bounding box center [575, 440] width 341 height 27
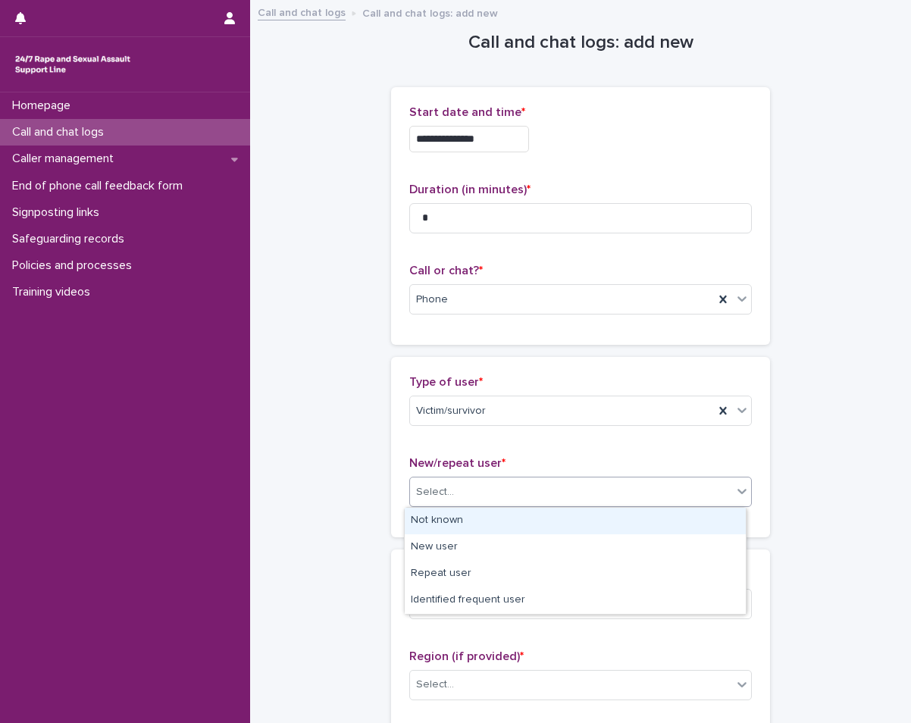
click at [540, 485] on div "Select..." at bounding box center [571, 492] width 322 height 25
drag, startPoint x: 499, startPoint y: 537, endPoint x: 509, endPoint y: 518, distance: 21.0
click at [509, 518] on div "Not known" at bounding box center [575, 521] width 341 height 27
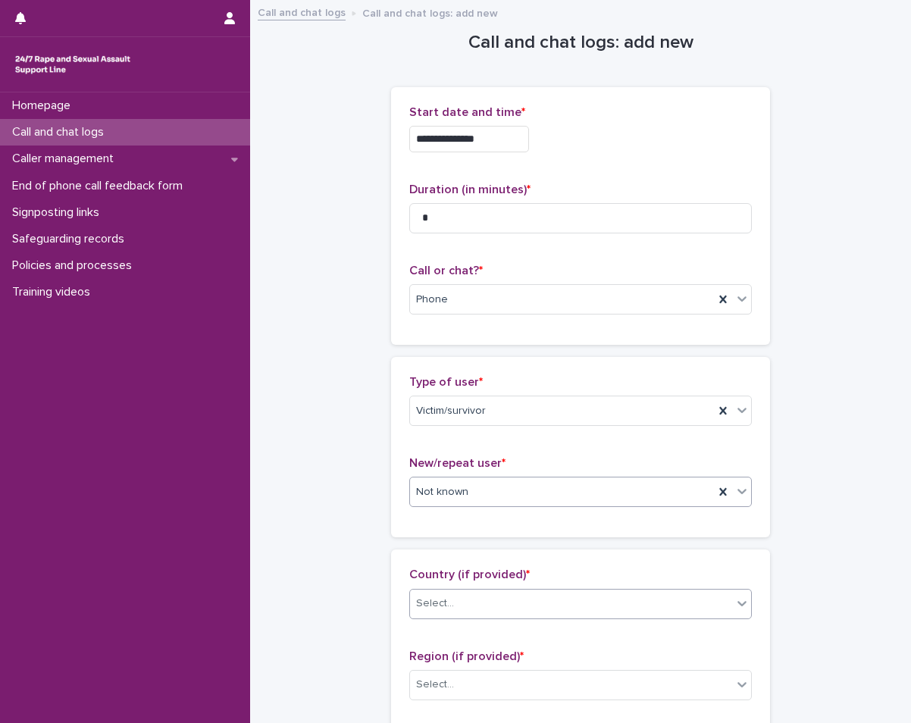
click at [502, 600] on div "Select..." at bounding box center [571, 603] width 322 height 25
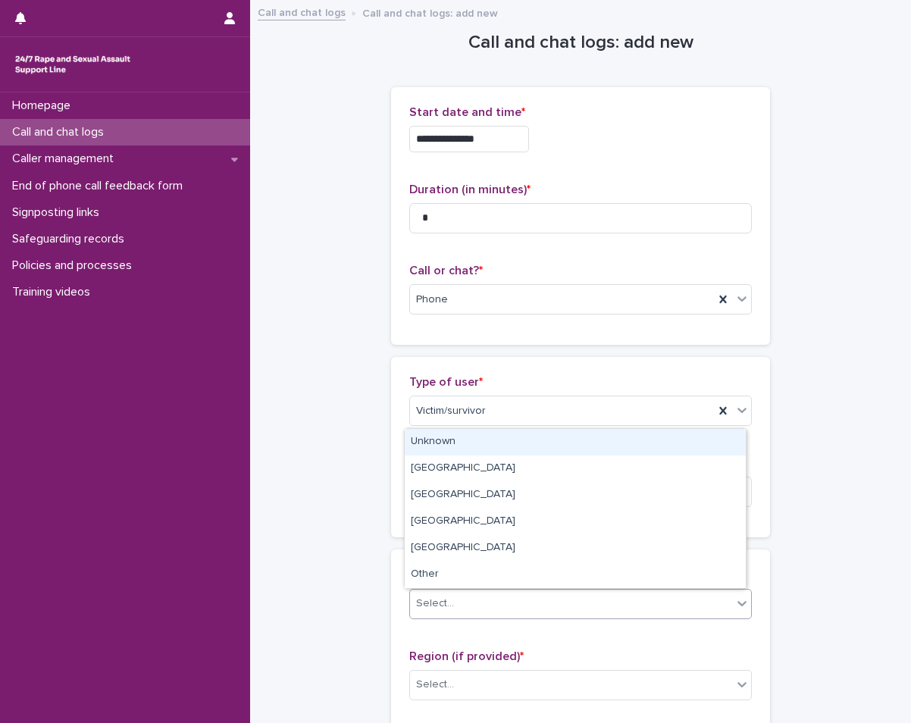
click at [533, 440] on div "Unknown" at bounding box center [575, 442] width 341 height 27
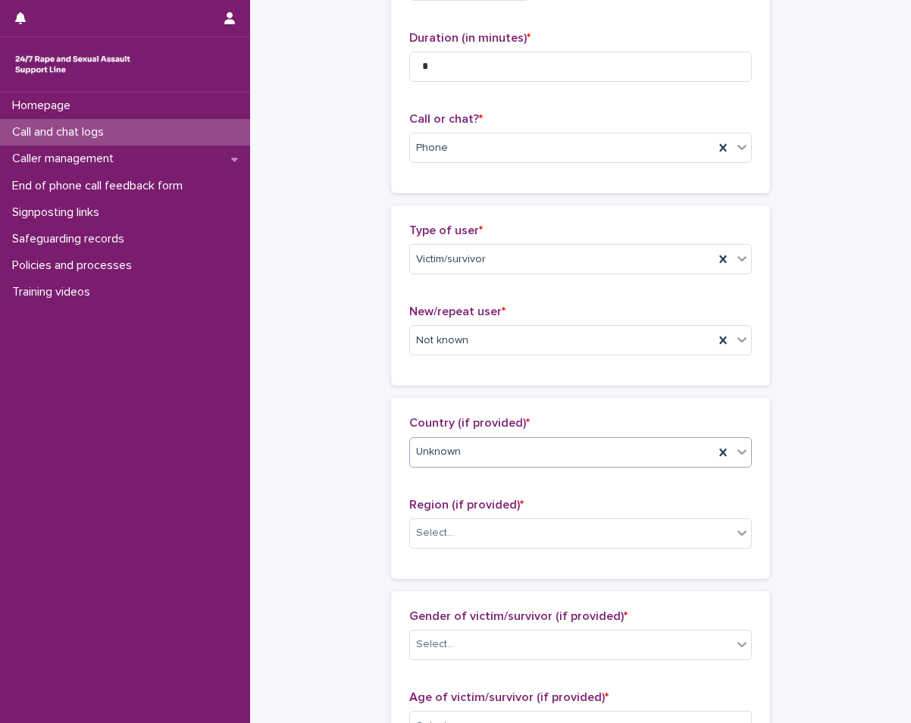
scroll to position [227, 0]
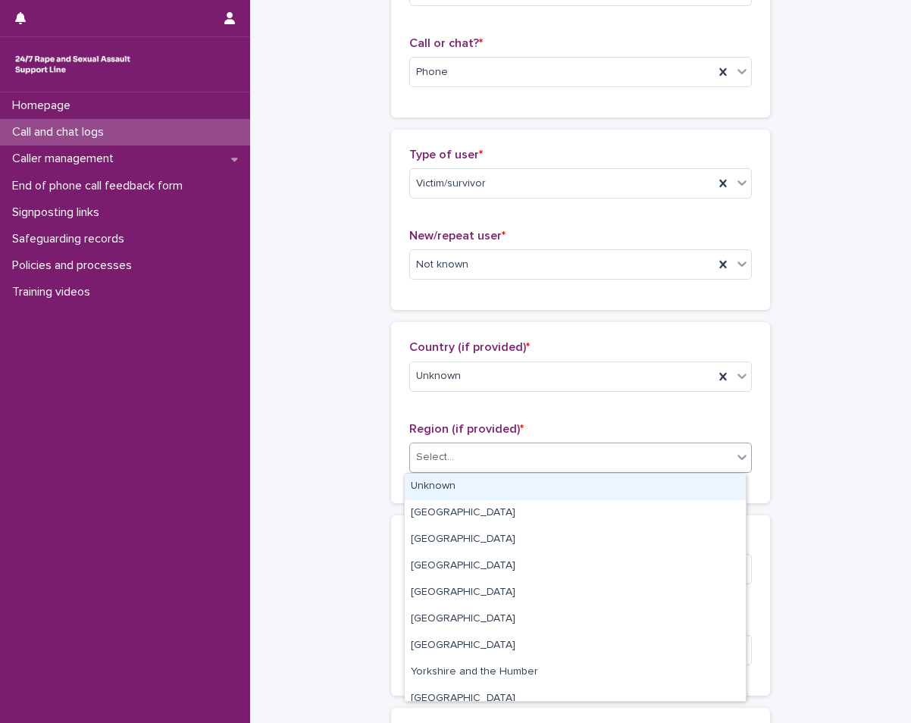
click at [504, 450] on div "Select..." at bounding box center [571, 457] width 322 height 25
click at [469, 487] on div "Unknown" at bounding box center [575, 487] width 341 height 27
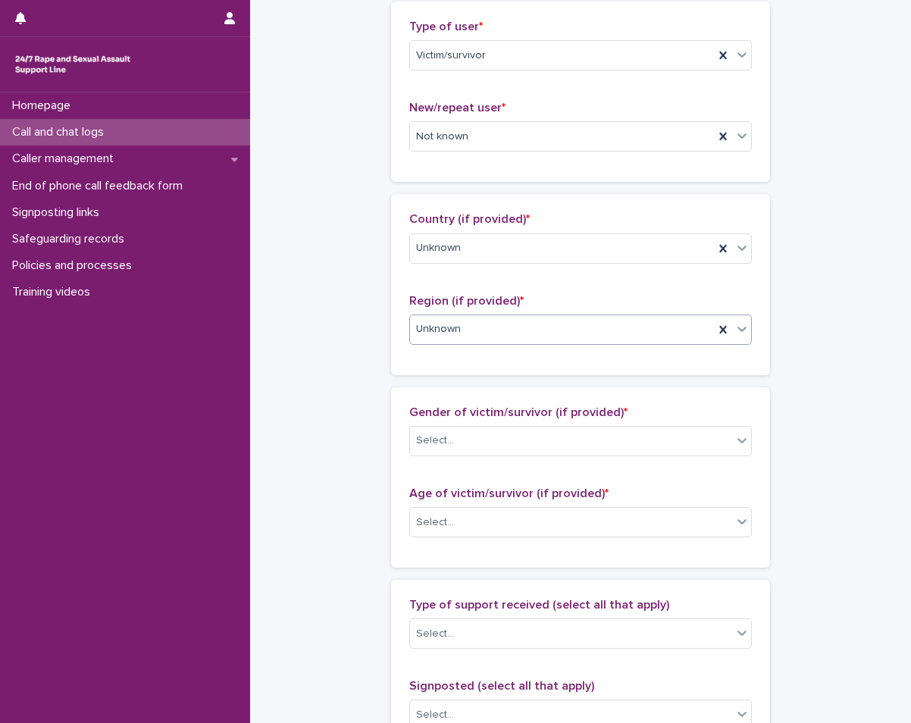
scroll to position [379, 0]
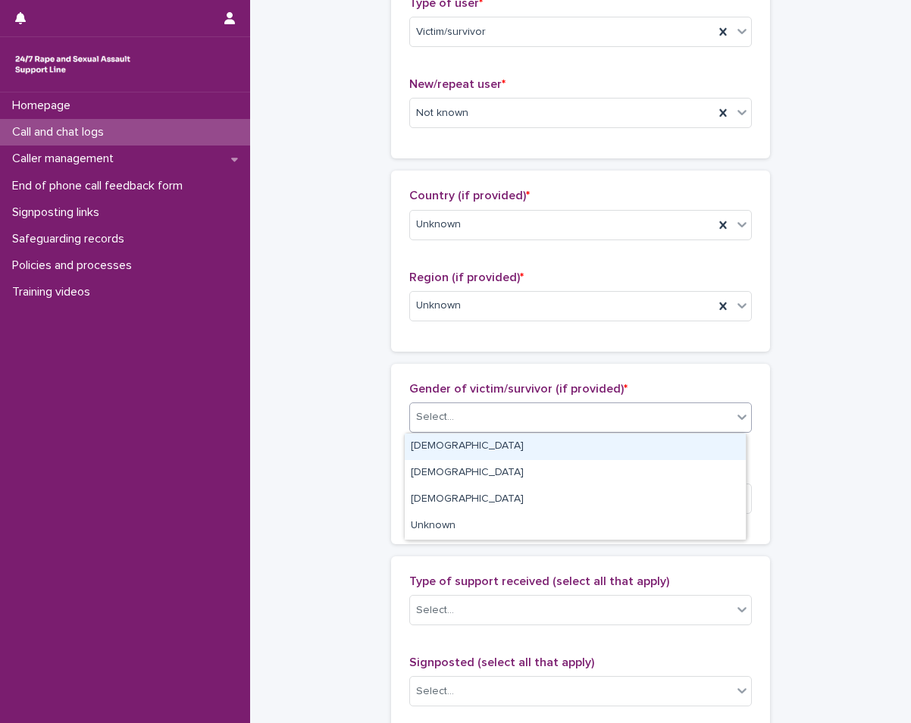
click at [487, 424] on div "Select..." at bounding box center [571, 417] width 322 height 25
click at [437, 452] on div "[DEMOGRAPHIC_DATA]" at bounding box center [575, 446] width 341 height 27
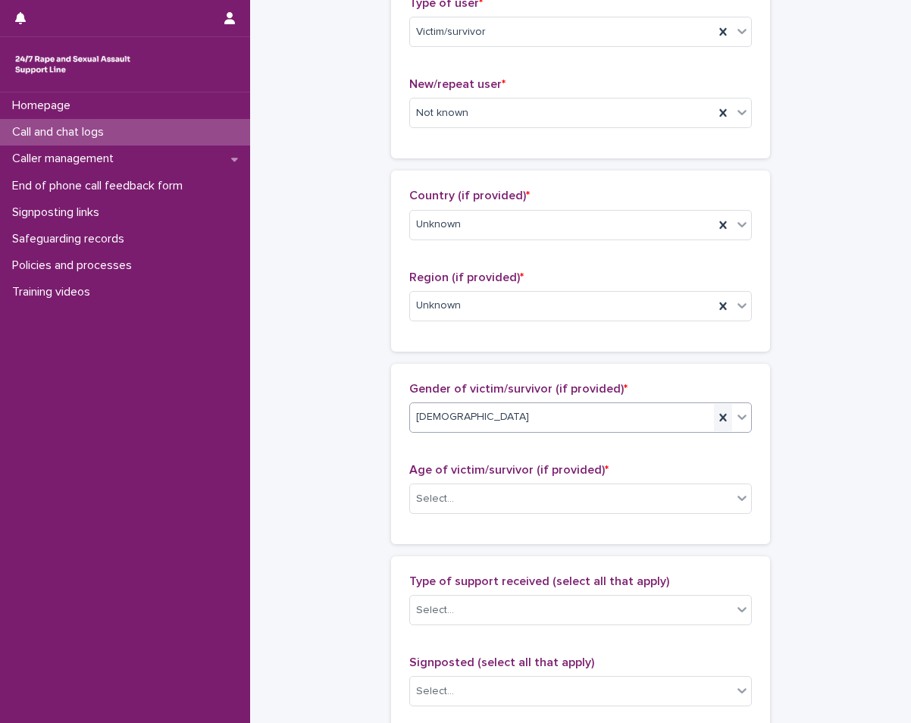
click at [723, 418] on icon at bounding box center [722, 417] width 15 height 15
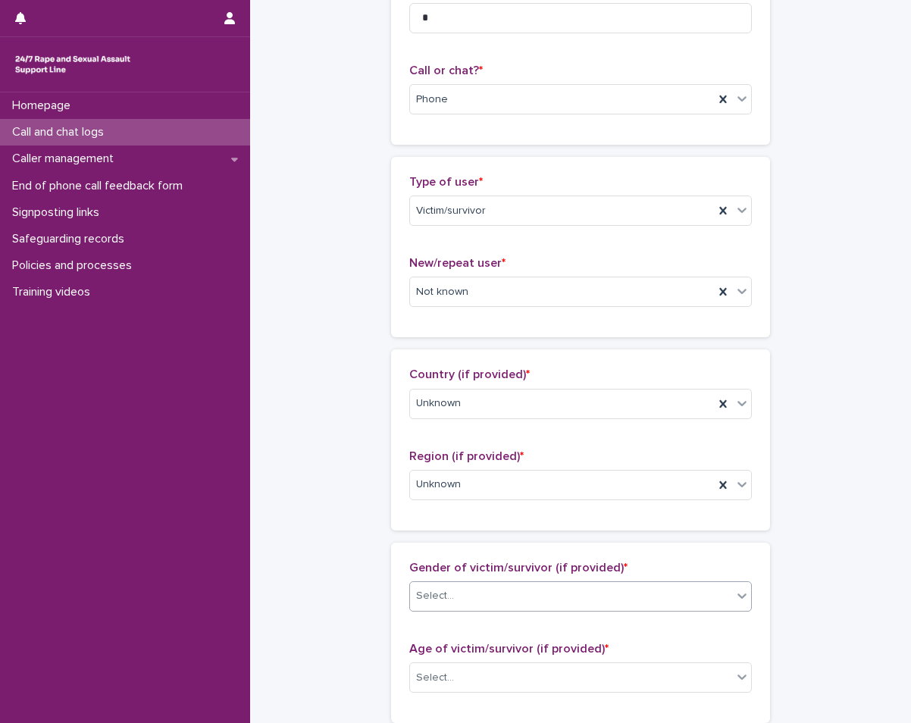
scroll to position [152, 0]
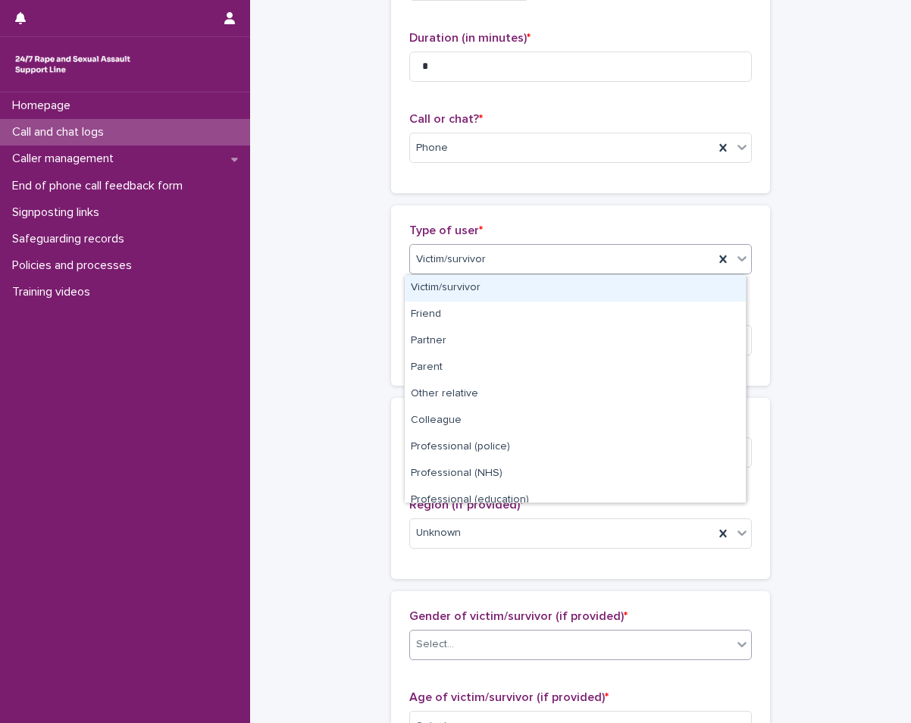
click at [737, 258] on icon at bounding box center [741, 258] width 9 height 5
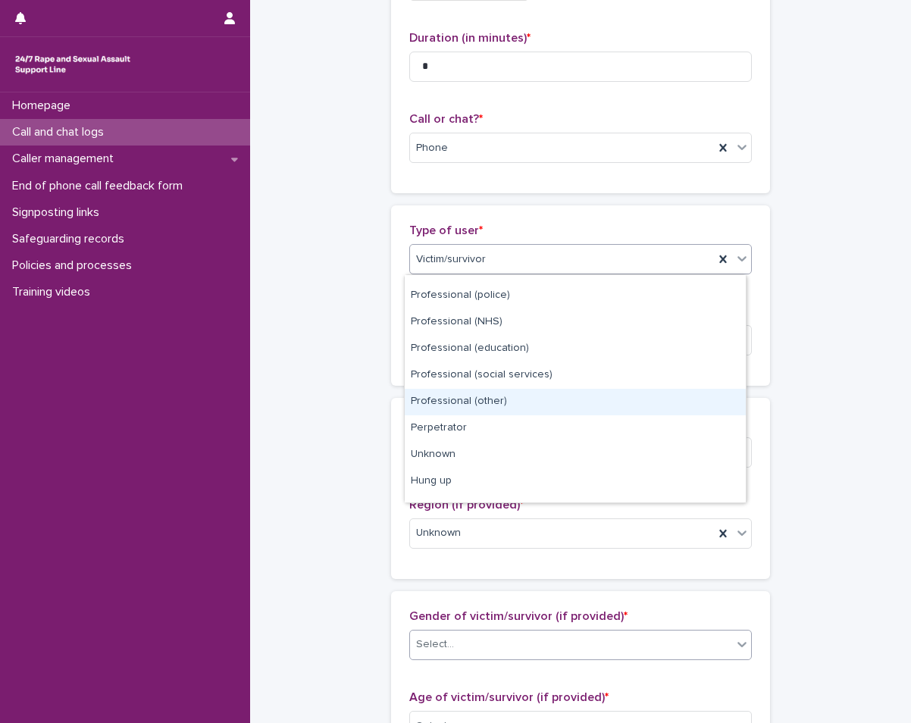
click at [512, 396] on div "Professional (other)" at bounding box center [575, 402] width 341 height 27
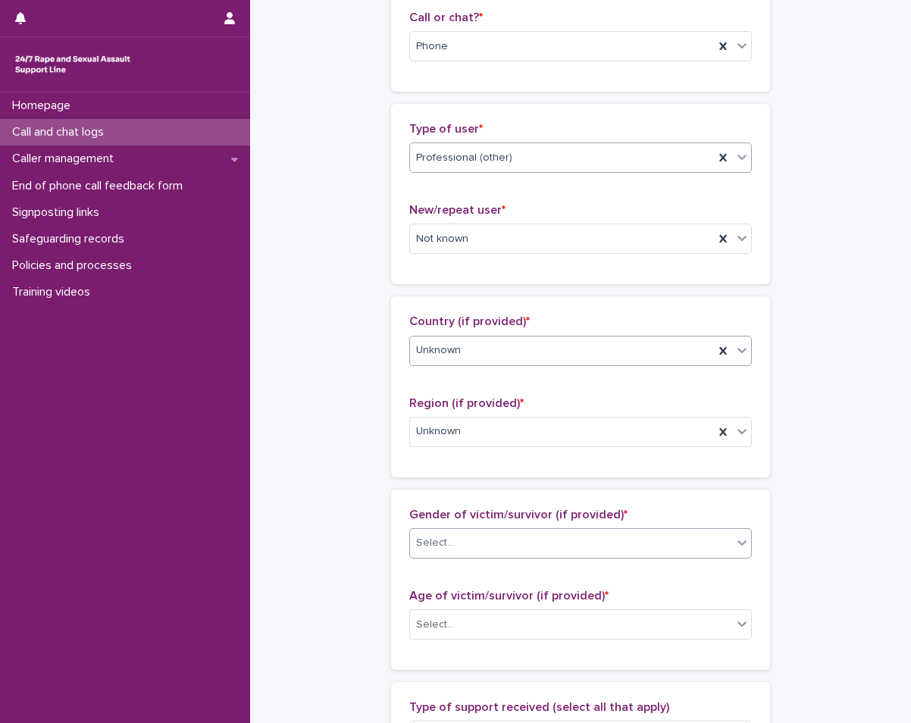
scroll to position [303, 0]
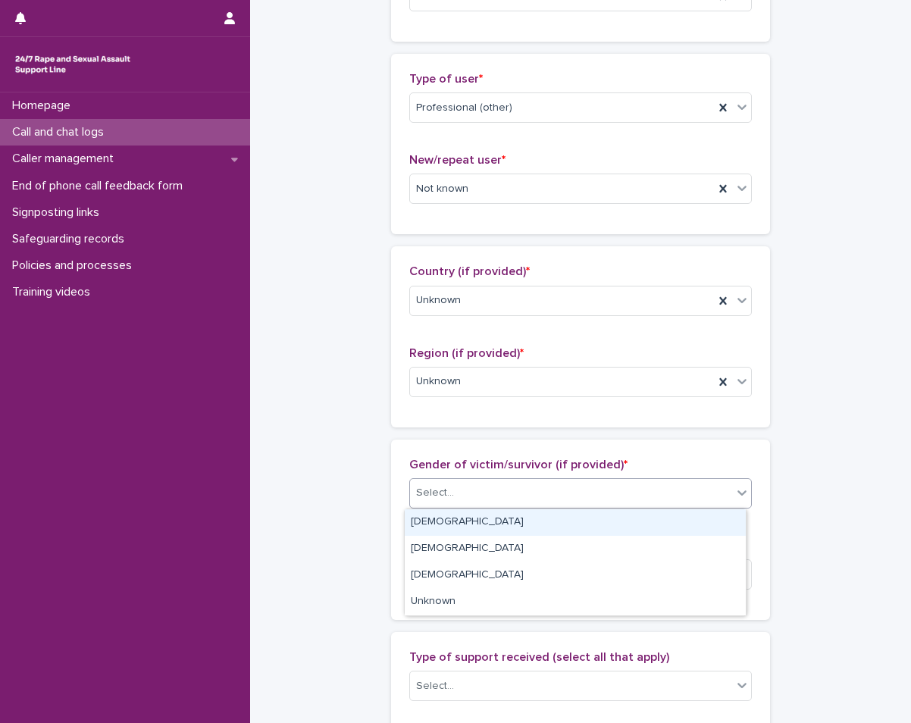
click at [499, 500] on div "Select..." at bounding box center [571, 492] width 322 height 25
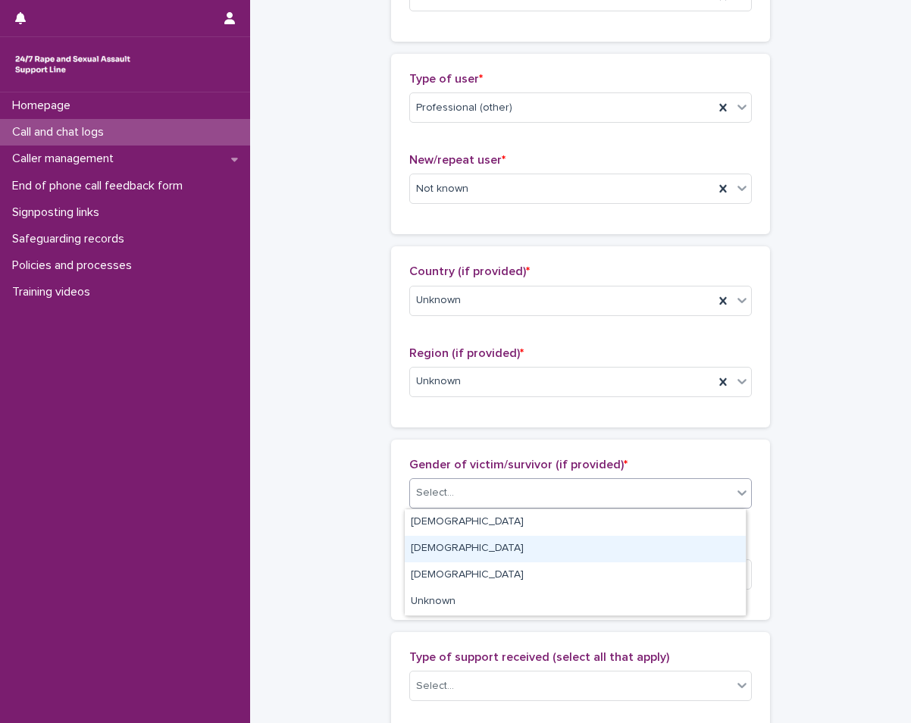
click at [442, 559] on div "[DEMOGRAPHIC_DATA]" at bounding box center [575, 549] width 341 height 27
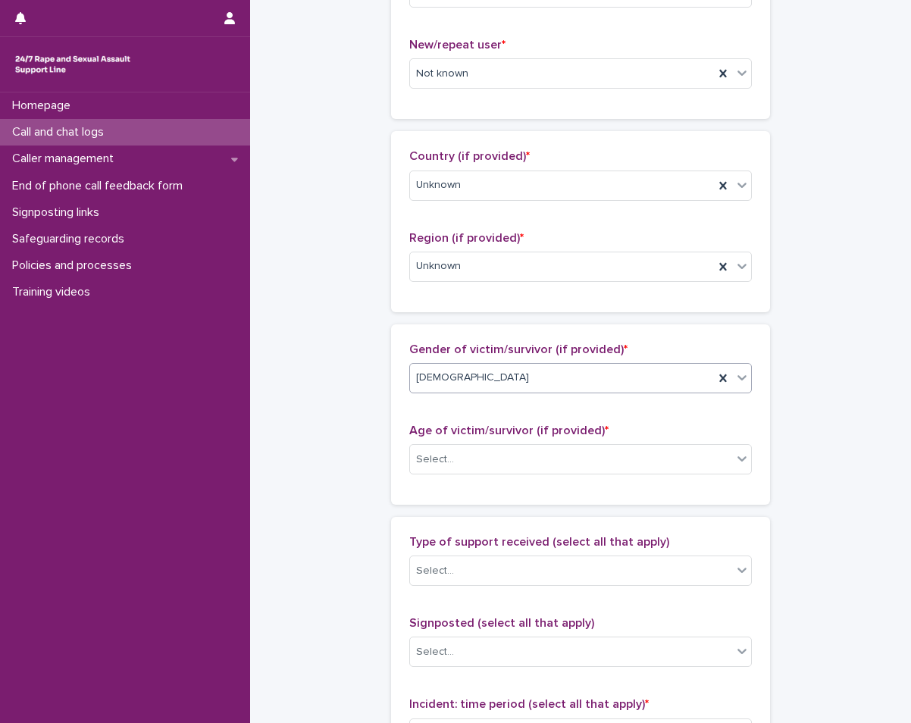
scroll to position [455, 0]
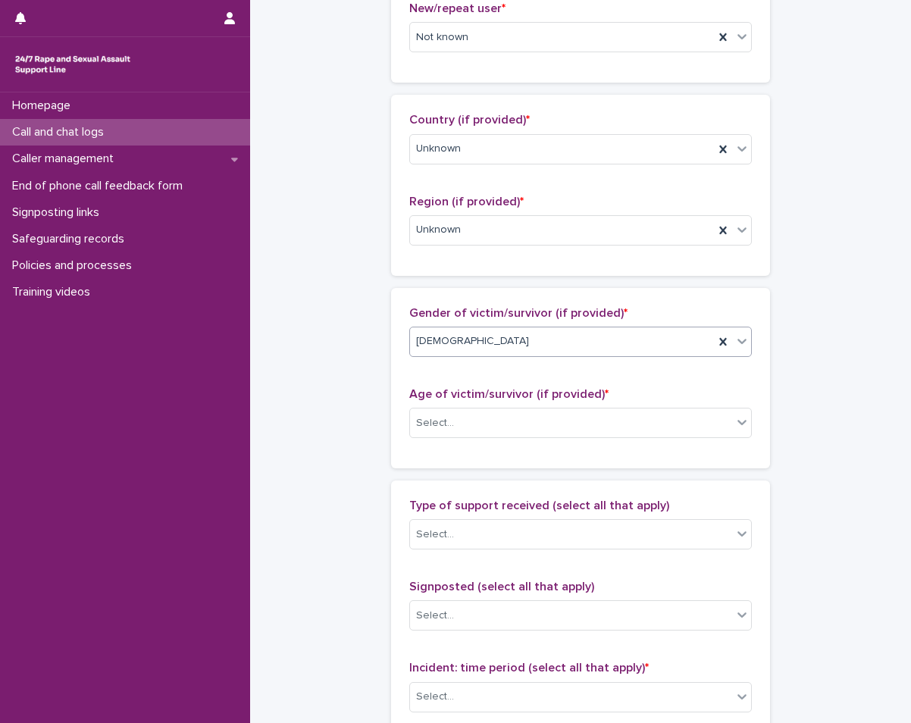
click at [489, 406] on div "Age of victim/survivor (if provided) * Select..." at bounding box center [580, 418] width 343 height 63
click at [502, 421] on div "Select..." at bounding box center [571, 423] width 322 height 25
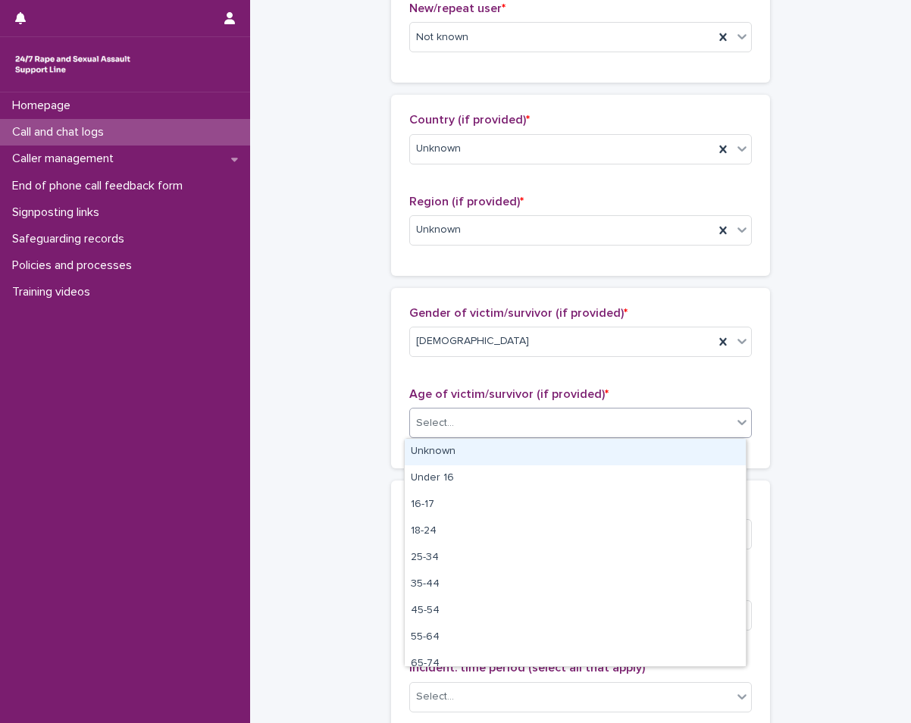
click at [470, 450] on div "Unknown" at bounding box center [575, 452] width 341 height 27
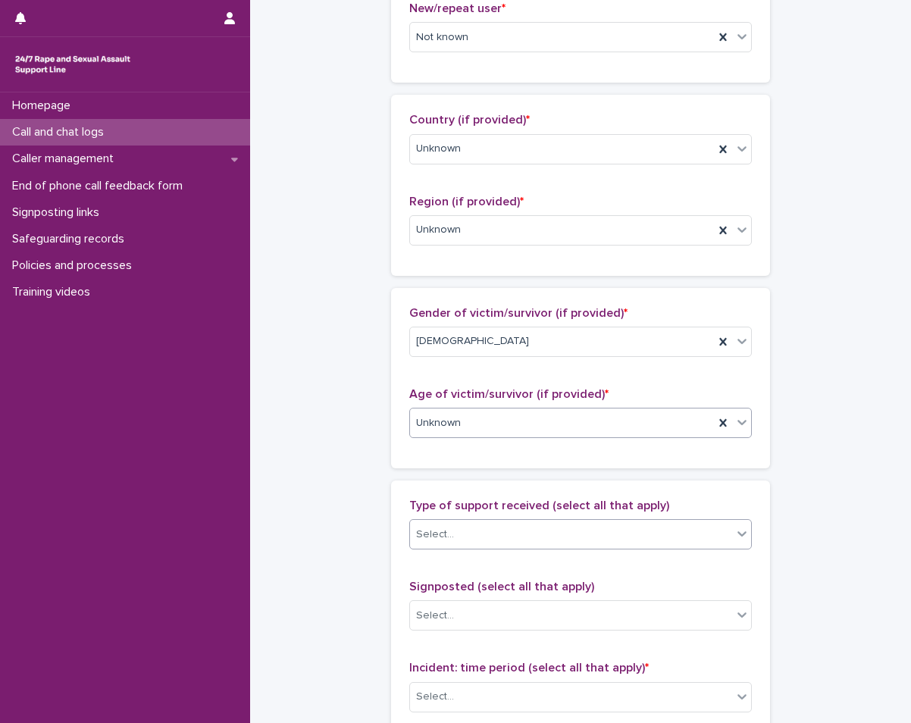
click at [455, 532] on input "text" at bounding box center [456, 534] width 2 height 13
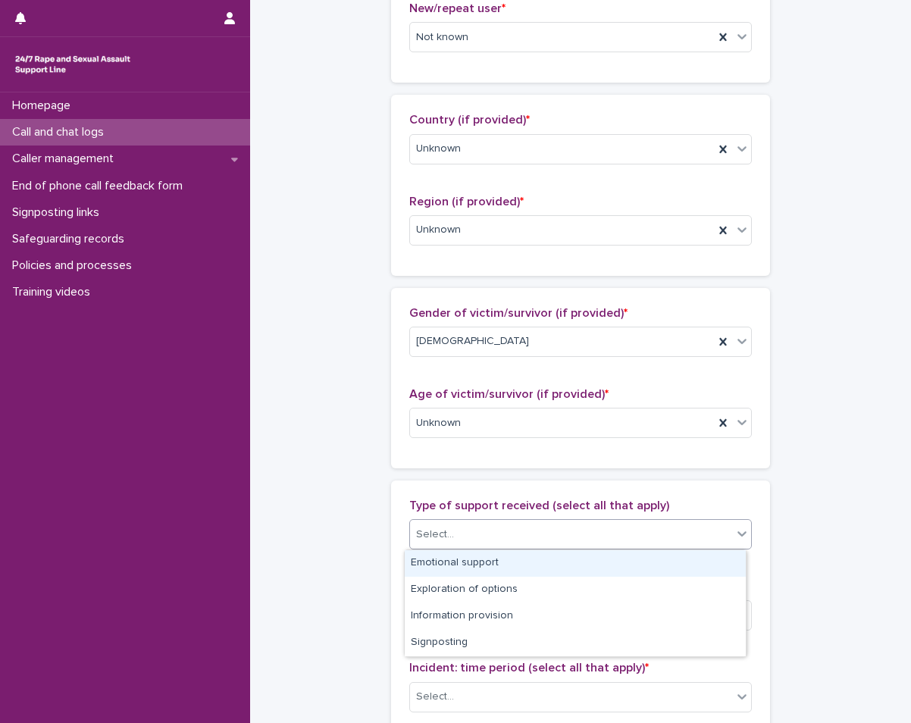
click at [443, 568] on div "Emotional support" at bounding box center [575, 563] width 341 height 27
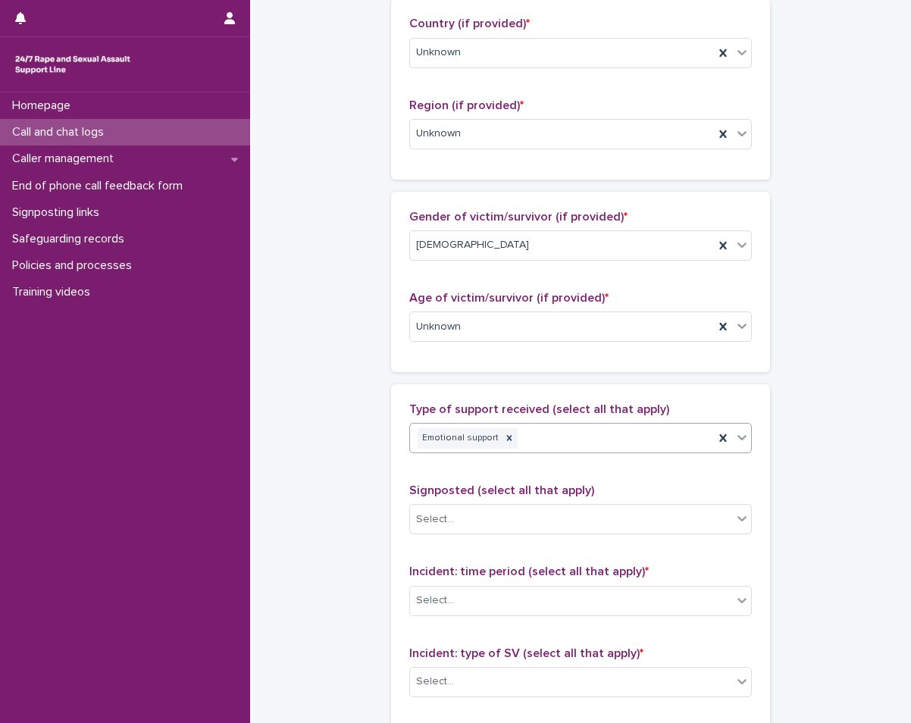
scroll to position [682, 0]
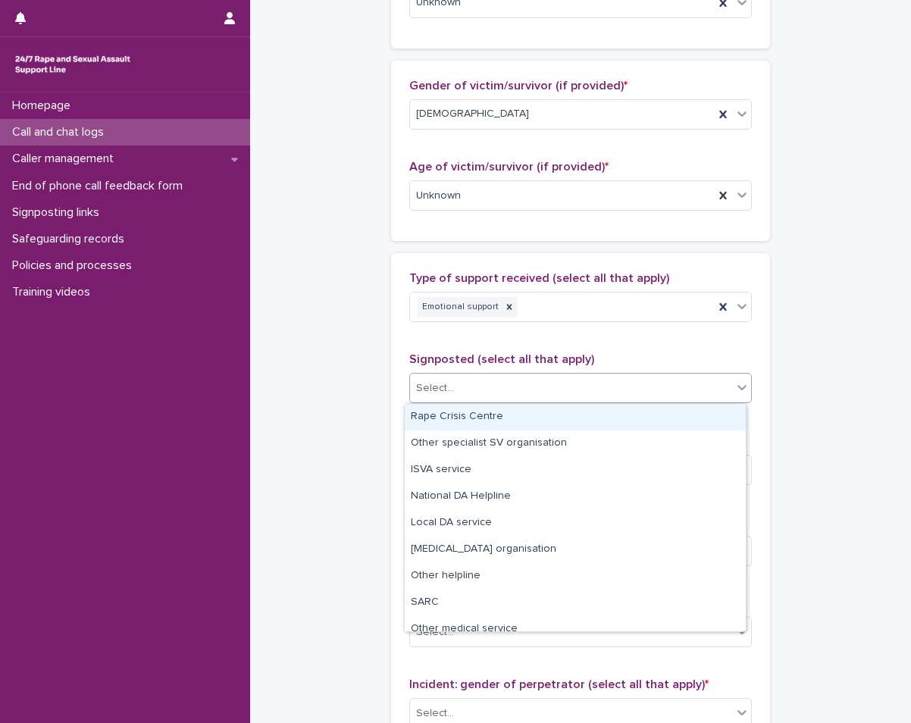
click at [722, 394] on div "Select..." at bounding box center [571, 388] width 322 height 25
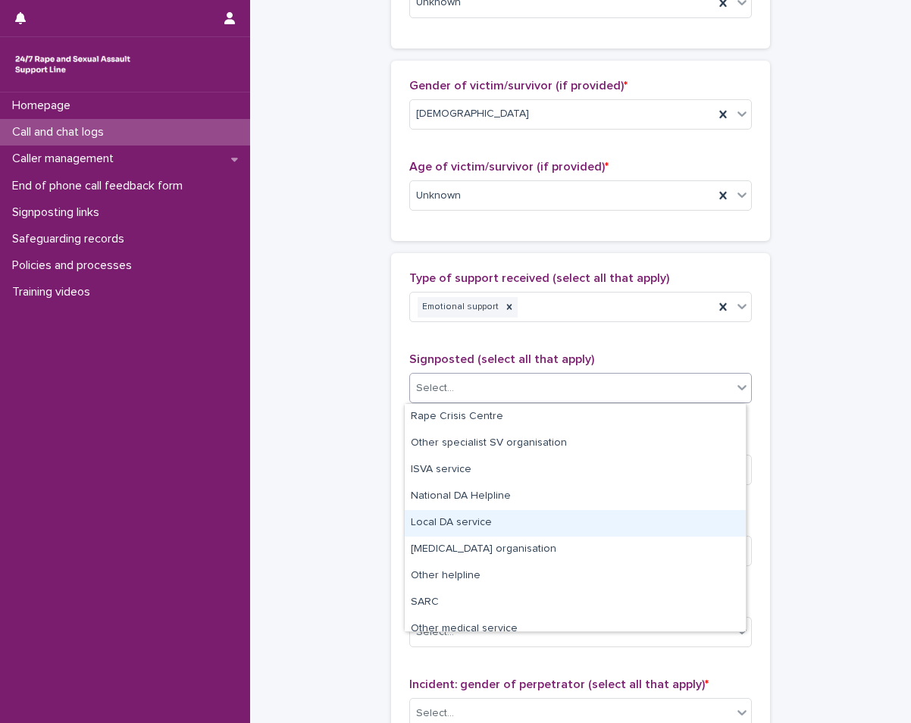
scroll to position [91, 0]
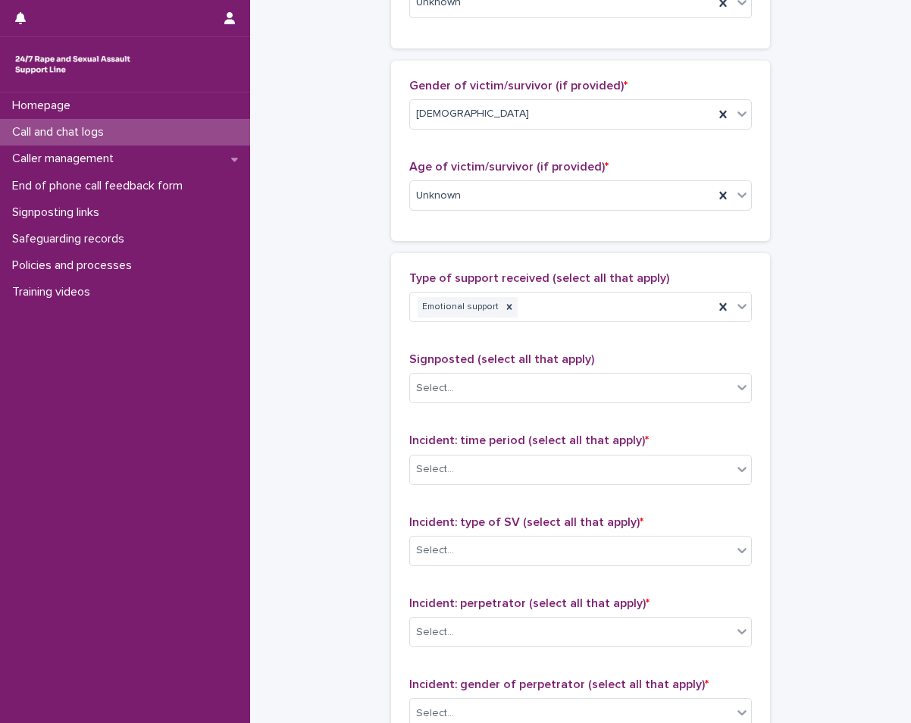
click at [356, 530] on div "**********" at bounding box center [580, 139] width 631 height 1641
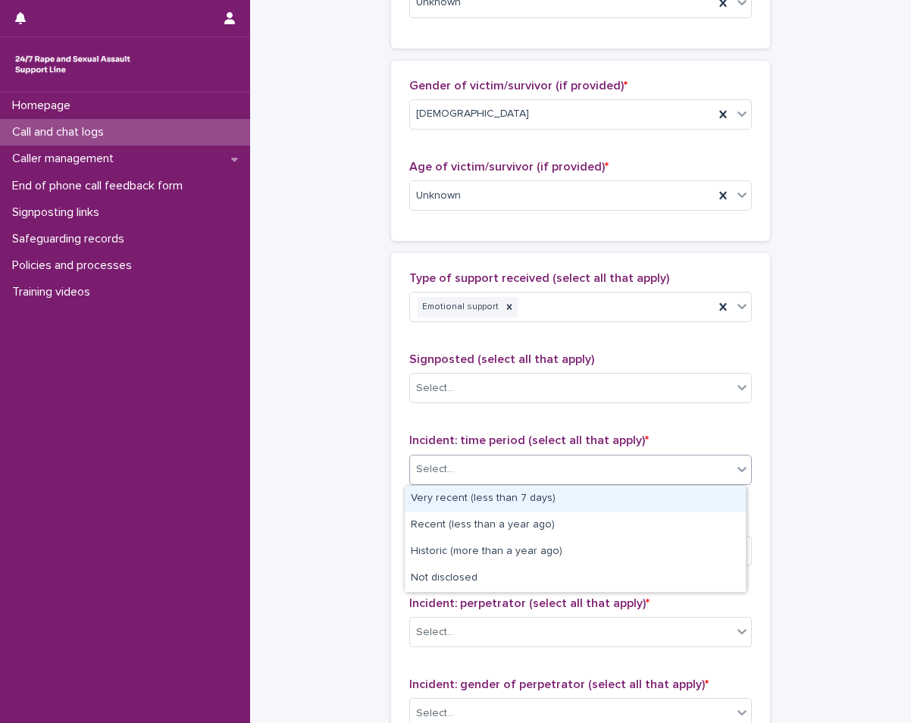
click at [446, 478] on div "Select..." at bounding box center [571, 469] width 322 height 25
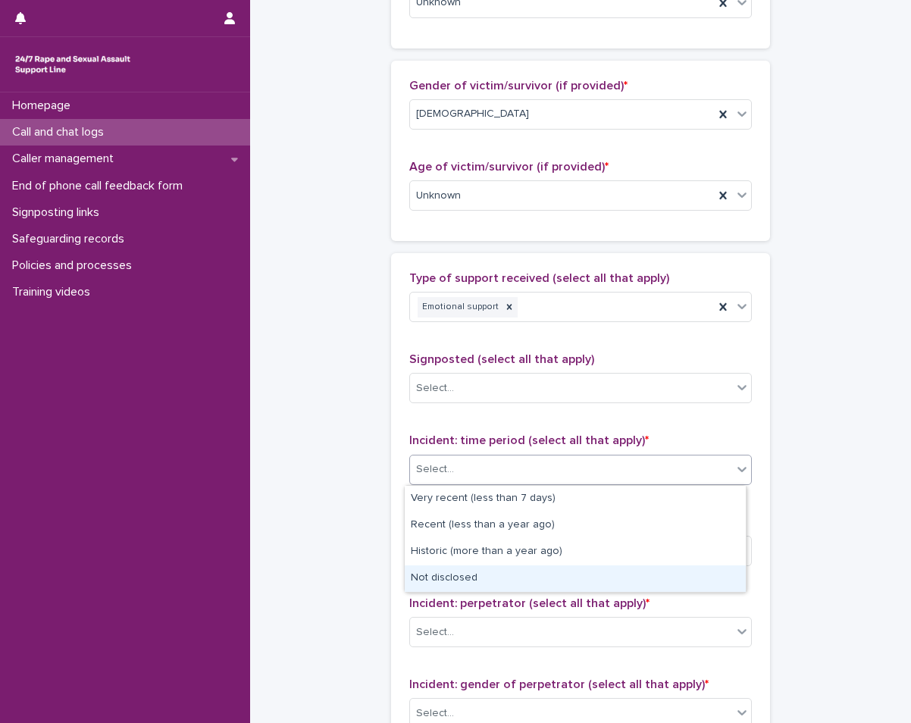
click at [439, 570] on div "Not disclosed" at bounding box center [575, 578] width 341 height 27
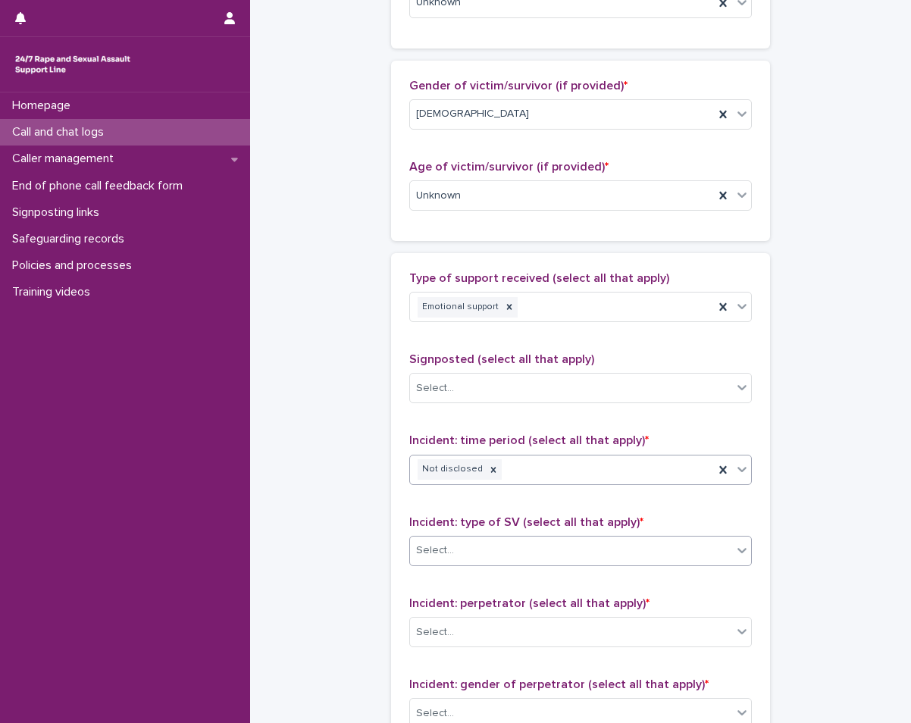
click at [601, 558] on div "Select..." at bounding box center [571, 550] width 322 height 25
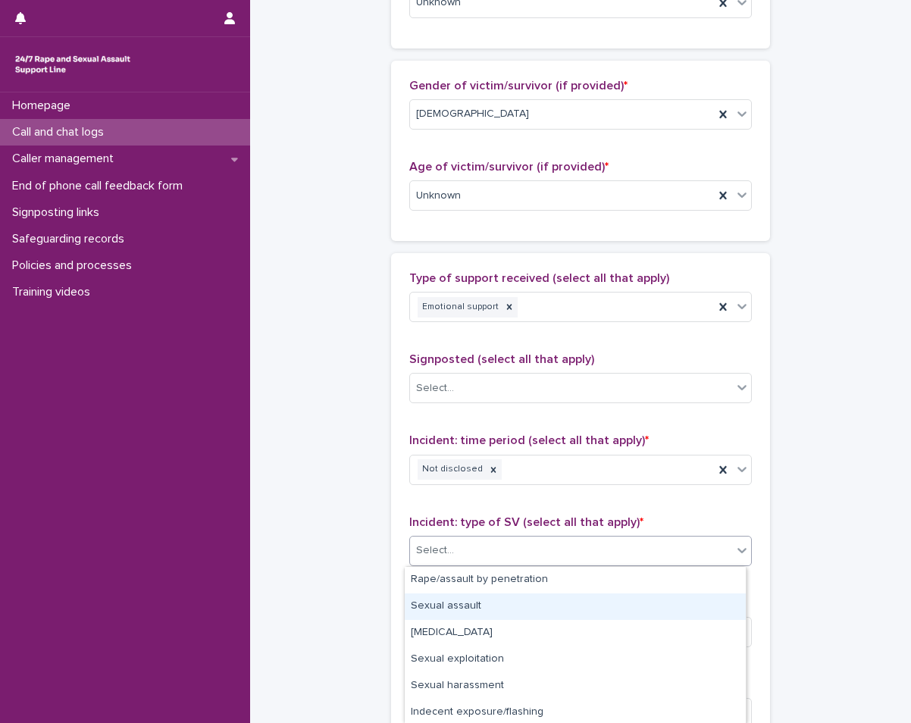
scroll to position [108, 0]
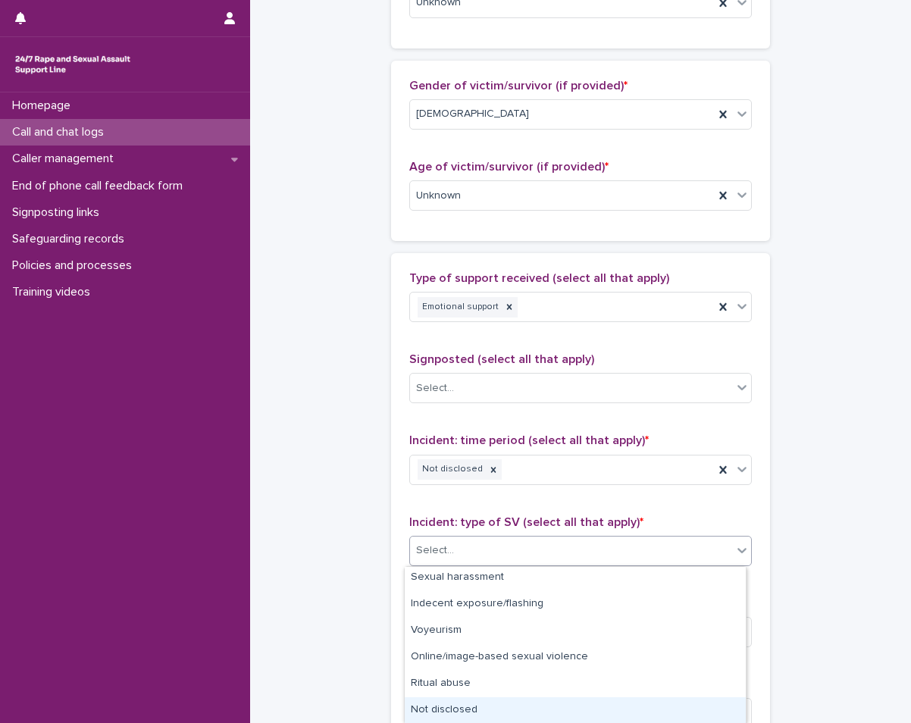
drag, startPoint x: 485, startPoint y: 607, endPoint x: 474, endPoint y: 706, distance: 99.2
click at [474, 706] on div "Not disclosed" at bounding box center [575, 710] width 341 height 27
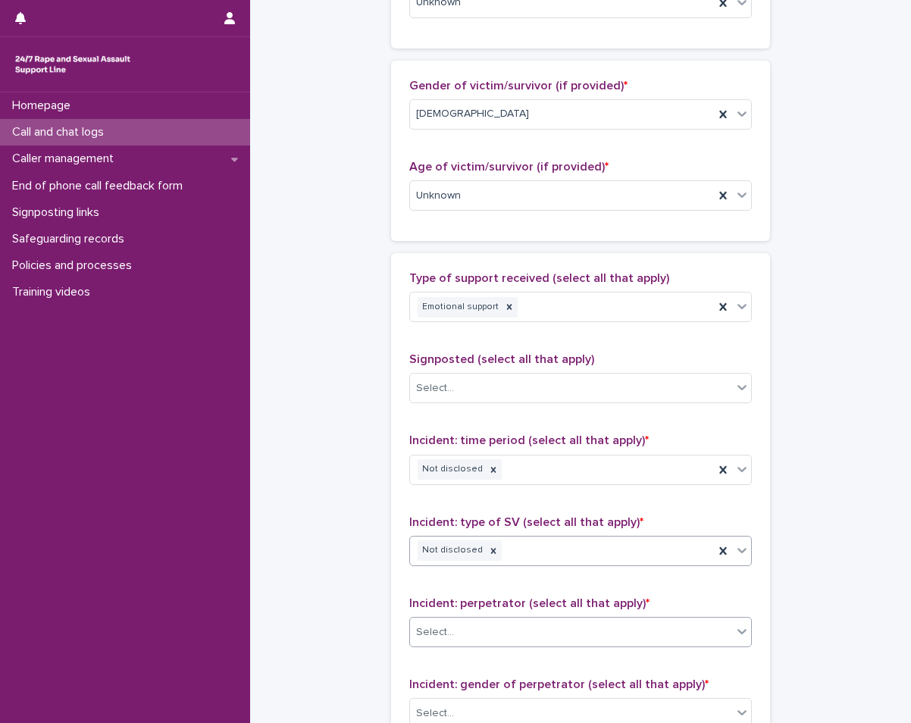
click at [527, 621] on div "Select..." at bounding box center [571, 632] width 322 height 25
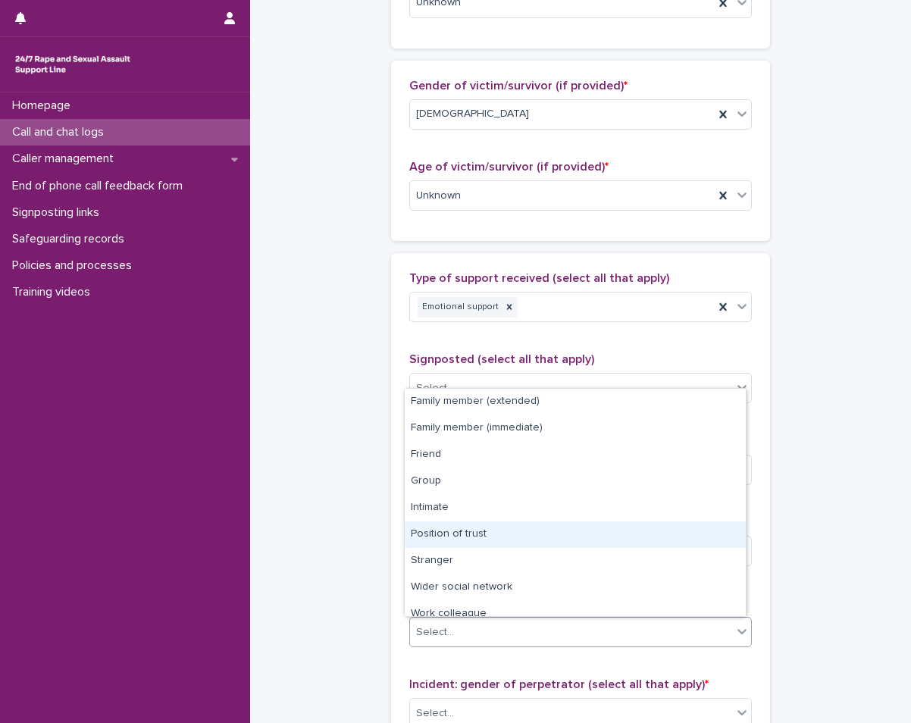
scroll to position [64, 0]
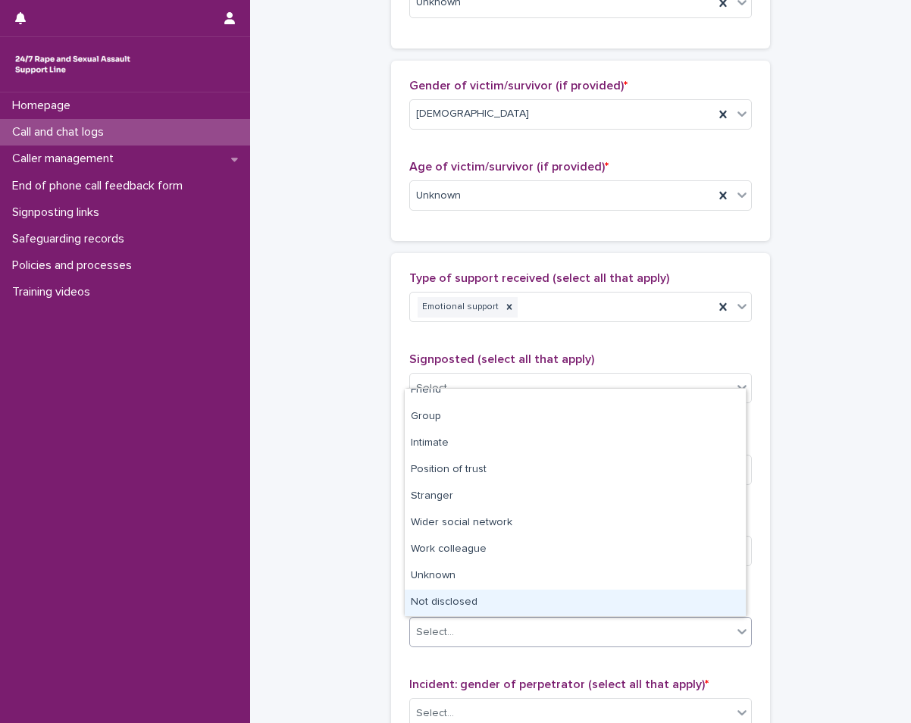
click at [518, 613] on div "Not disclosed" at bounding box center [575, 603] width 341 height 27
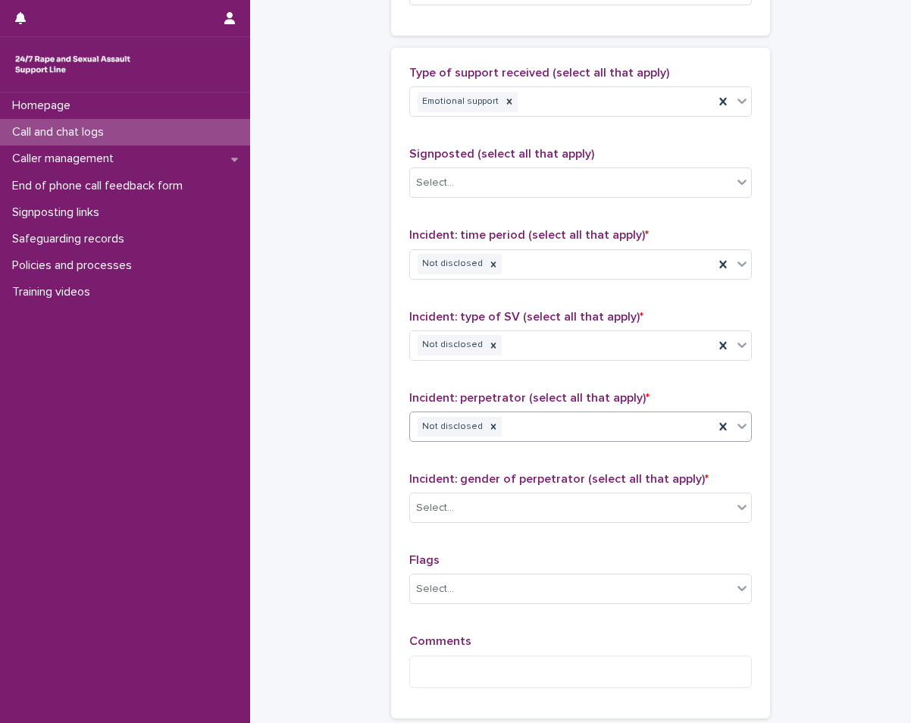
scroll to position [909, 0]
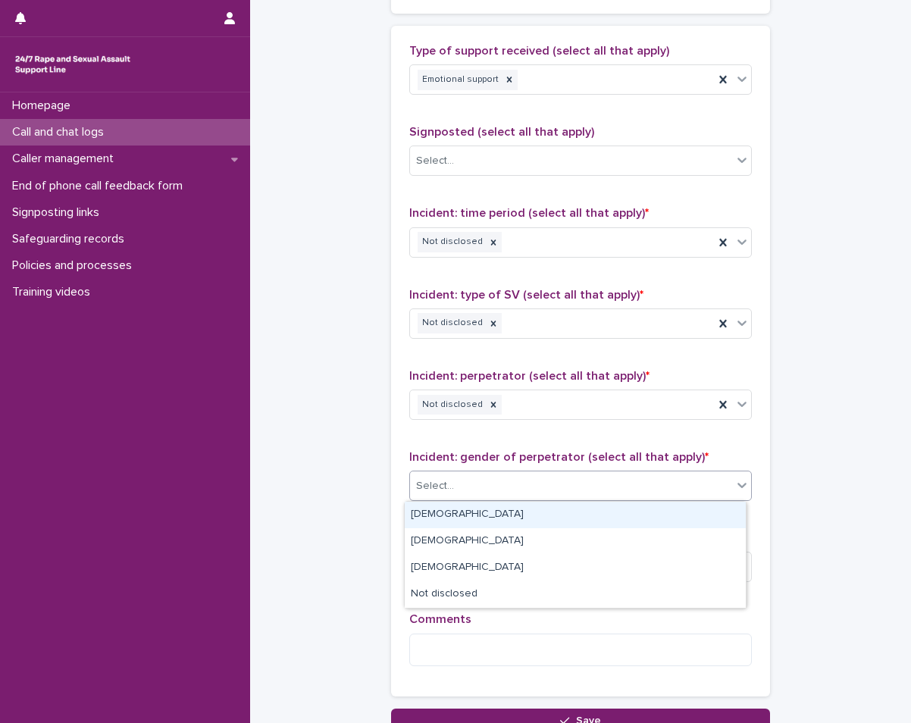
click at [560, 471] on div "Select..." at bounding box center [580, 486] width 343 height 30
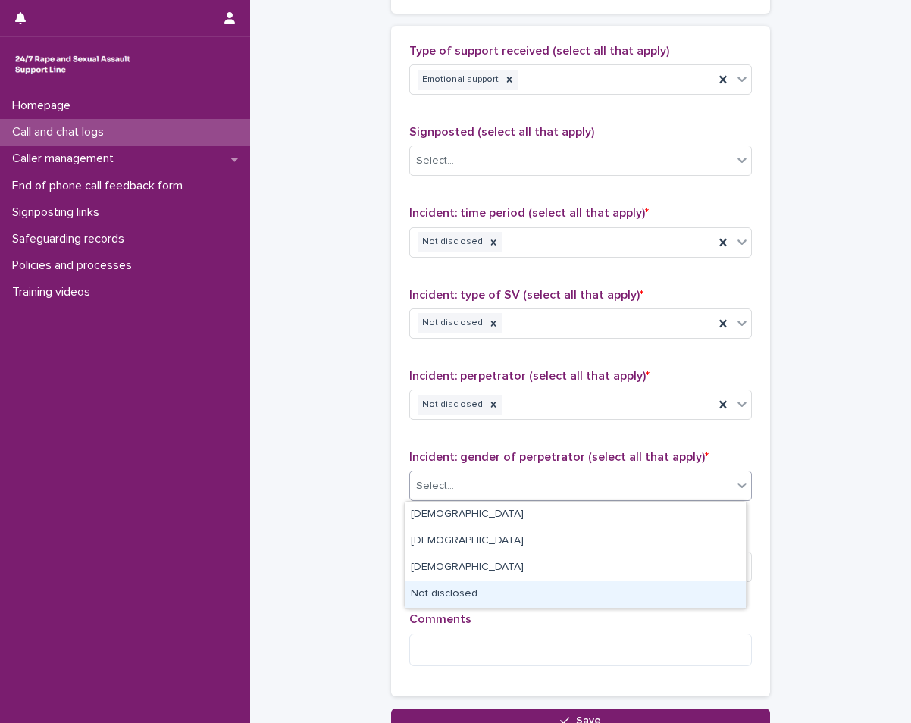
click at [456, 596] on div "Not disclosed" at bounding box center [575, 594] width 341 height 27
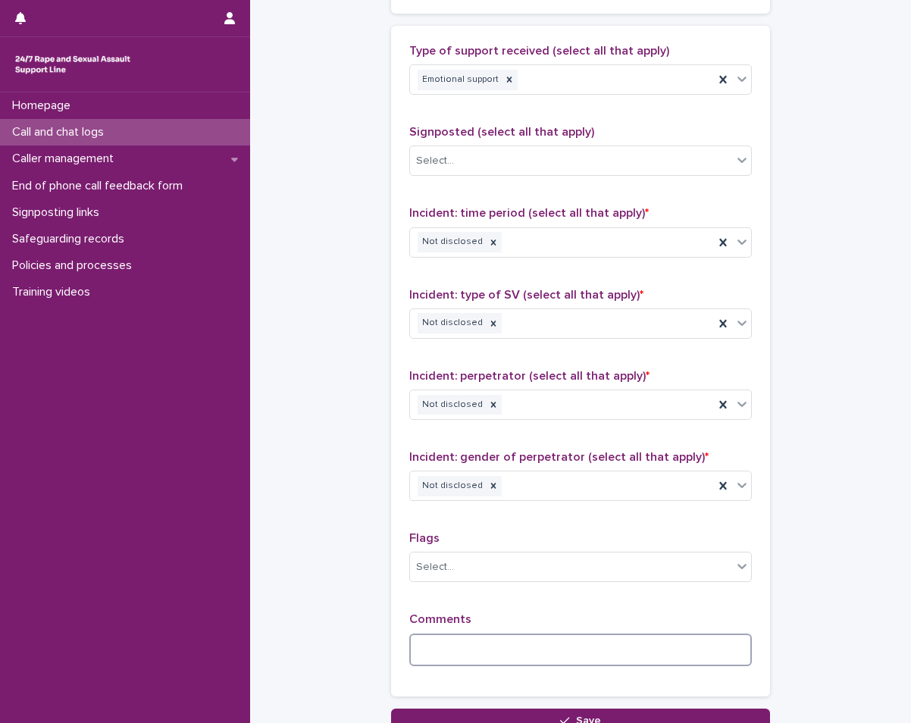
click at [437, 649] on textarea at bounding box center [580, 650] width 343 height 33
drag, startPoint x: 634, startPoint y: 650, endPoint x: 659, endPoint y: 547, distance: 106.2
click at [636, 634] on textarea "**********" at bounding box center [580, 650] width 343 height 33
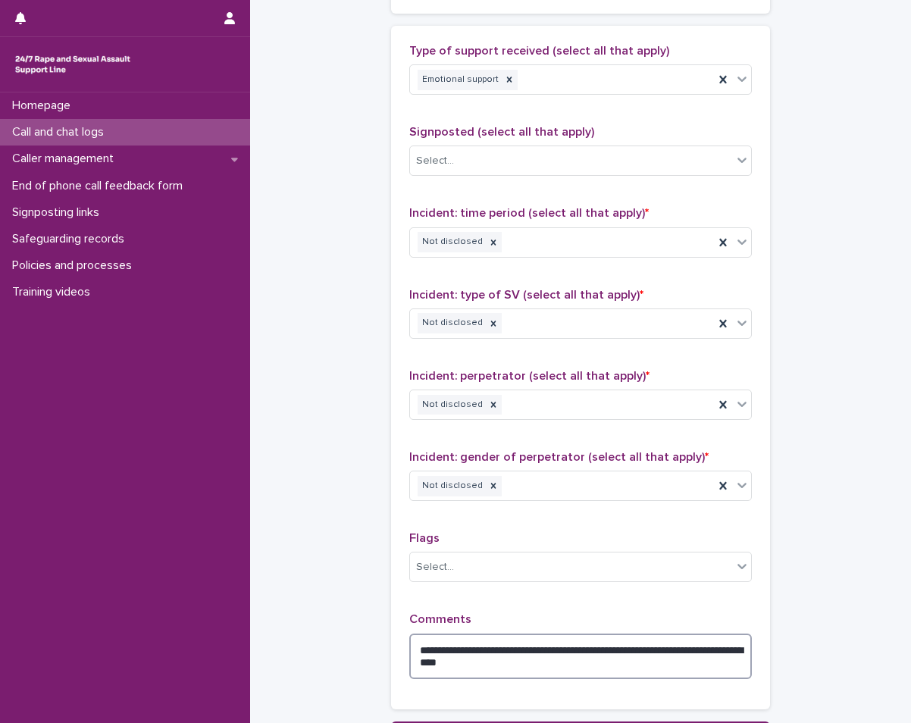
click at [643, 654] on textarea "**********" at bounding box center [580, 656] width 343 height 45
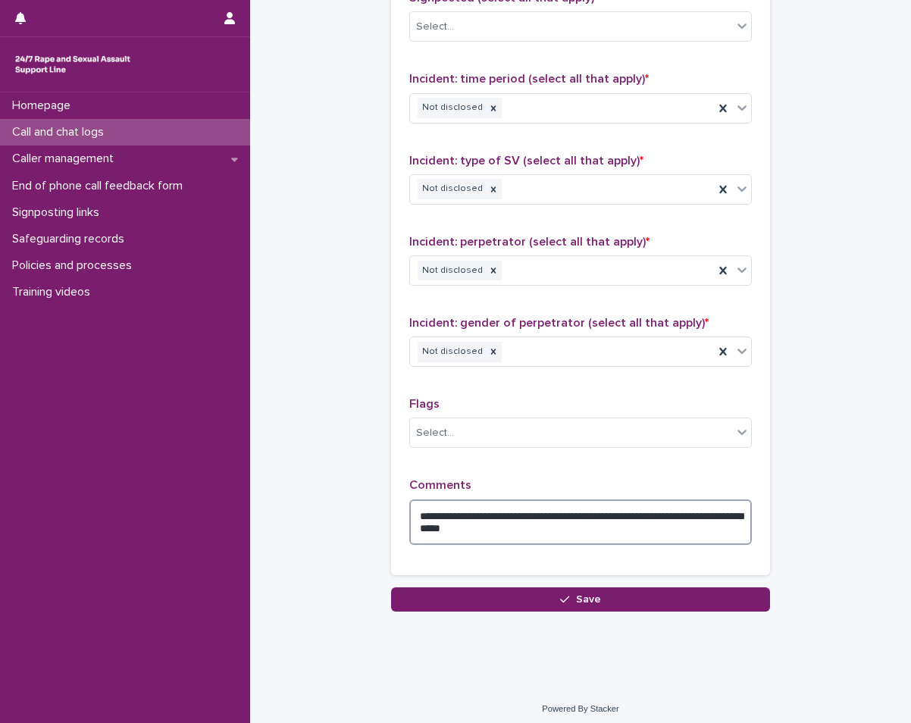
scroll to position [1050, 0]
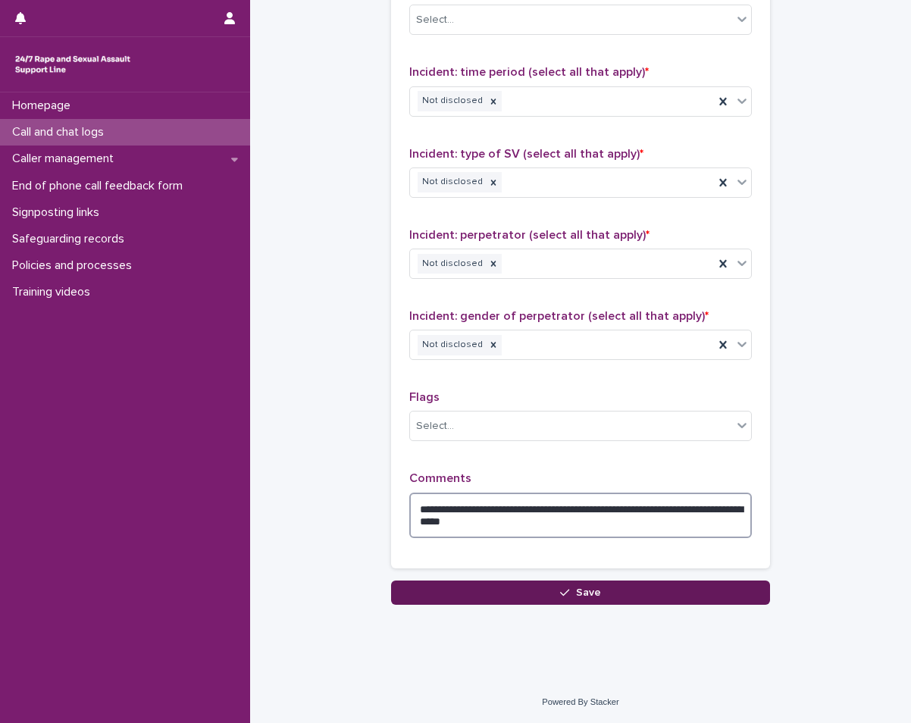
type textarea "**********"
click at [499, 583] on button "Save" at bounding box center [580, 592] width 379 height 24
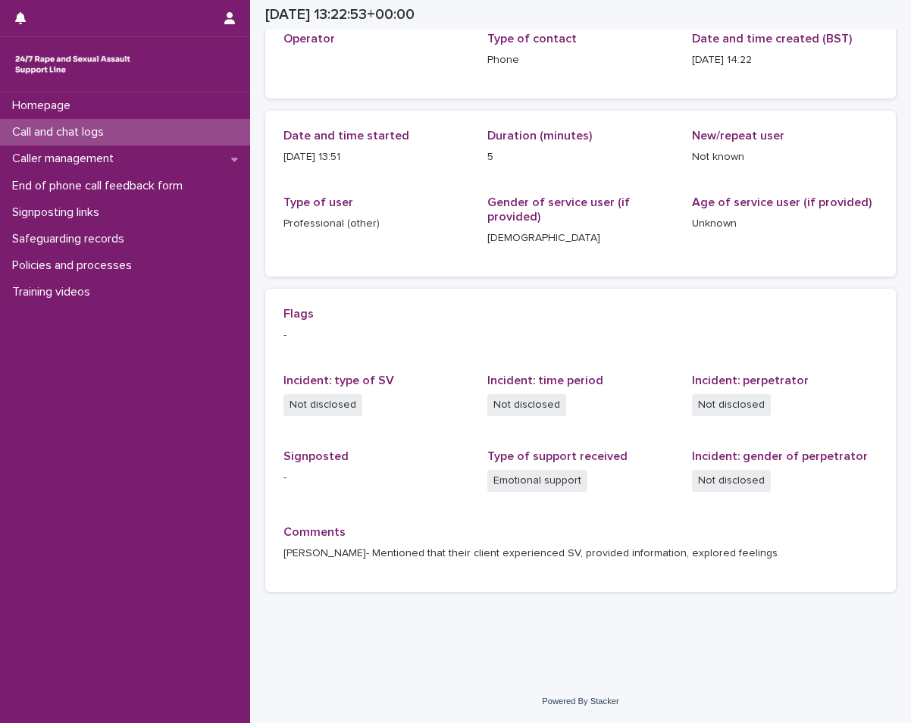
scroll to position [97, 0]
click at [159, 120] on div "Call and chat logs" at bounding box center [125, 132] width 250 height 27
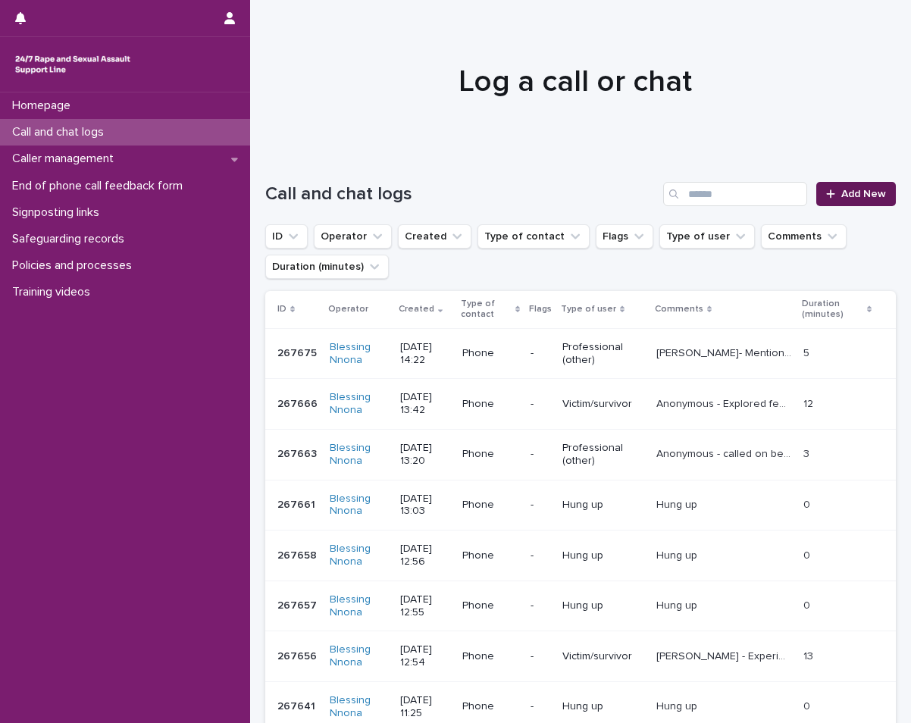
click at [878, 189] on link "Add New" at bounding box center [856, 194] width 80 height 24
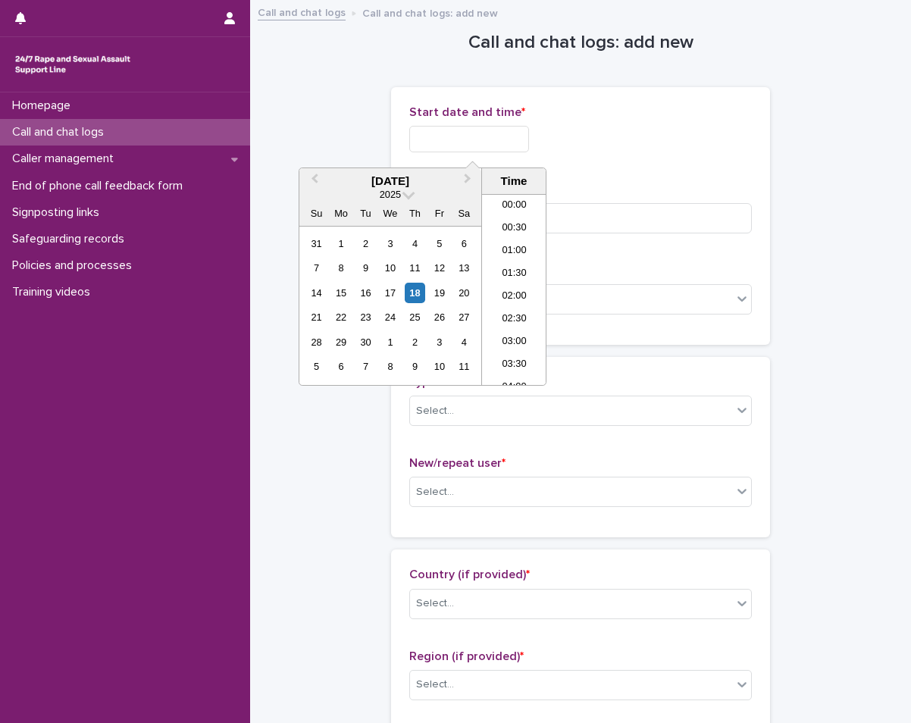
scroll to position [553, 0]
click at [468, 142] on input "text" at bounding box center [469, 139] width 120 height 27
click at [406, 296] on div "18" at bounding box center [415, 293] width 20 height 20
click at [510, 280] on li "14:00" at bounding box center [514, 289] width 64 height 23
click at [524, 138] on input "**********" at bounding box center [469, 139] width 120 height 27
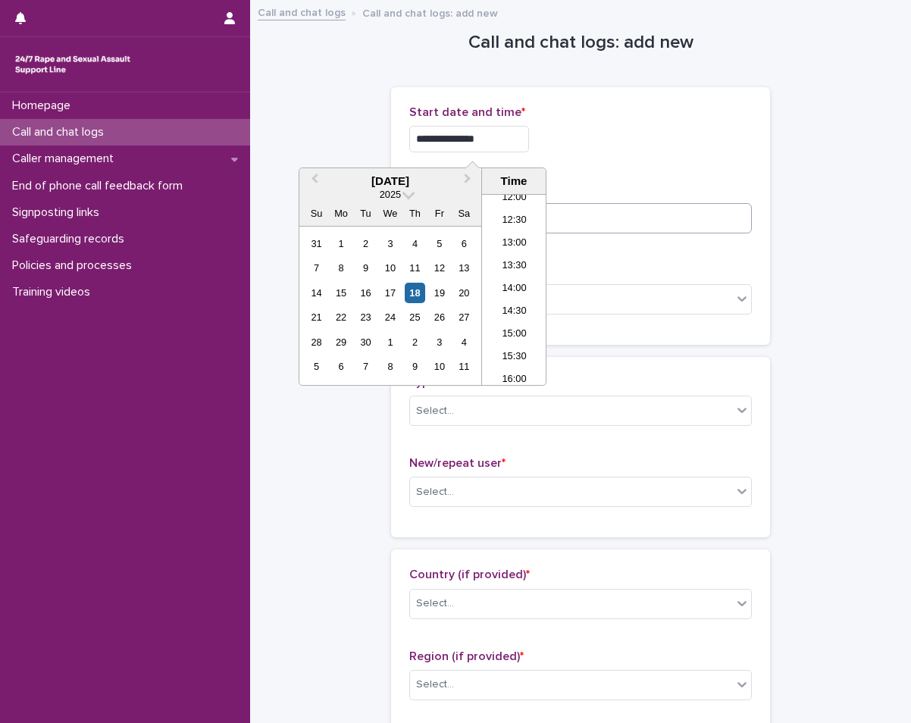
type input "**********"
click at [550, 208] on input at bounding box center [580, 218] width 343 height 30
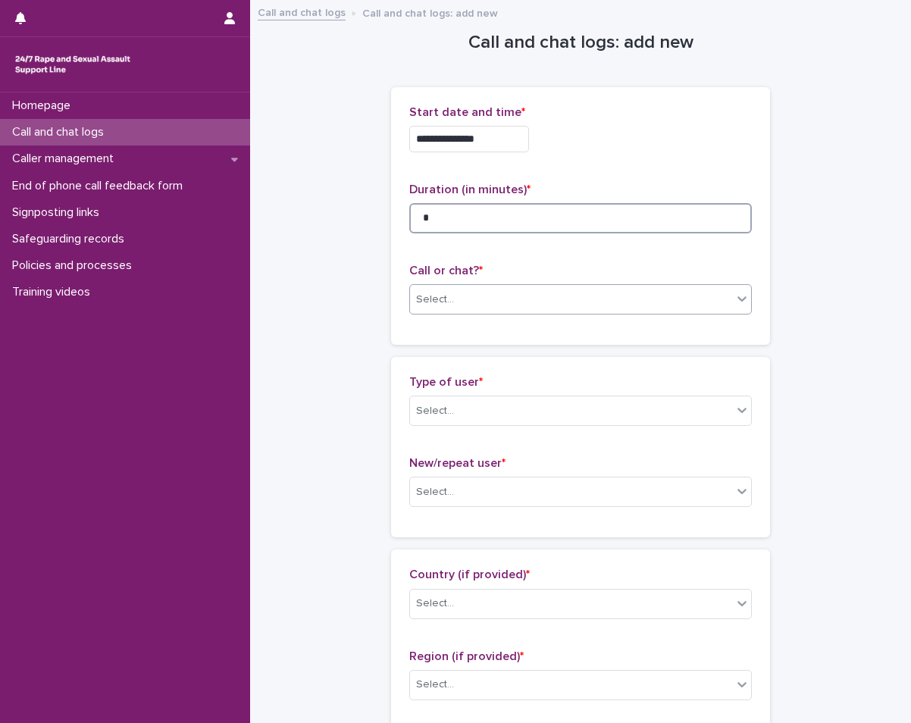
type input "*"
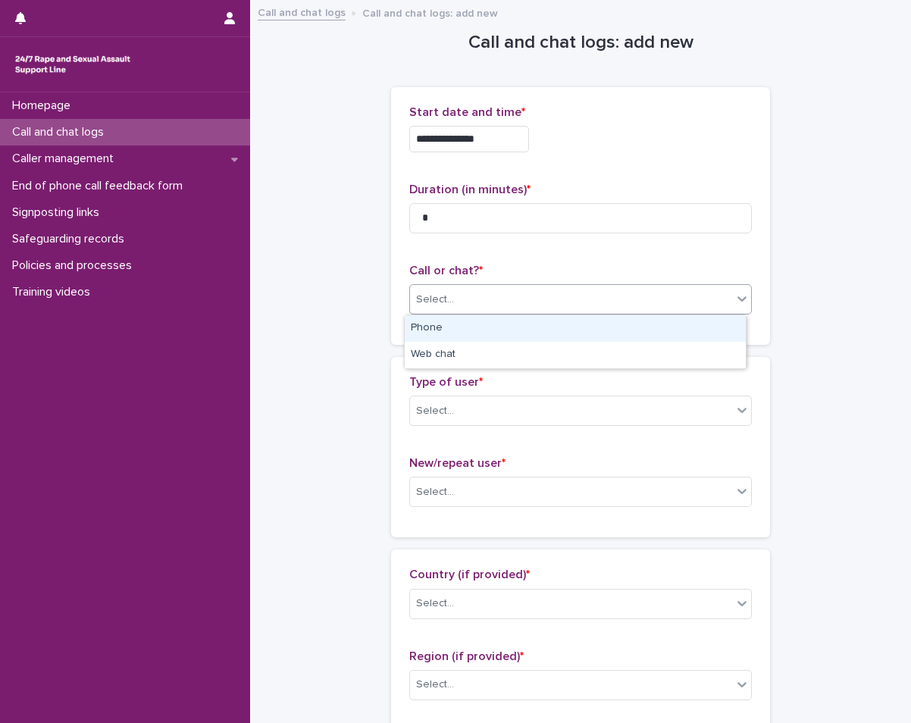
click at [667, 298] on div "Select..." at bounding box center [571, 299] width 322 height 25
click at [659, 324] on div "Phone" at bounding box center [575, 328] width 341 height 27
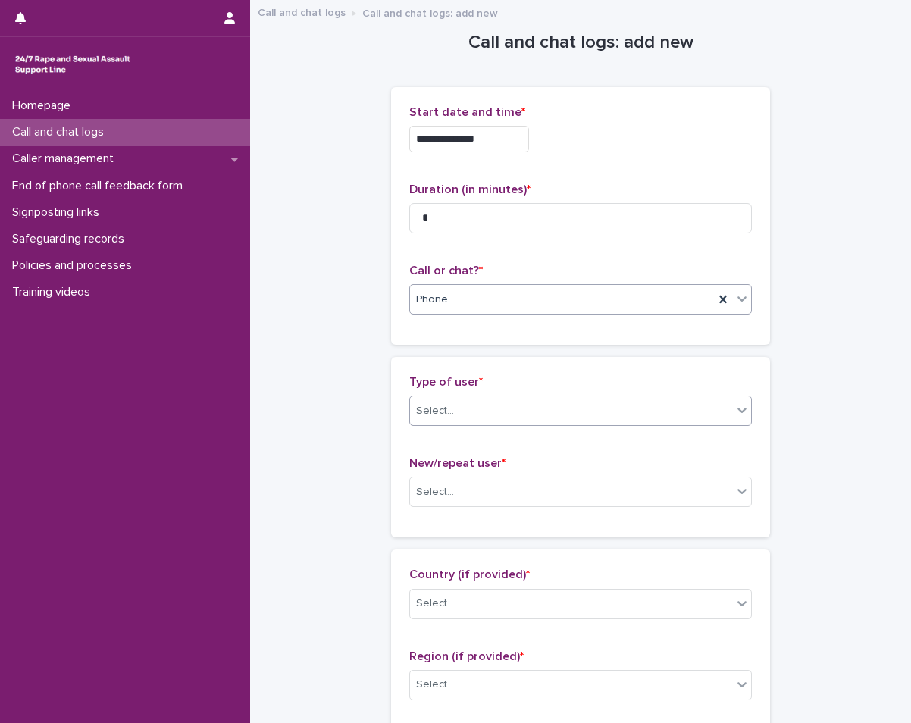
click at [617, 403] on div "Select..." at bounding box center [571, 411] width 322 height 25
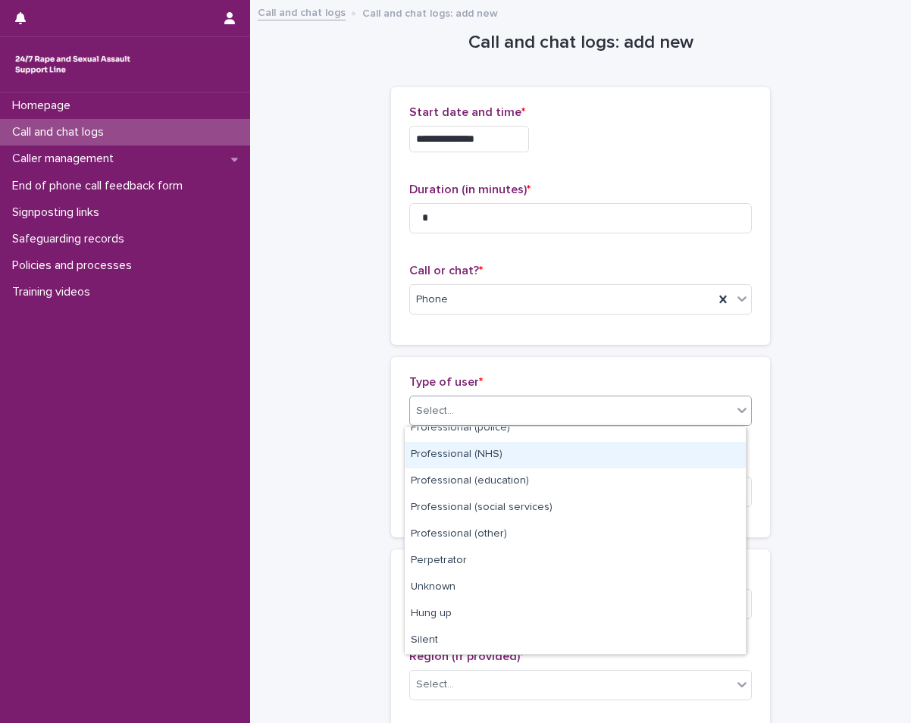
scroll to position [0, 0]
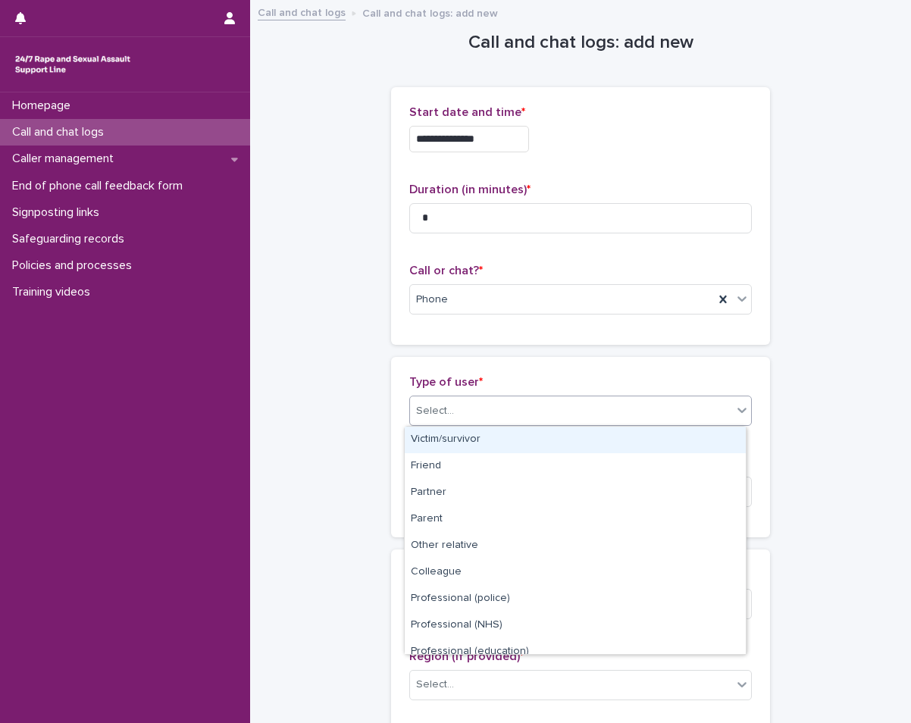
click at [602, 442] on div "Victim/survivor" at bounding box center [575, 440] width 341 height 27
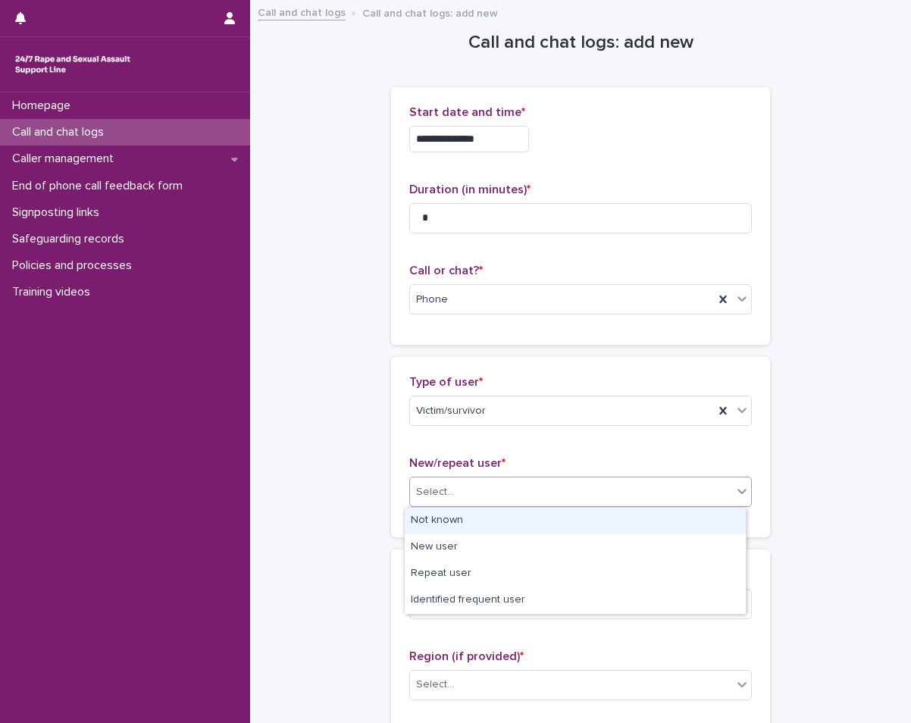
click at [538, 478] on div "Select..." at bounding box center [580, 492] width 343 height 30
click at [520, 523] on div "Not known" at bounding box center [575, 521] width 341 height 27
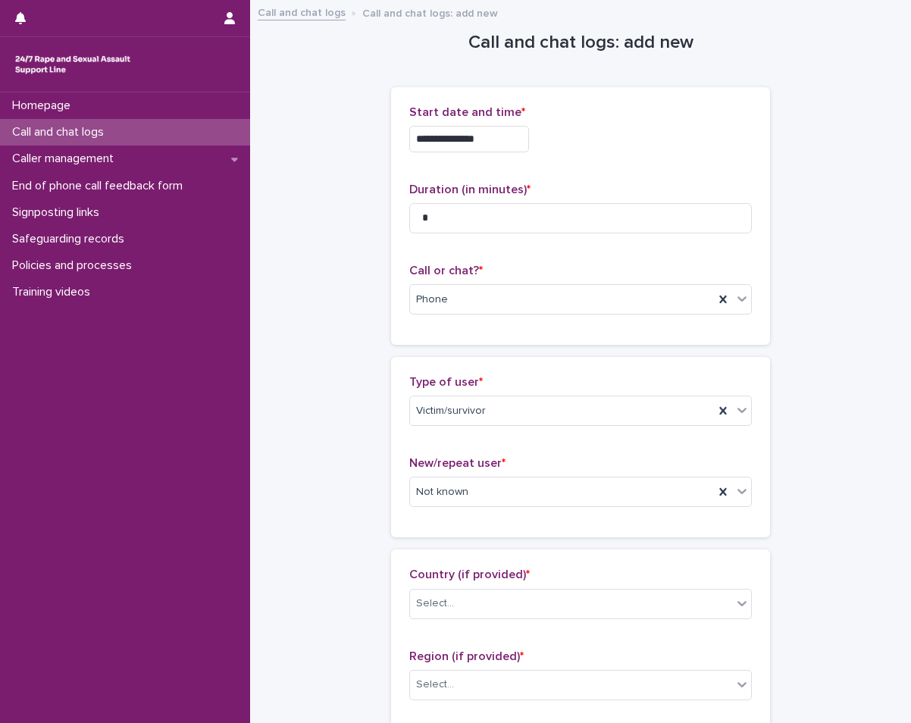
click at [504, 581] on p "Country (if provided) *" at bounding box center [580, 575] width 343 height 14
click at [503, 587] on div "Country (if provided) * Select..." at bounding box center [580, 599] width 343 height 63
click at [475, 610] on div "Select..." at bounding box center [571, 603] width 322 height 25
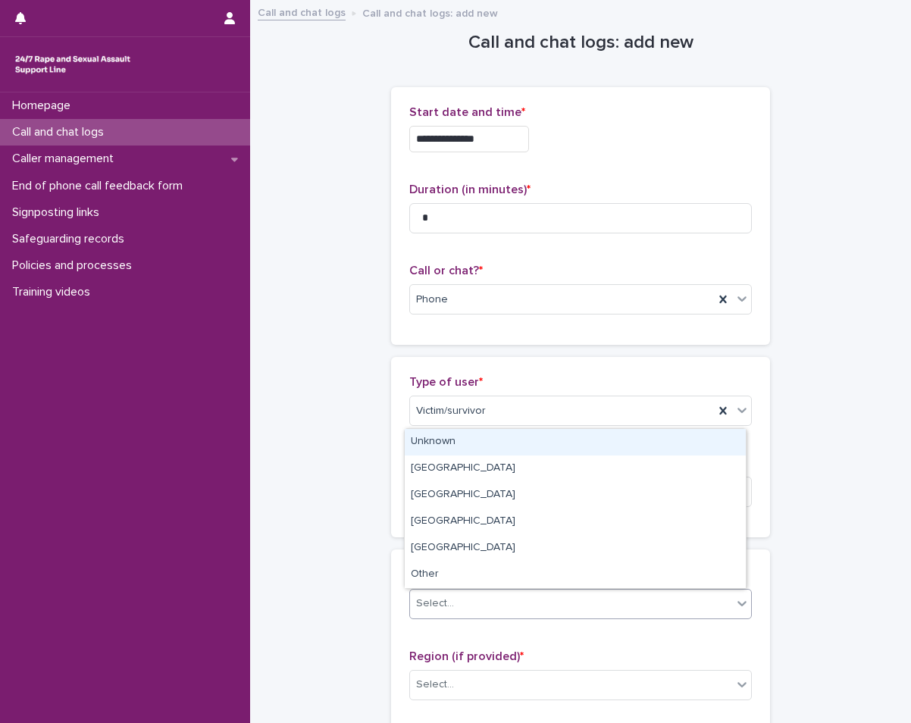
click at [471, 452] on div "Unknown" at bounding box center [575, 442] width 341 height 27
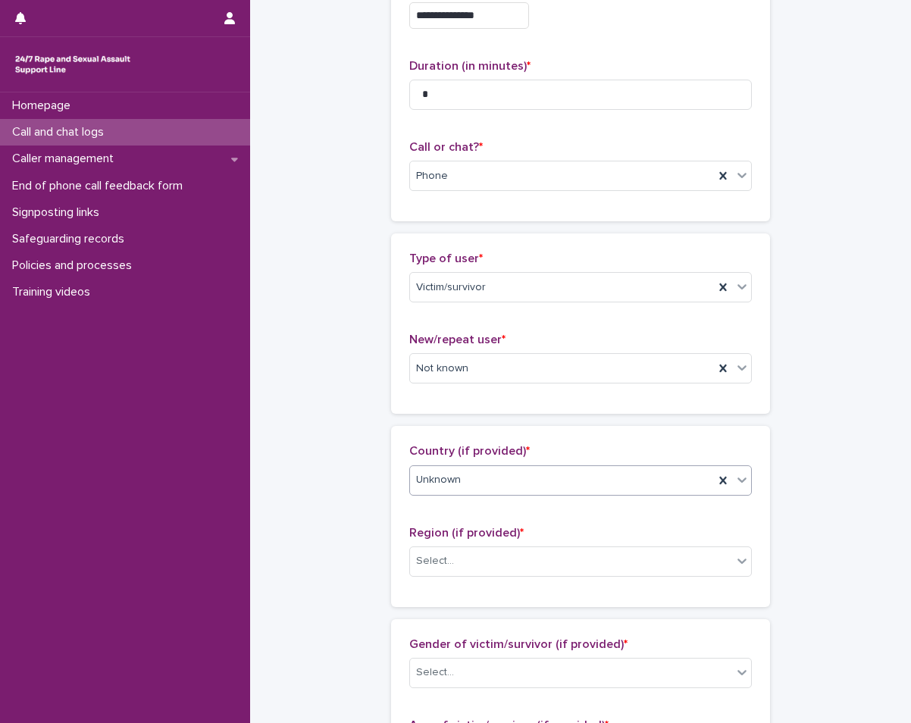
scroll to position [227, 0]
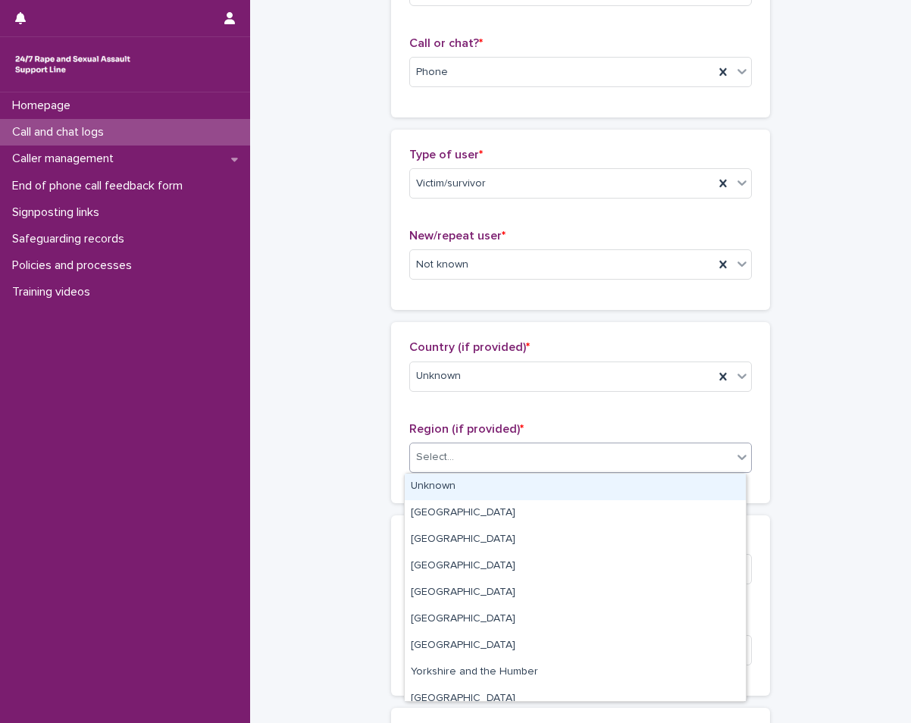
click at [480, 458] on div "Select..." at bounding box center [571, 457] width 322 height 25
click at [457, 488] on div "Unknown" at bounding box center [575, 487] width 341 height 27
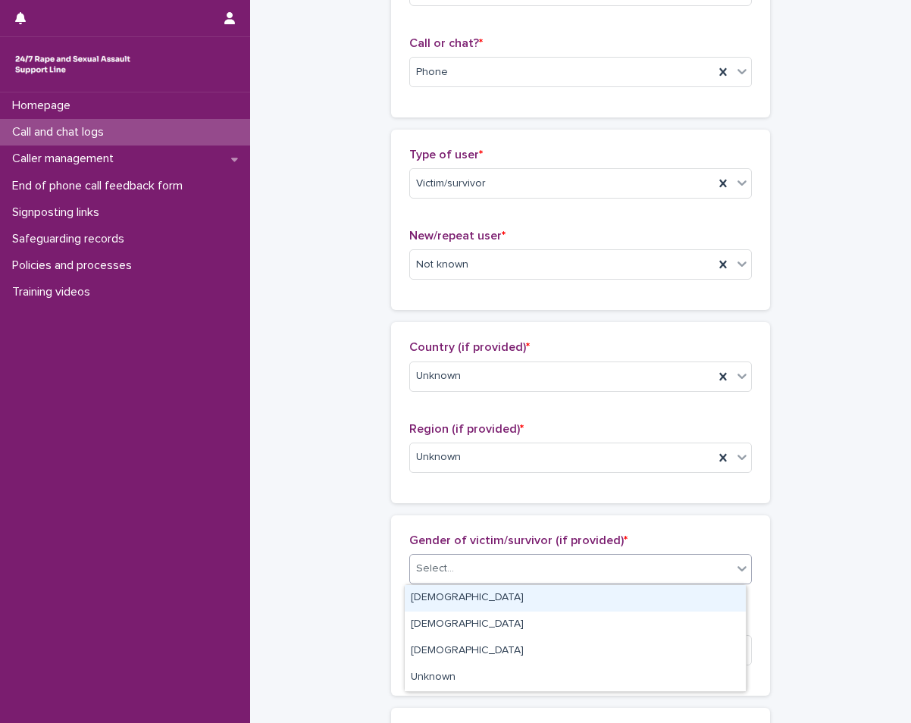
click at [467, 568] on div "Select..." at bounding box center [571, 568] width 322 height 25
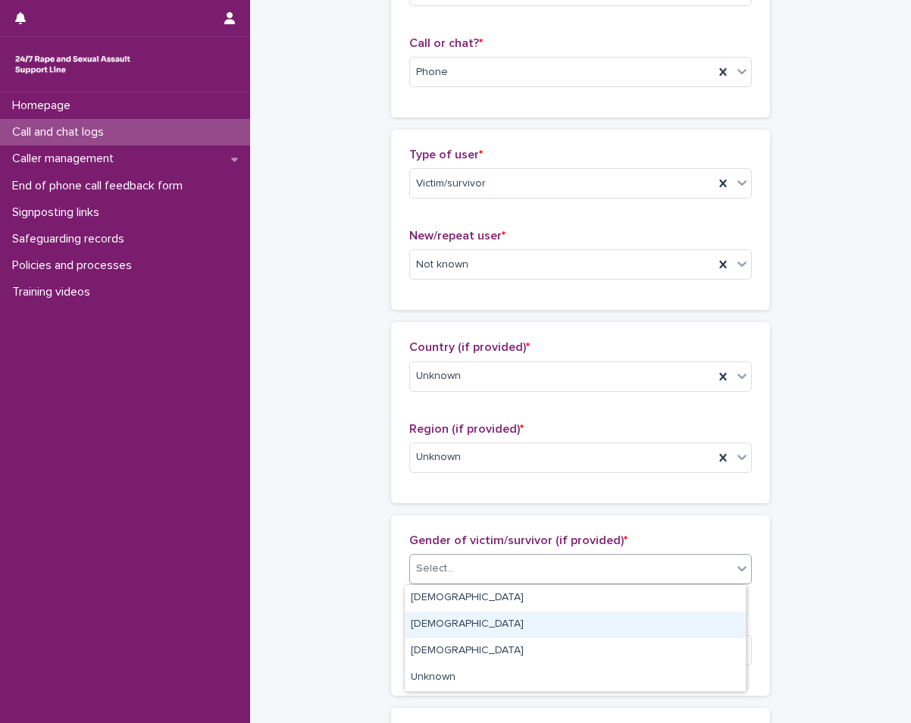
click at [431, 620] on div "[DEMOGRAPHIC_DATA]" at bounding box center [575, 625] width 341 height 27
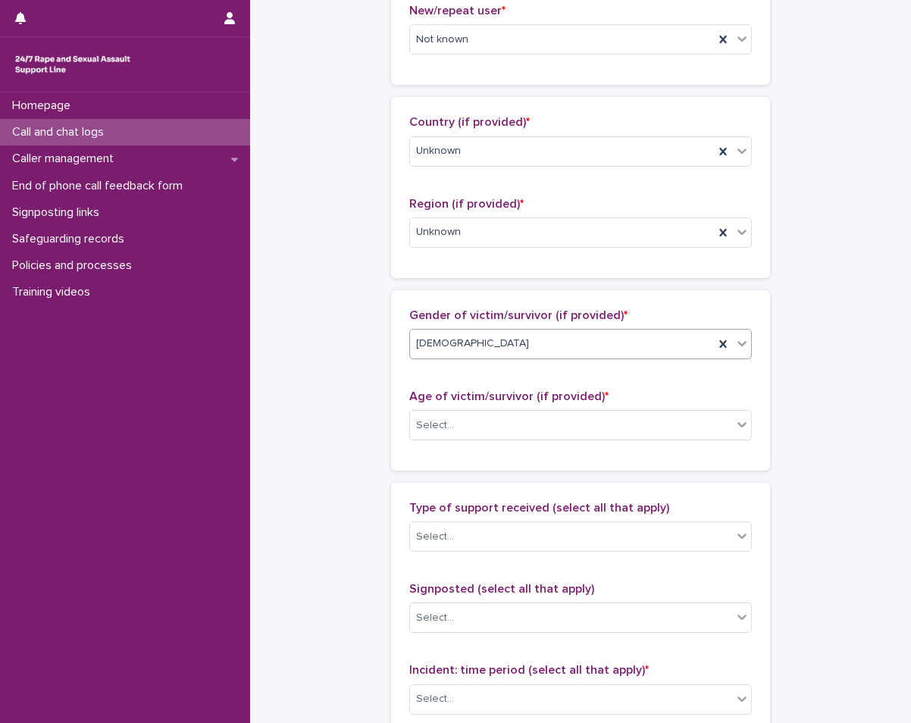
scroll to position [455, 0]
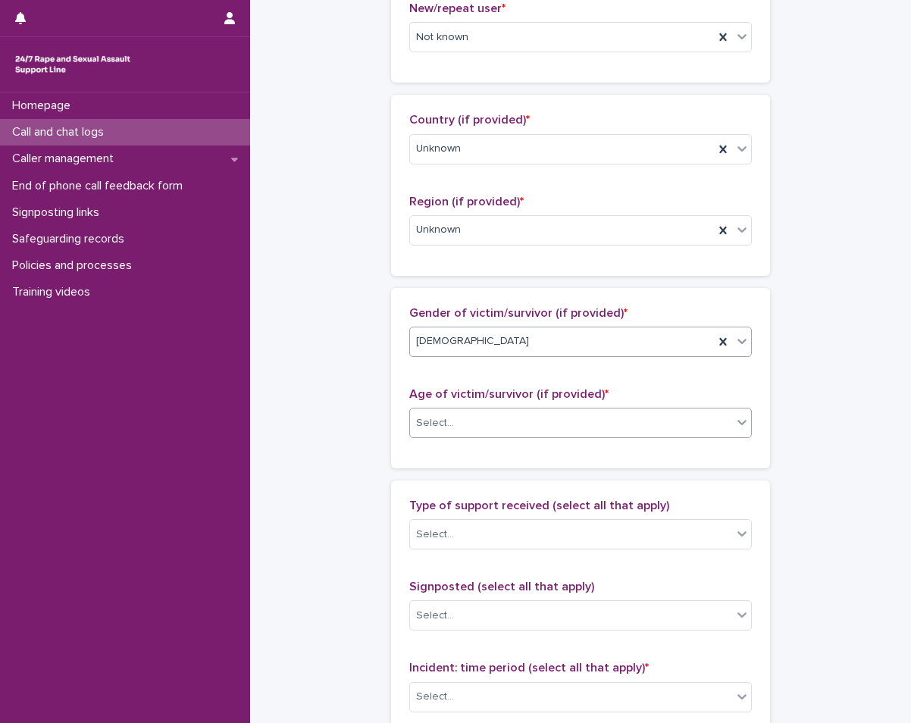
click at [626, 418] on div "Select..." at bounding box center [571, 423] width 322 height 25
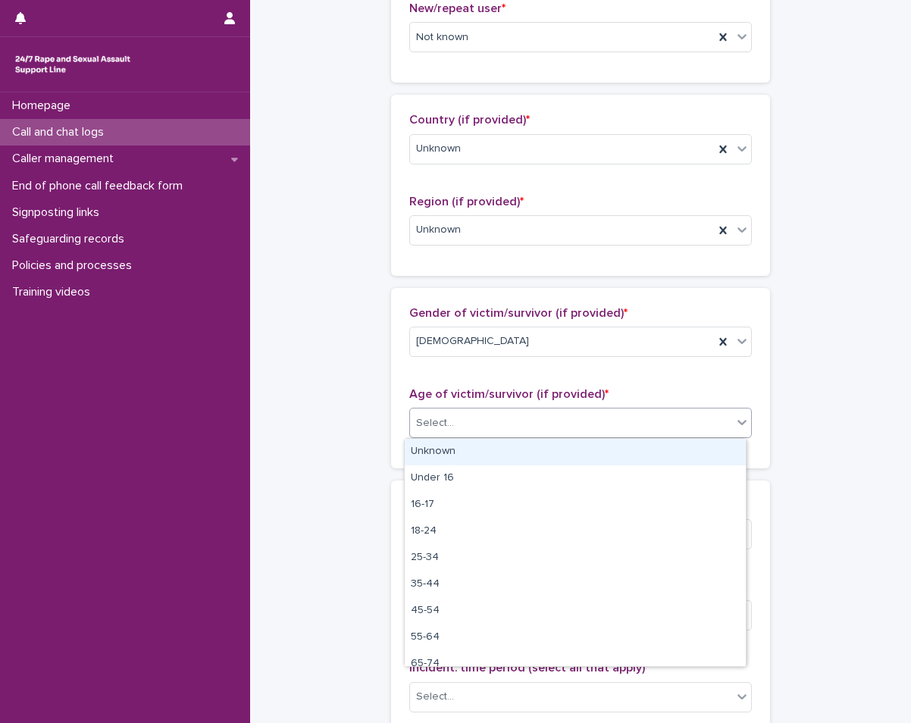
click at [547, 450] on div "Unknown" at bounding box center [575, 452] width 341 height 27
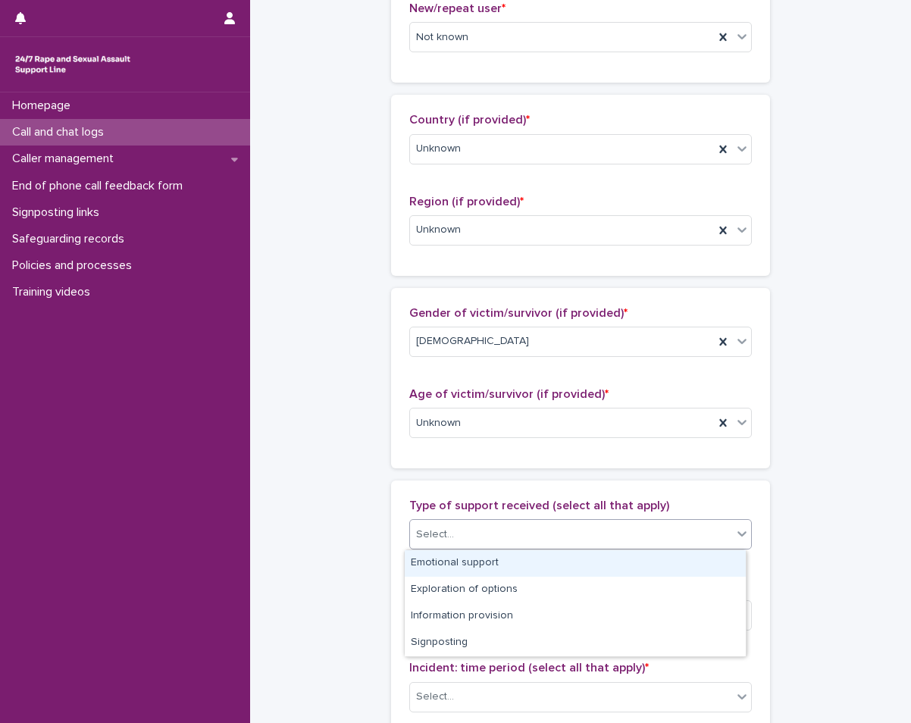
click at [499, 530] on div "Select..." at bounding box center [571, 534] width 322 height 25
click at [447, 566] on div "Emotional support" at bounding box center [575, 563] width 341 height 27
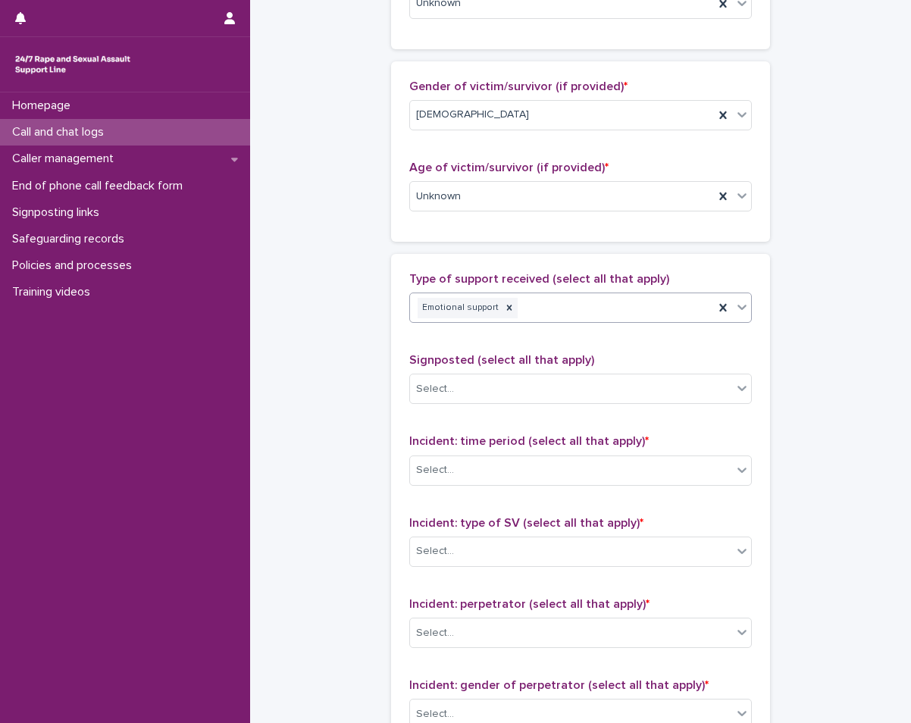
scroll to position [682, 0]
click at [487, 418] on div "Type of support received (select all that apply) option Emotional support, sele…" at bounding box center [580, 588] width 343 height 634
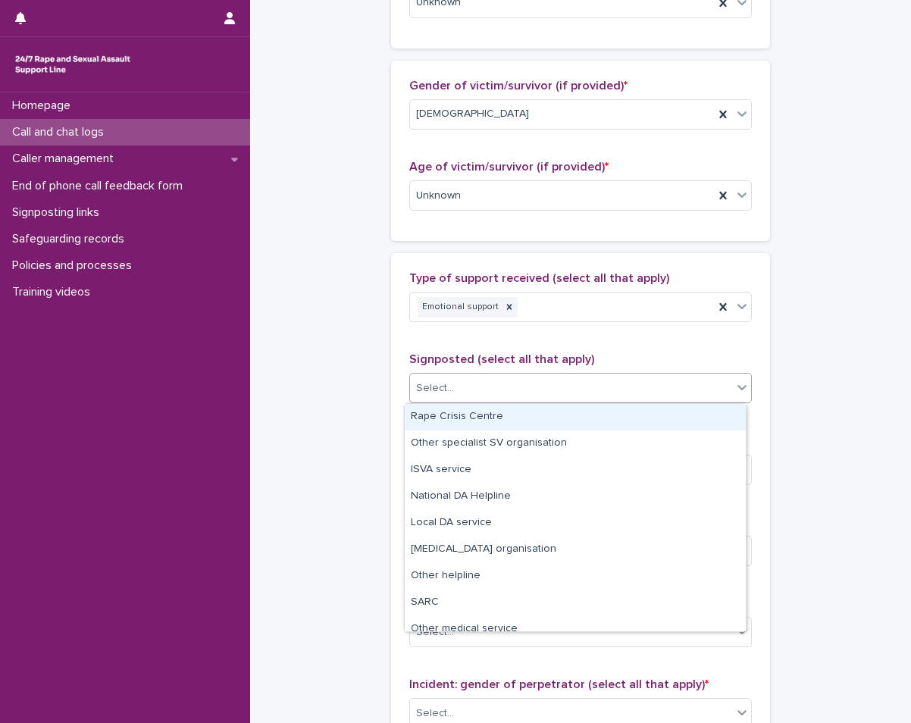
click at [499, 396] on div "Select..." at bounding box center [571, 388] width 322 height 25
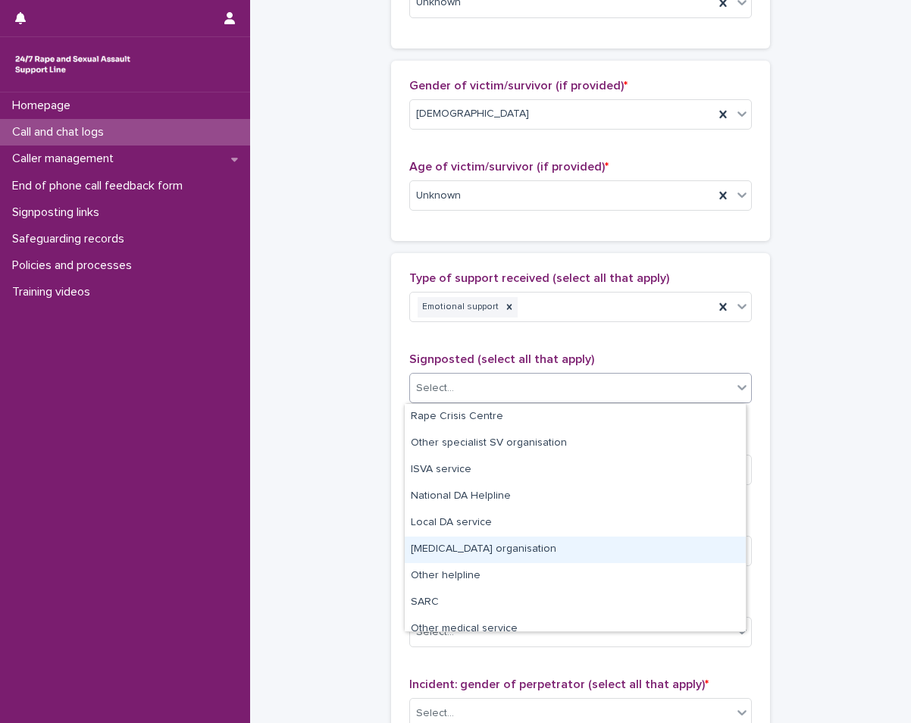
scroll to position [91, 0]
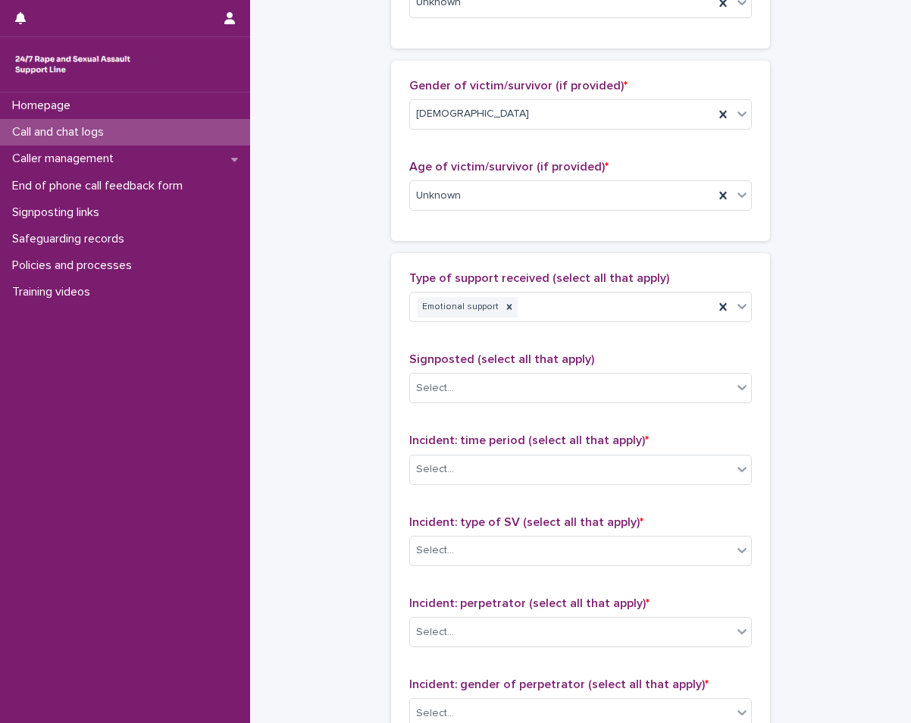
click at [310, 510] on div "**********" at bounding box center [580, 139] width 631 height 1641
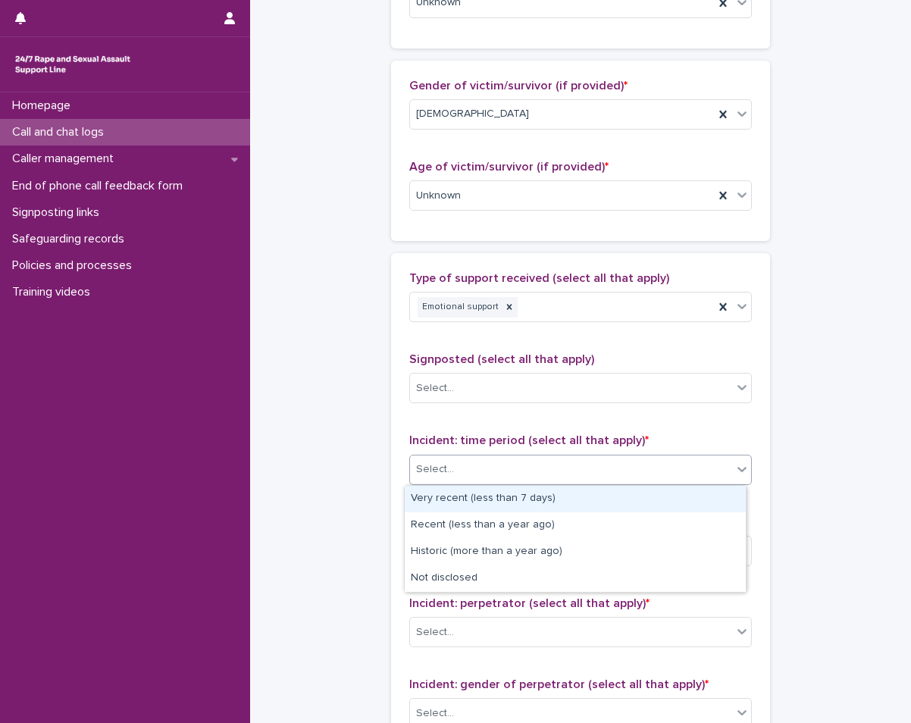
click at [496, 473] on div "Select..." at bounding box center [571, 469] width 322 height 25
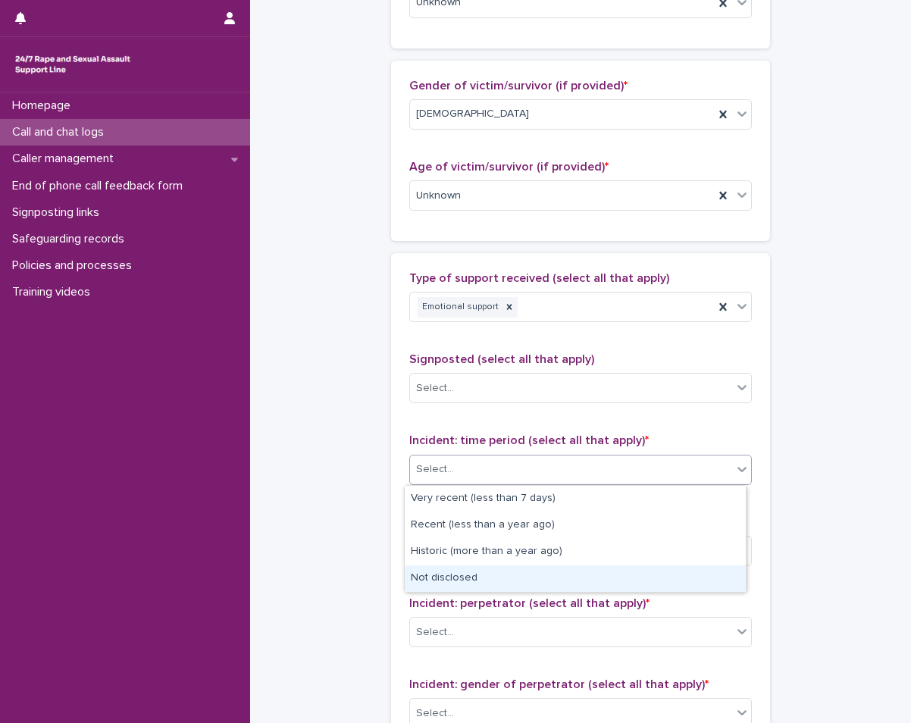
click at [441, 568] on div "Not disclosed" at bounding box center [575, 578] width 341 height 27
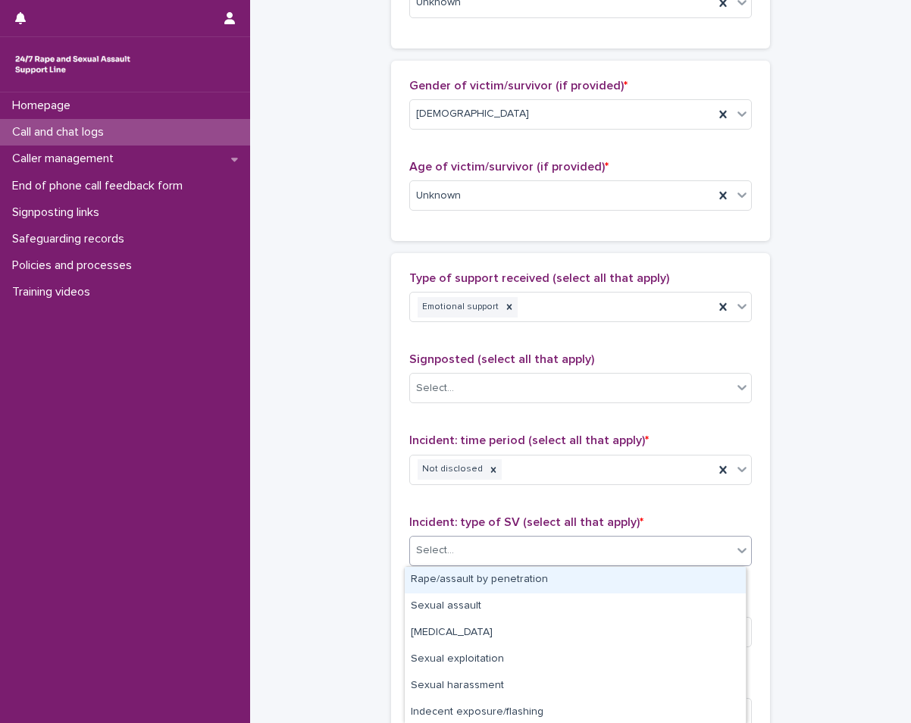
click at [489, 543] on div "Select..." at bounding box center [571, 550] width 322 height 25
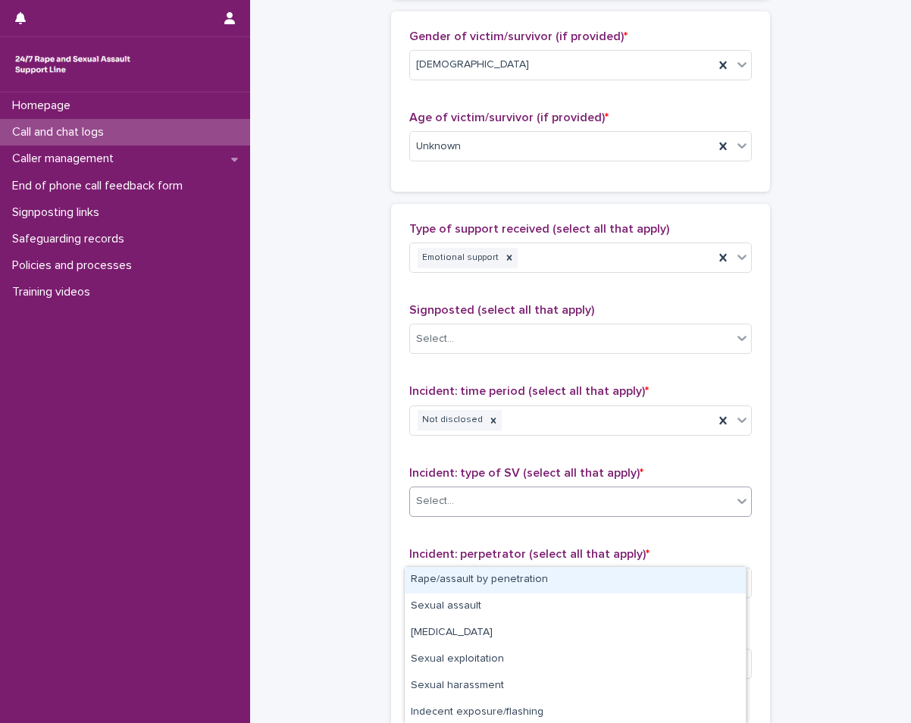
scroll to position [758, 0]
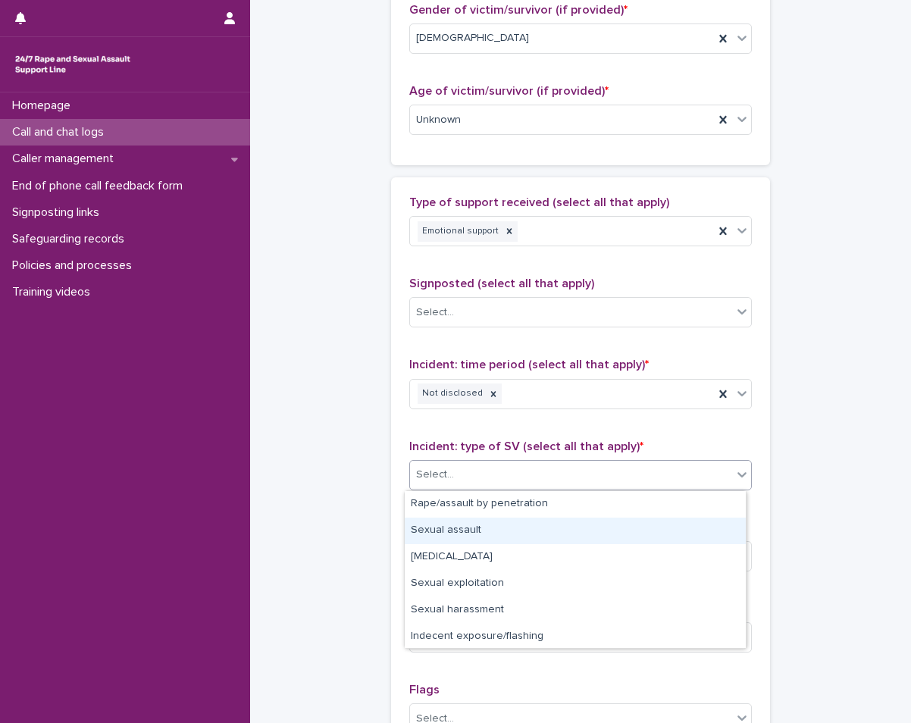
click at [552, 534] on div "Sexual assault" at bounding box center [575, 531] width 341 height 27
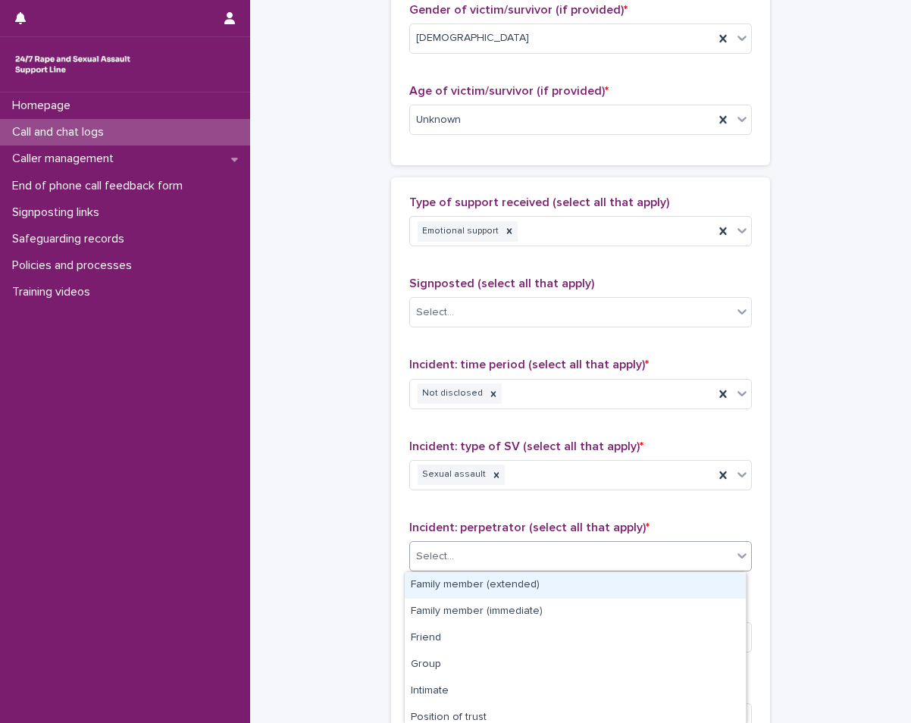
click at [527, 544] on div "Select..." at bounding box center [571, 556] width 322 height 25
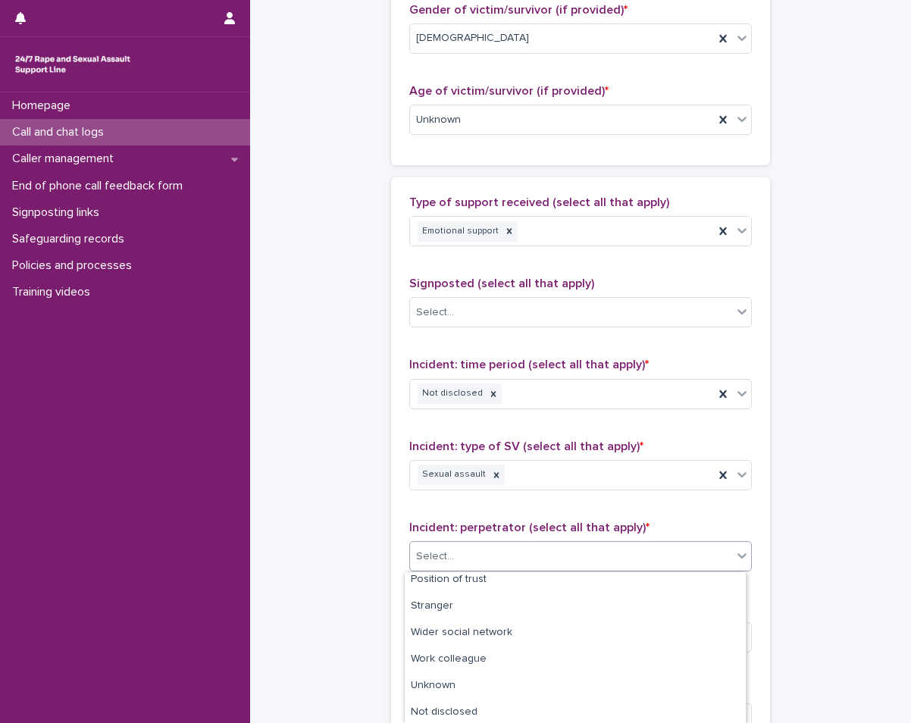
scroll to position [140, 0]
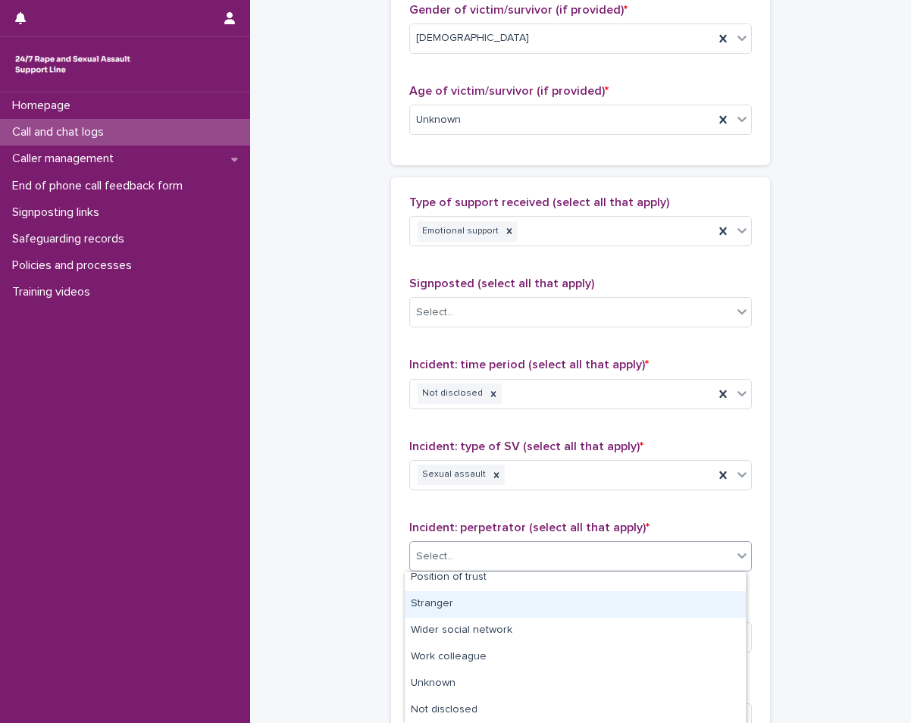
click at [483, 597] on div "Stranger" at bounding box center [575, 604] width 341 height 27
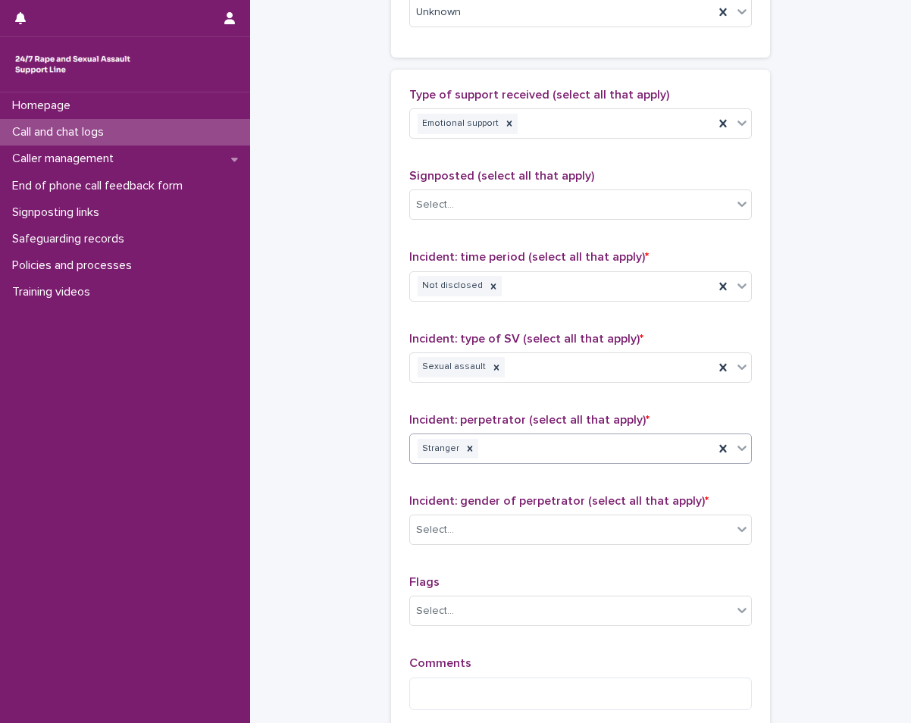
scroll to position [909, 0]
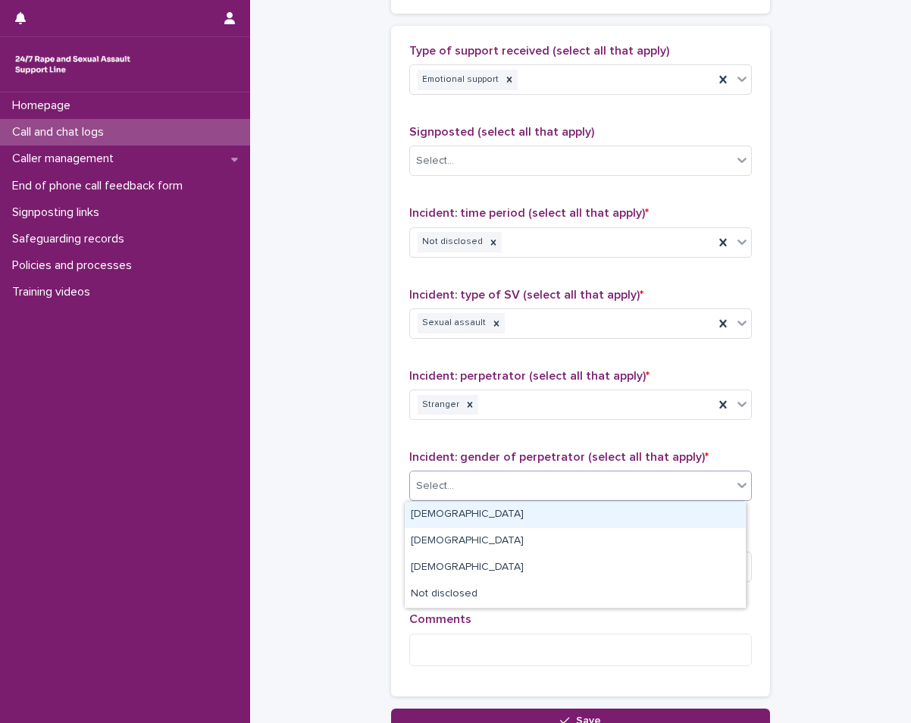
click at [471, 489] on div "Select..." at bounding box center [571, 486] width 322 height 25
click at [433, 520] on div "[DEMOGRAPHIC_DATA]" at bounding box center [575, 515] width 341 height 27
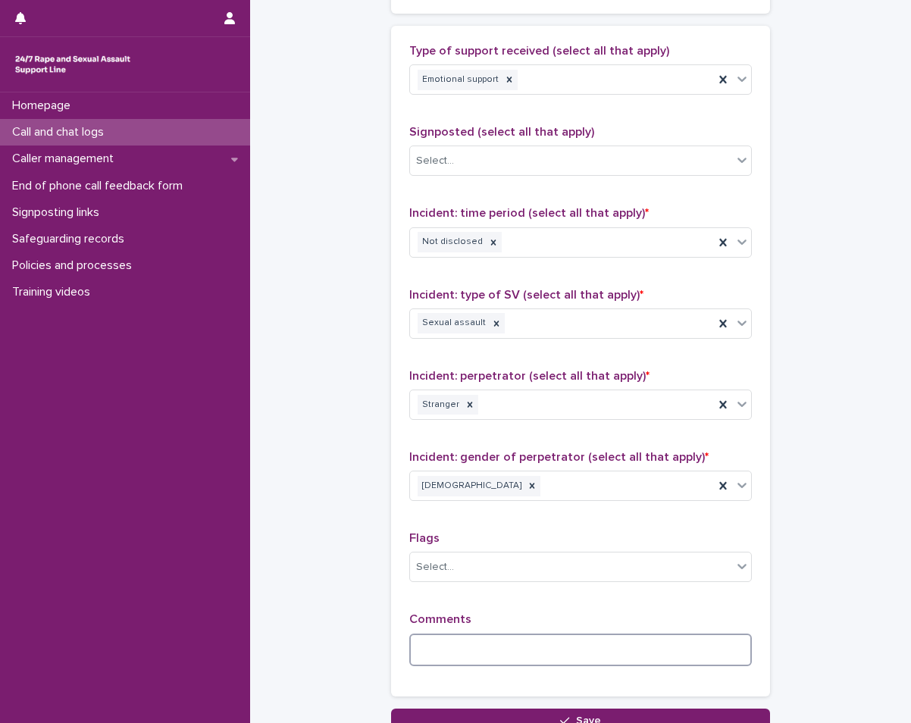
click at [436, 640] on textarea at bounding box center [580, 650] width 343 height 33
type textarea "*"
